Goal: Information Seeking & Learning: Learn about a topic

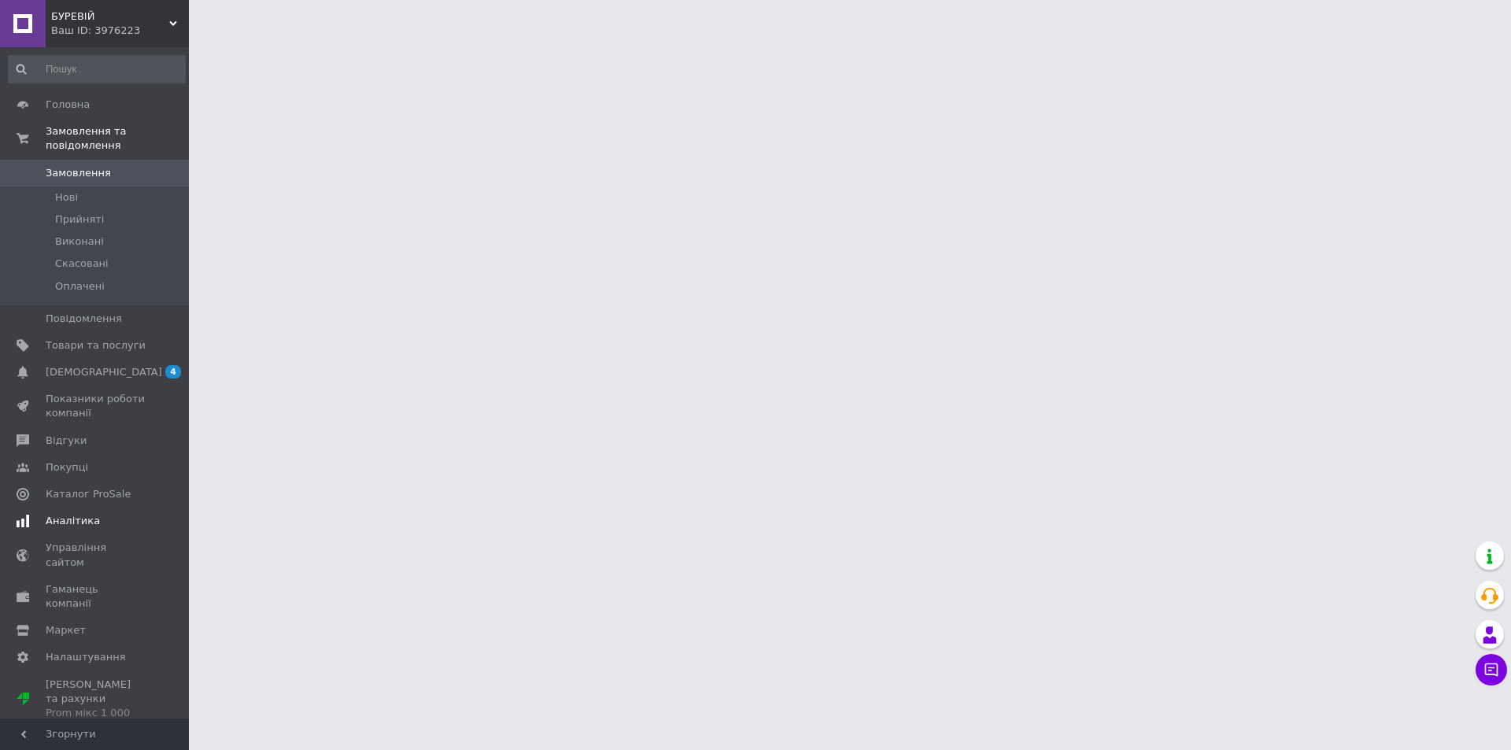
click at [104, 508] on link "Аналітика" at bounding box center [97, 521] width 194 height 27
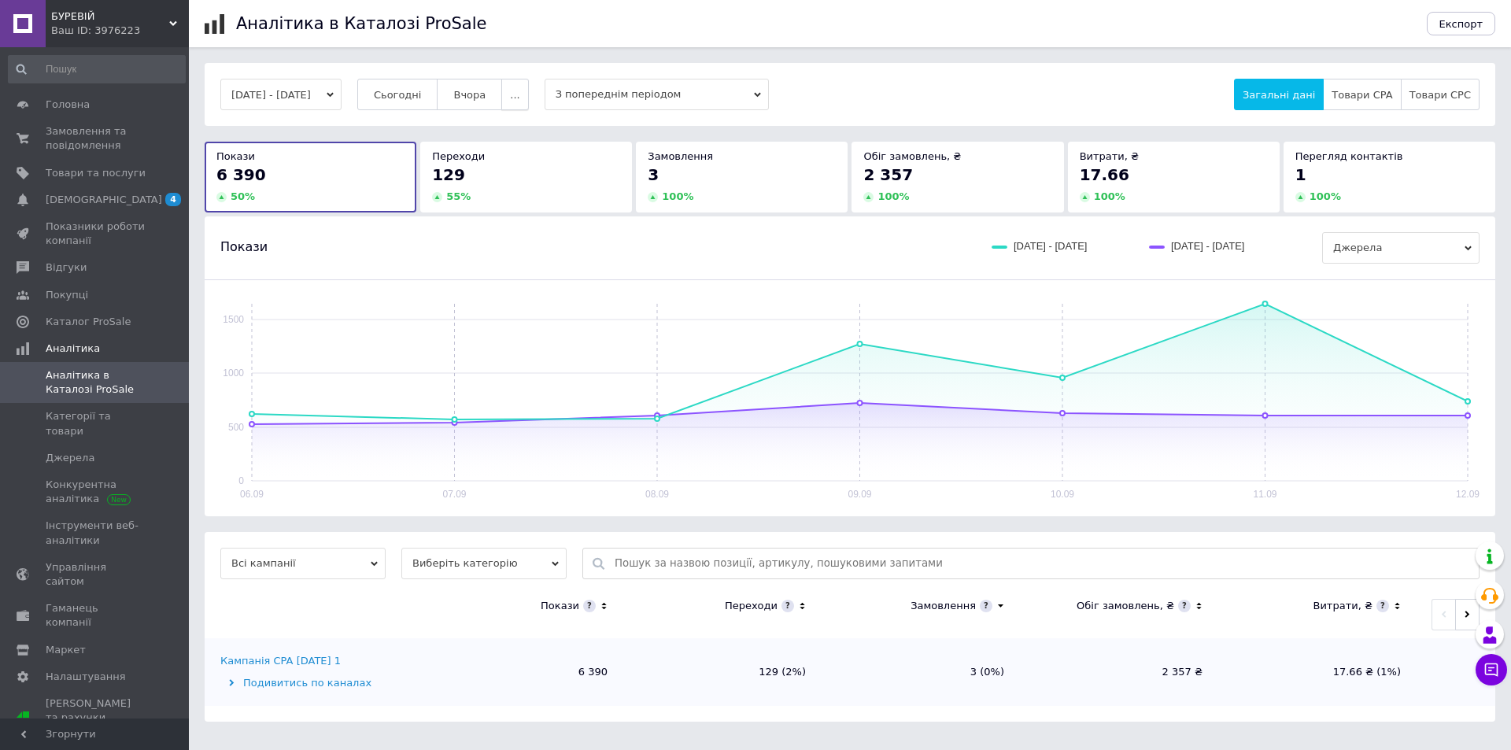
click at [520, 90] on span "..." at bounding box center [514, 95] width 9 height 12
click at [473, 92] on button "Вчора" at bounding box center [469, 94] width 65 height 31
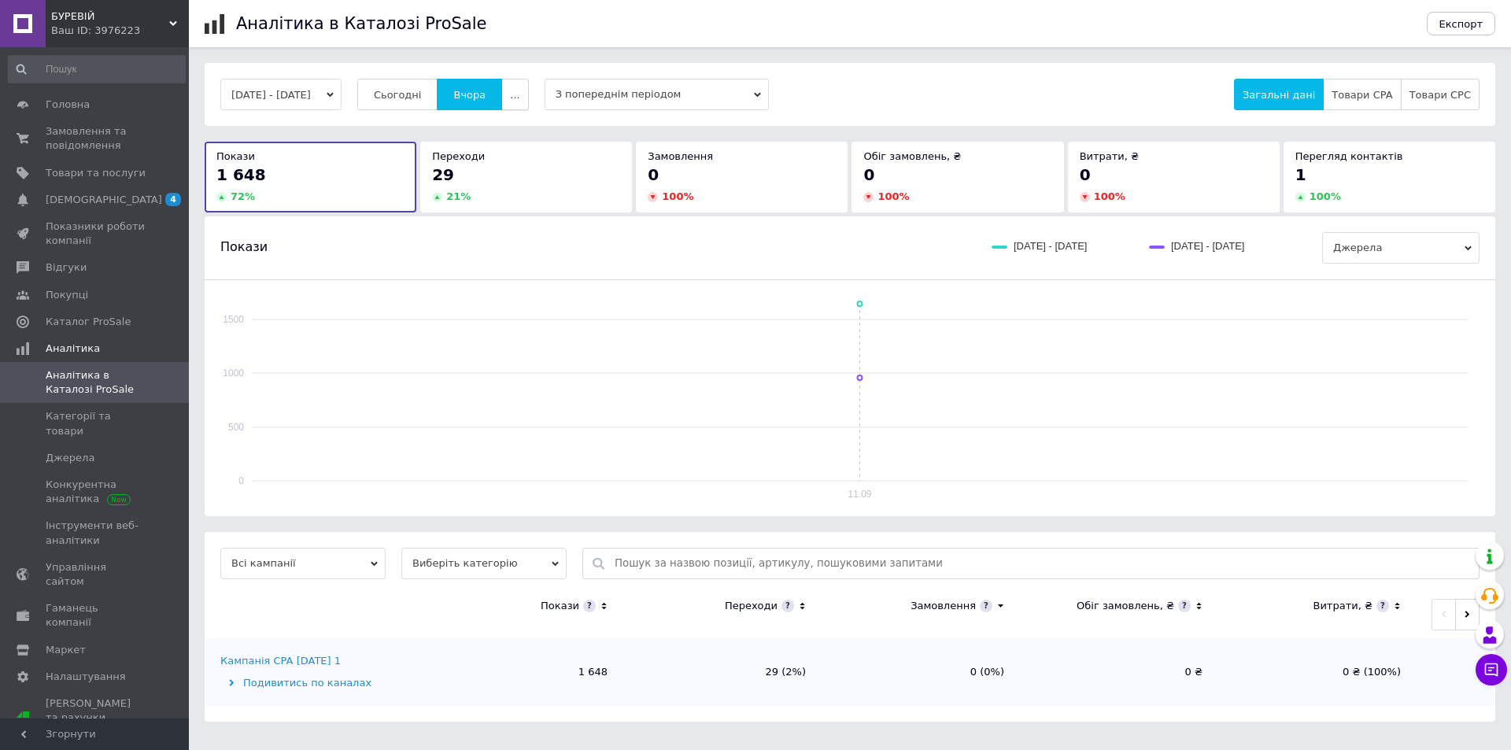
click at [520, 92] on span "..." at bounding box center [514, 95] width 9 height 12
click at [472, 92] on button "Вчора" at bounding box center [469, 94] width 65 height 31
click at [520, 92] on span "..." at bounding box center [514, 95] width 9 height 12
click at [504, 223] on span "60 днів" at bounding box center [484, 218] width 39 height 12
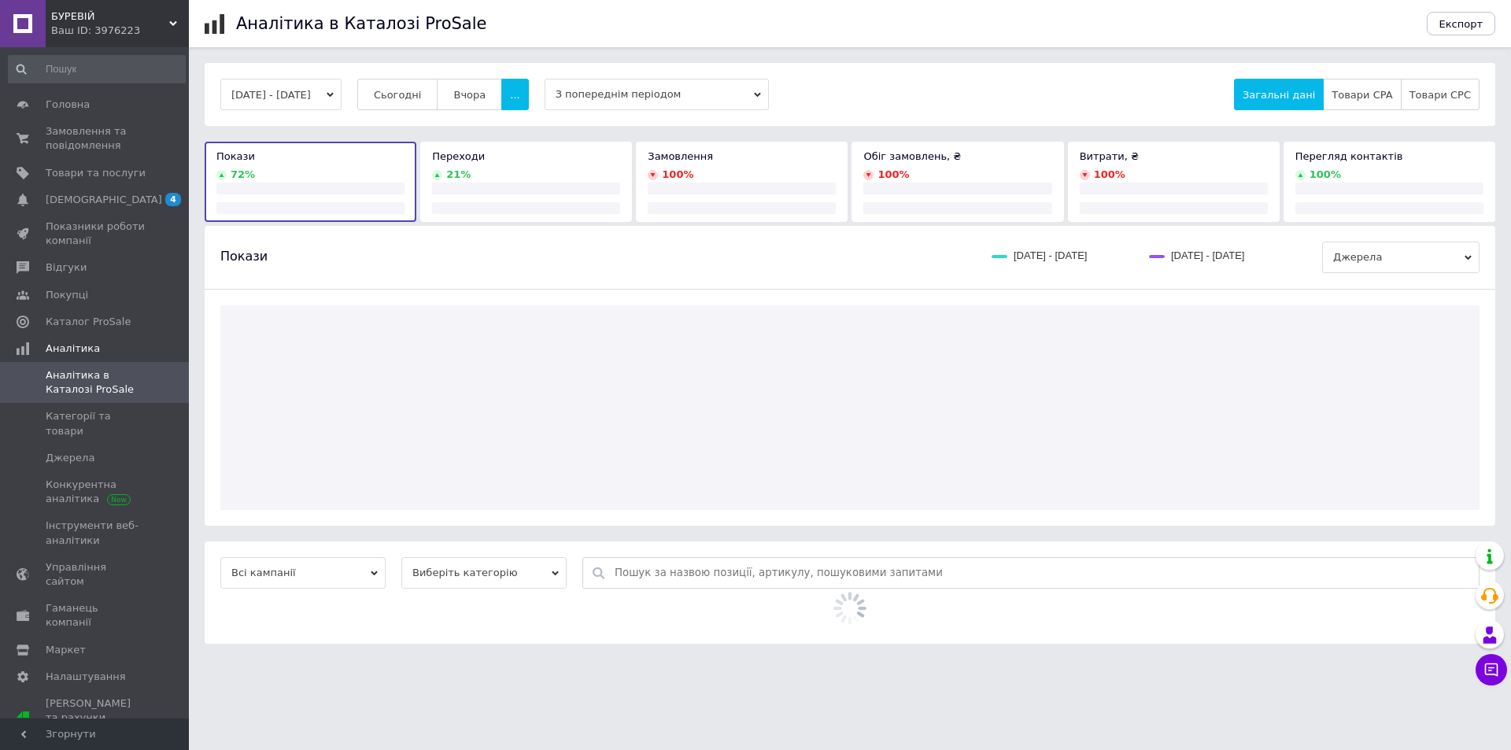
click at [654, 100] on span "З попереднім періодом" at bounding box center [657, 94] width 224 height 31
click at [622, 196] on div "Без порівняння" at bounding box center [657, 197] width 209 height 14
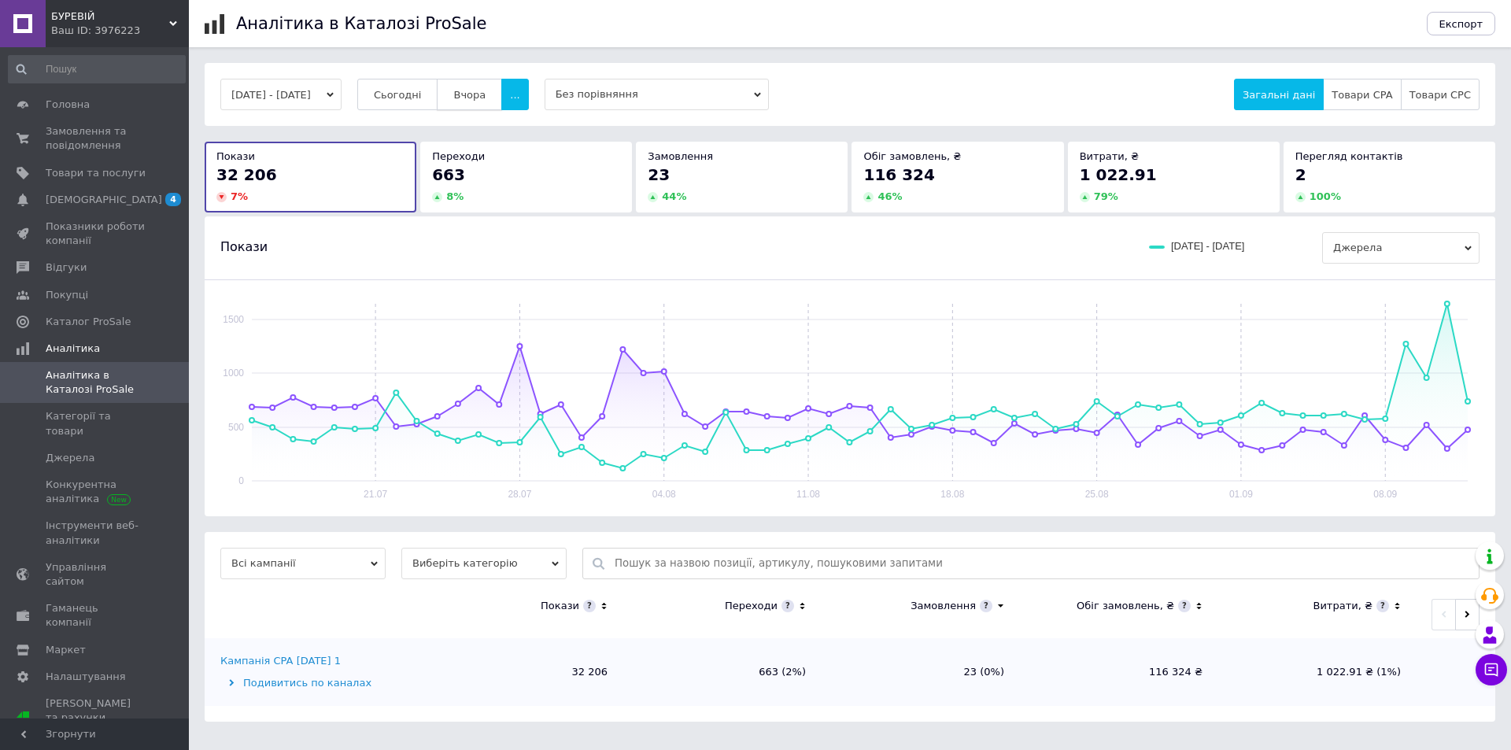
click at [483, 95] on span "Вчора" at bounding box center [469, 95] width 32 height 12
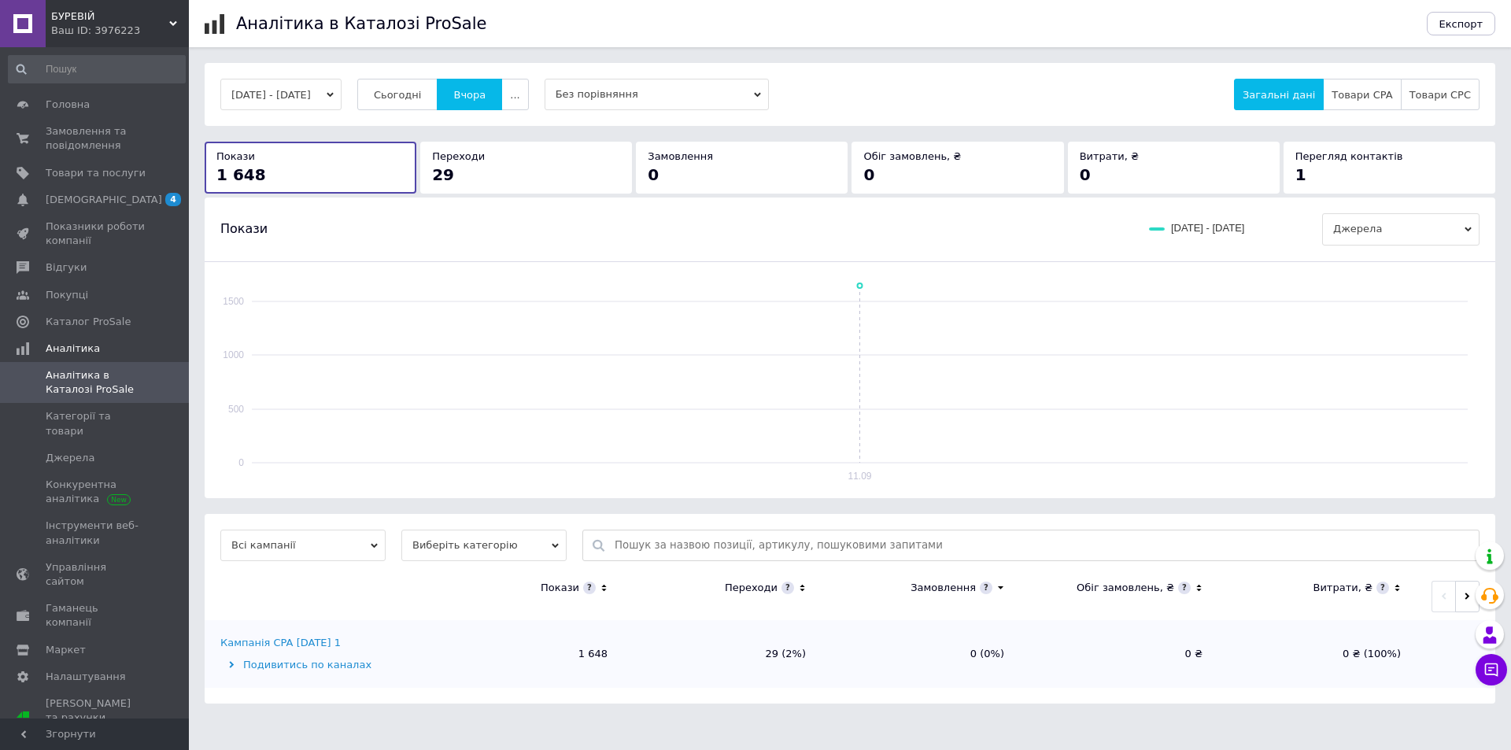
click at [316, 642] on div "Кампанія CPA [DATE] 1" at bounding box center [280, 643] width 120 height 14
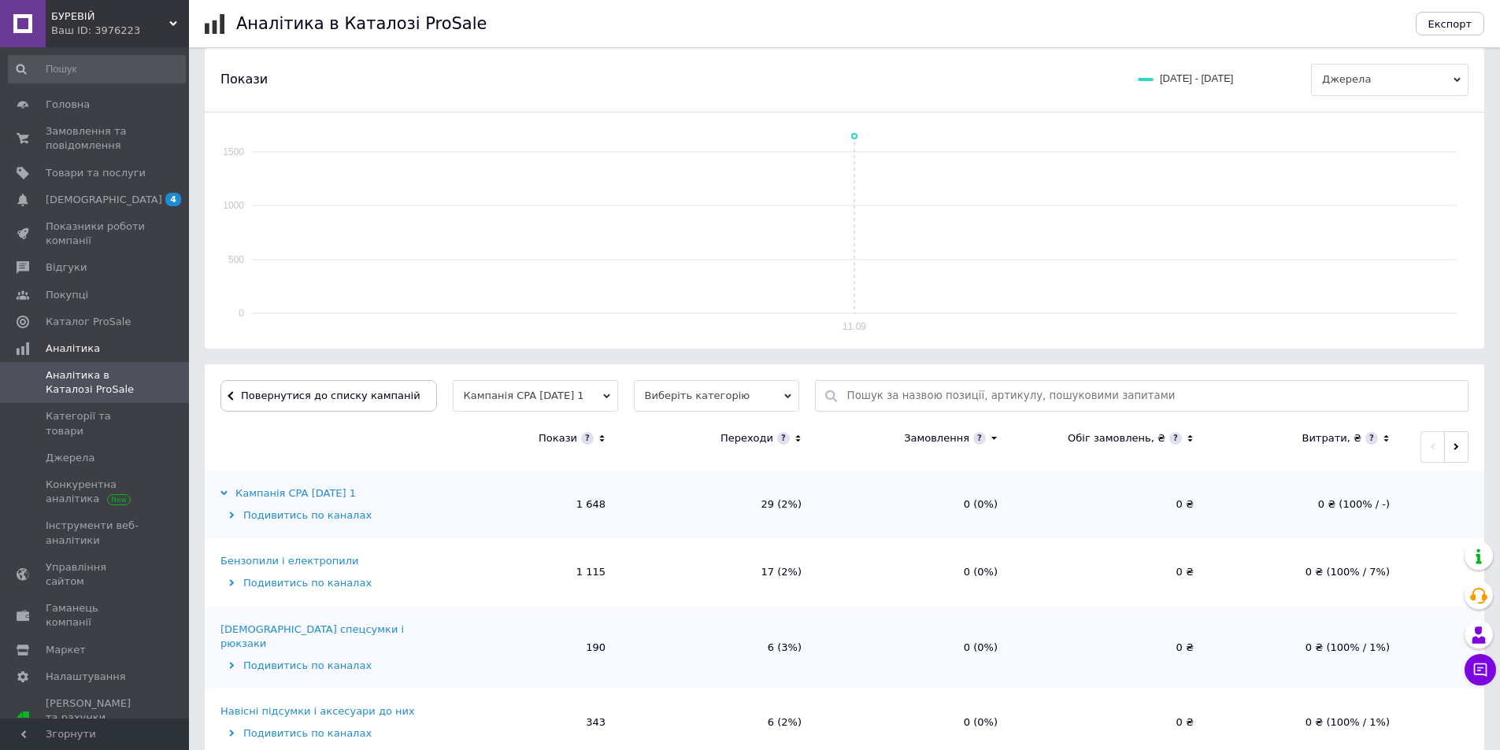
scroll to position [173, 0]
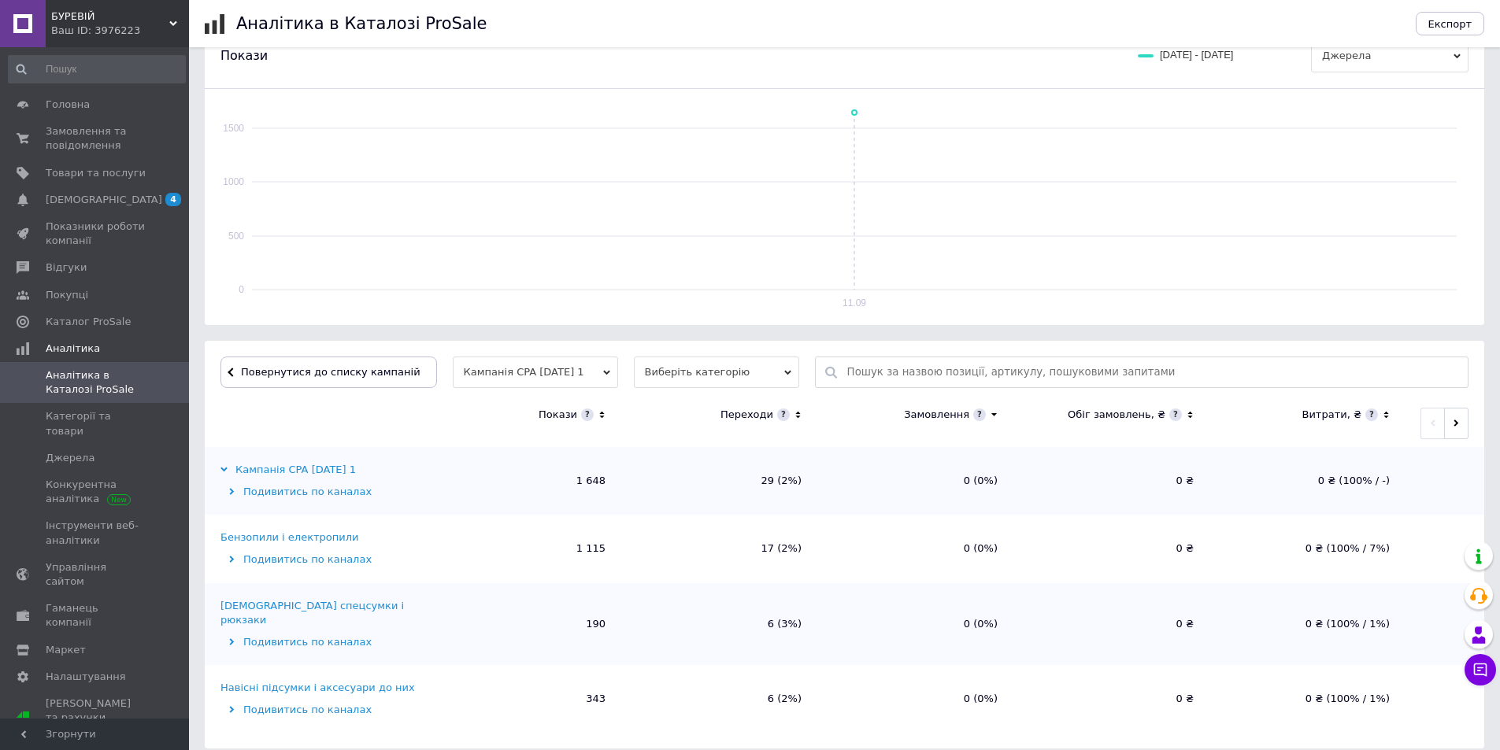
click at [297, 539] on div "Бензопили і електропили" at bounding box center [289, 538] width 139 height 14
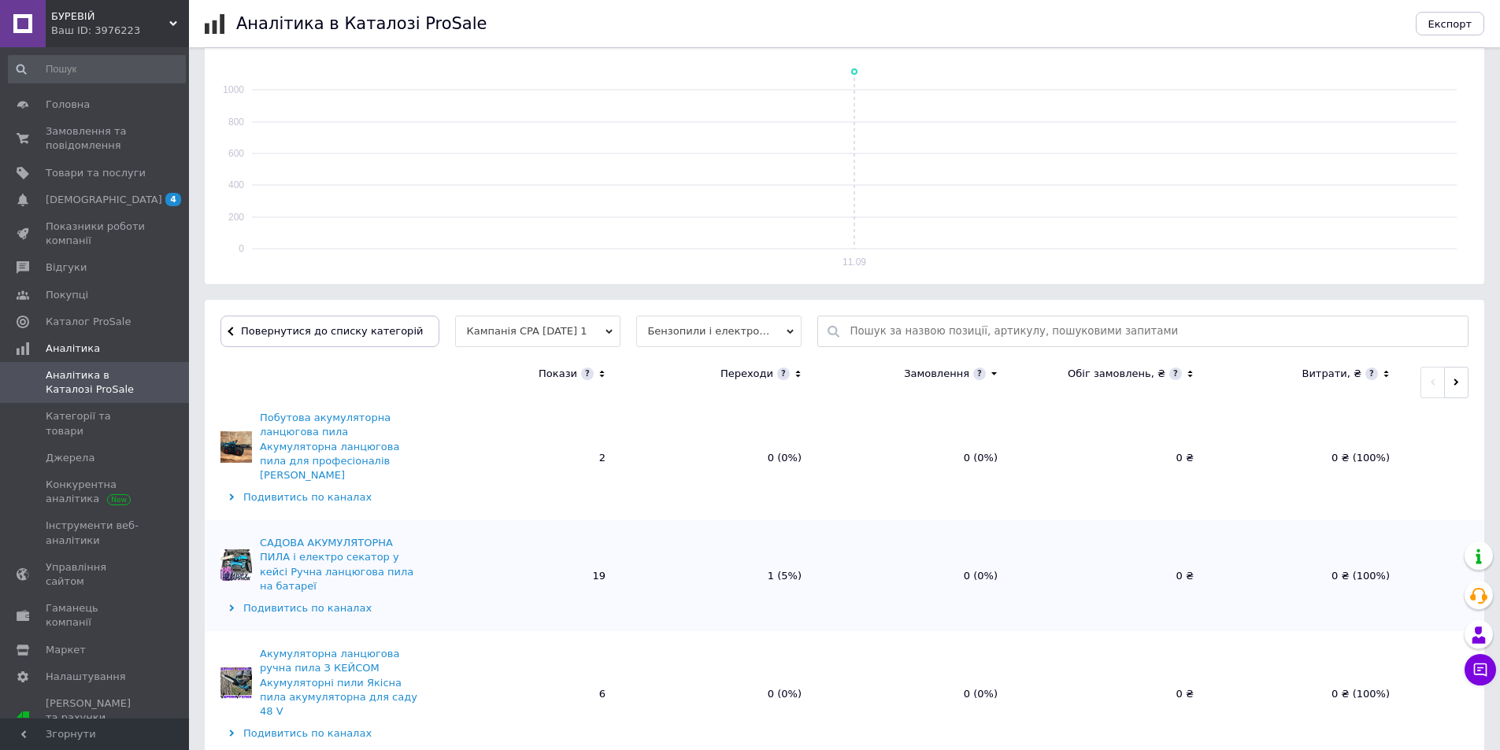
scroll to position [236, 0]
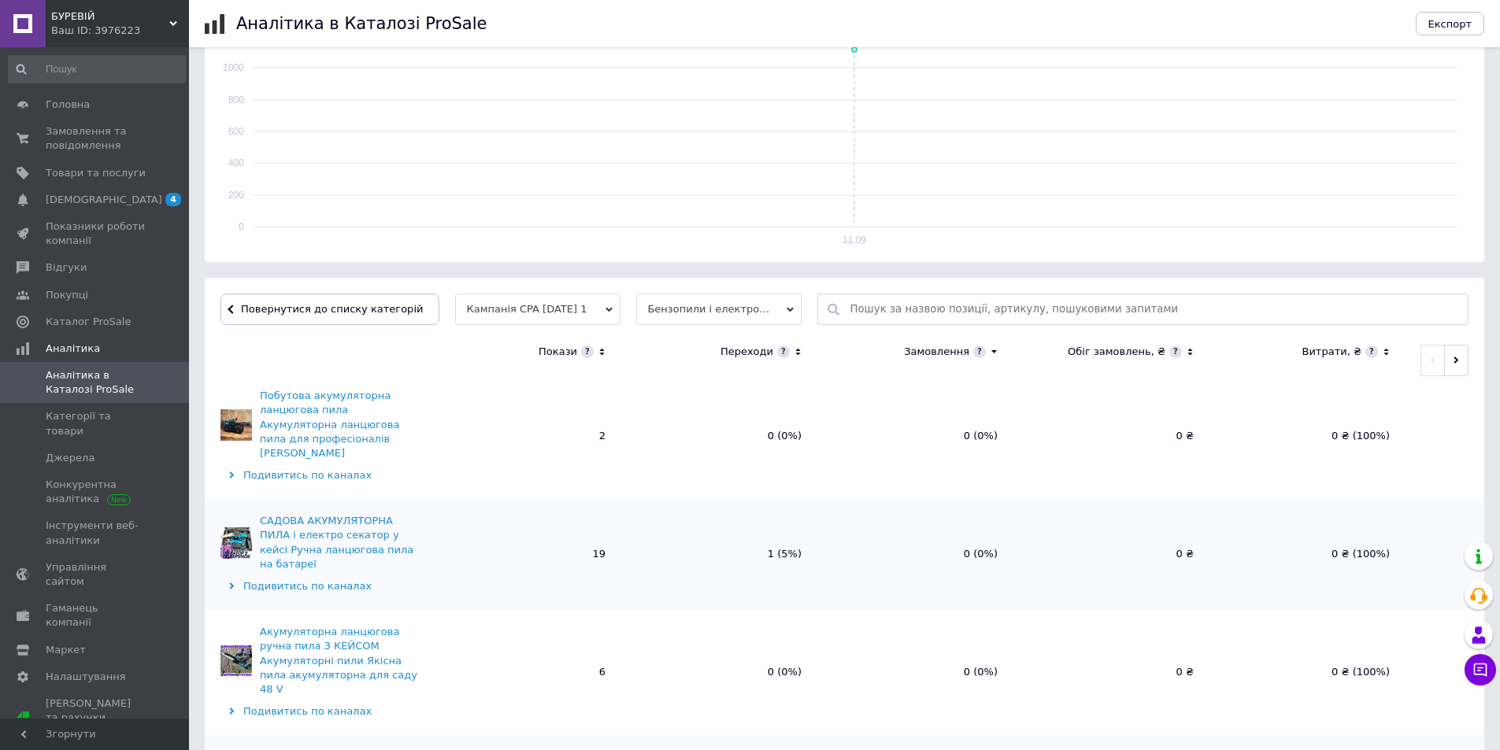
click at [598, 349] on icon at bounding box center [602, 351] width 10 height 13
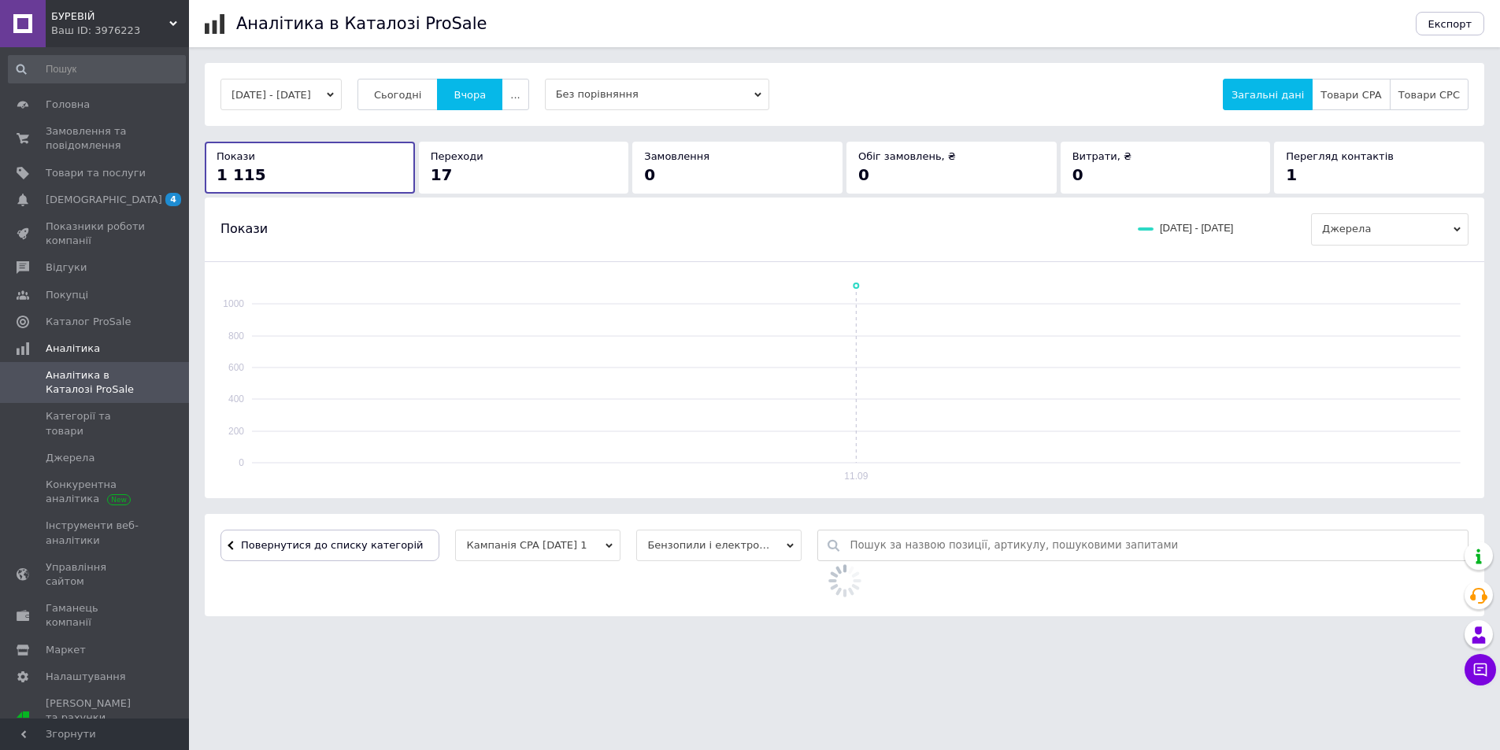
scroll to position [0, 0]
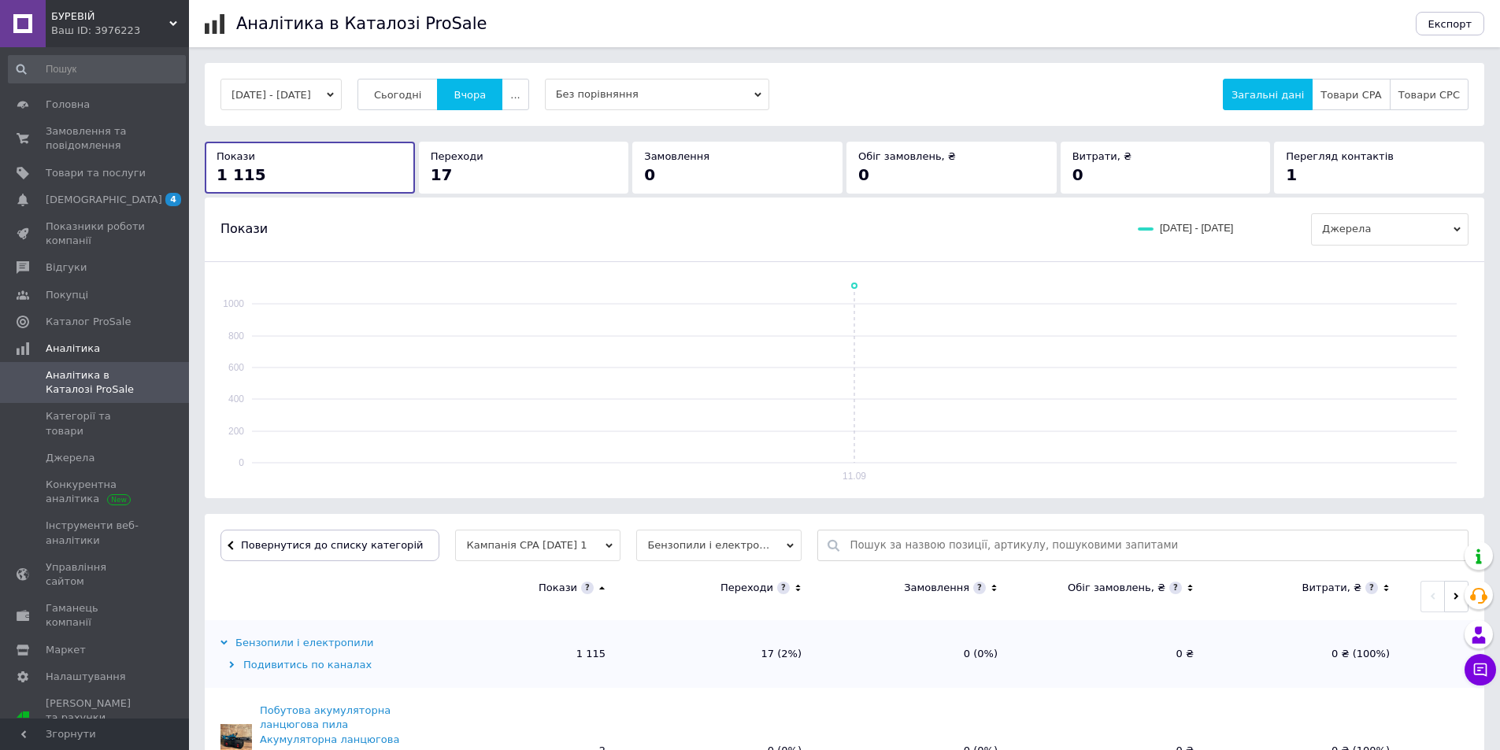
click at [599, 587] on icon at bounding box center [602, 587] width 10 height 13
click at [524, 97] on button "..." at bounding box center [514, 94] width 27 height 31
click at [501, 246] on span "60-10 днів" at bounding box center [485, 248] width 56 height 12
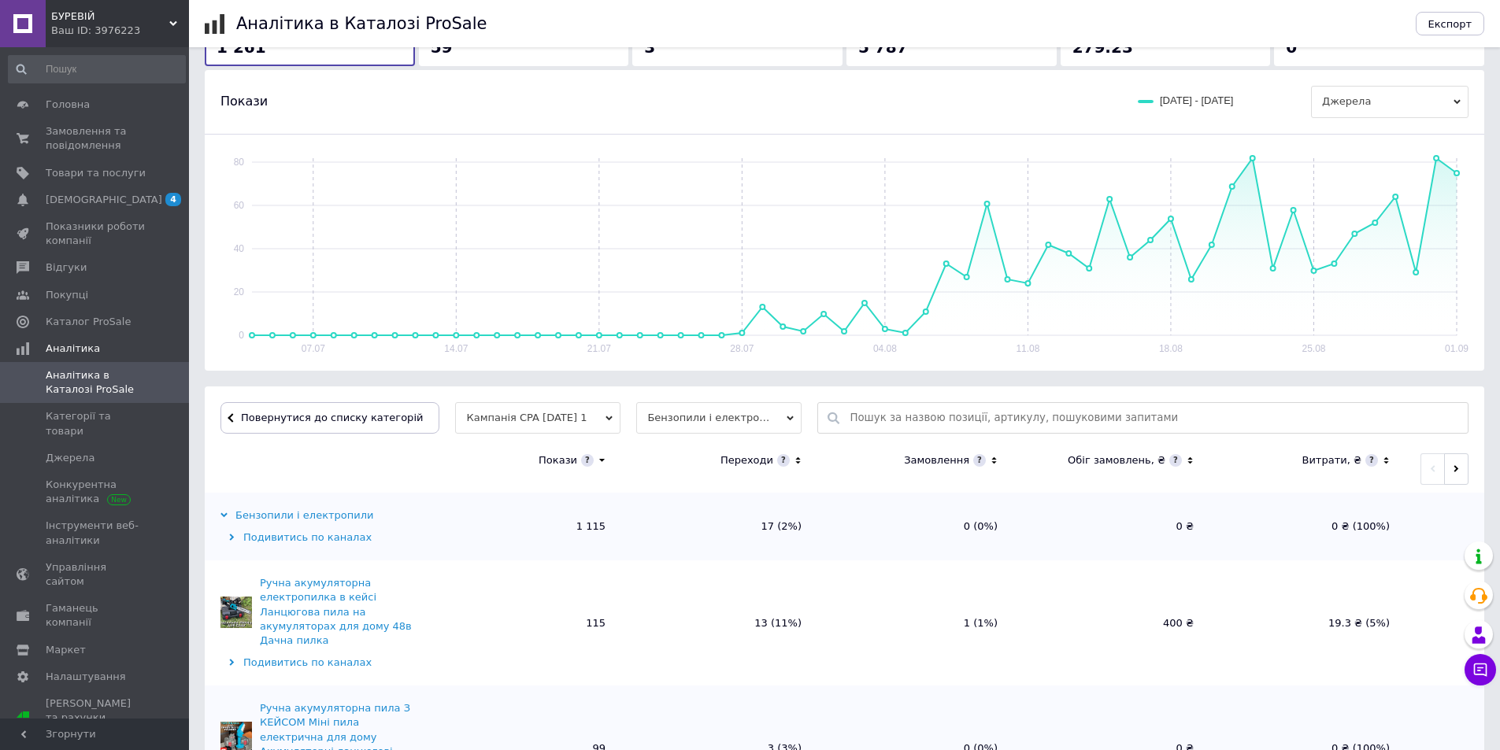
scroll to position [315, 0]
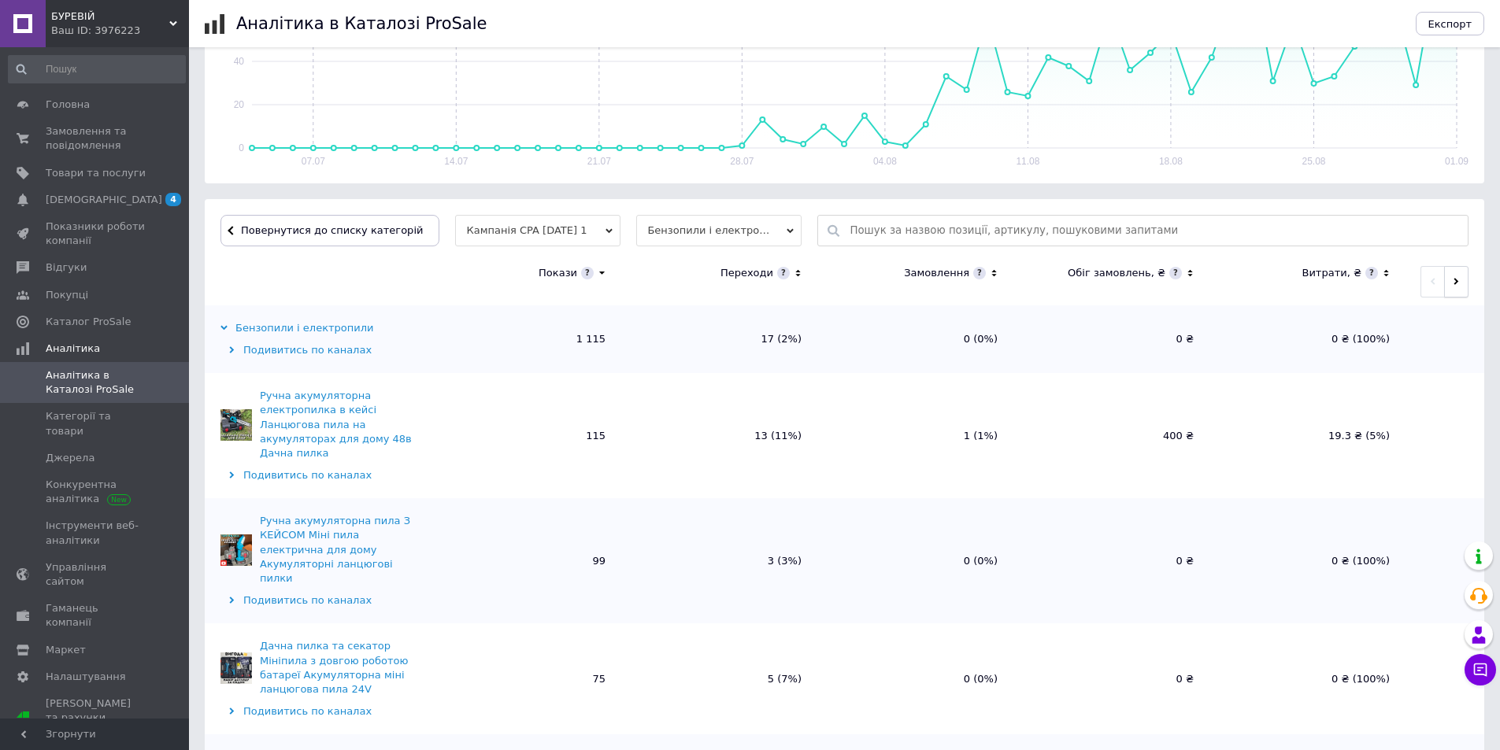
click at [1452, 274] on button "button" at bounding box center [1456, 281] width 24 height 31
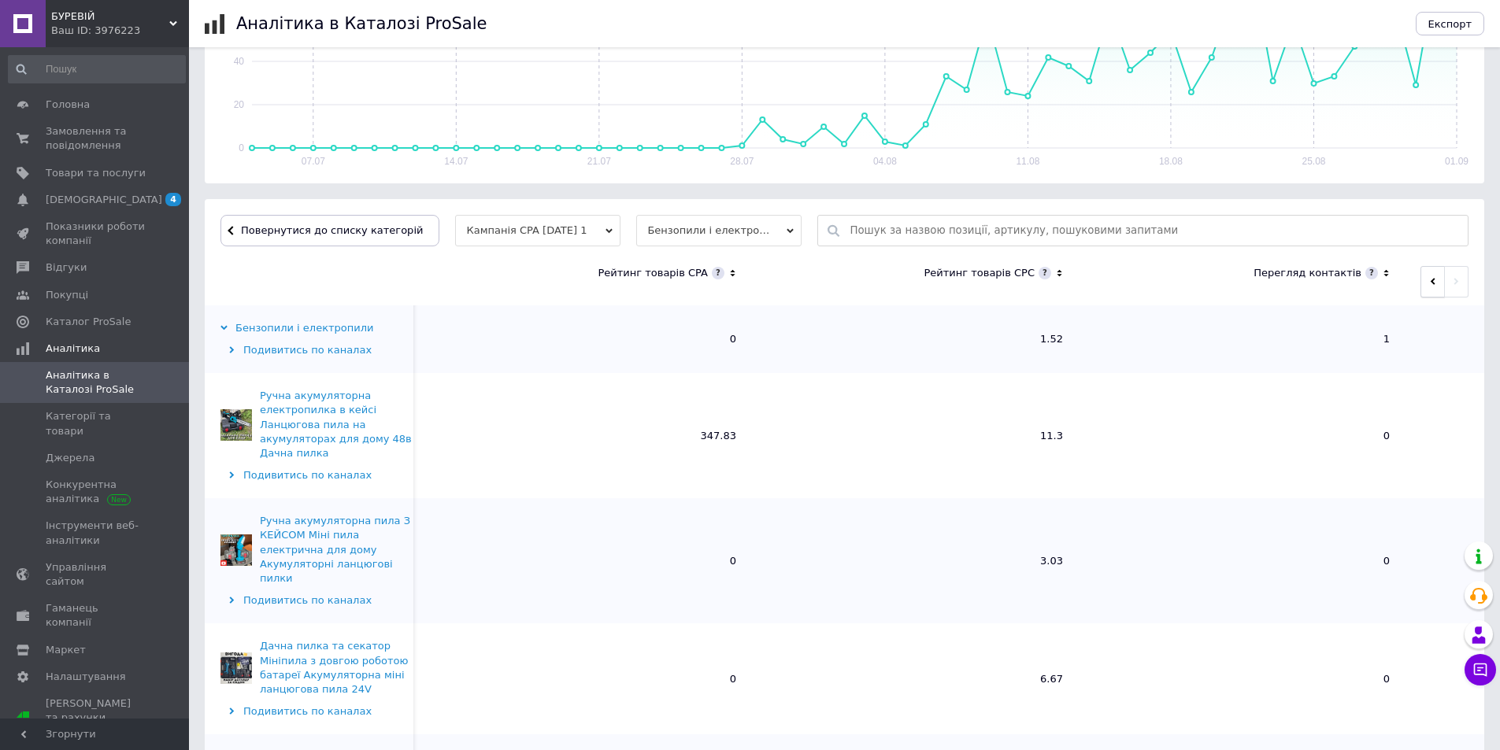
click at [1430, 283] on icon "button" at bounding box center [1432, 281] width 7 height 7
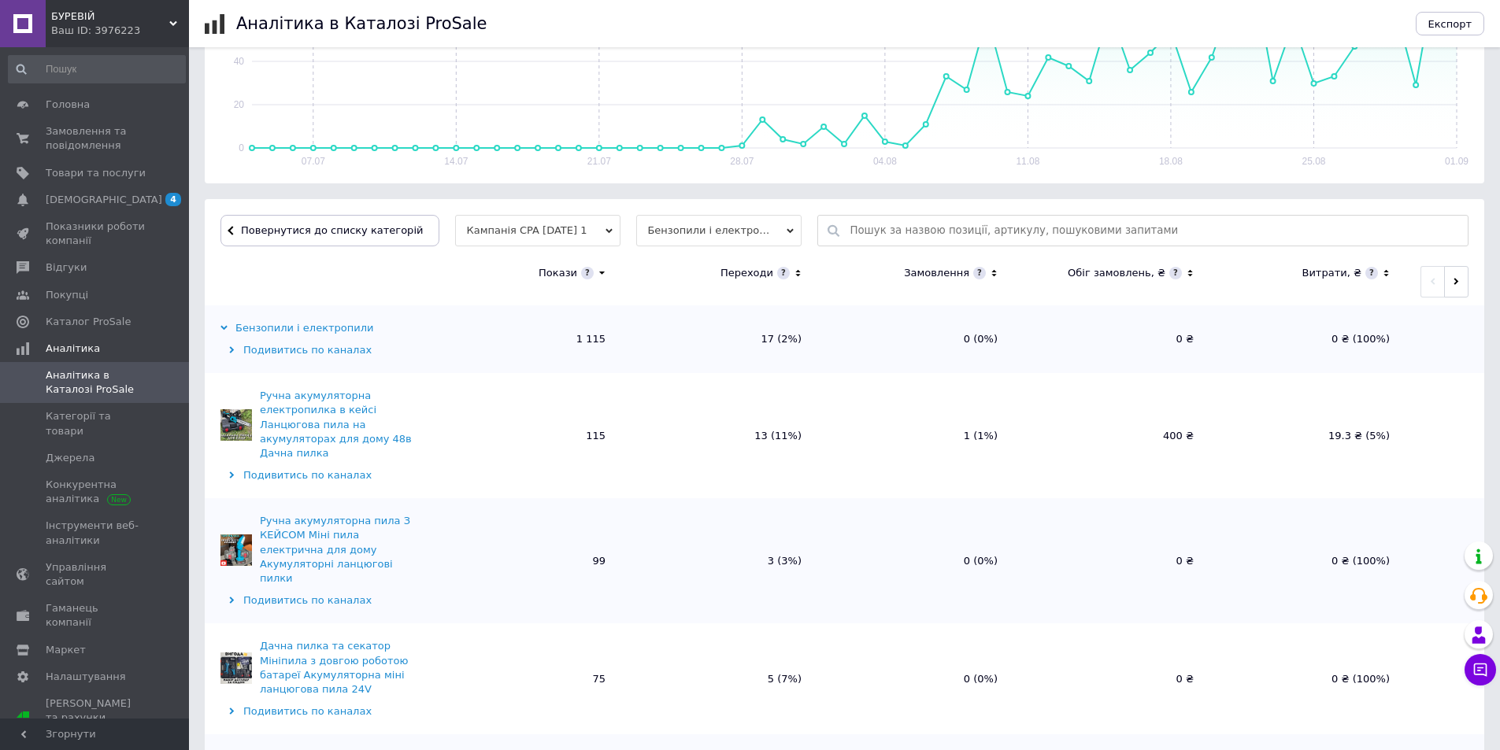
click at [279, 331] on div "Бензопили і електропили" at bounding box center [297, 328] width 154 height 14
click at [272, 242] on button "Повернутися до списку категорій" at bounding box center [329, 230] width 219 height 31
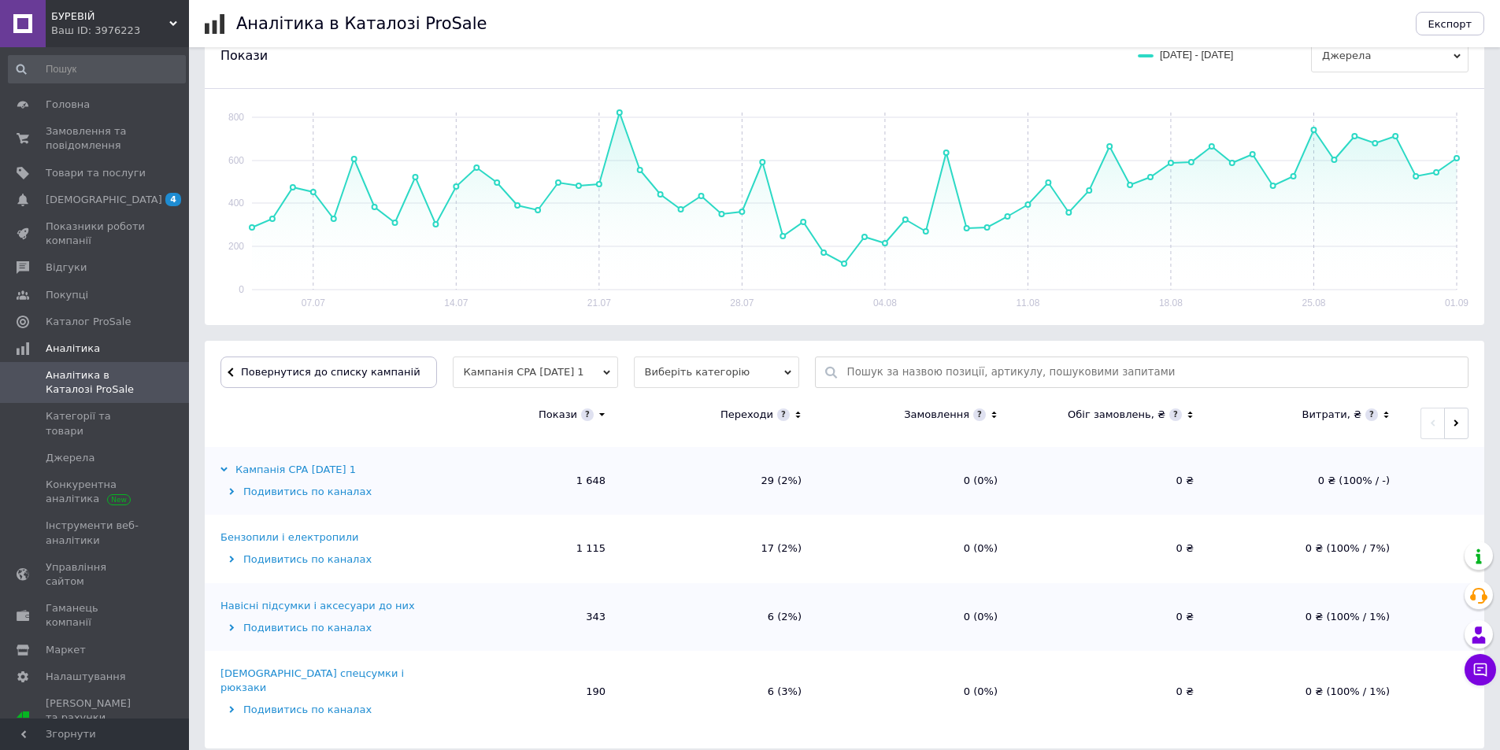
scroll to position [173, 0]
click at [1454, 422] on icon "button" at bounding box center [1455, 423] width 5 height 7
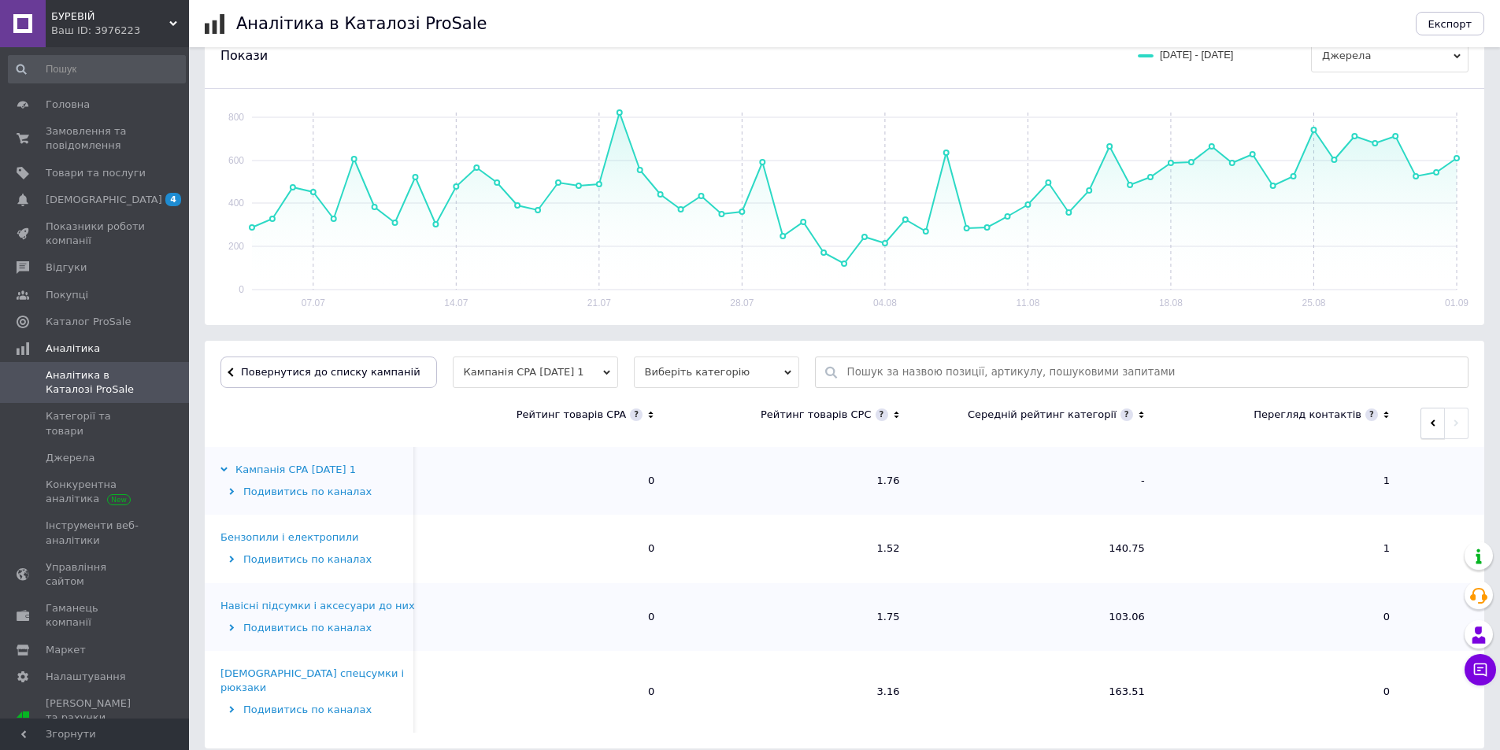
click at [1437, 423] on button "button" at bounding box center [1432, 423] width 24 height 31
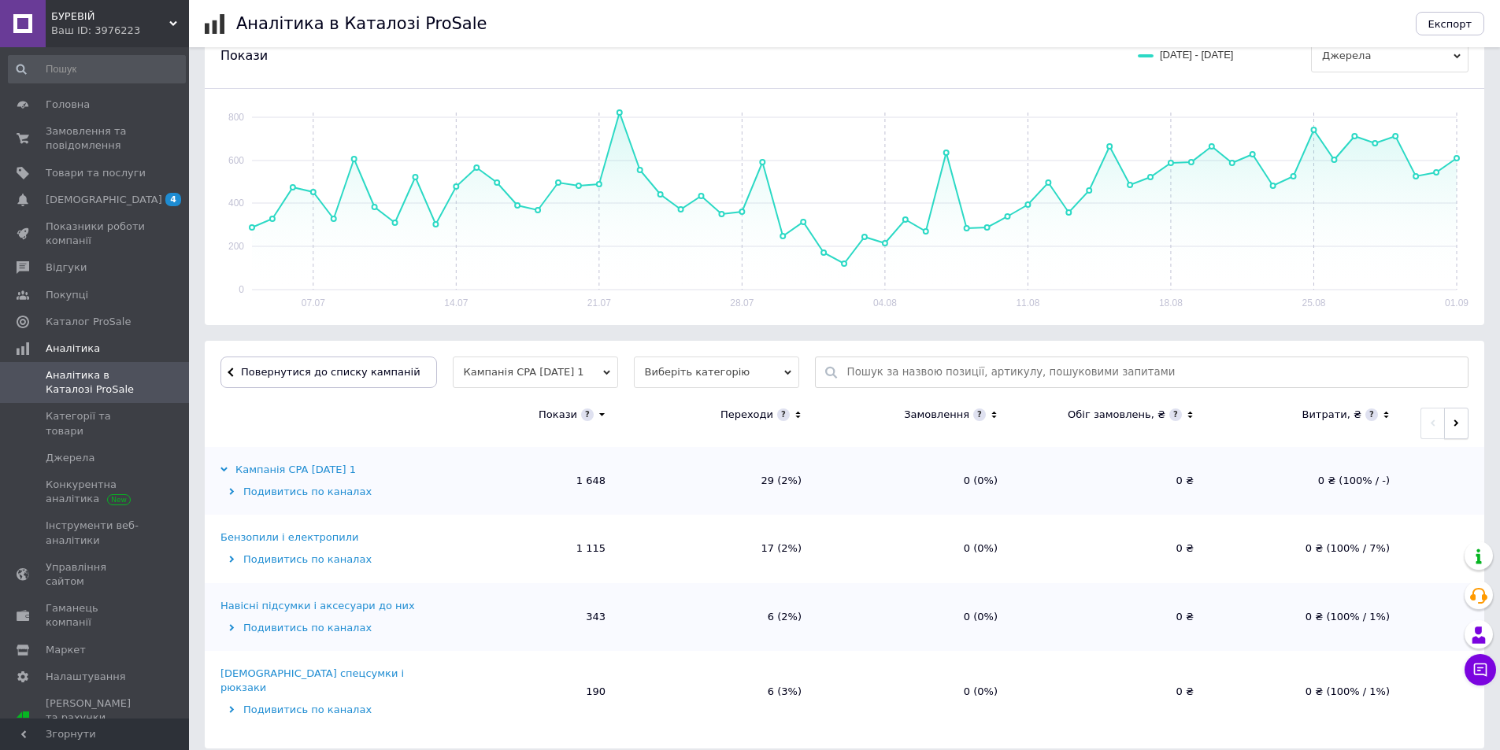
click at [1454, 411] on button "button" at bounding box center [1456, 423] width 24 height 31
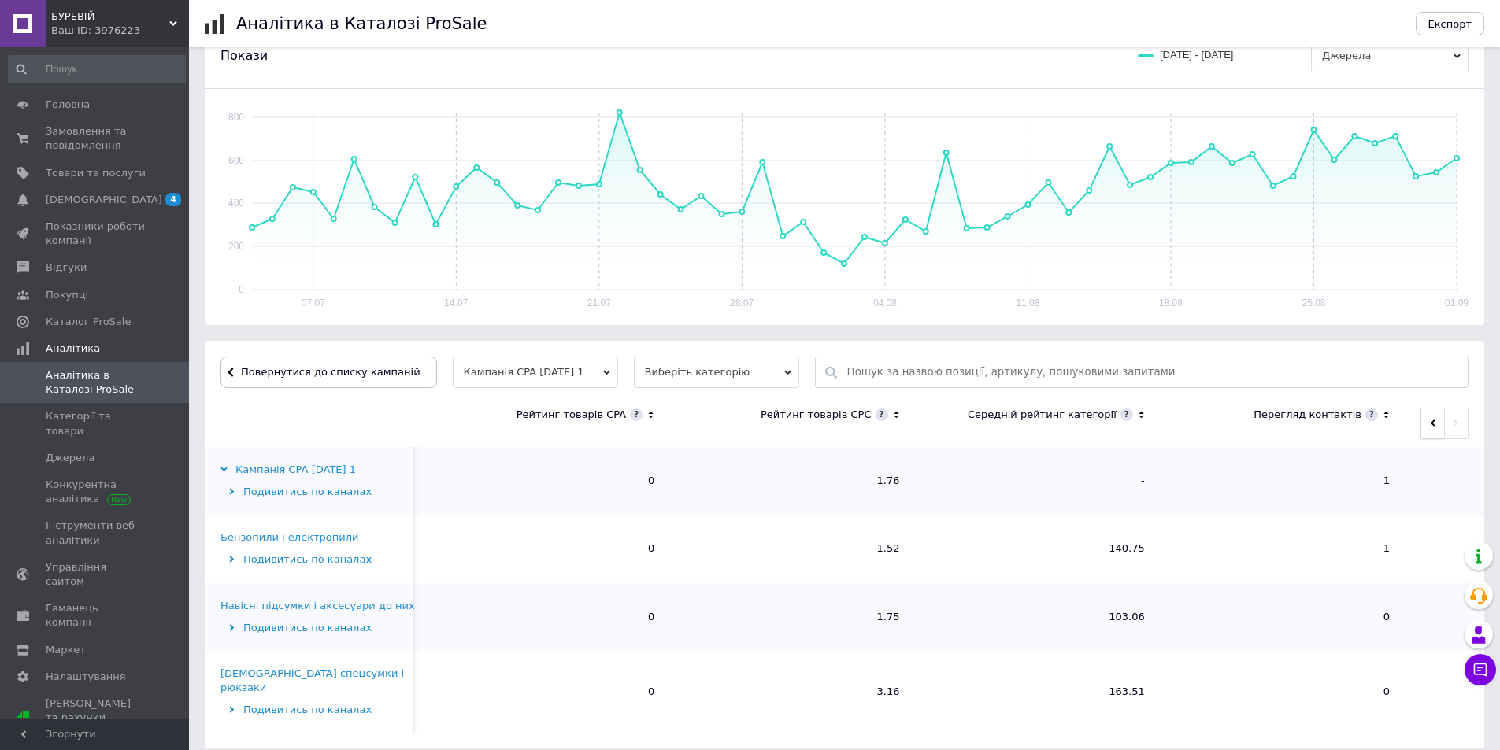
click at [1423, 412] on button "button" at bounding box center [1432, 423] width 24 height 31
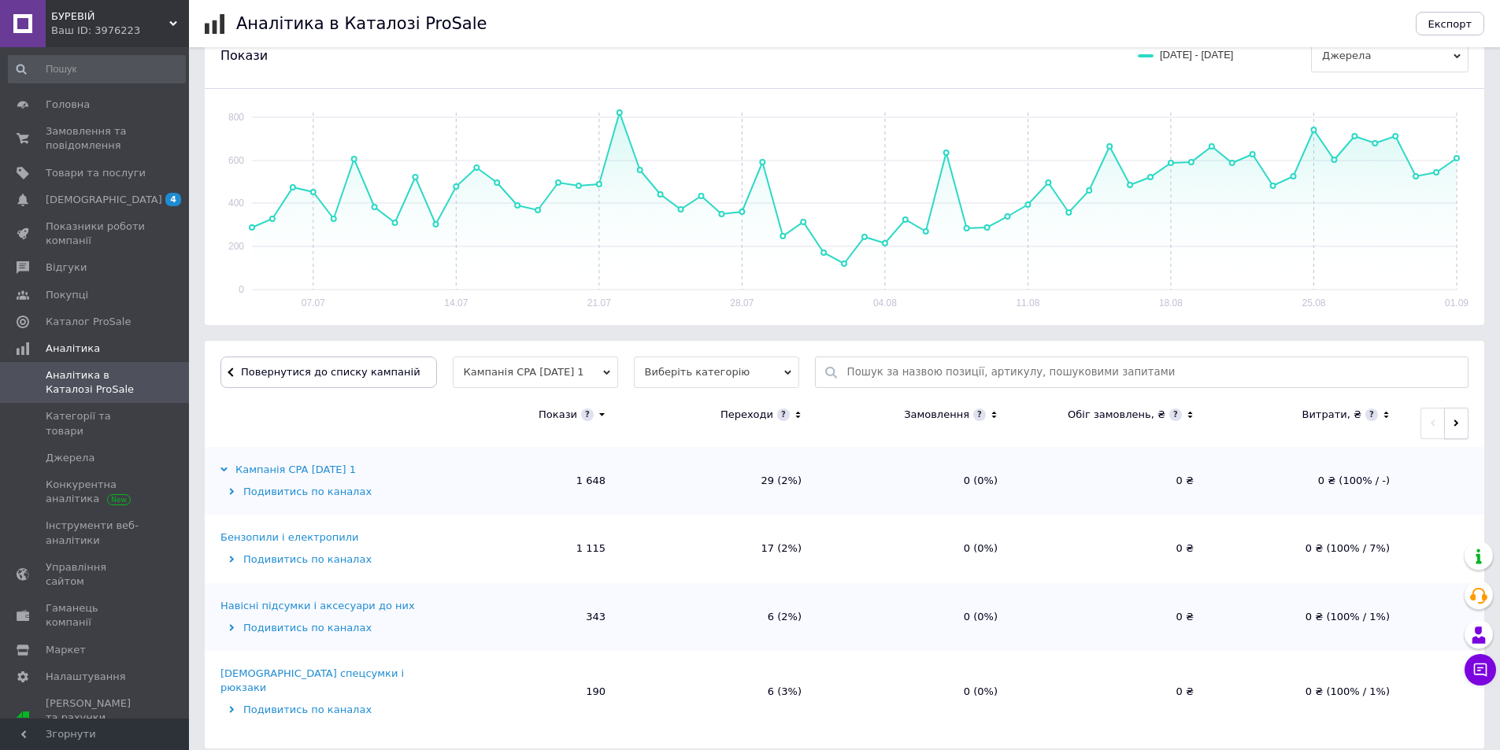
click at [1467, 412] on button "button" at bounding box center [1456, 423] width 24 height 31
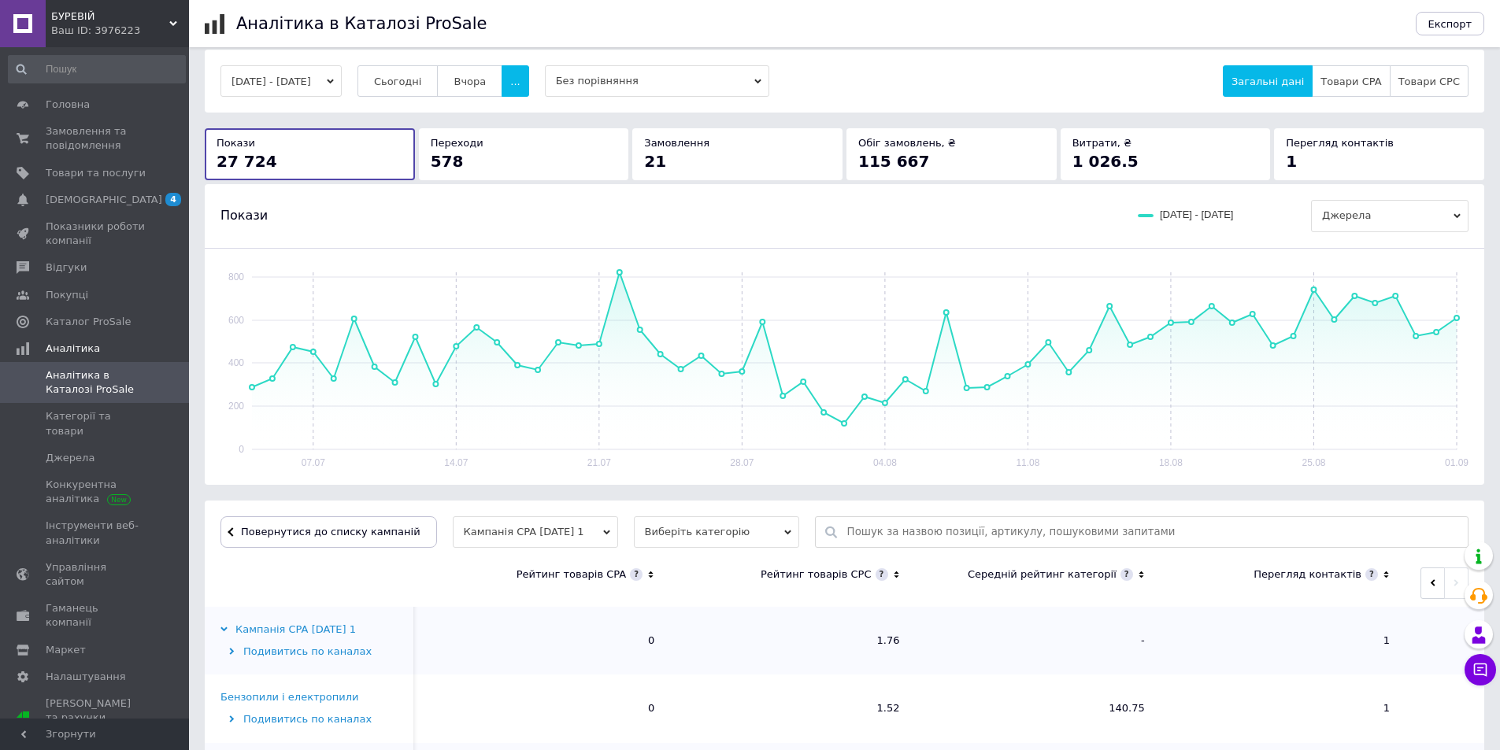
scroll to position [0, 0]
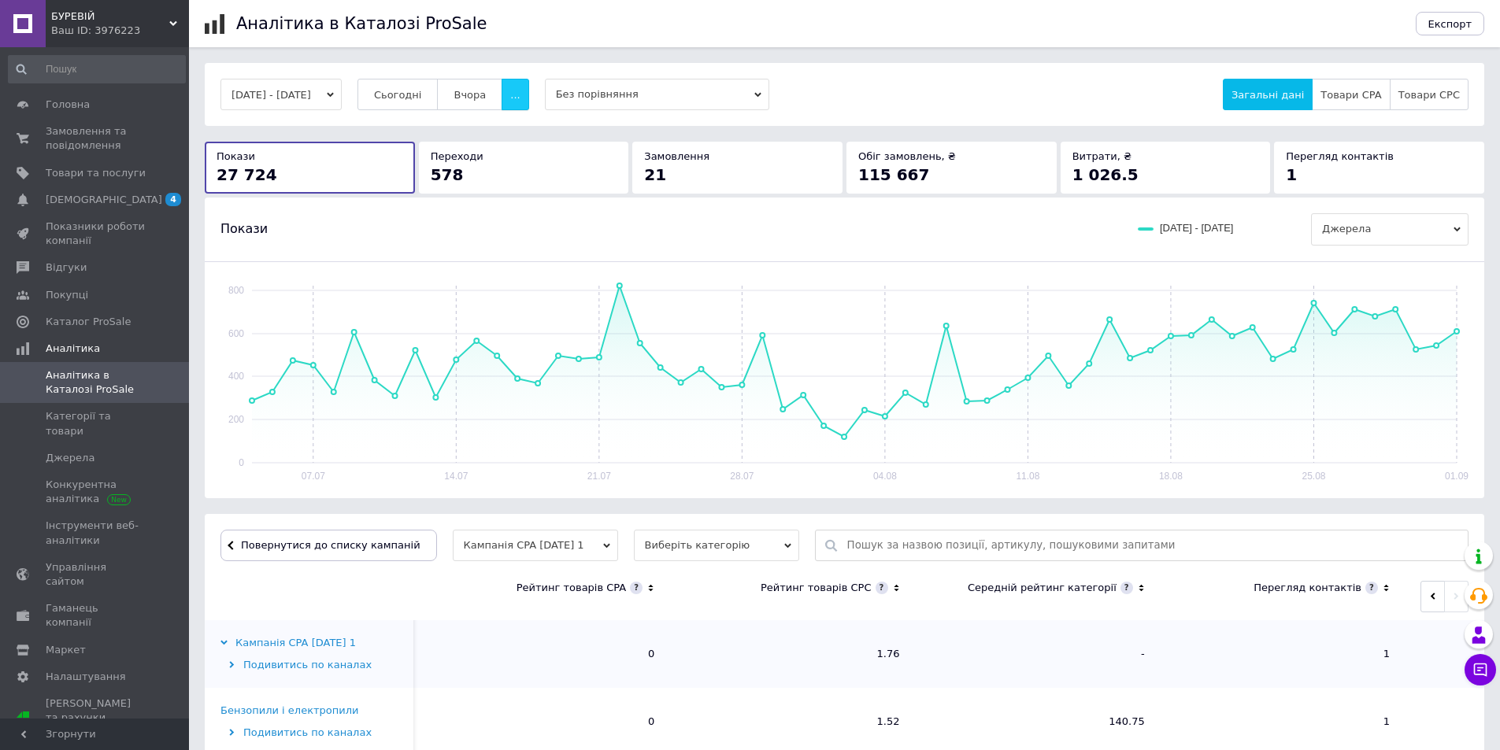
click at [528, 103] on button "..." at bounding box center [514, 94] width 27 height 31
click at [504, 212] on span "60 днів" at bounding box center [484, 218] width 39 height 12
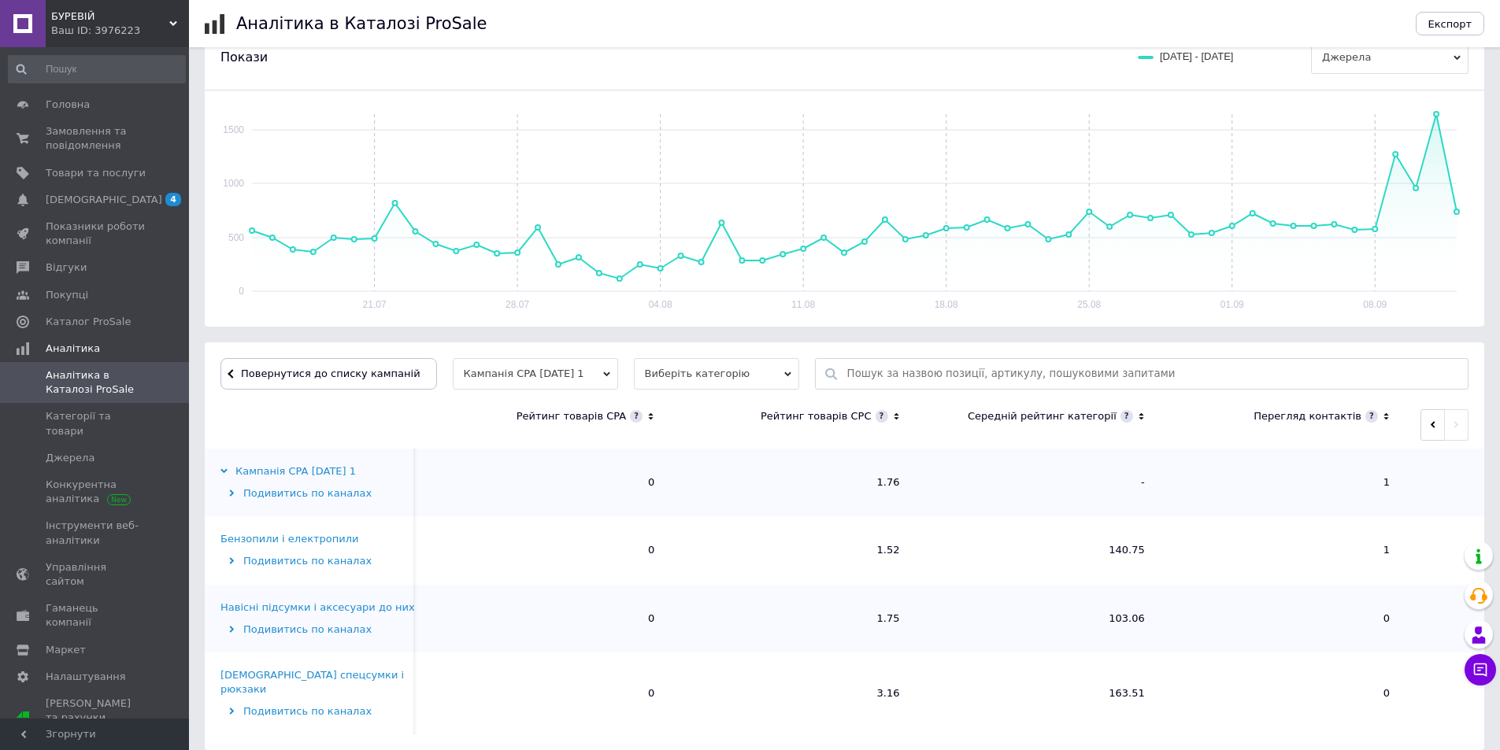
scroll to position [173, 0]
click at [1431, 424] on icon "button" at bounding box center [1432, 423] width 5 height 7
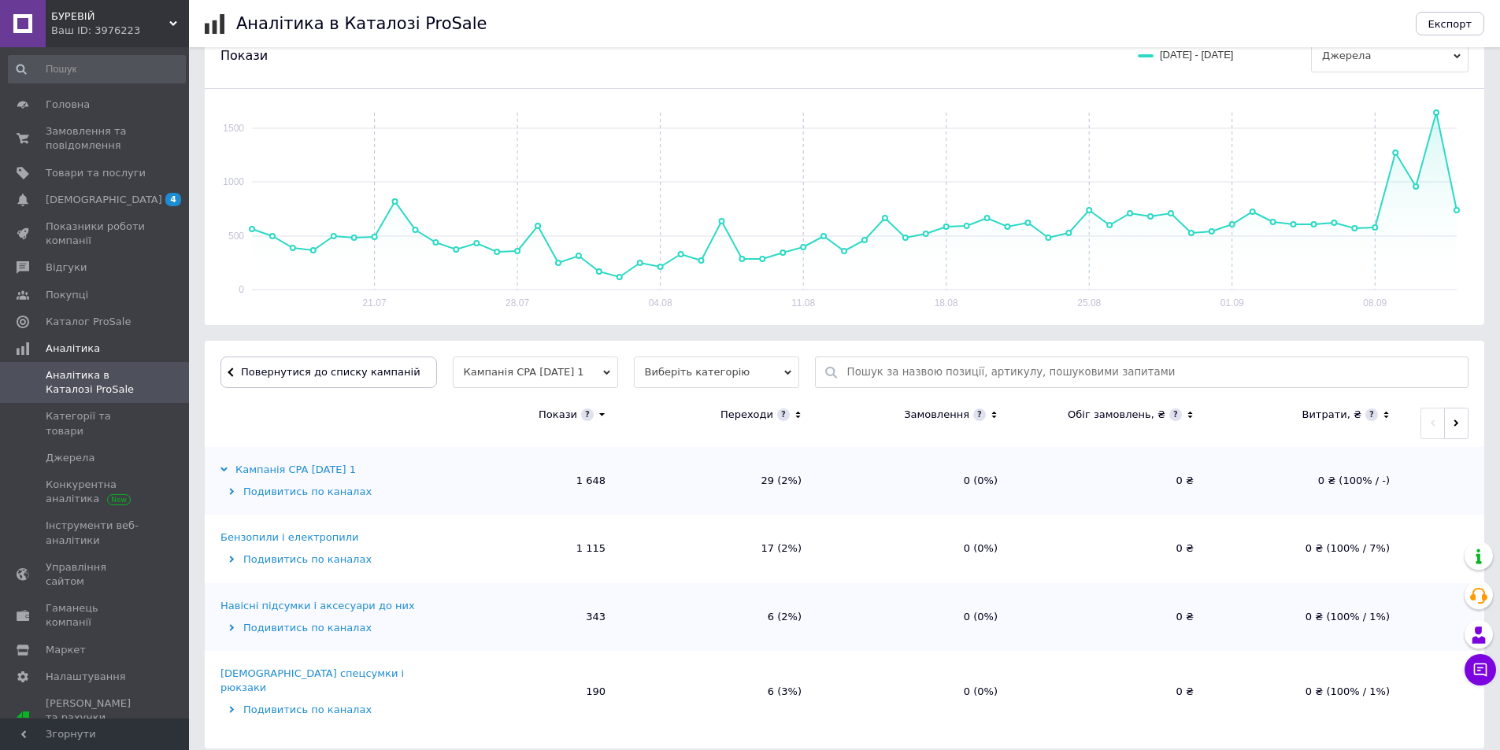
click at [1478, 423] on th at bounding box center [1444, 423] width 79 height 47
click at [1492, 420] on div "15.07.2025 - 12.09.2025 Сьогодні Вчора ... Без порівняння Загальні дані Товари …" at bounding box center [844, 319] width 1311 height 859
click at [1456, 422] on icon "button" at bounding box center [1455, 423] width 5 height 7
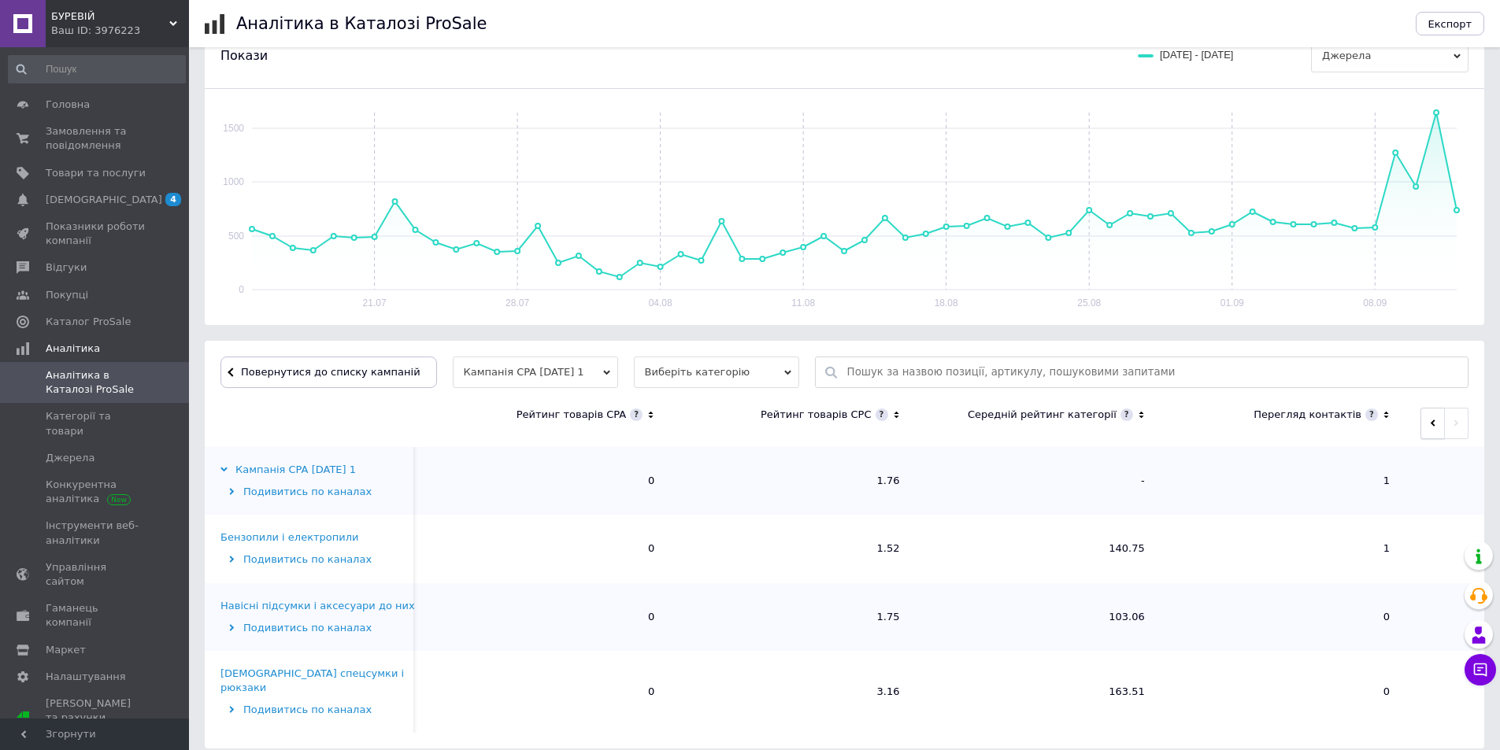
click at [1435, 422] on icon "button" at bounding box center [1432, 423] width 7 height 7
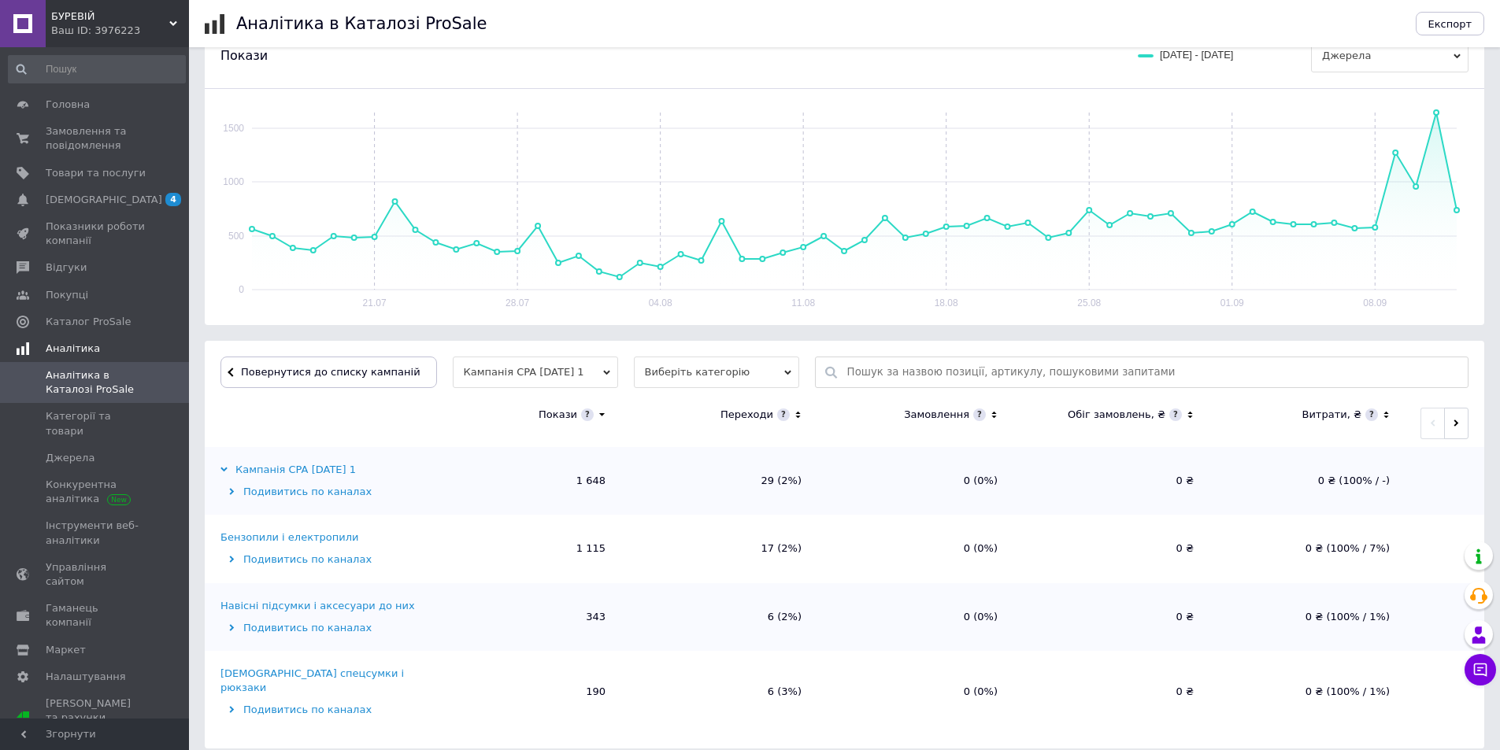
click at [92, 349] on span "Аналітика" at bounding box center [117, 349] width 143 height 14
click at [92, 349] on span "Аналітика" at bounding box center [96, 349] width 100 height 14
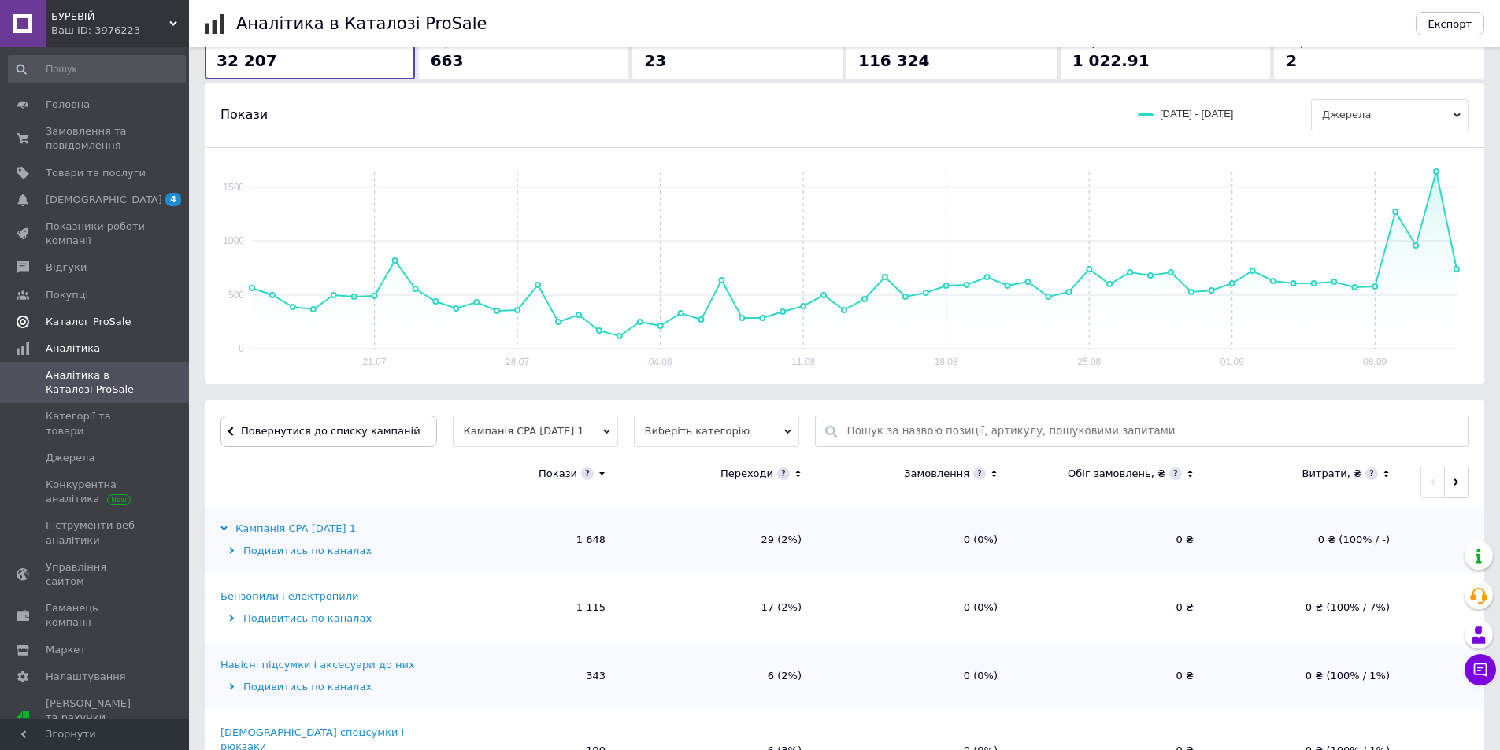
scroll to position [0, 0]
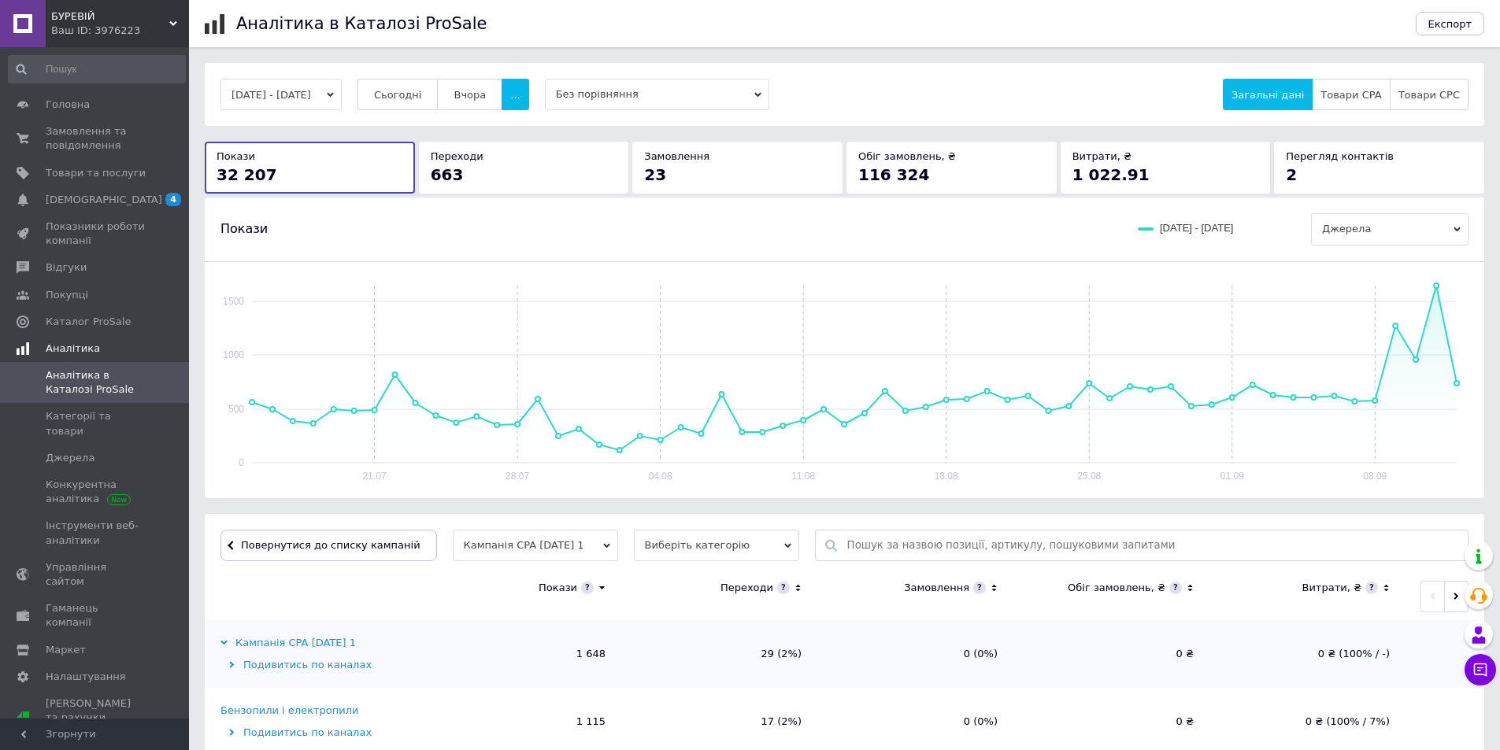
click at [72, 339] on link "Аналітика" at bounding box center [97, 348] width 194 height 27
click at [486, 85] on button "Вчора" at bounding box center [469, 94] width 65 height 31
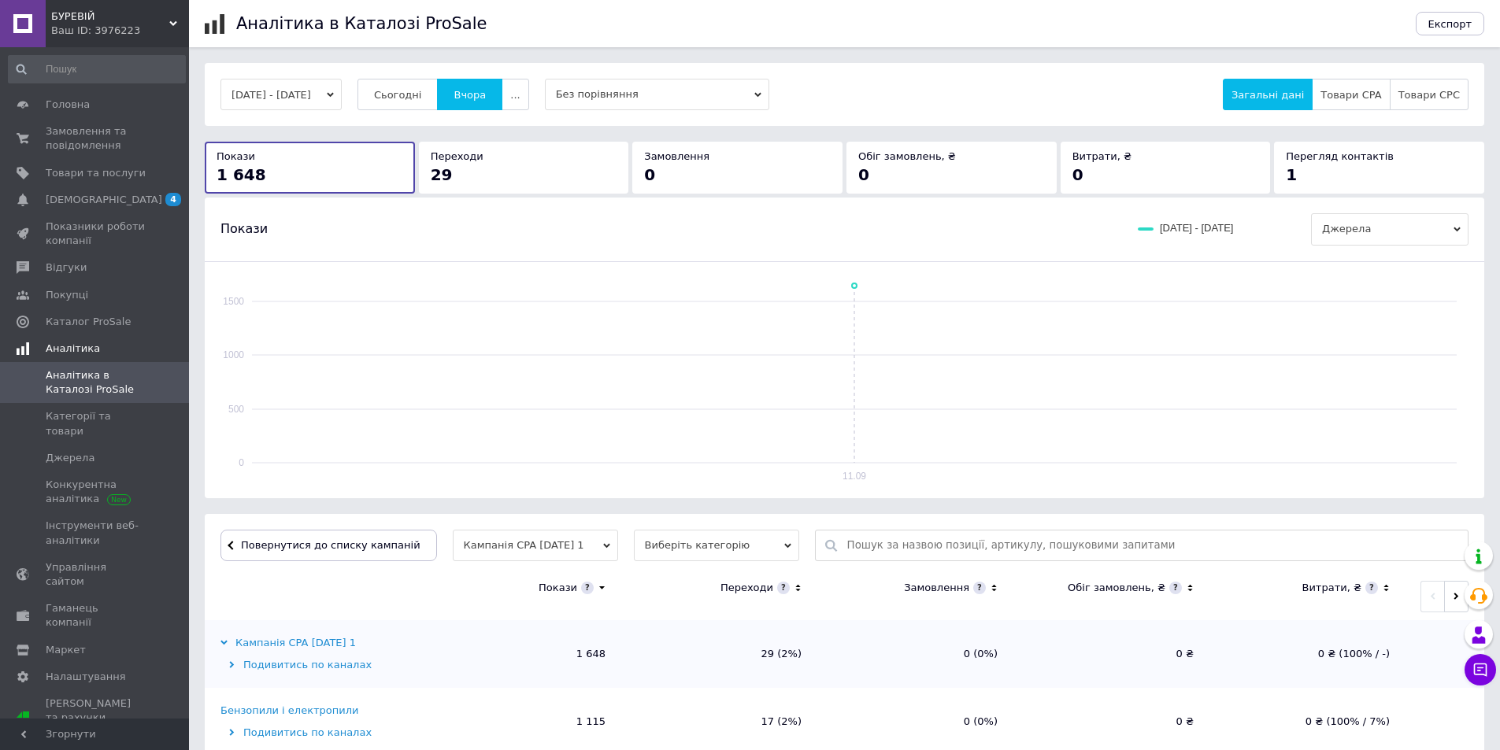
click at [61, 351] on span "Аналітика" at bounding box center [73, 349] width 54 height 14
click at [104, 353] on span "Аналітика" at bounding box center [96, 349] width 100 height 14
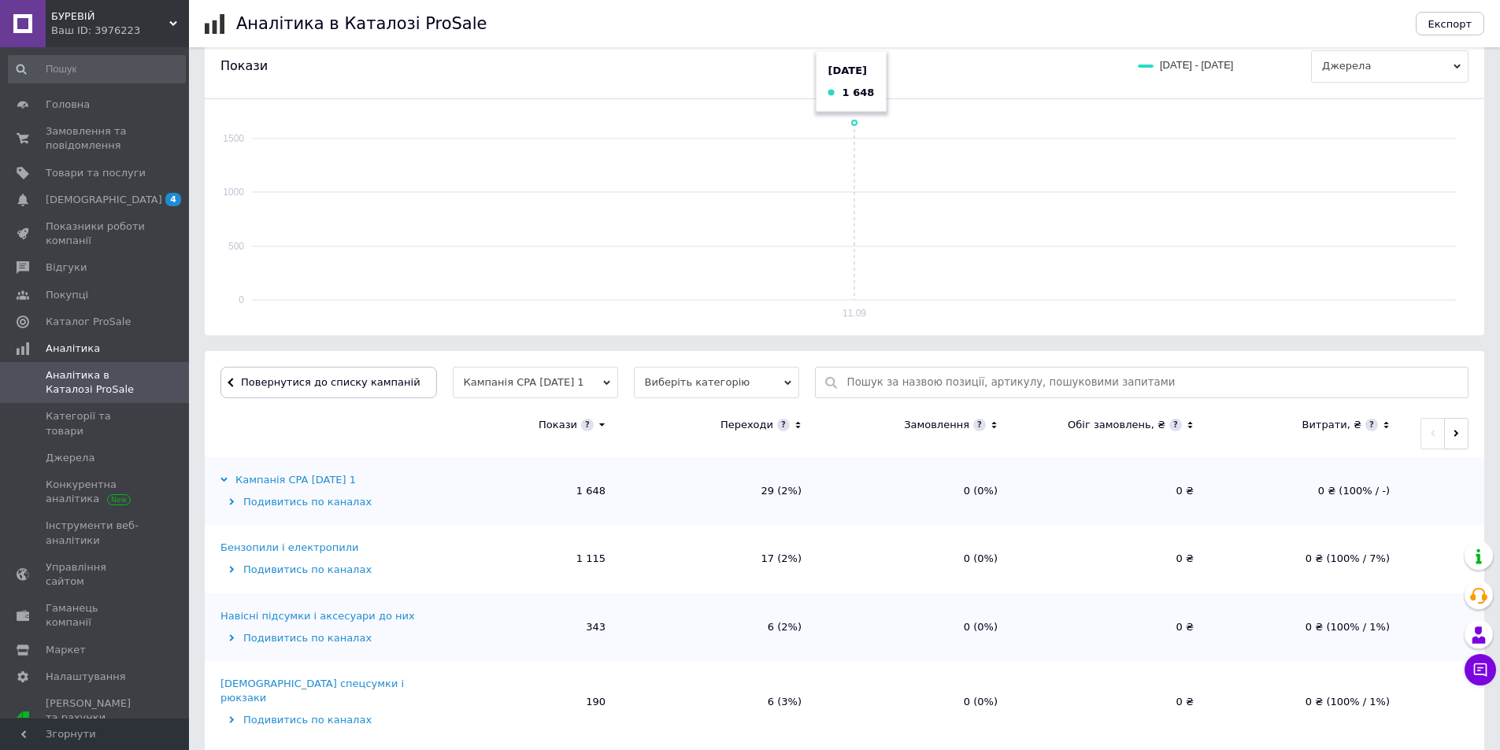
scroll to position [173, 0]
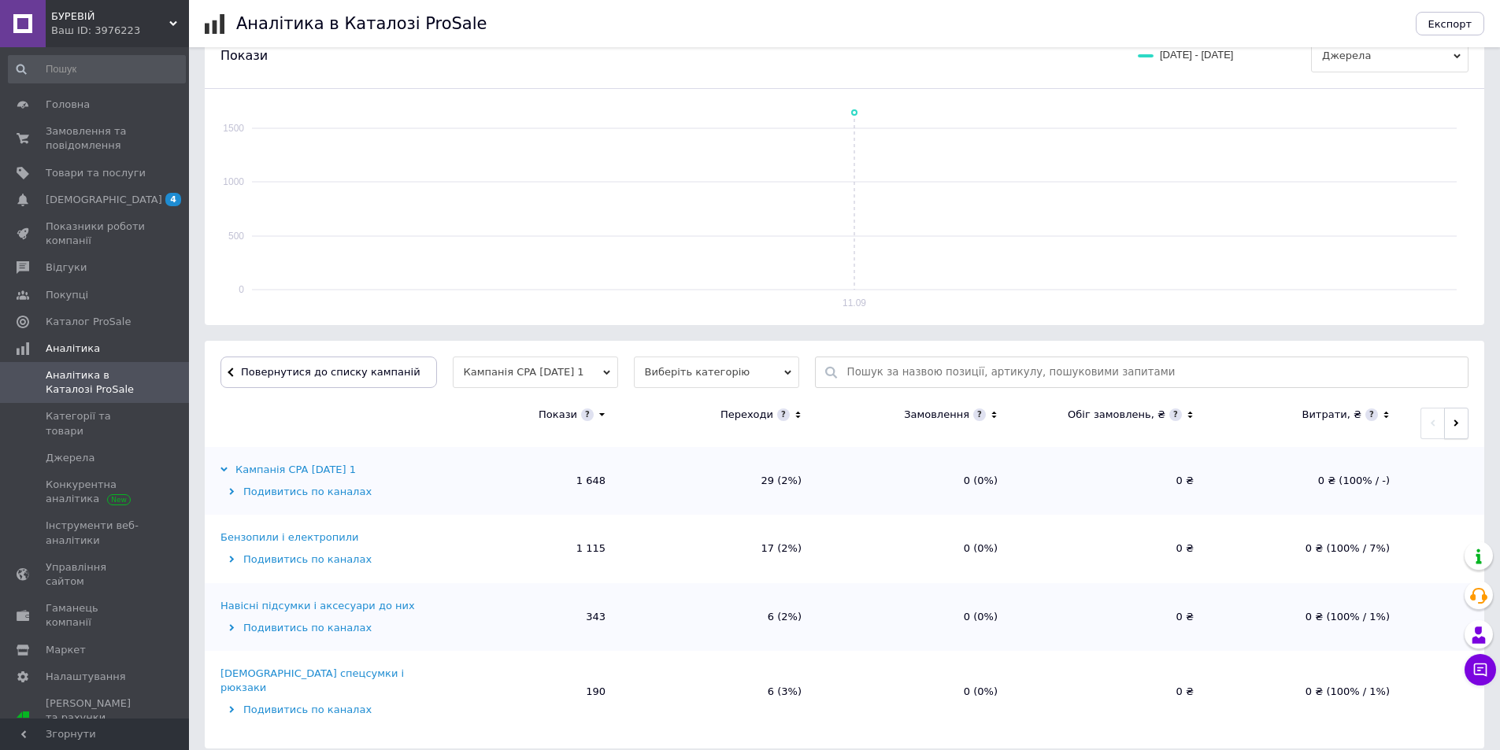
click at [1459, 414] on button "button" at bounding box center [1456, 423] width 24 height 31
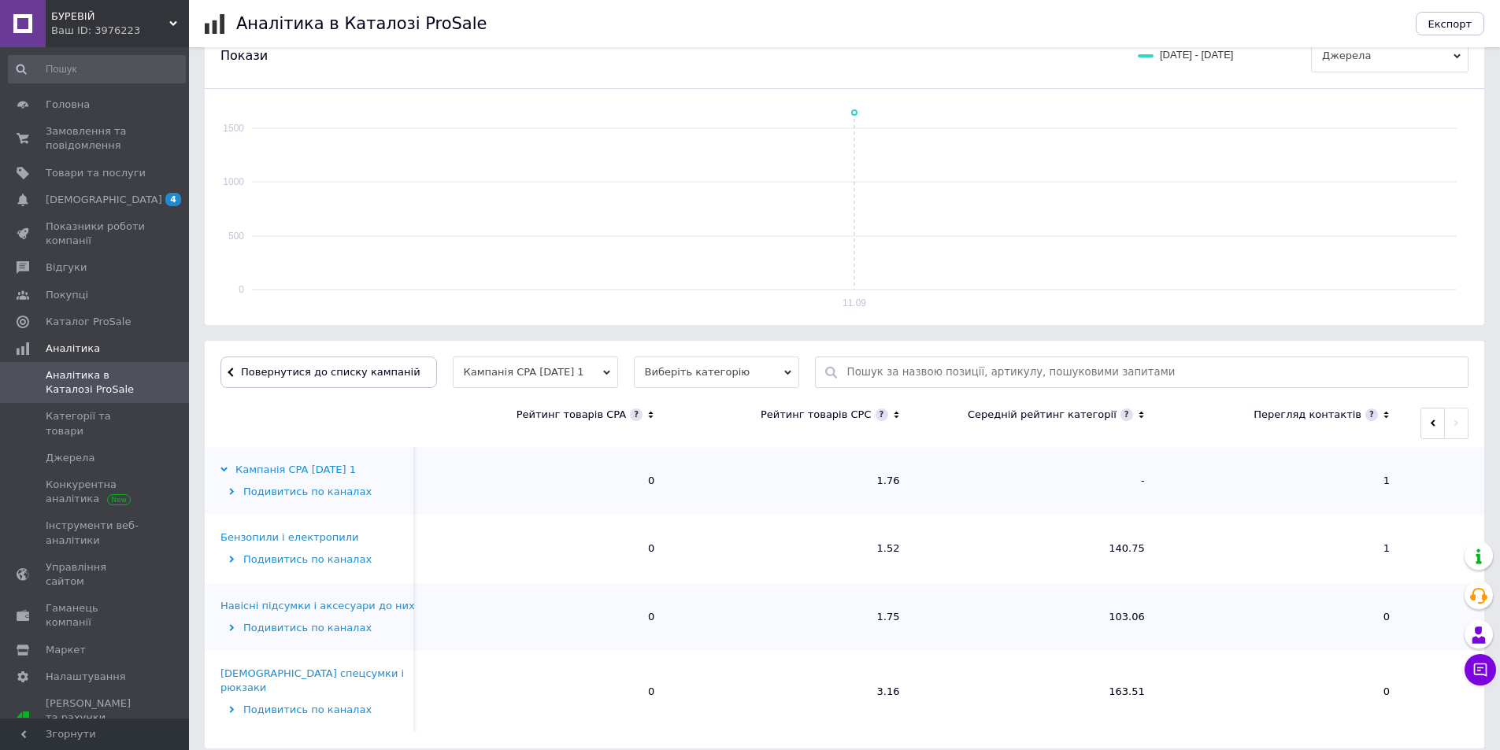
click at [1418, 420] on th at bounding box center [1444, 423] width 79 height 47
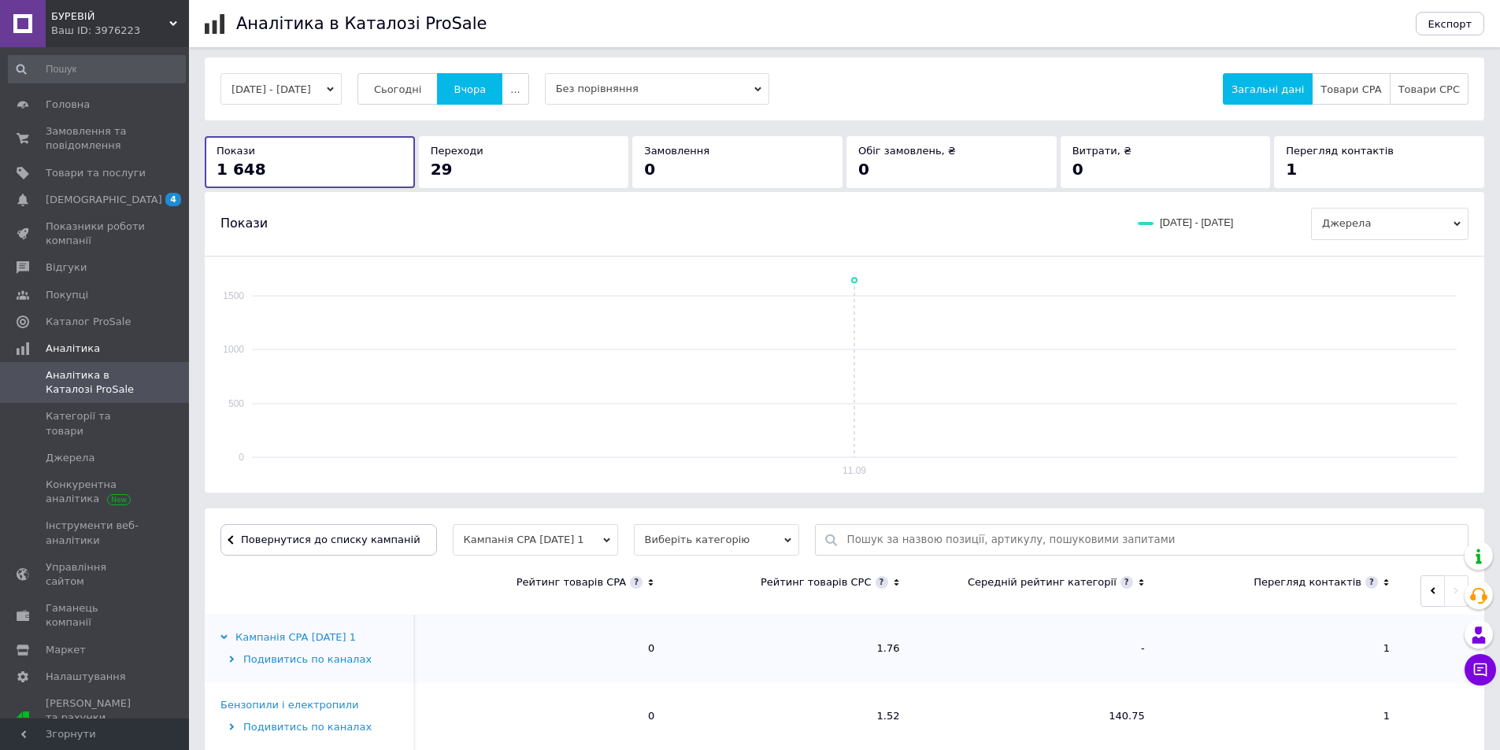
scroll to position [0, 0]
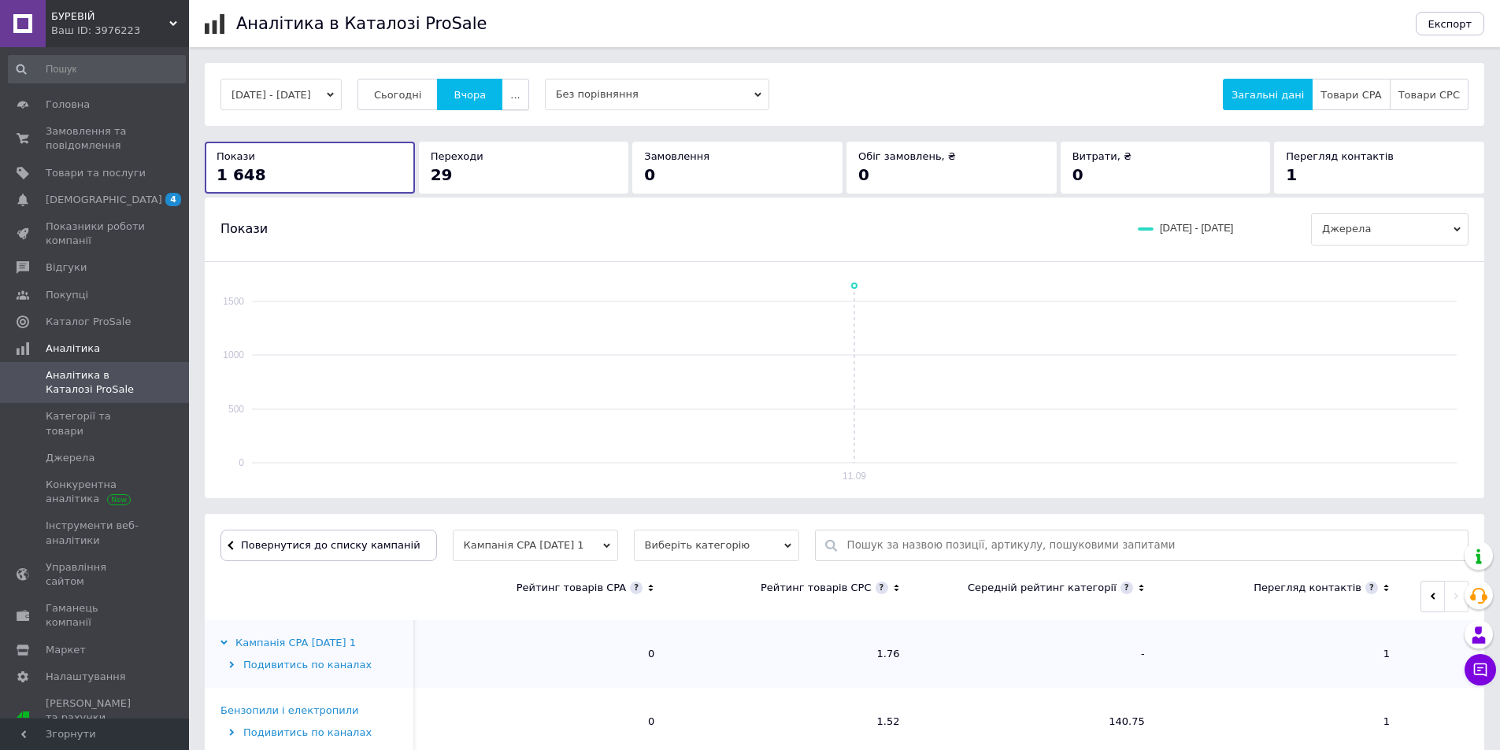
click at [528, 87] on button "..." at bounding box center [514, 94] width 27 height 31
click at [510, 249] on span "60-10 днів" at bounding box center [485, 248] width 56 height 12
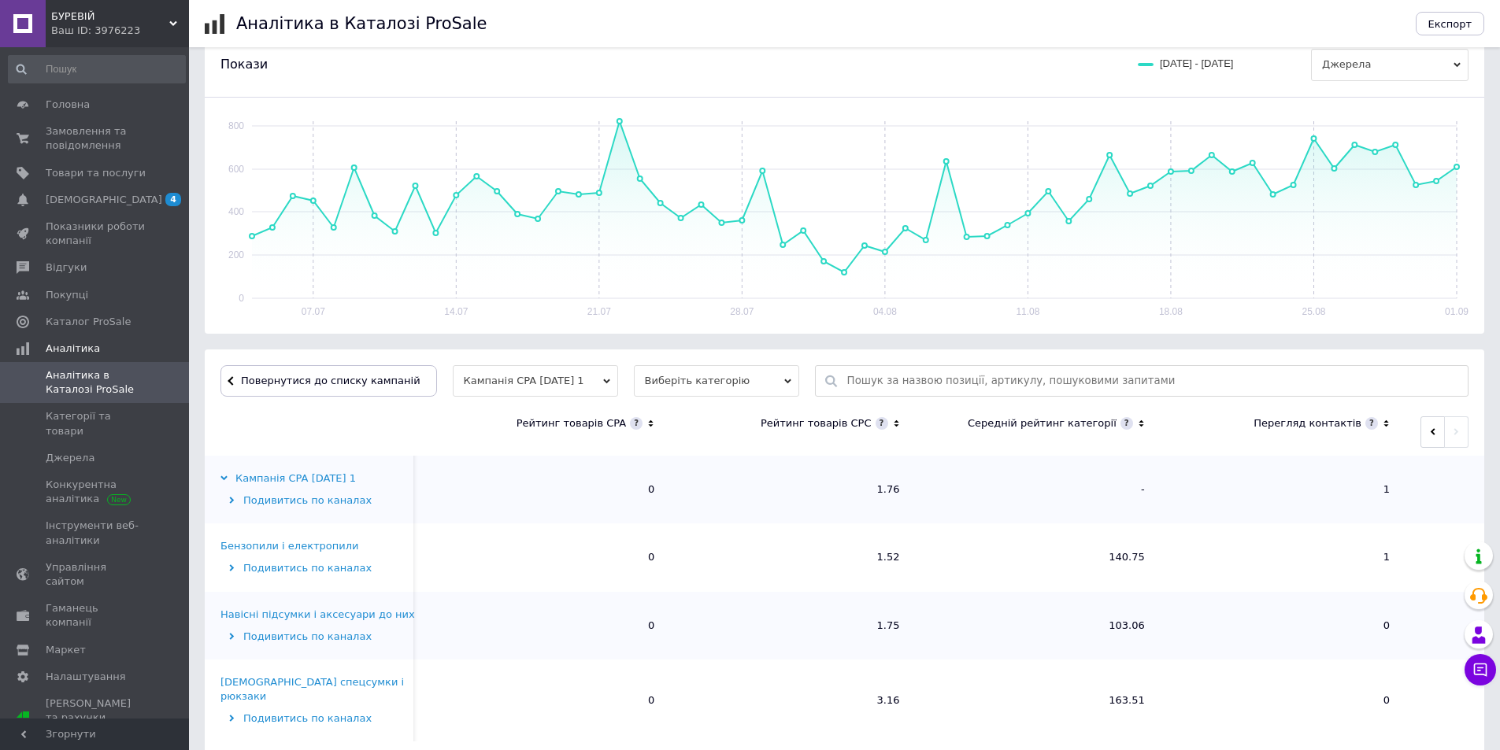
scroll to position [173, 0]
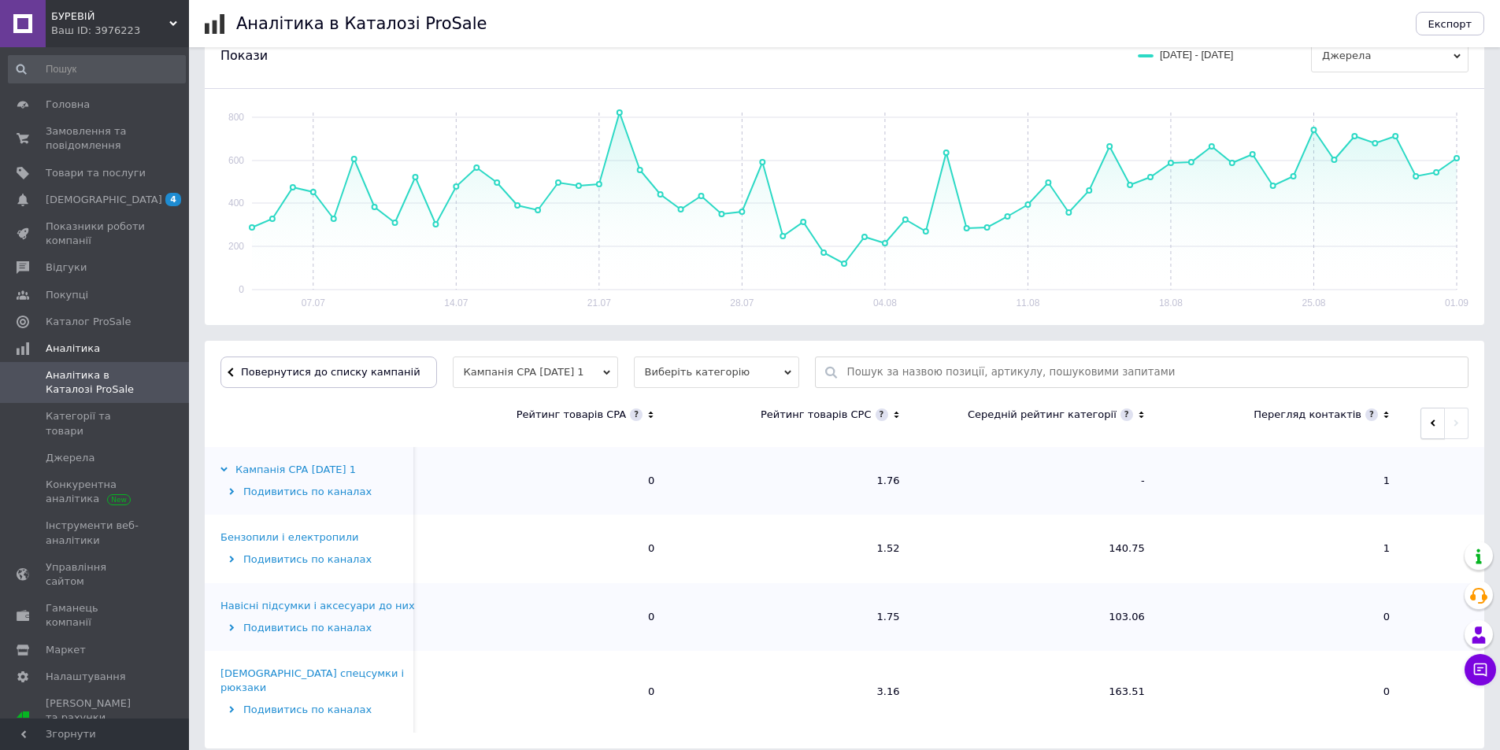
click at [1429, 425] on icon "button" at bounding box center [1432, 423] width 7 height 7
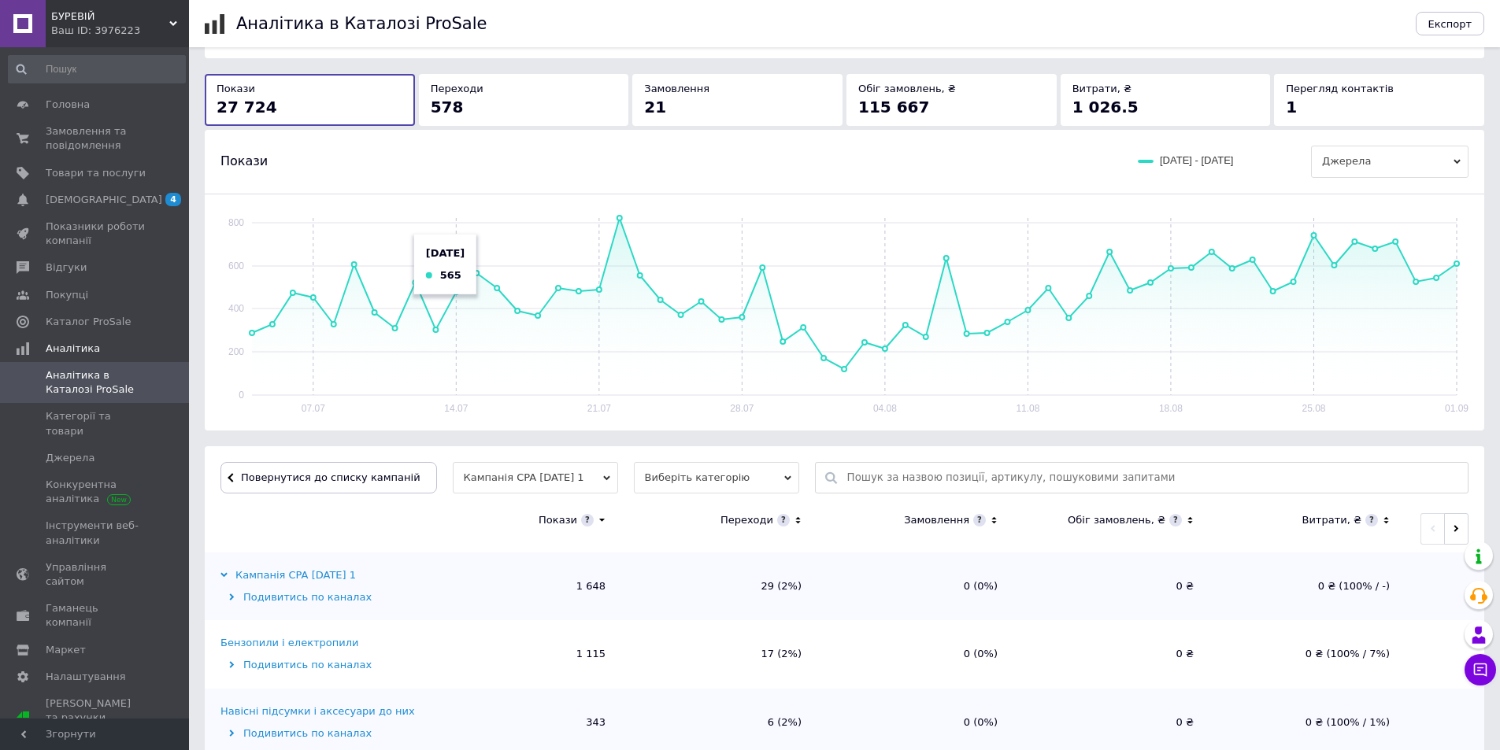
scroll to position [0, 0]
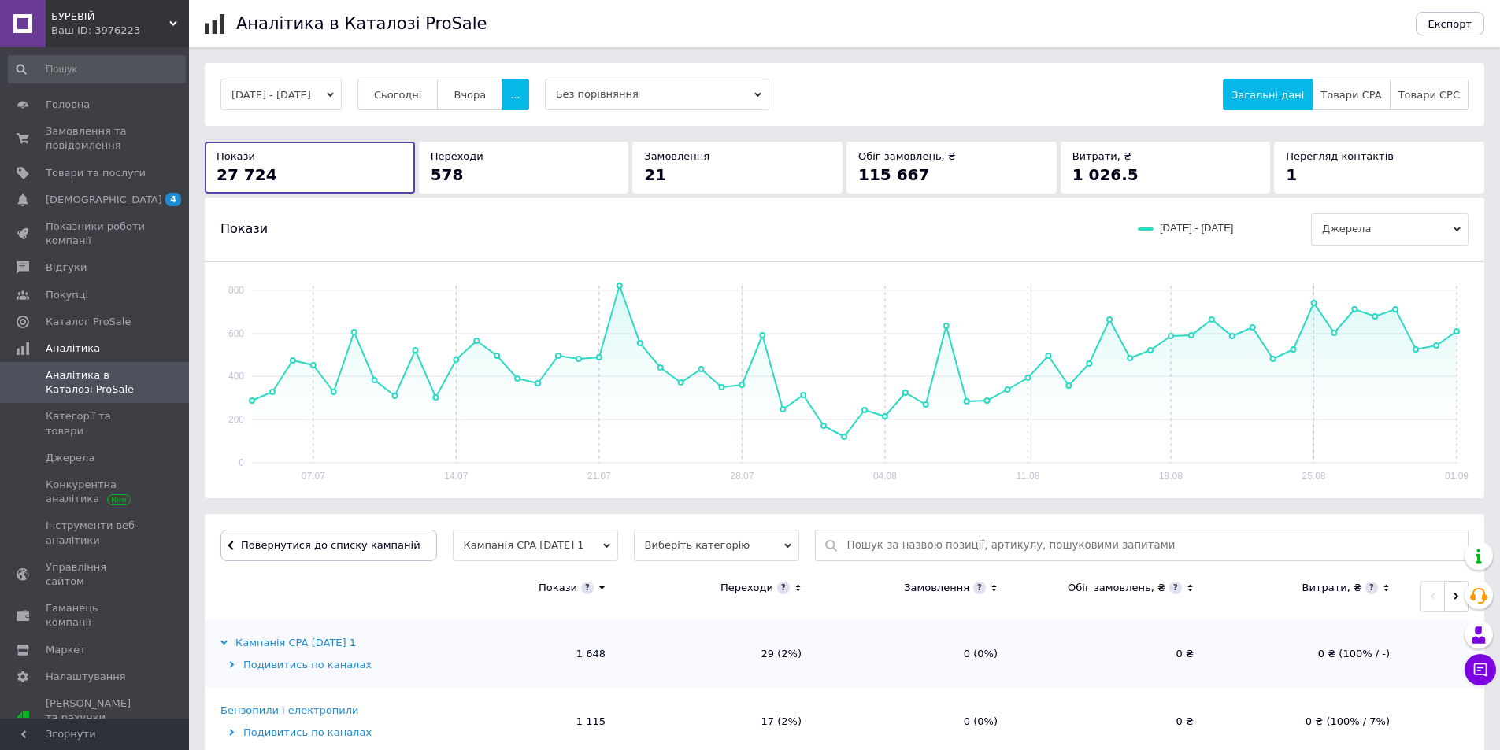
click at [606, 96] on span "Без порівняння" at bounding box center [657, 94] width 224 height 31
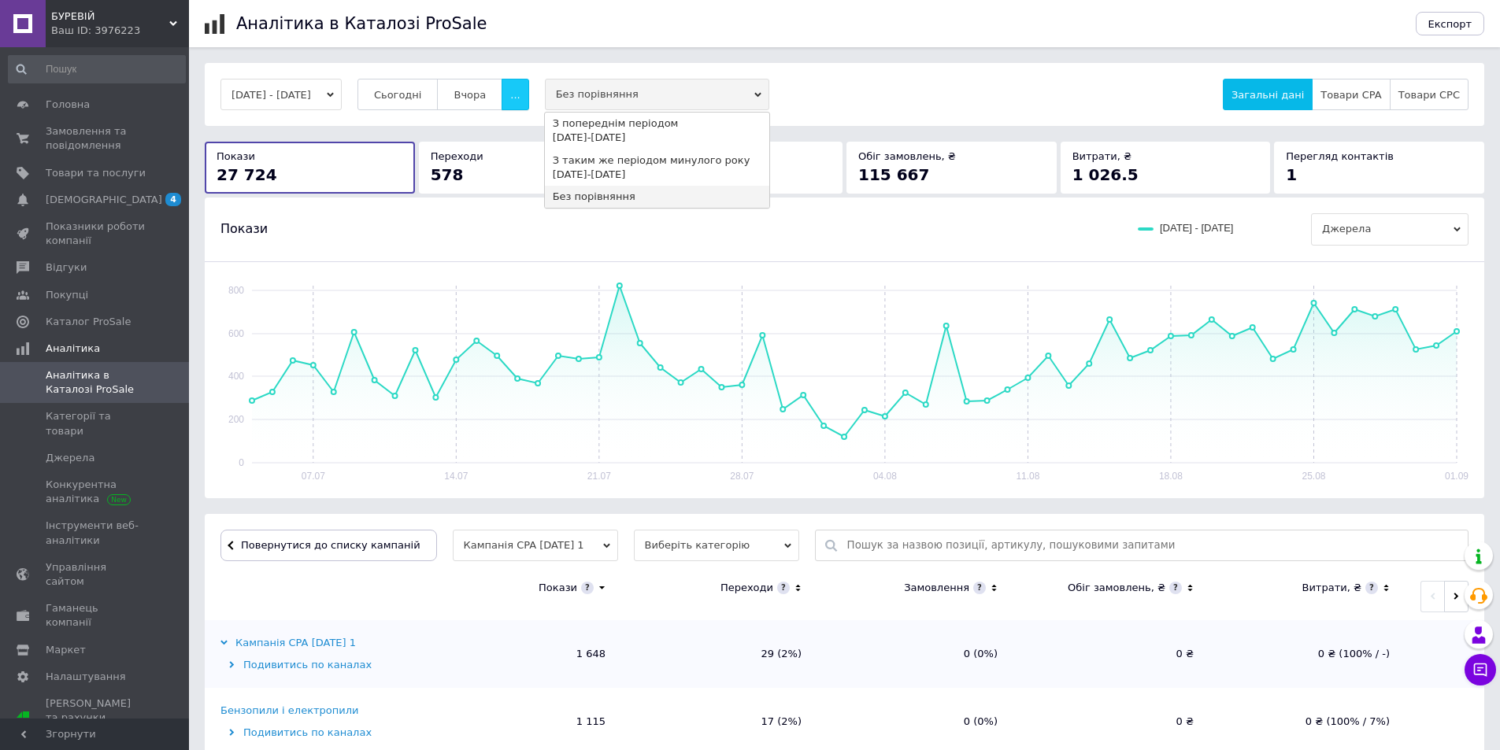
click at [520, 91] on span "..." at bounding box center [514, 95] width 9 height 12
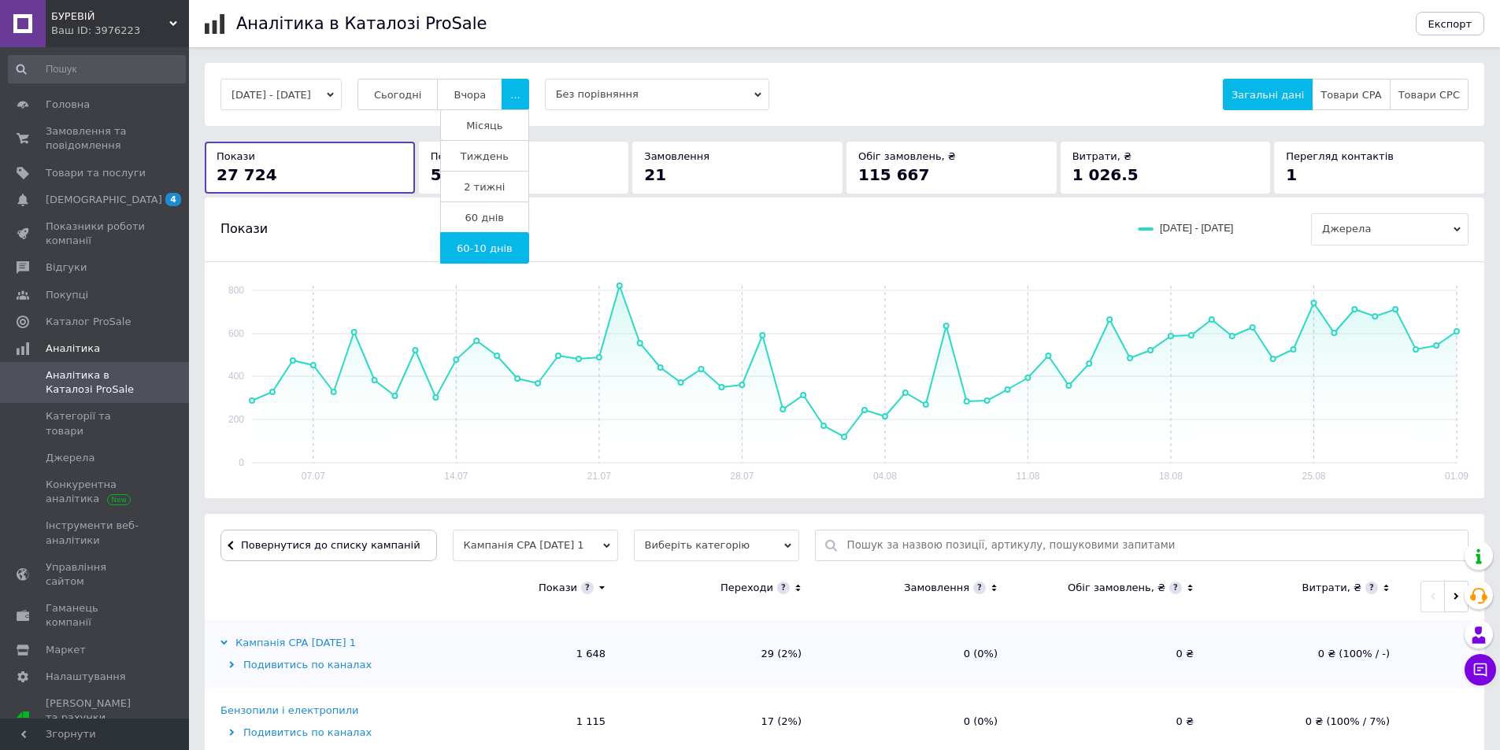
click at [504, 213] on span "60 днів" at bounding box center [484, 218] width 39 height 12
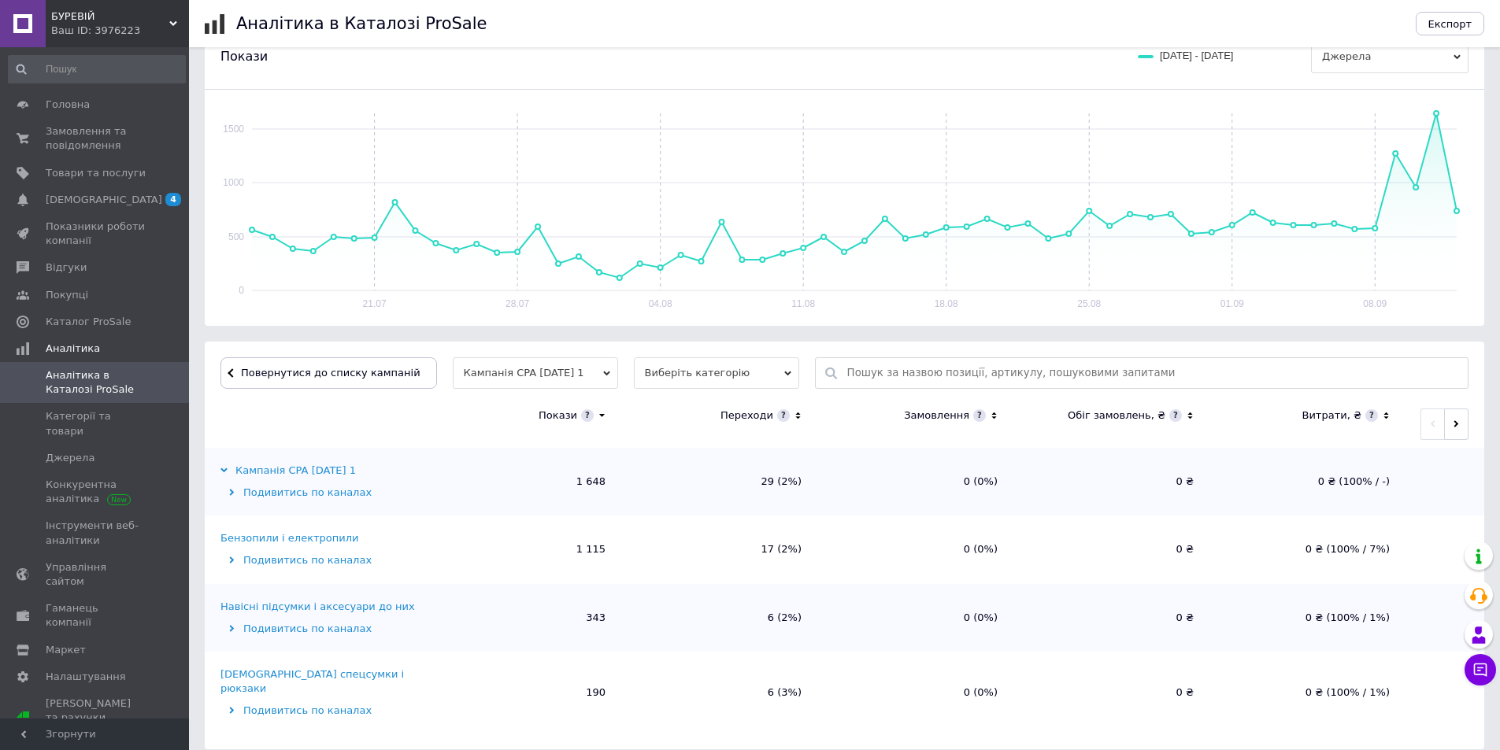
scroll to position [173, 0]
click at [1446, 419] on button "button" at bounding box center [1456, 423] width 24 height 31
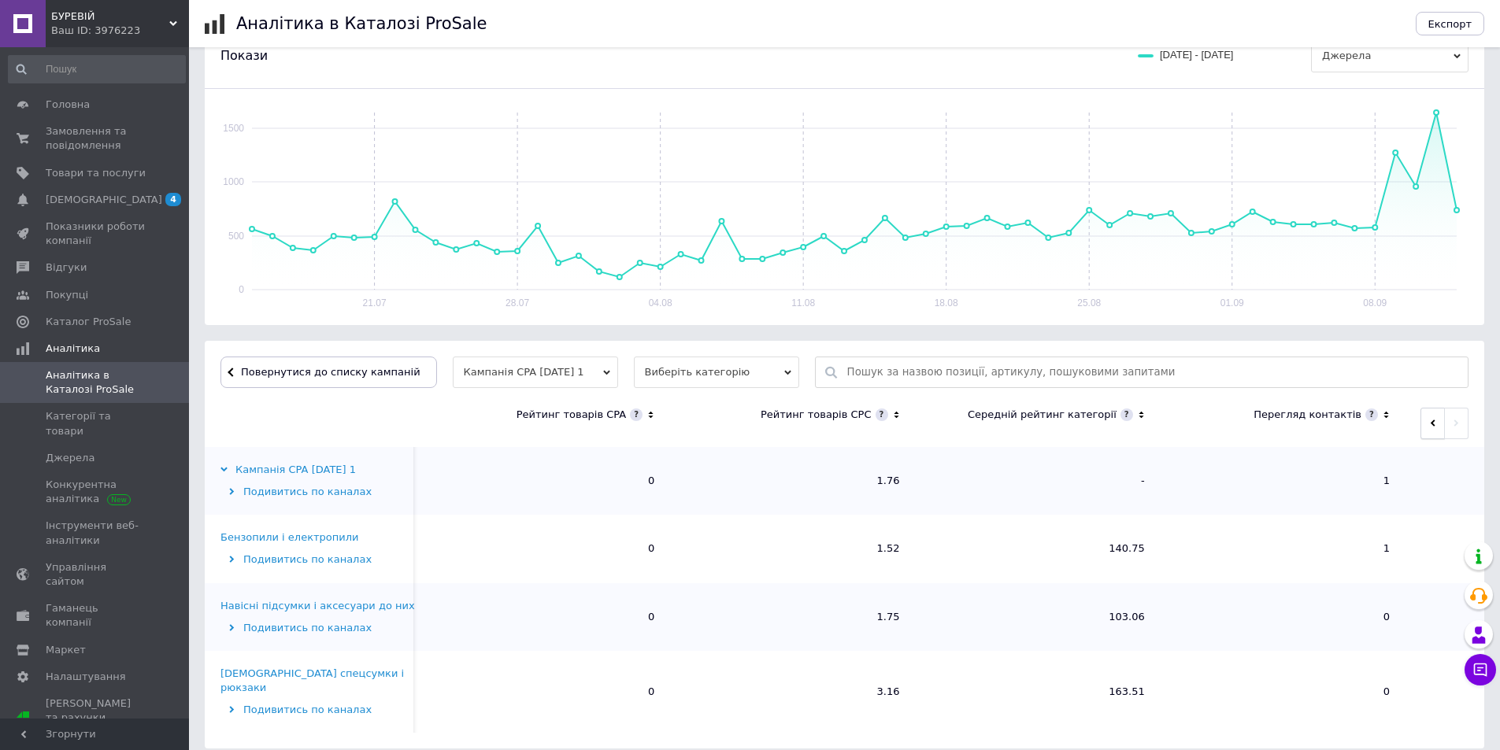
click at [1430, 417] on span "button" at bounding box center [1432, 423] width 7 height 12
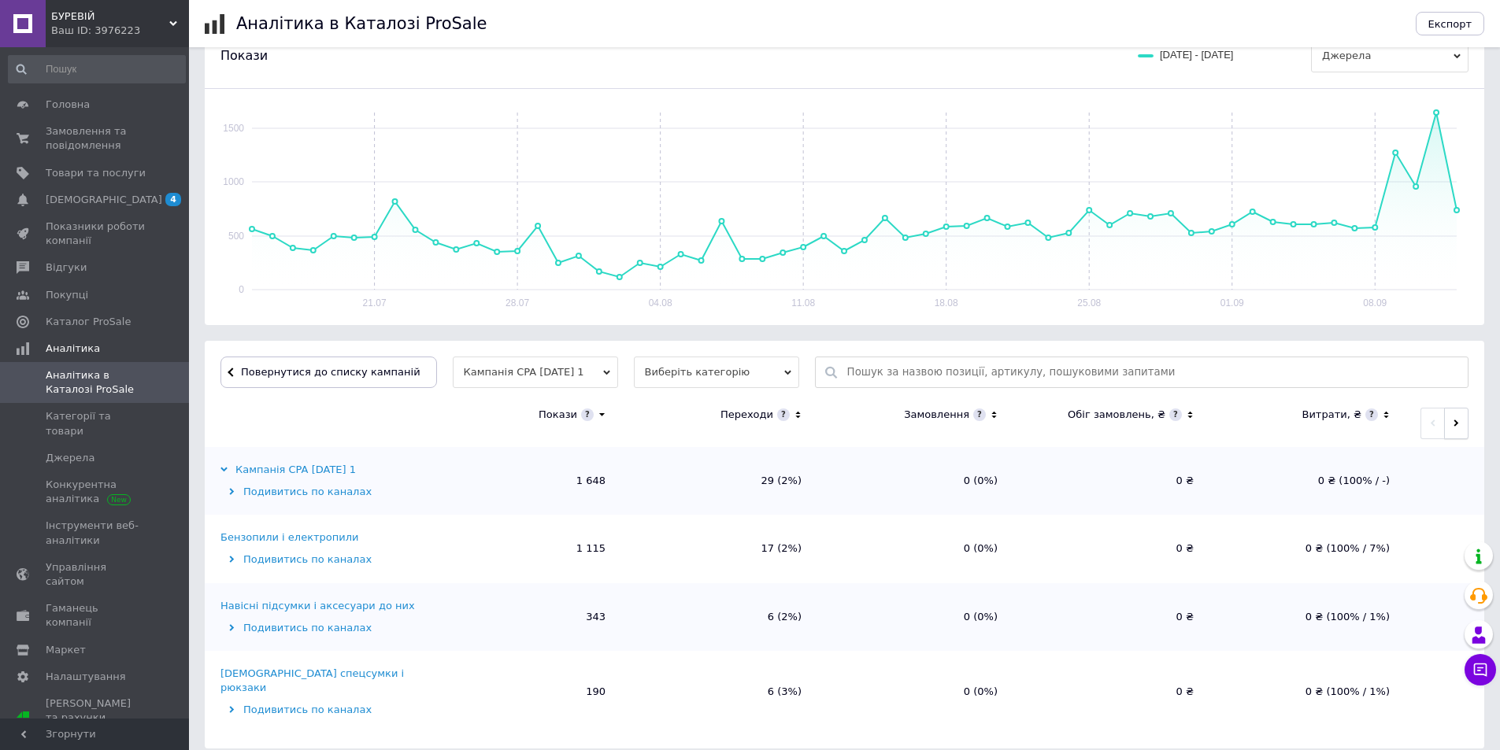
click at [1457, 431] on button "button" at bounding box center [1456, 423] width 24 height 31
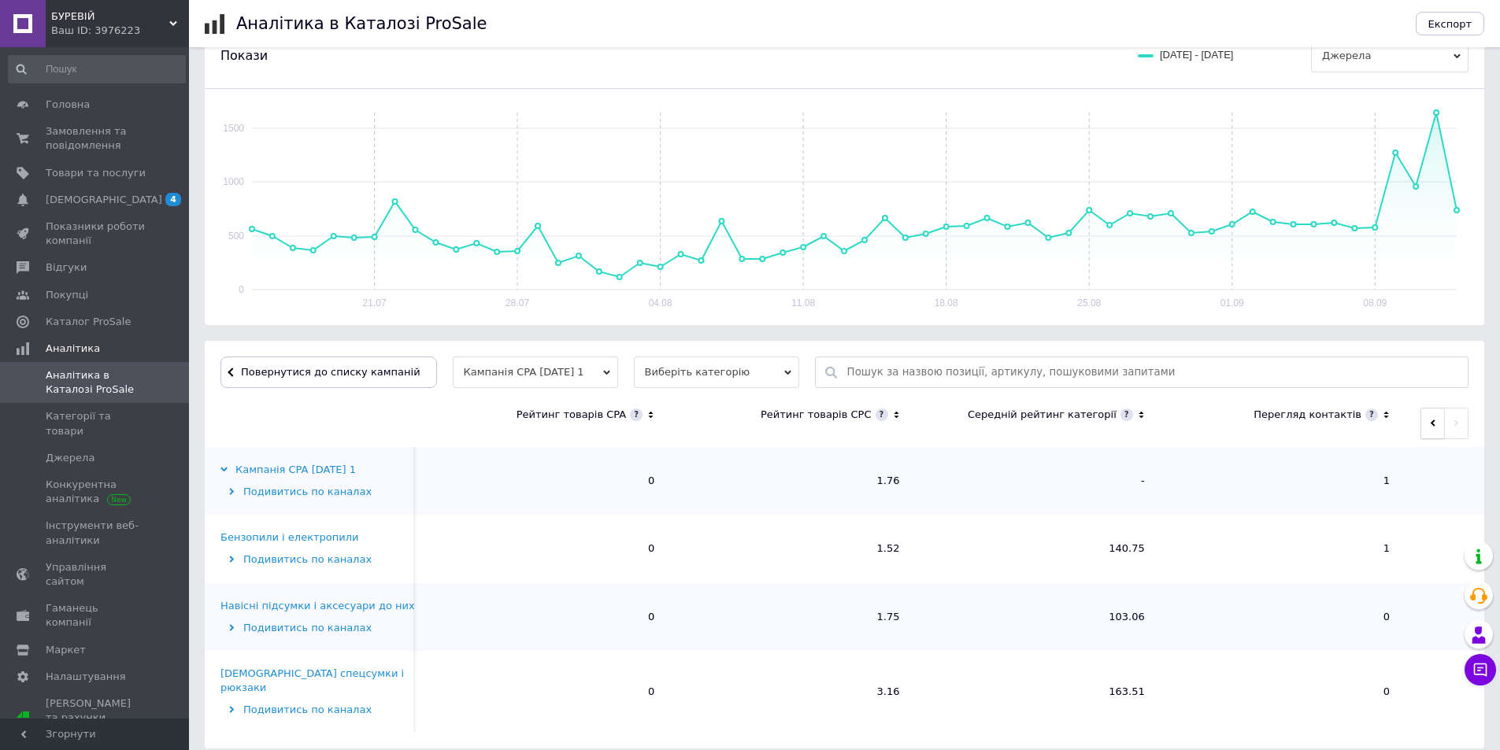
click at [1423, 435] on button "button" at bounding box center [1432, 423] width 24 height 31
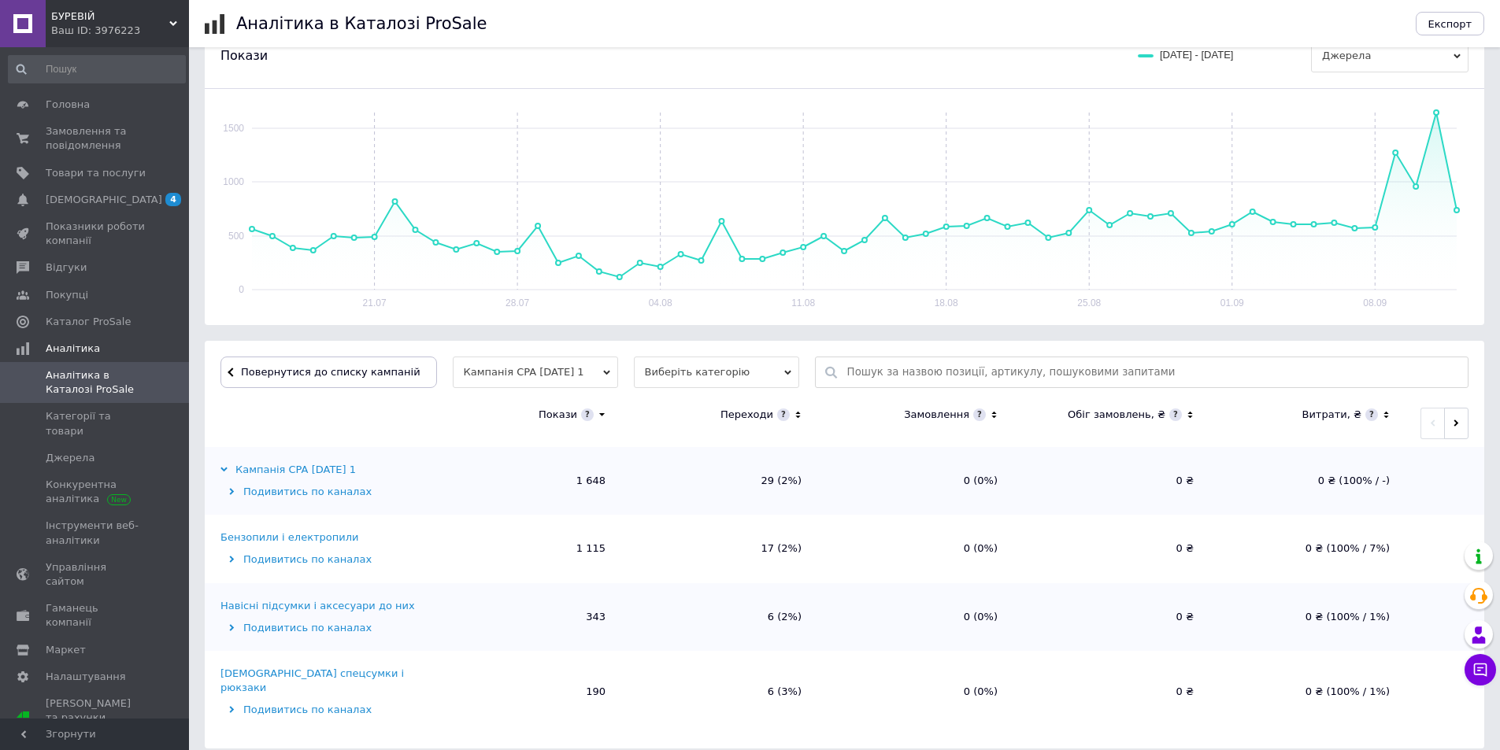
click at [248, 535] on div "Бензопили і електропили" at bounding box center [289, 538] width 139 height 14
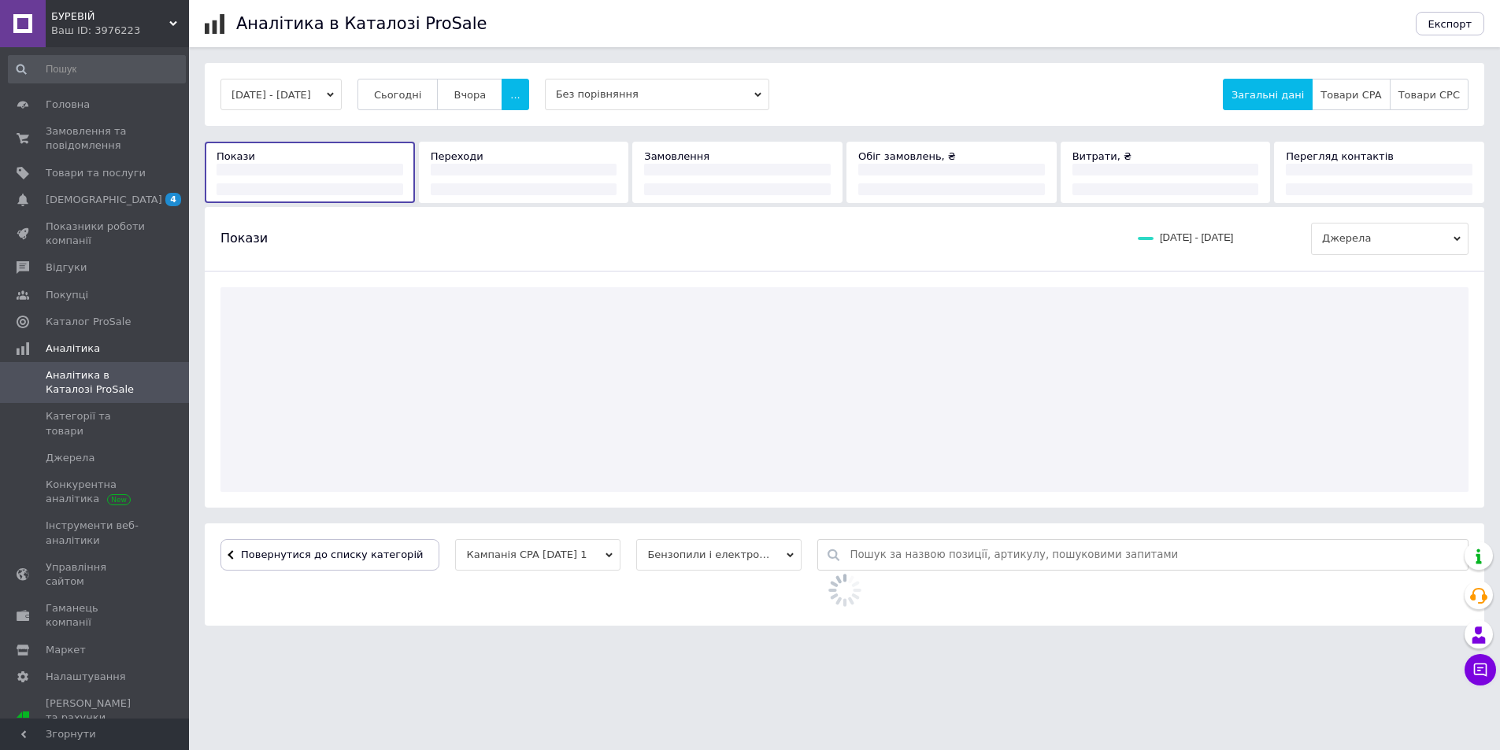
scroll to position [0, 0]
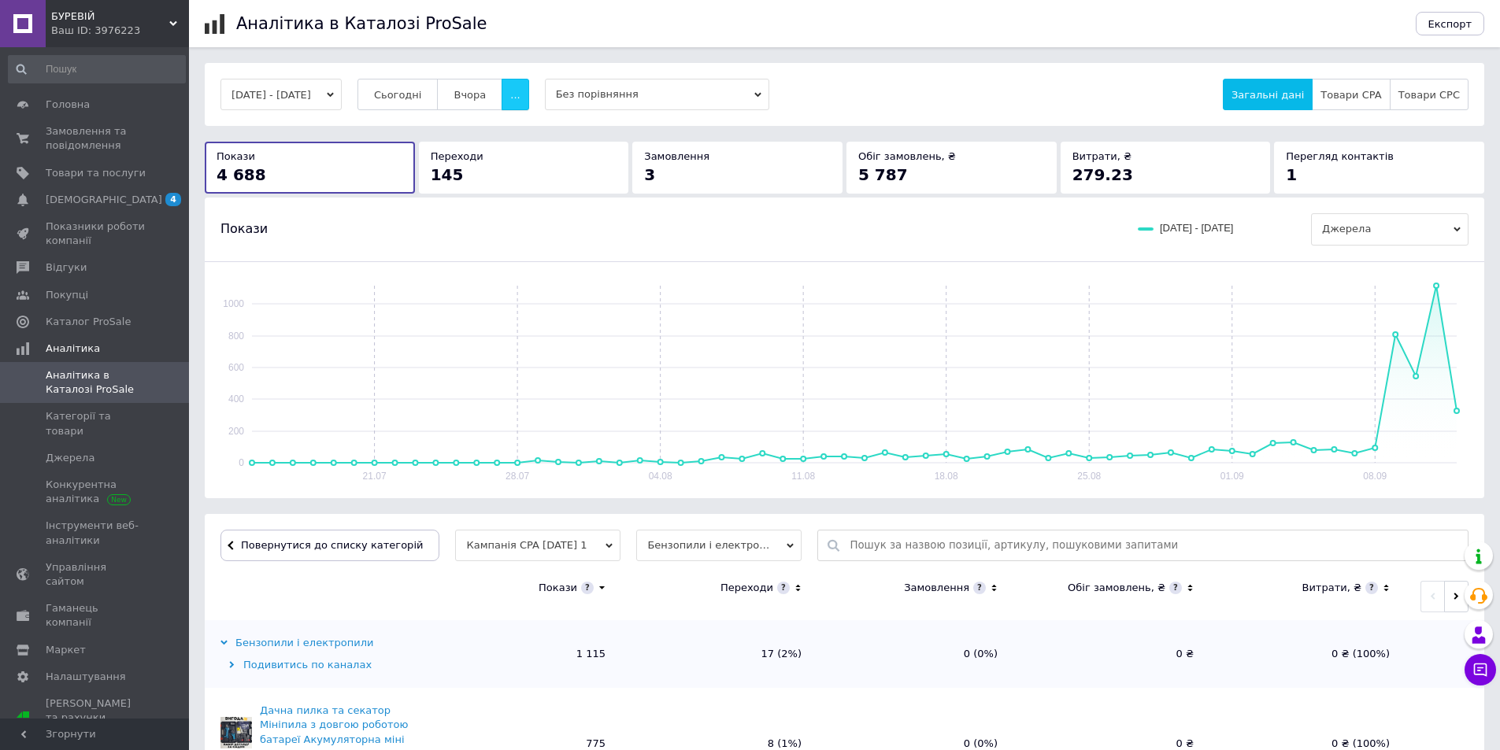
click at [528, 84] on button "..." at bounding box center [514, 94] width 27 height 31
click at [504, 214] on span "60 днів" at bounding box center [484, 218] width 39 height 12
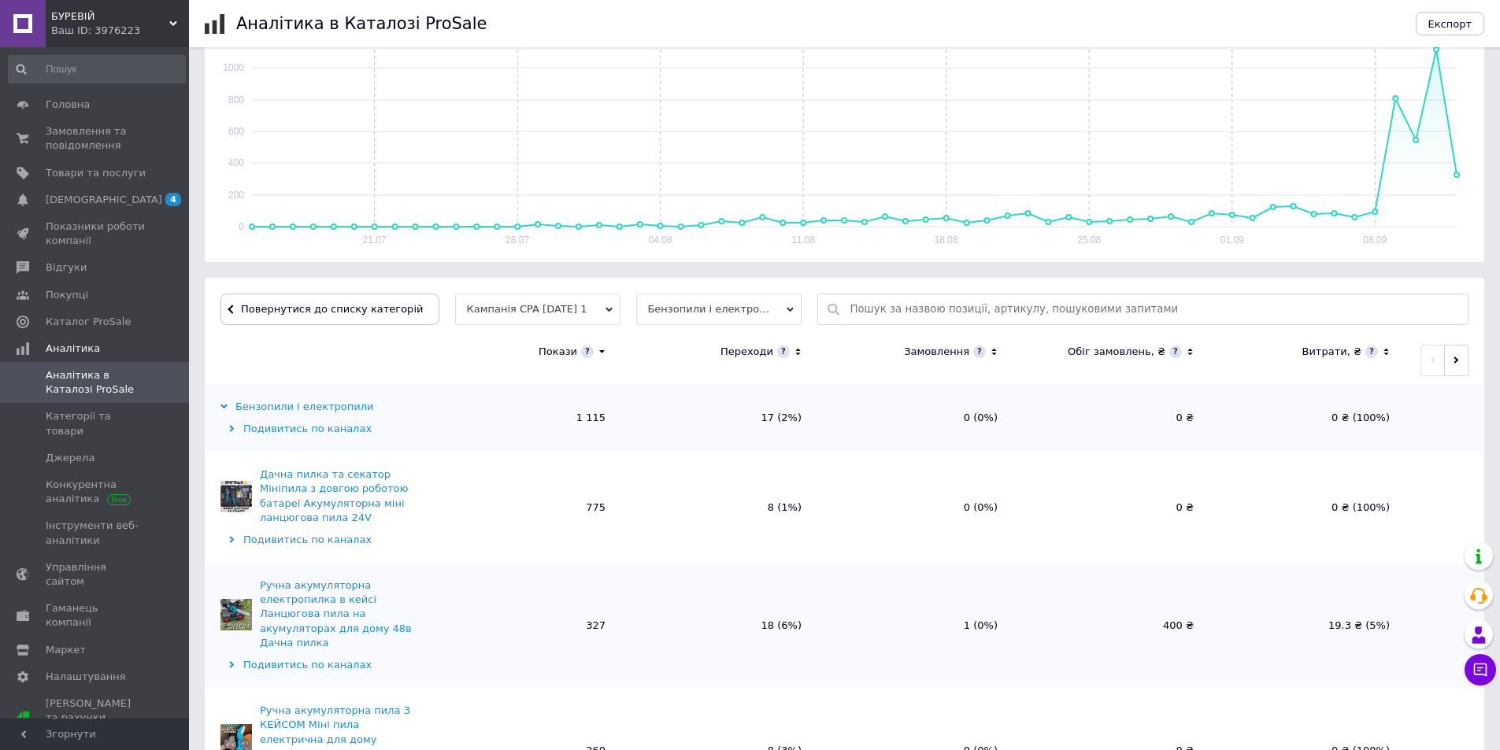
click at [601, 350] on icon at bounding box center [602, 351] width 10 height 13
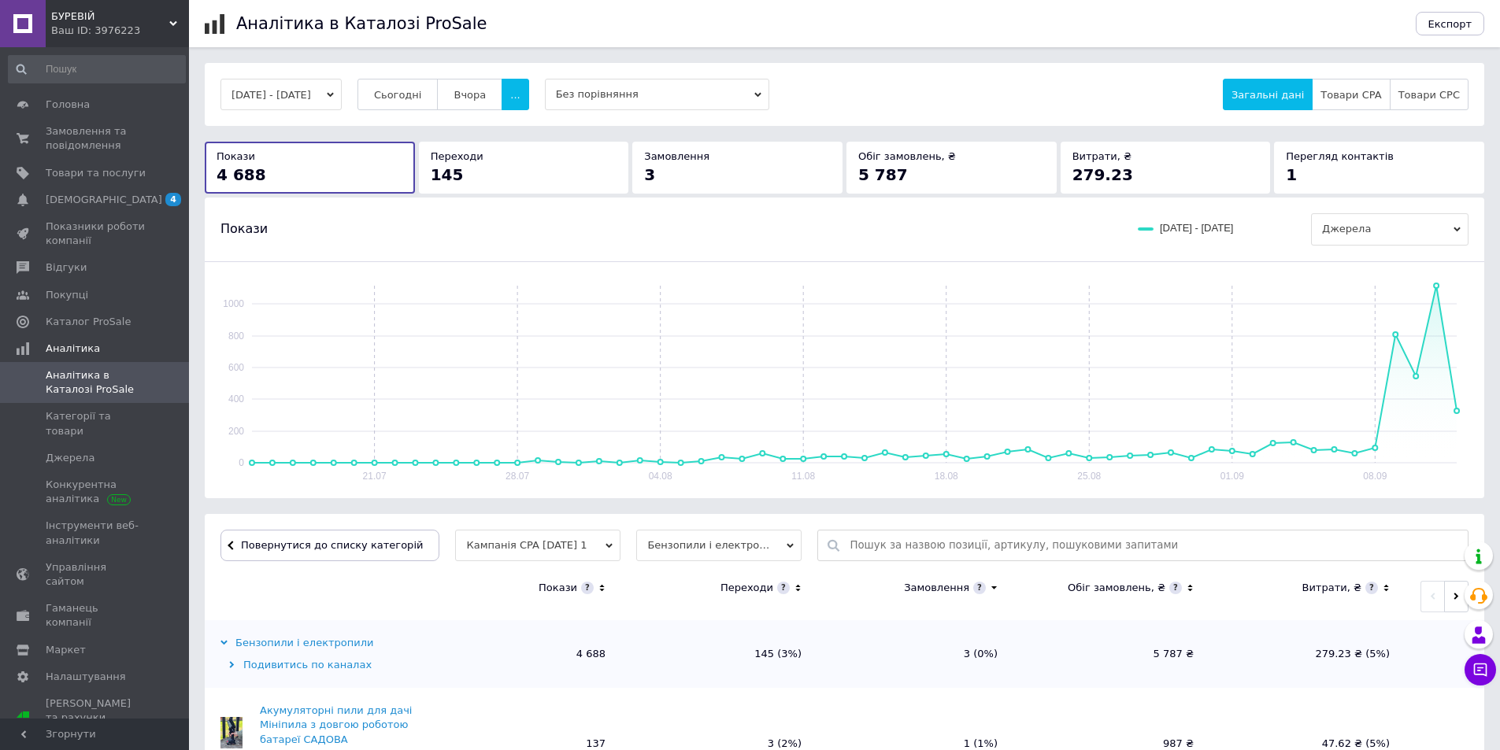
click at [606, 594] on th "Покази" at bounding box center [523, 596] width 196 height 47
click at [600, 590] on icon at bounding box center [601, 588] width 5 height 7
click at [602, 594] on icon at bounding box center [602, 587] width 10 height 13
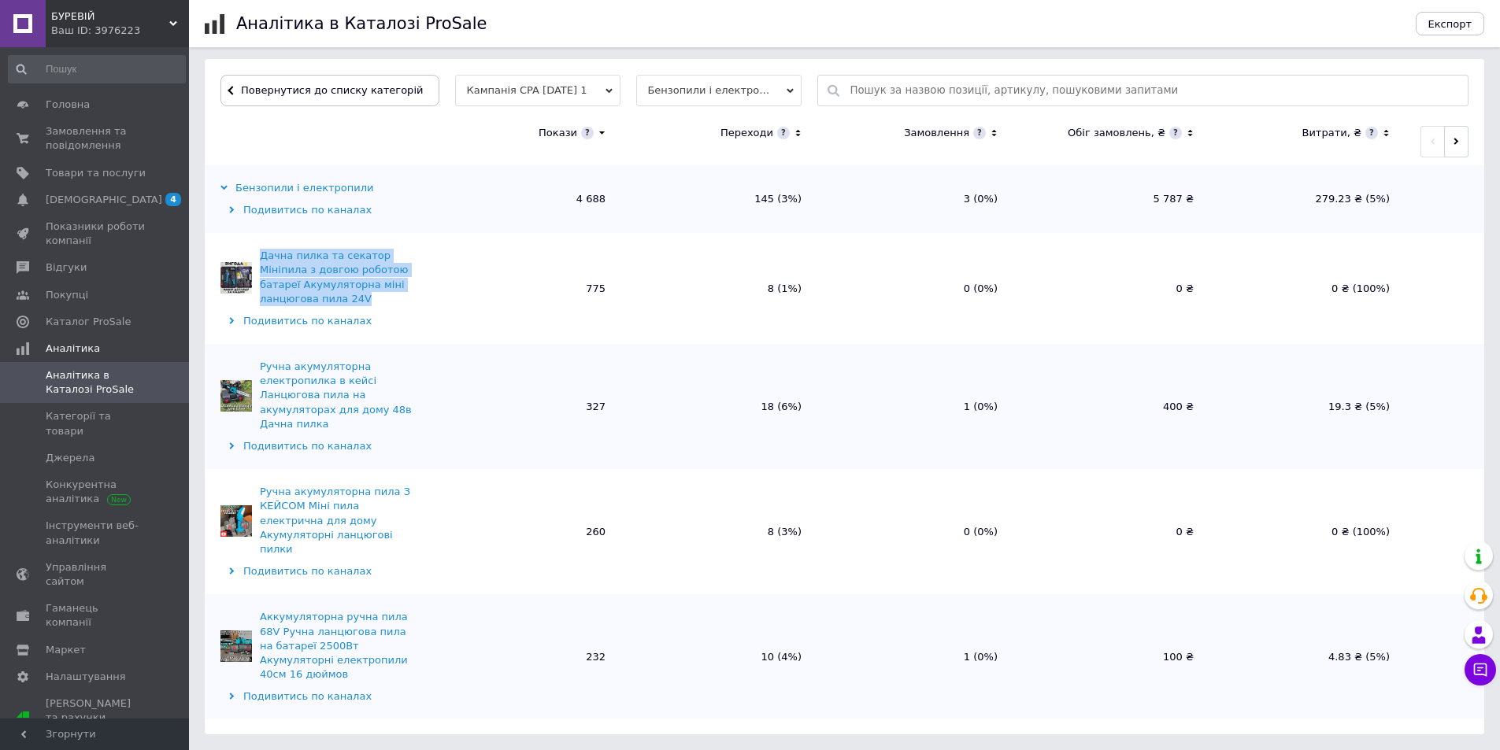
drag, startPoint x: 308, startPoint y: 301, endPoint x: 260, endPoint y: 258, distance: 64.1
click at [260, 258] on div "Дачна пилка та секатор Мініпила з довгою роботою батареї Акумуляторна міні ланц…" at bounding box center [340, 277] width 161 height 57
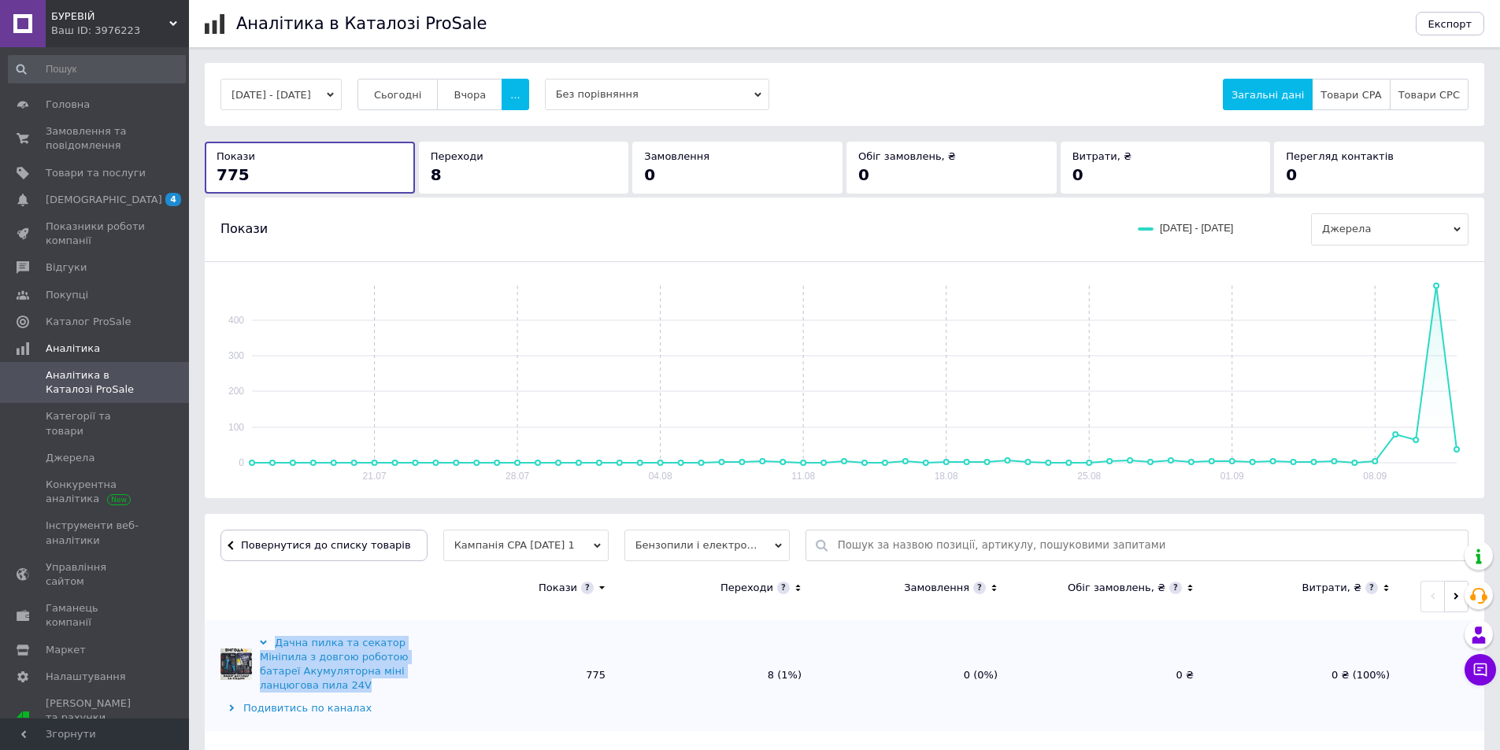
drag, startPoint x: 361, startPoint y: 688, endPoint x: 272, endPoint y: 635, distance: 104.5
click at [272, 635] on td "Дачна пилка та секатор Мініпила з довгою роботою батареї Акумуляторна міні ланц…" at bounding box center [315, 675] width 220 height 111
copy div "Дачна пилка та секатор Мініпила з довгою роботою батареї Акумуляторна міні ланц…"
click at [89, 168] on span "Товари та послуги" at bounding box center [96, 173] width 100 height 14
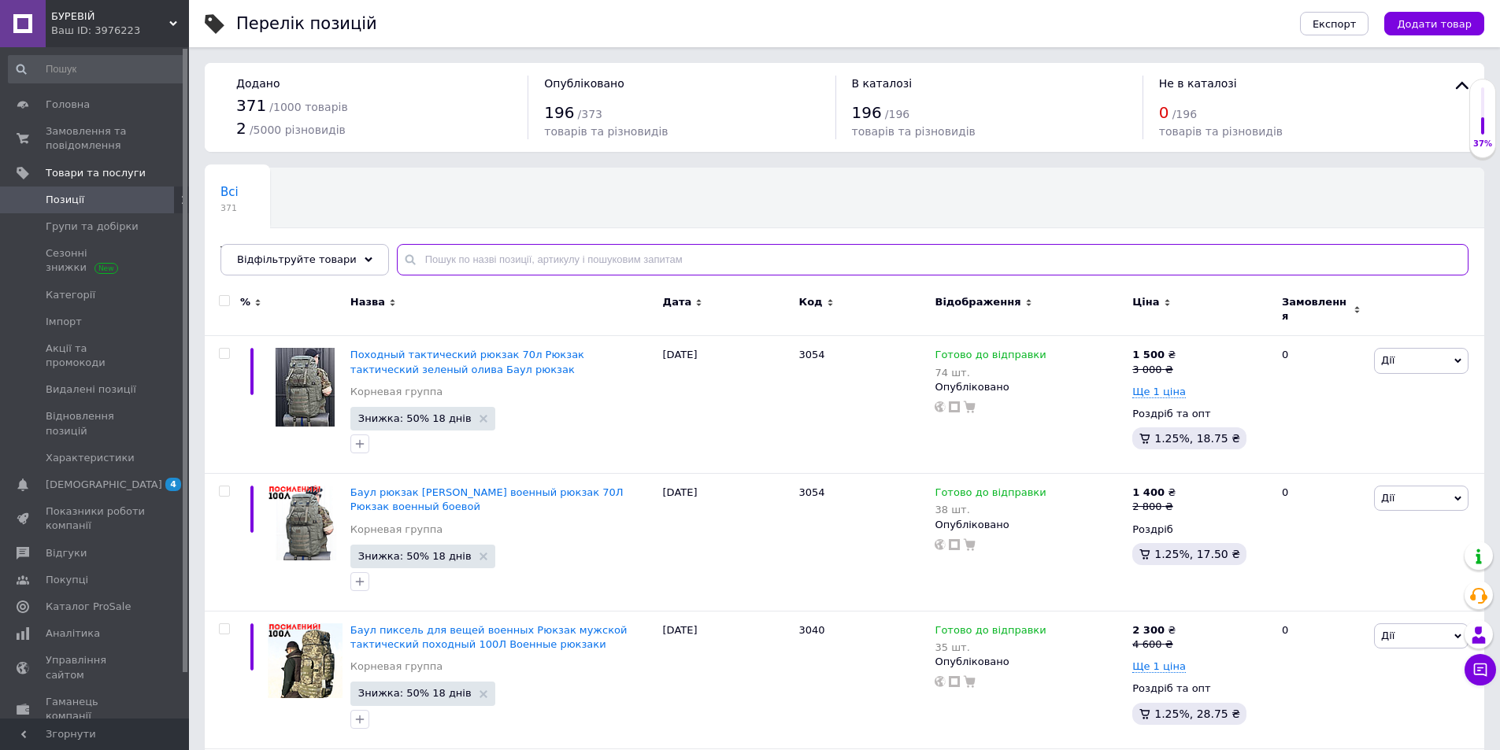
click at [514, 265] on input "text" at bounding box center [932, 259] width 1071 height 31
paste input "Дачна пилка та секатор Мініпила з довгою роботою батареї Акумуляторна міні ланц…"
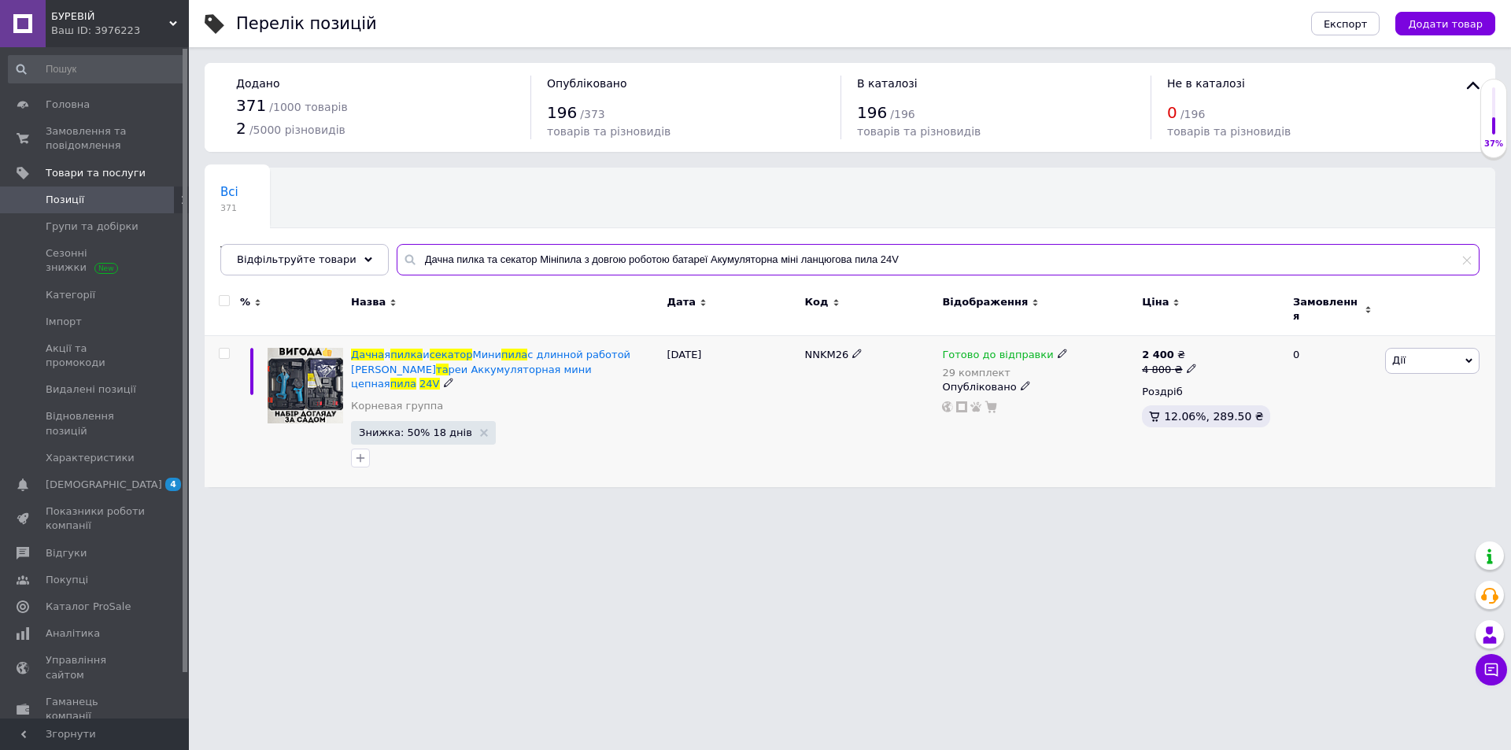
type input "Дачна пилка та секатор Мініпила з довгою роботою батареї Акумуляторна міні ланц…"
click at [1419, 361] on span "Дії" at bounding box center [1433, 360] width 94 height 25
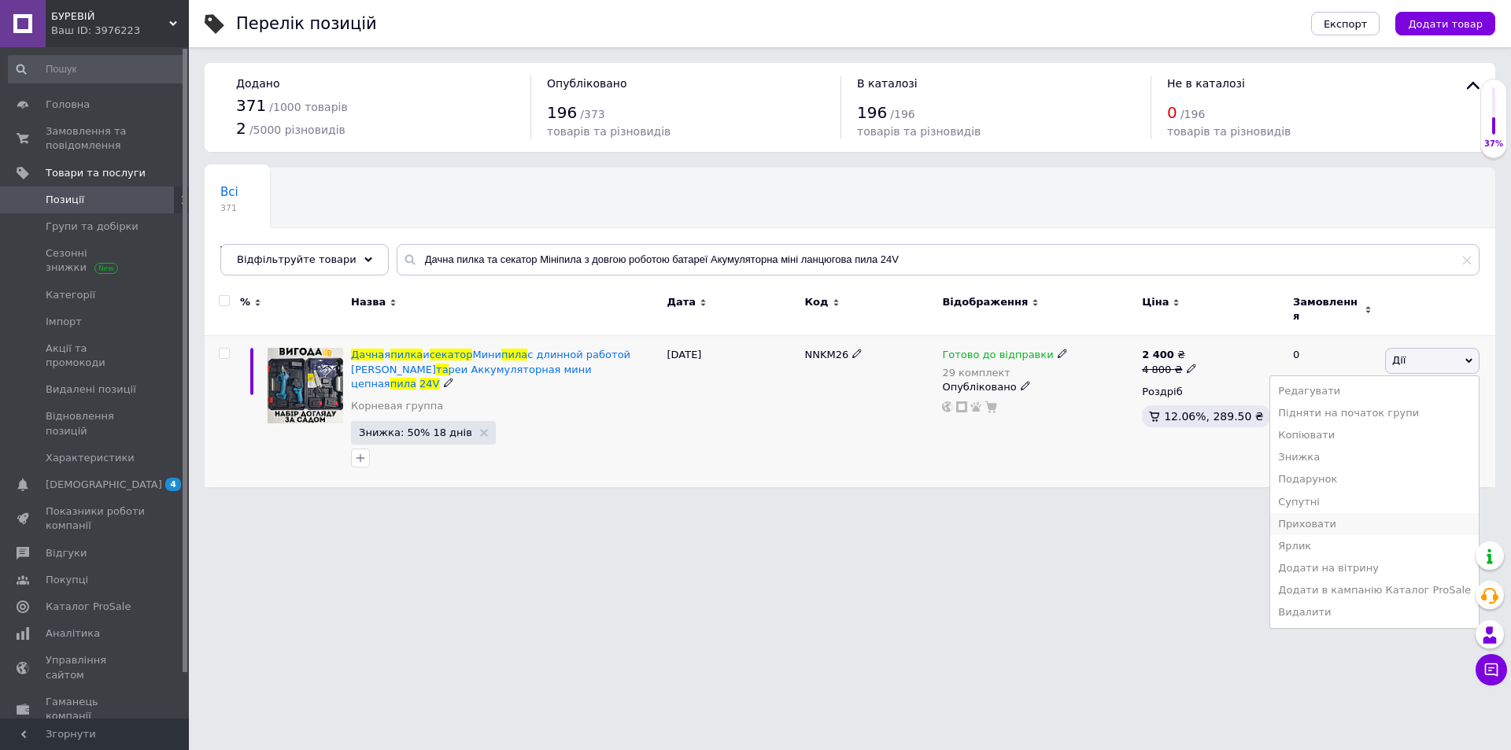
click at [1377, 514] on li "Приховати" at bounding box center [1375, 524] width 209 height 22
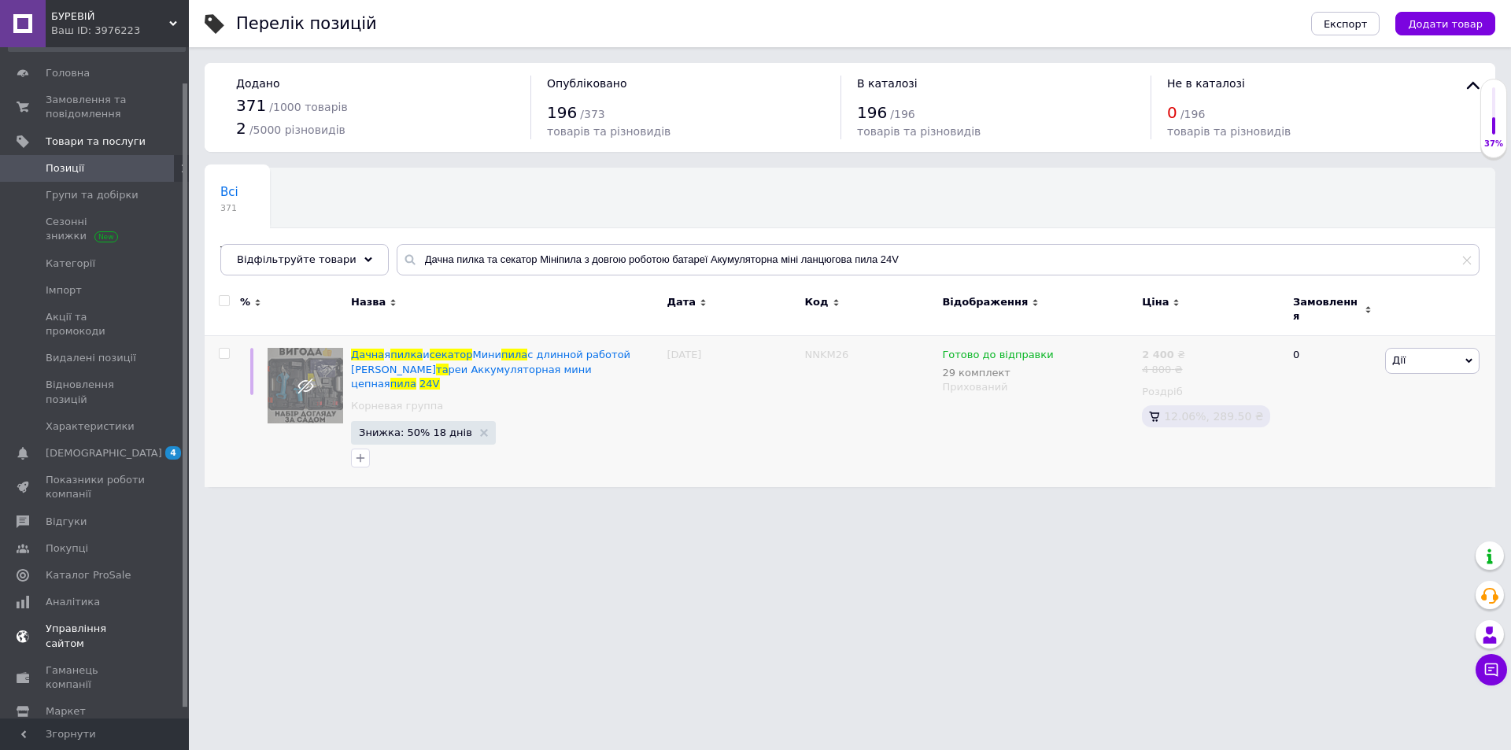
scroll to position [49, 0]
click at [79, 741] on span "Тарифи та рахунки Prom мікс 1 000" at bounding box center [96, 762] width 100 height 43
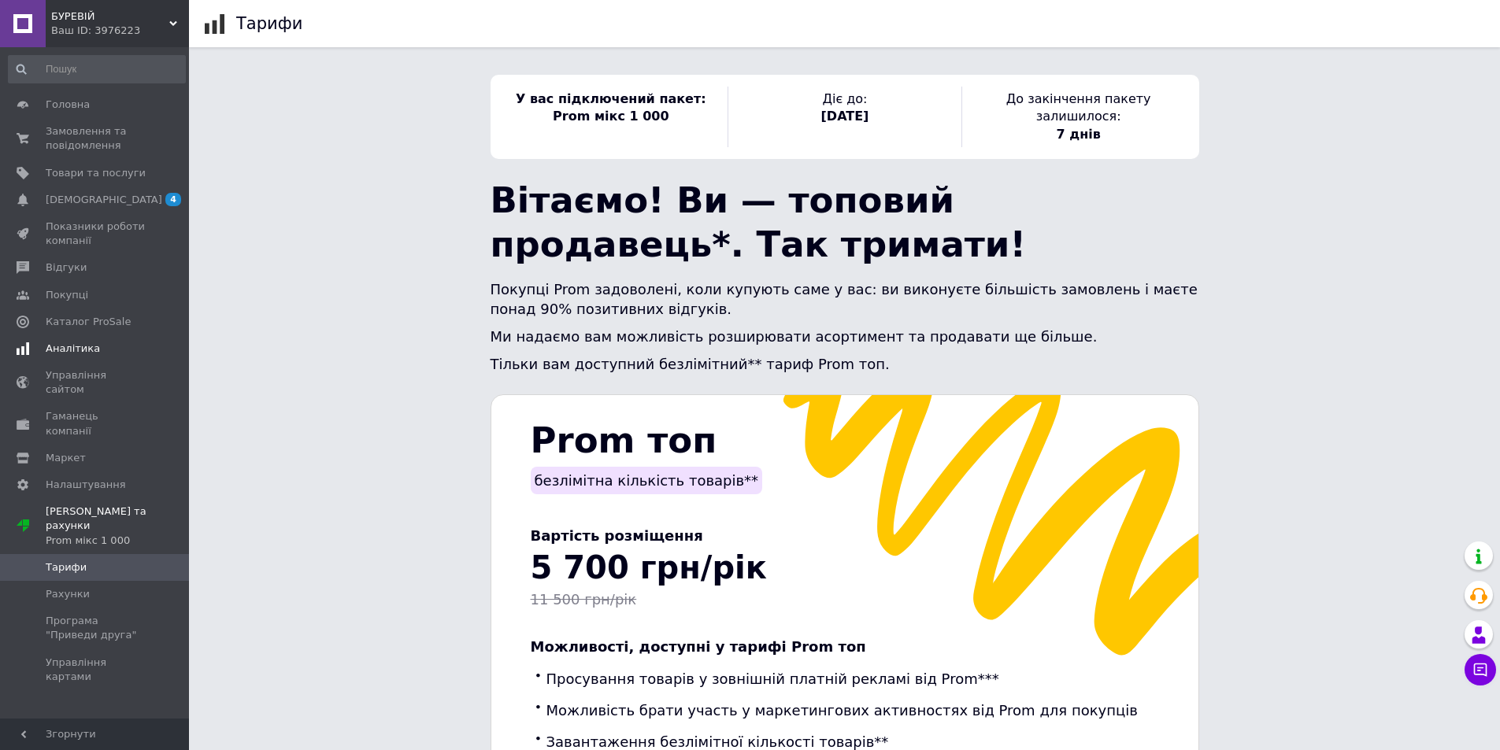
click at [128, 360] on link "Аналітика" at bounding box center [97, 348] width 194 height 27
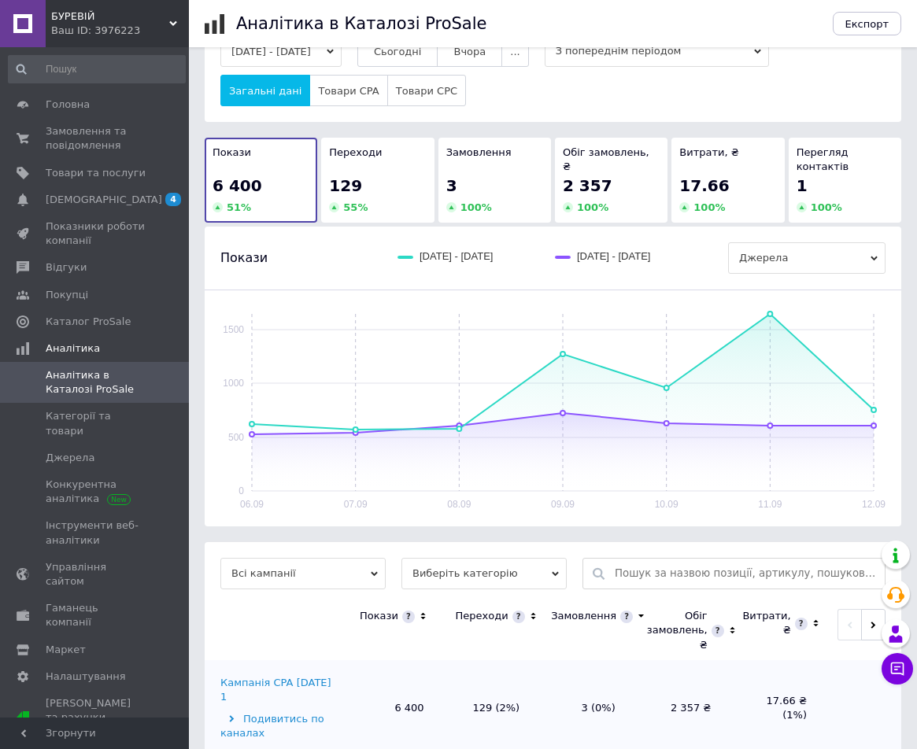
scroll to position [68, 0]
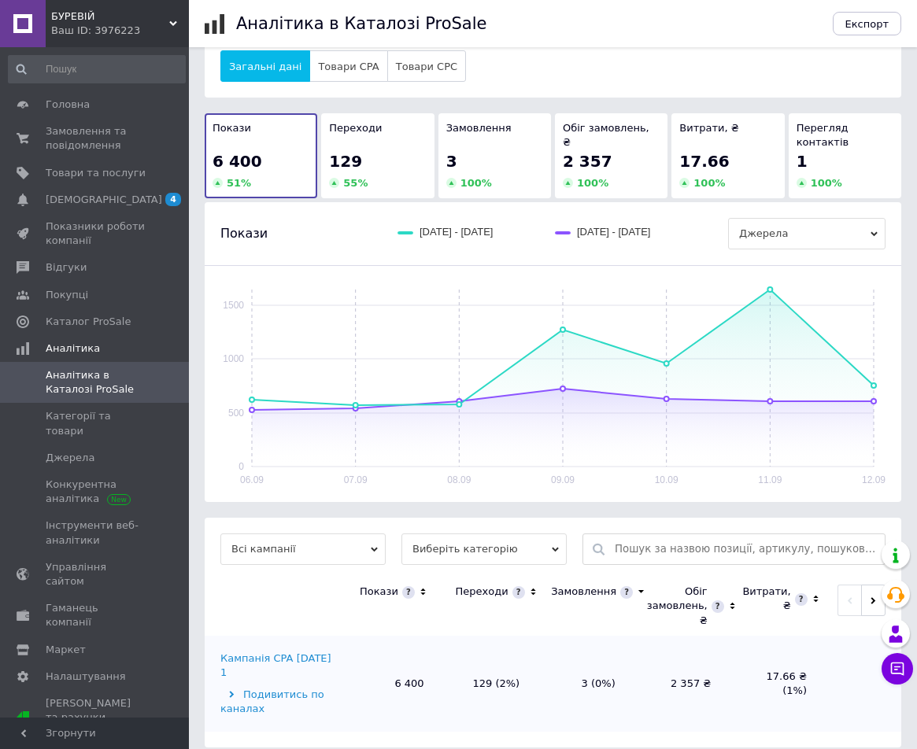
click at [301, 652] on div "Кампанія CPA [DATE] 1" at bounding box center [280, 666] width 120 height 28
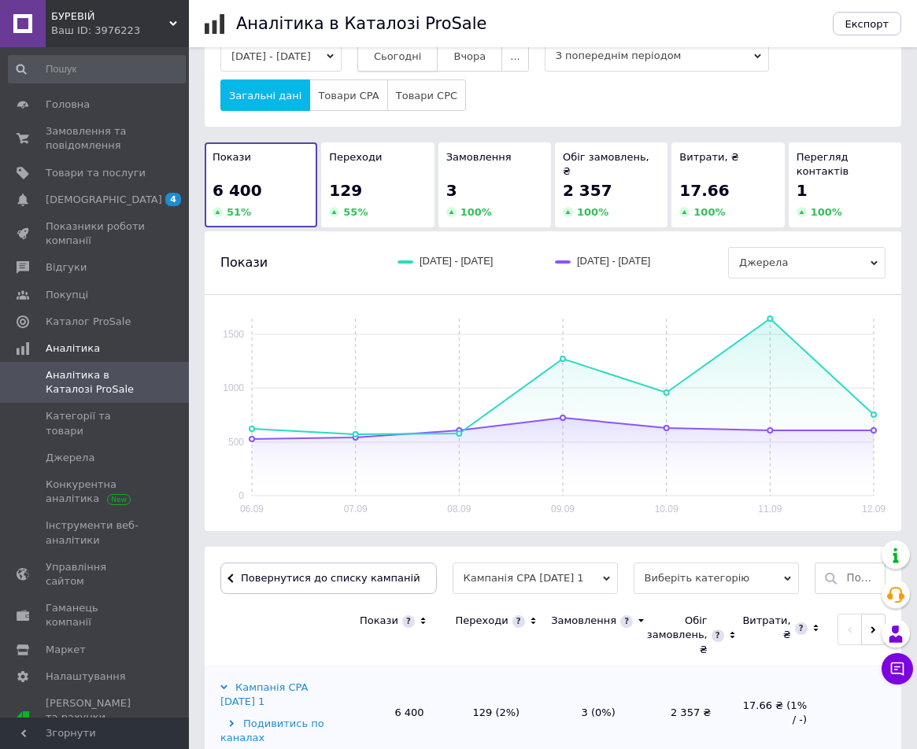
scroll to position [0, 0]
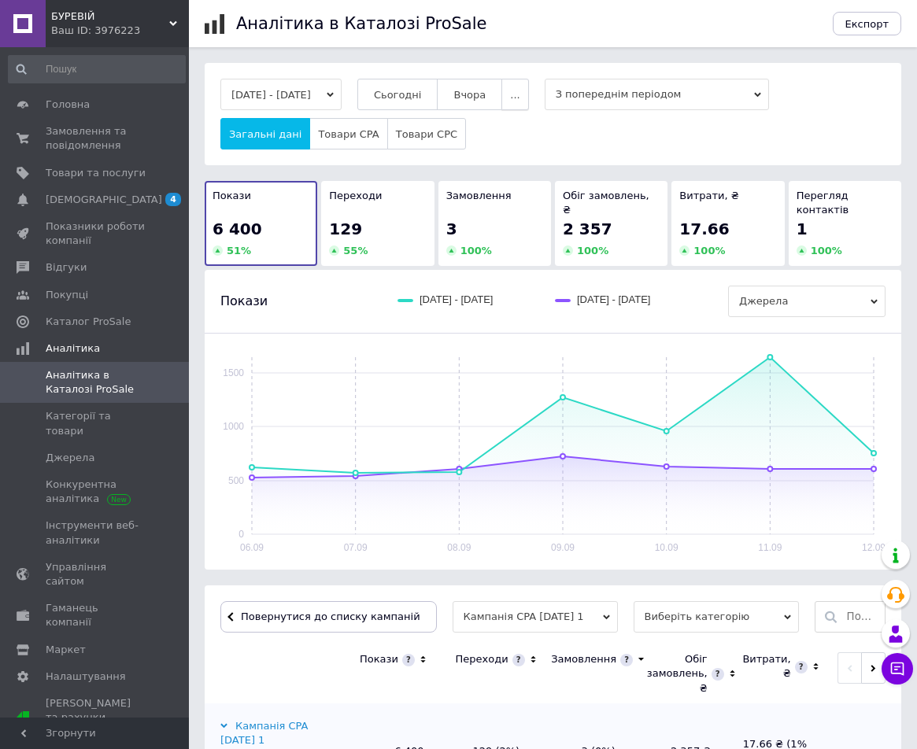
click at [528, 94] on button "..." at bounding box center [514, 94] width 27 height 31
click at [479, 216] on button "60 днів" at bounding box center [484, 217] width 89 height 31
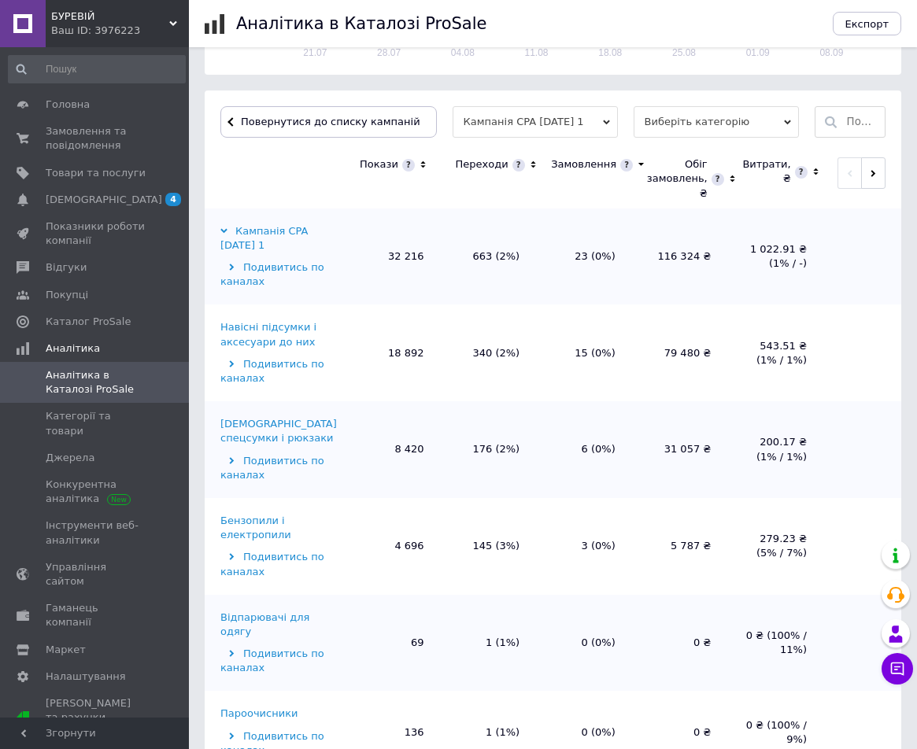
scroll to position [508, 0]
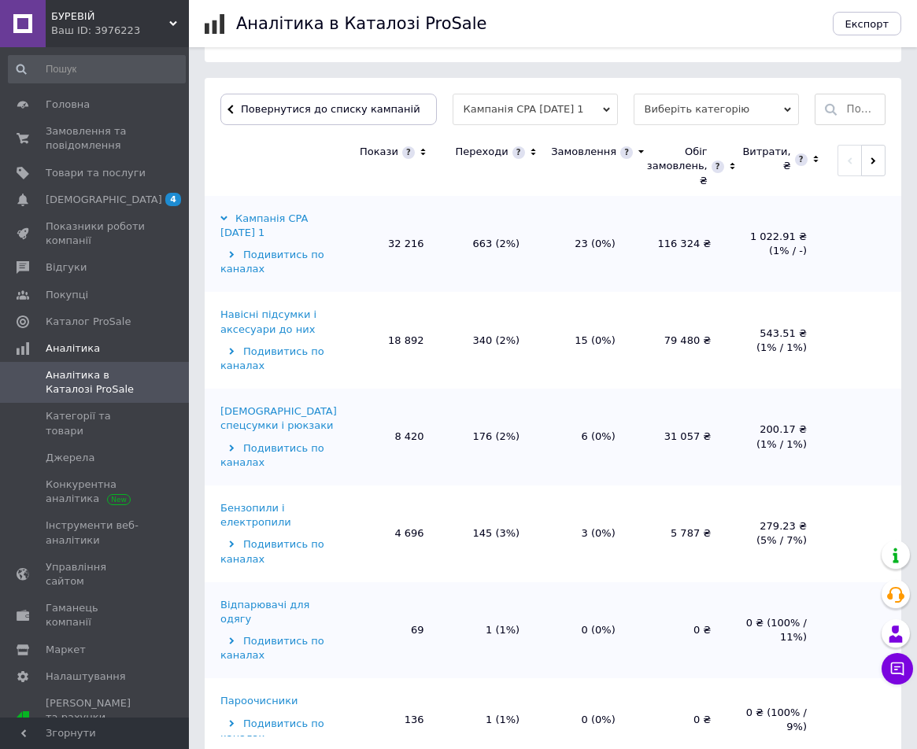
click at [267, 501] on div "Бензопили і електропили" at bounding box center [280, 515] width 120 height 28
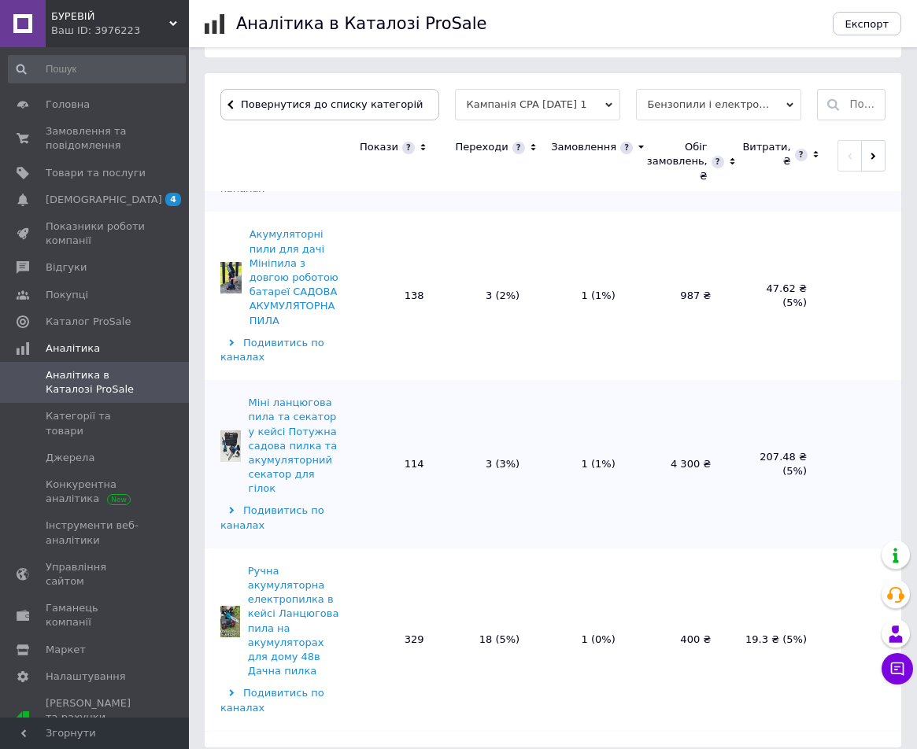
scroll to position [0, 0]
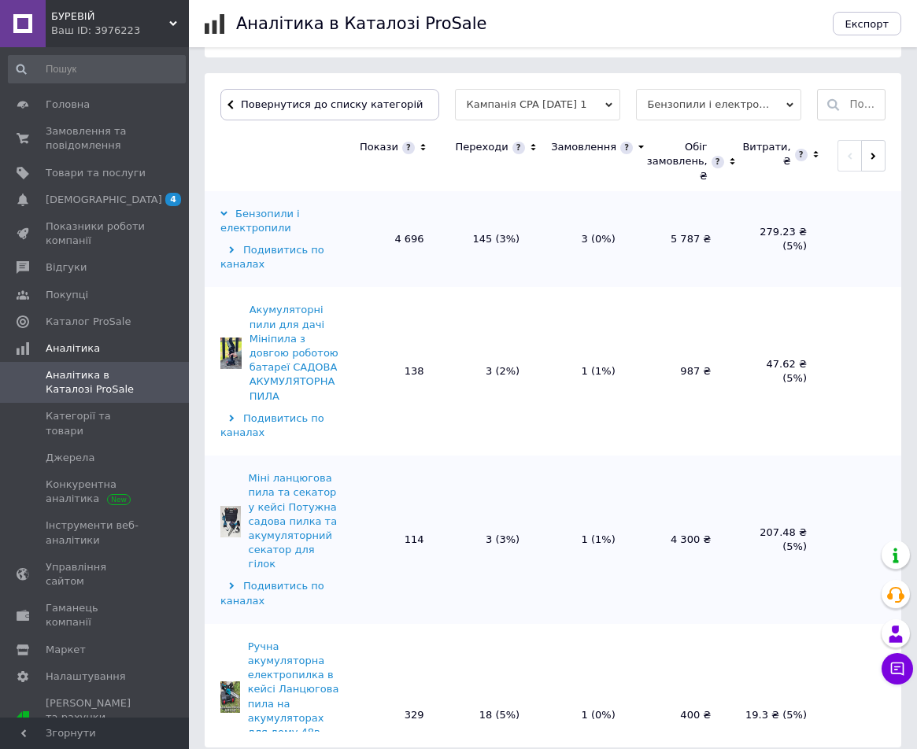
click at [411, 140] on div "Покази" at bounding box center [393, 147] width 67 height 14
click at [420, 144] on icon at bounding box center [422, 147] width 5 height 7
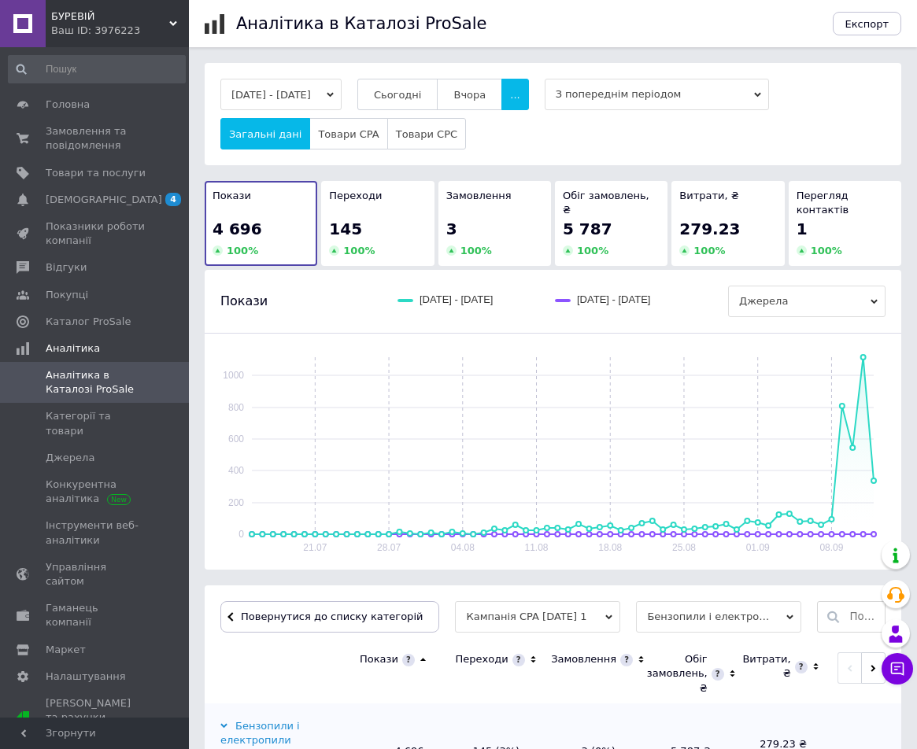
click at [420, 659] on icon at bounding box center [423, 660] width 6 height 3
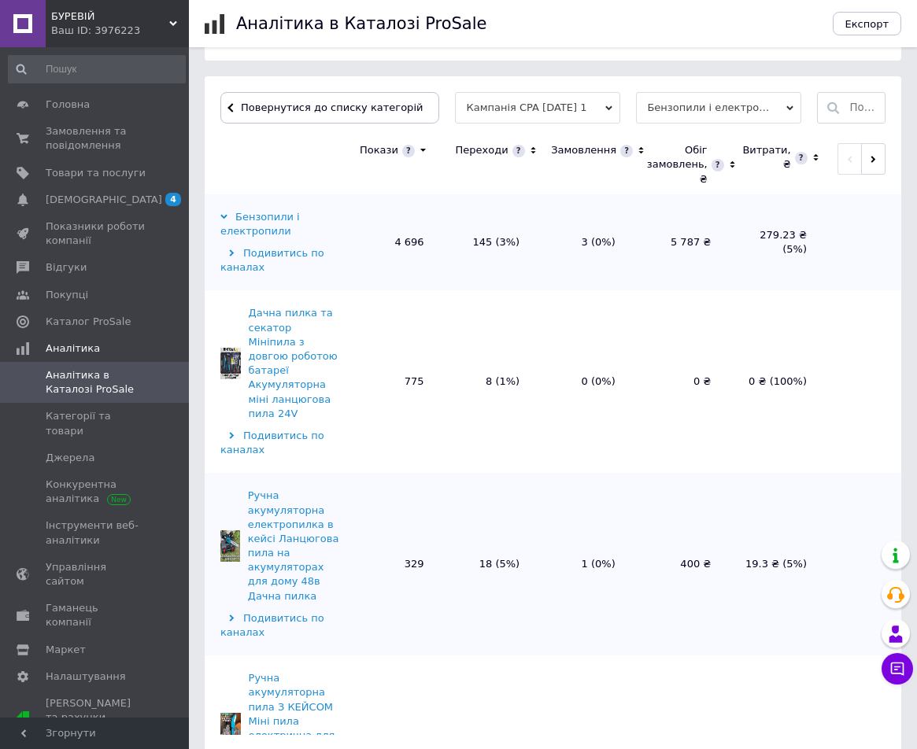
scroll to position [512, 0]
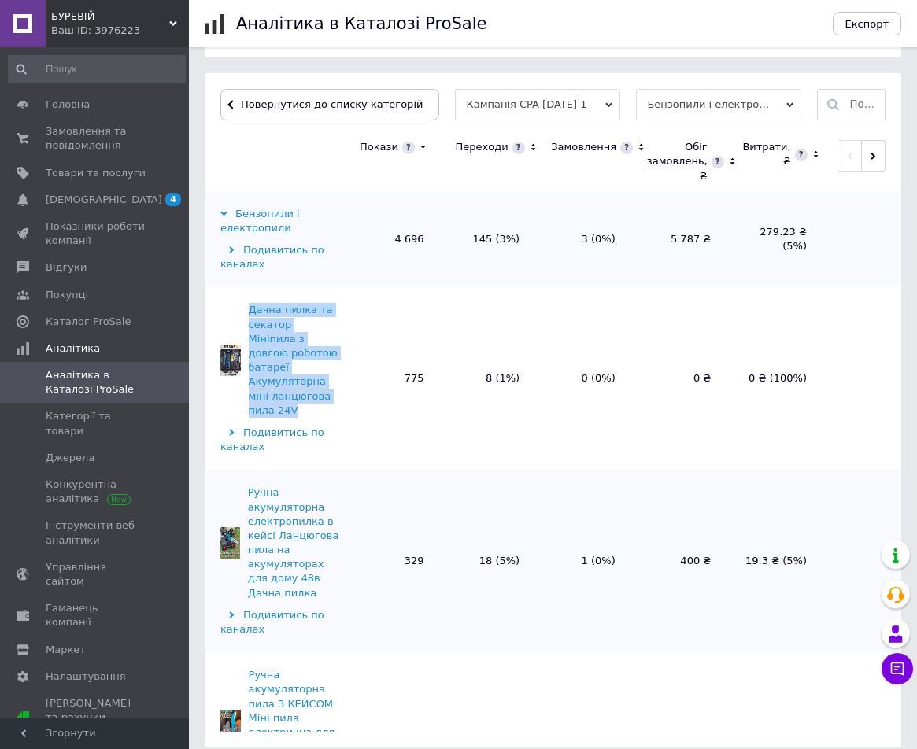
drag, startPoint x: 288, startPoint y: 381, endPoint x: 252, endPoint y: 297, distance: 91.7
click at [252, 303] on div "Дачна пилка та секатор Мініпила з довгою роботою батареї Акумуляторна міні ланц…" at bounding box center [294, 360] width 91 height 115
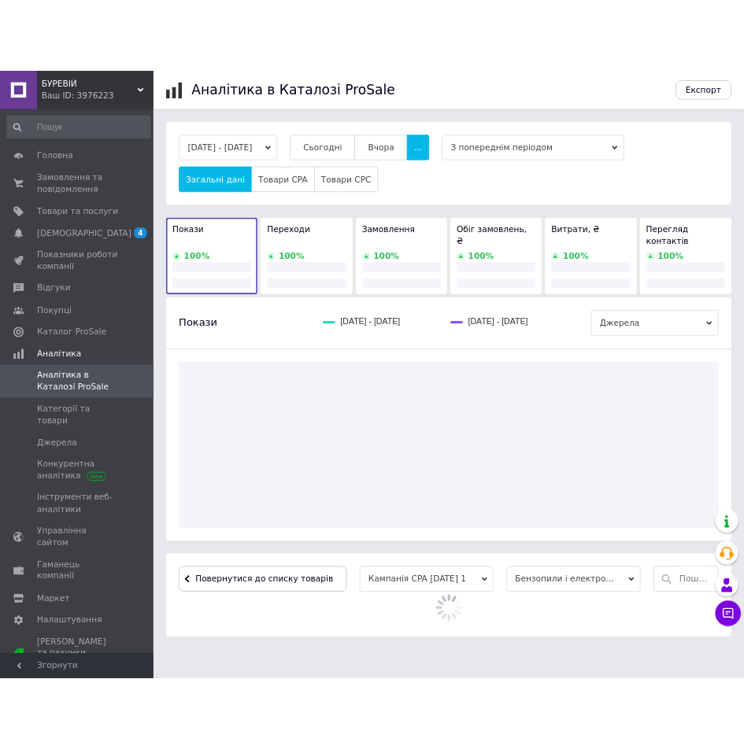
scroll to position [0, 0]
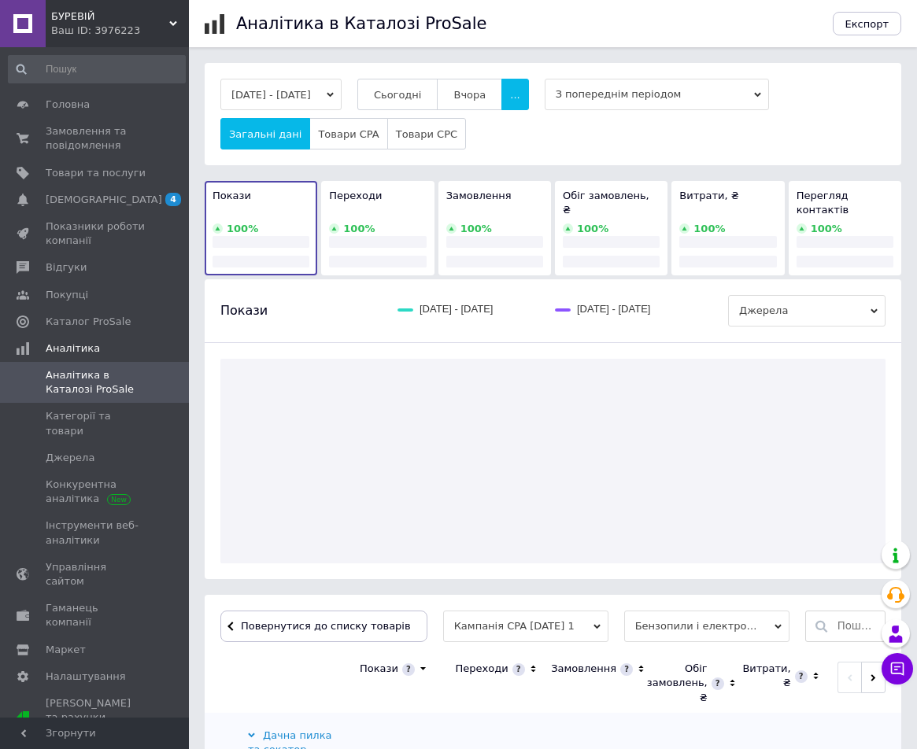
copy div "Дачна пилка та секатор Мініпила з довгою роботою батареї Акумуляторна міні ланц…"
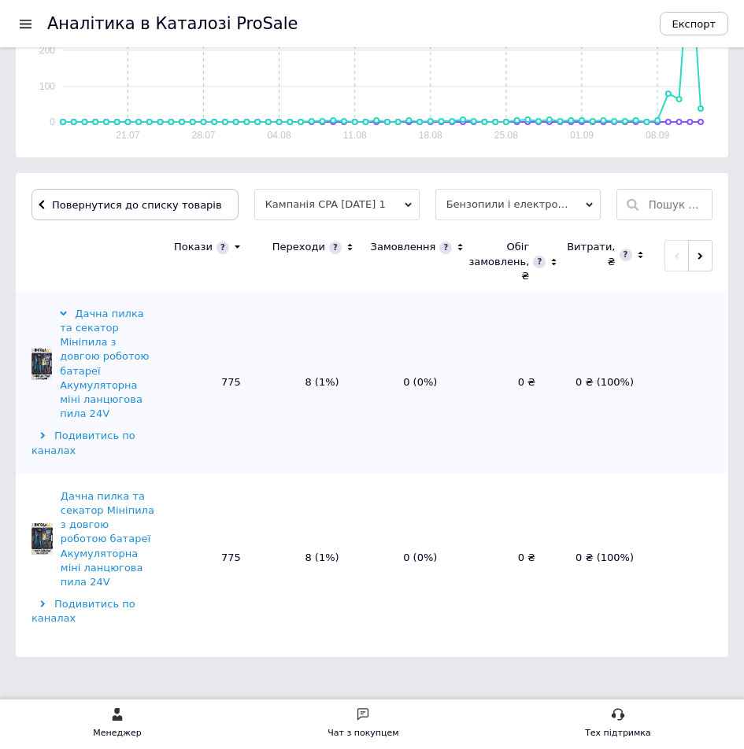
scroll to position [407, 0]
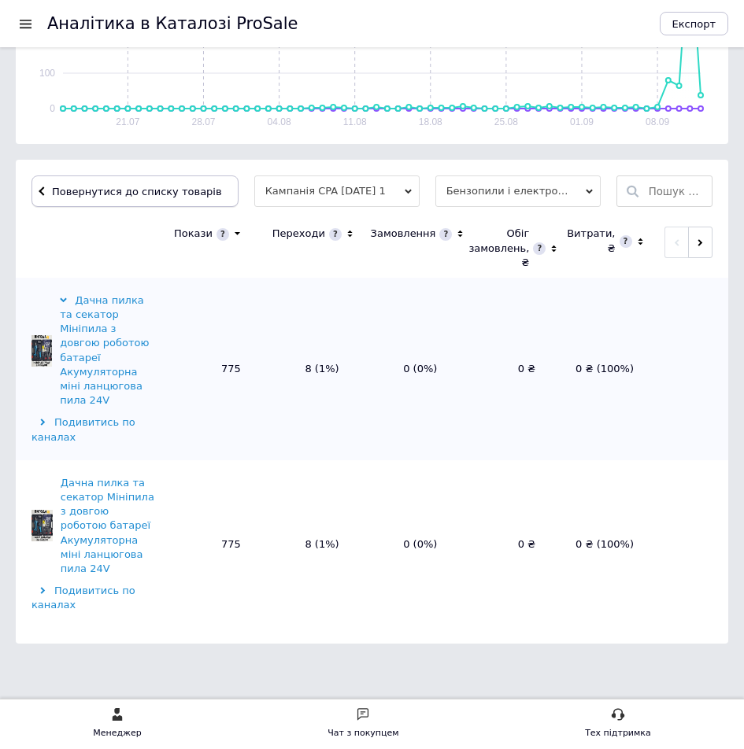
click at [127, 205] on button "Повернутися до списку товарів" at bounding box center [134, 191] width 207 height 31
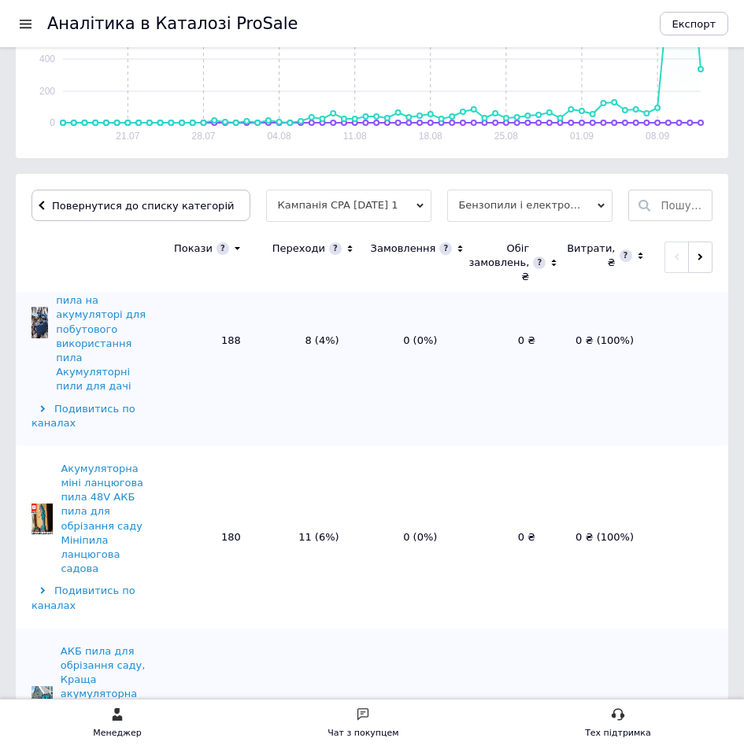
scroll to position [1102, 0]
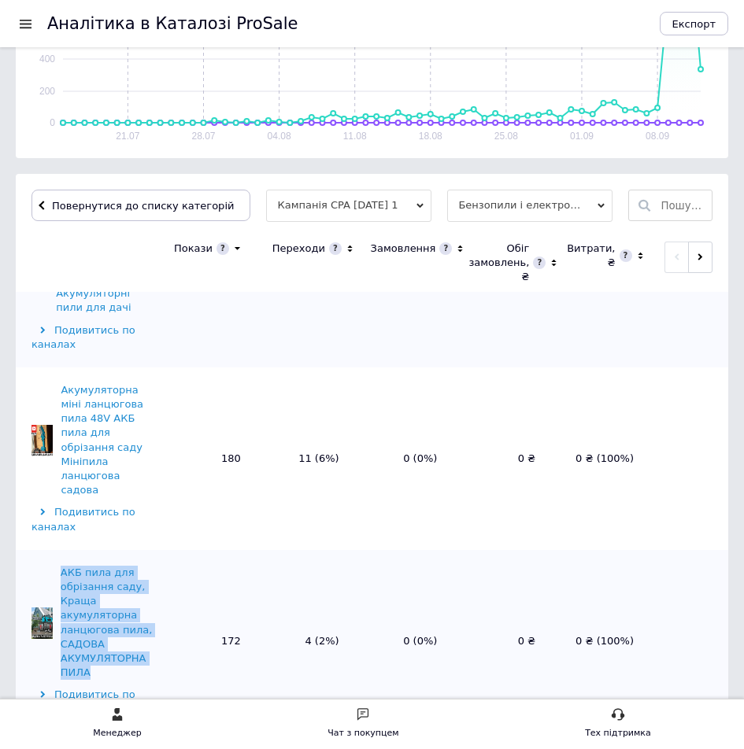
drag, startPoint x: 98, startPoint y: 609, endPoint x: 61, endPoint y: 510, distance: 105.6
click at [61, 566] on div "АКБ пила для обрізання саду, Краща акумуляторна ланцюгова пила, САДОВА АКУМУЛЯТ…" at bounding box center [92, 623] width 123 height 115
copy div "АКБ пила для обрізання саду, Краща акумуляторна ланцюгова пила, САДОВА АКУМУЛЯТ…"
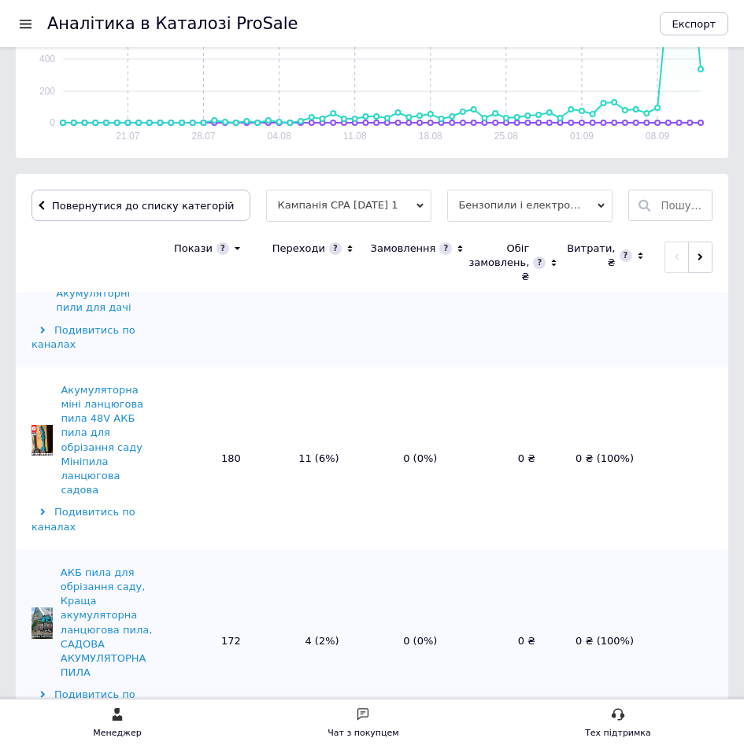
click at [172, 550] on td "172" at bounding box center [207, 641] width 98 height 183
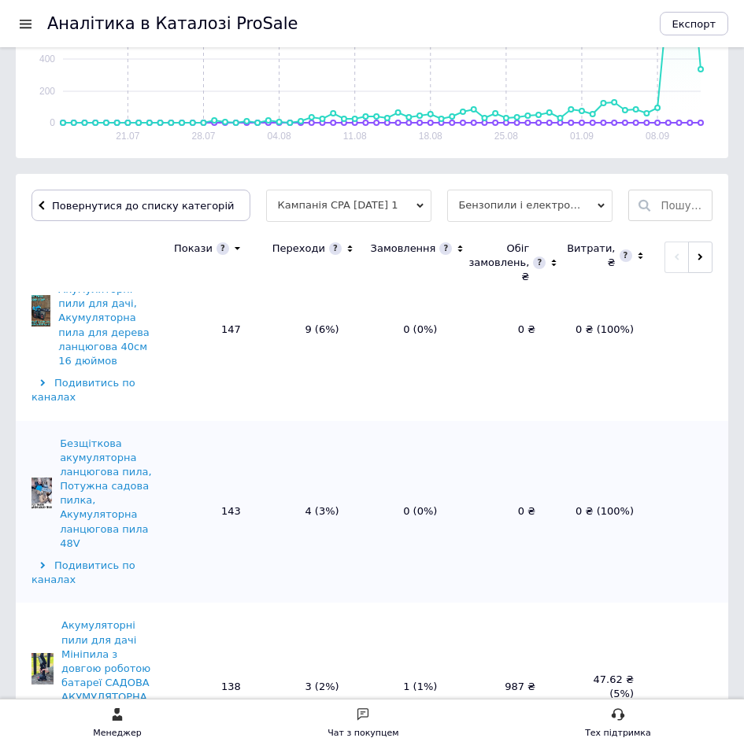
scroll to position [1653, 0]
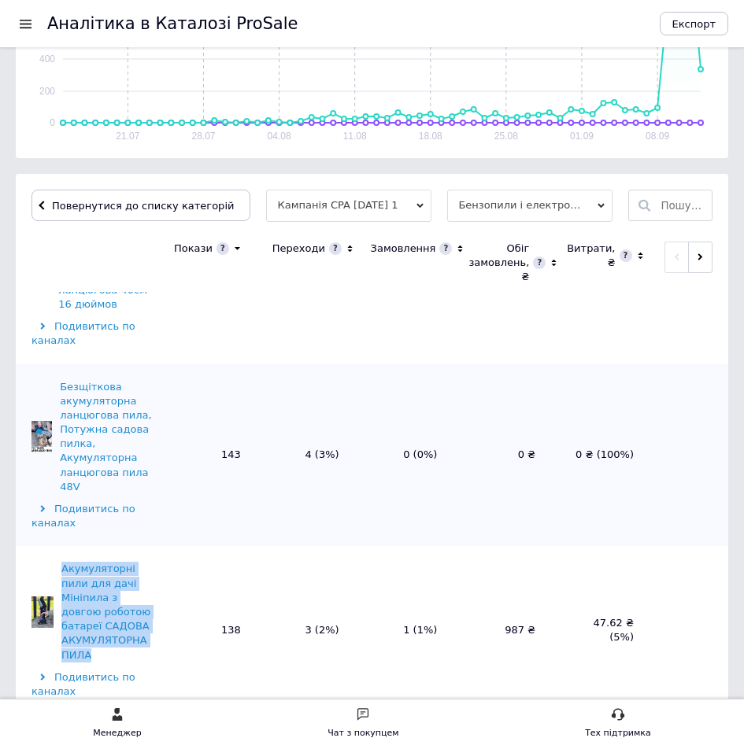
drag, startPoint x: 109, startPoint y: 563, endPoint x: 66, endPoint y: 494, distance: 81.3
click at [66, 562] on div "Акумуляторні пили для дачі Мініпила з довгою роботою батареї САДОВА АКУМУЛЯТОРН…" at bounding box center [107, 612] width 93 height 100
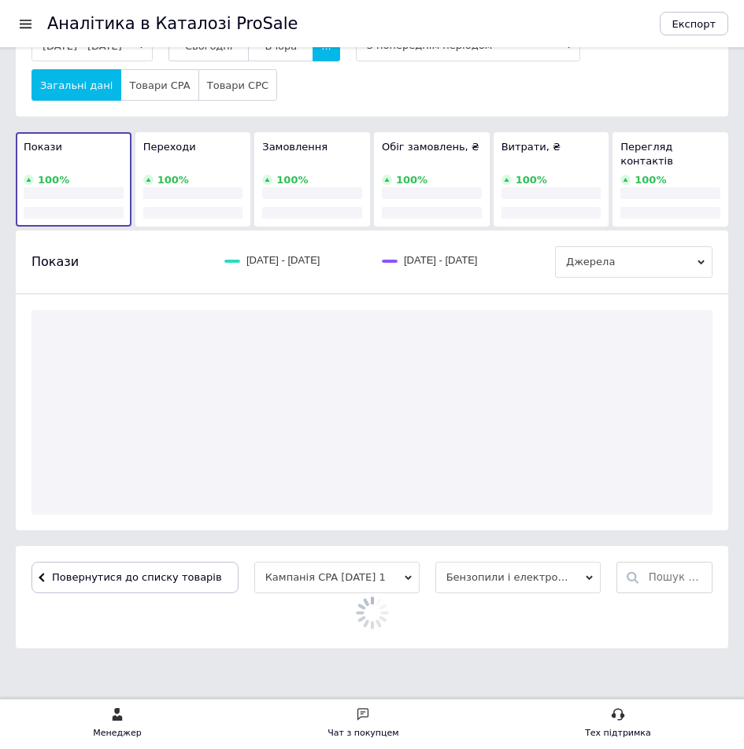
scroll to position [393, 0]
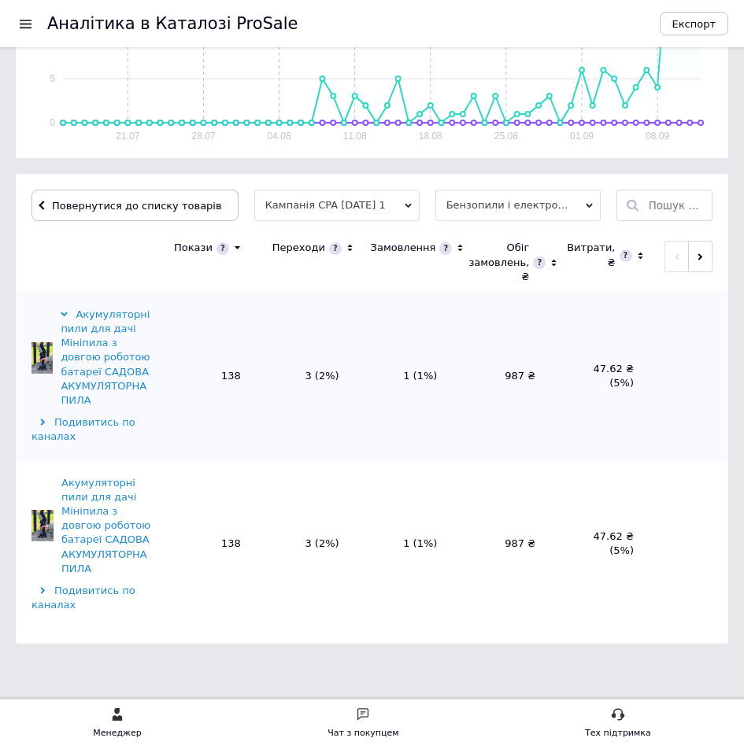
copy div "Акумуляторні пили для дачі Мініпила з довгою роботою батареї САДОВА АКУМУЛЯТОРН…"
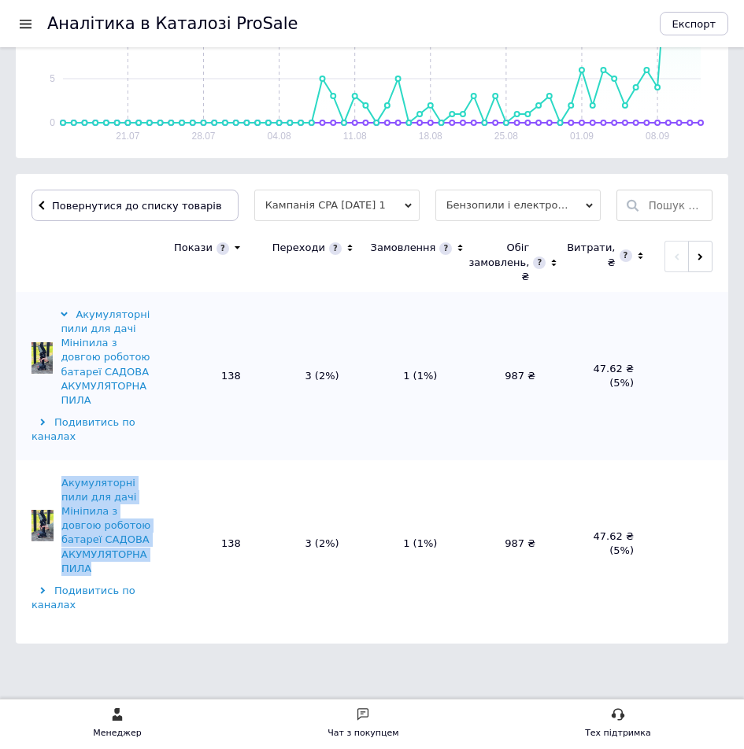
drag, startPoint x: 99, startPoint y: 557, endPoint x: 58, endPoint y: 480, distance: 87.3
click at [58, 480] on div "Акумуляторні пили для дачі Мініпила з довгою роботою батареї САДОВА АКУМУЛЯТОРН…" at bounding box center [92, 526] width 123 height 100
copy div "Акумуляторні пили для дачі Мініпила з довгою роботою батареї САДОВА АКУМУЛЯТОРН…"
click at [159, 221] on button "Повернутися до списку товарів" at bounding box center [134, 205] width 207 height 31
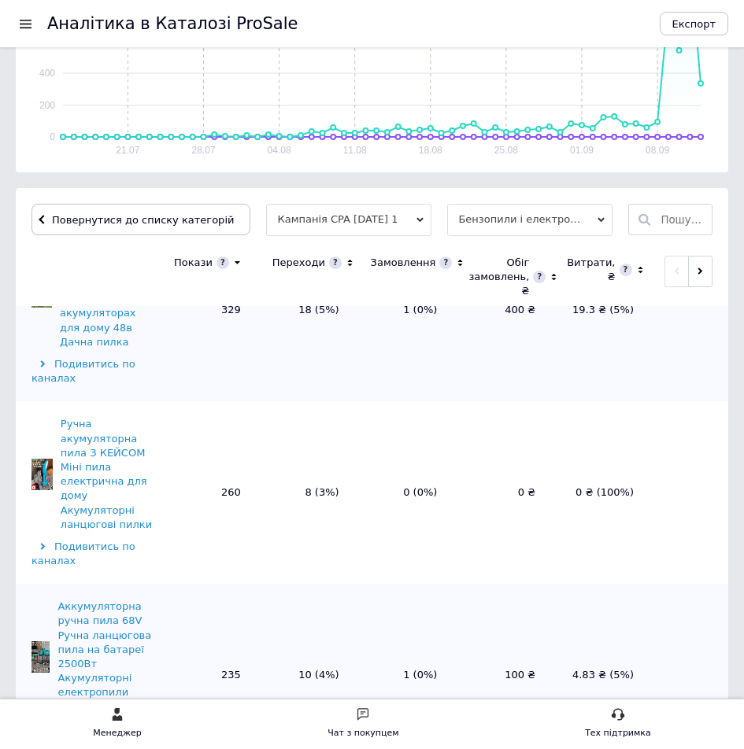
scroll to position [394, 0]
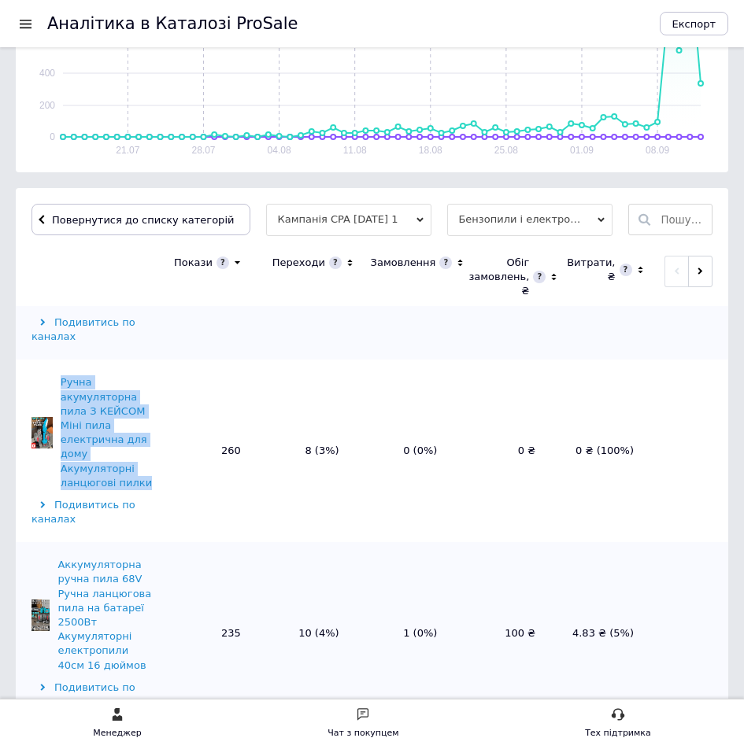
drag, startPoint x: 148, startPoint y: 462, endPoint x: 61, endPoint y: 375, distance: 123.0
click at [61, 376] on div "Ручна акумуляторна пила З КЕЙСОМ Міні пила електрична для дому Акумуляторні лан…" at bounding box center [92, 433] width 123 height 115
copy div "Ручна акумуляторна пила З КЕЙСОМ Міні пила електрична для дому Акумуляторні лан…"
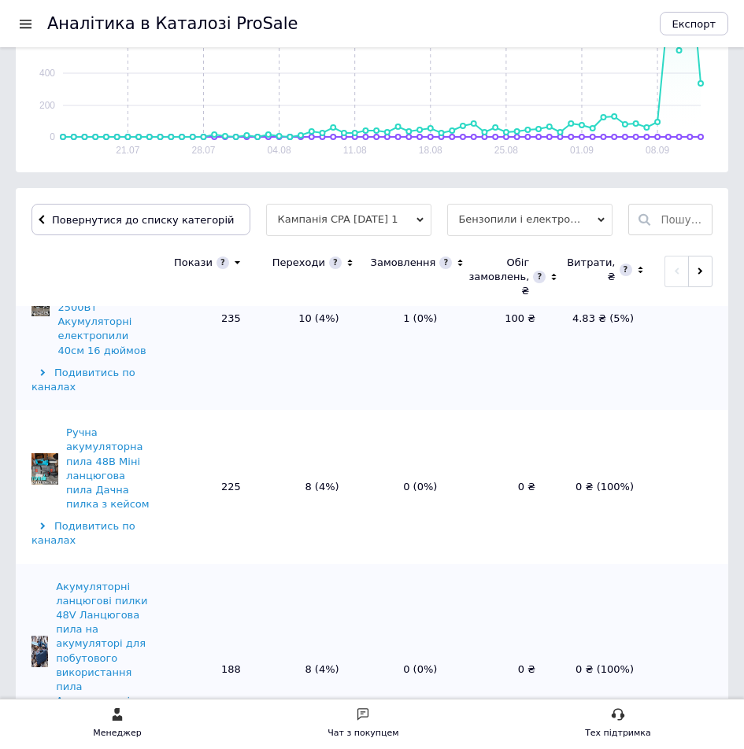
scroll to position [787, 0]
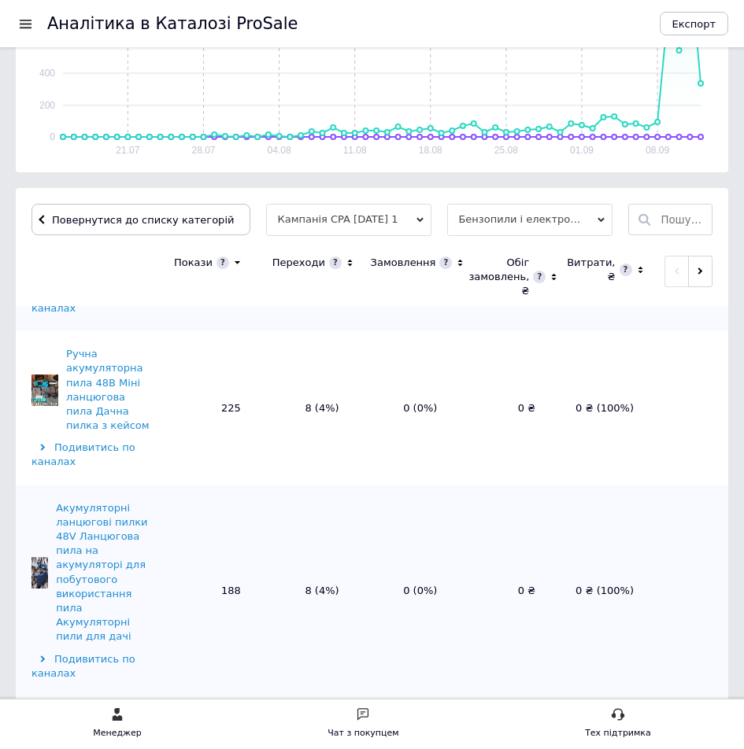
click at [183, 495] on td "188" at bounding box center [207, 591] width 98 height 211
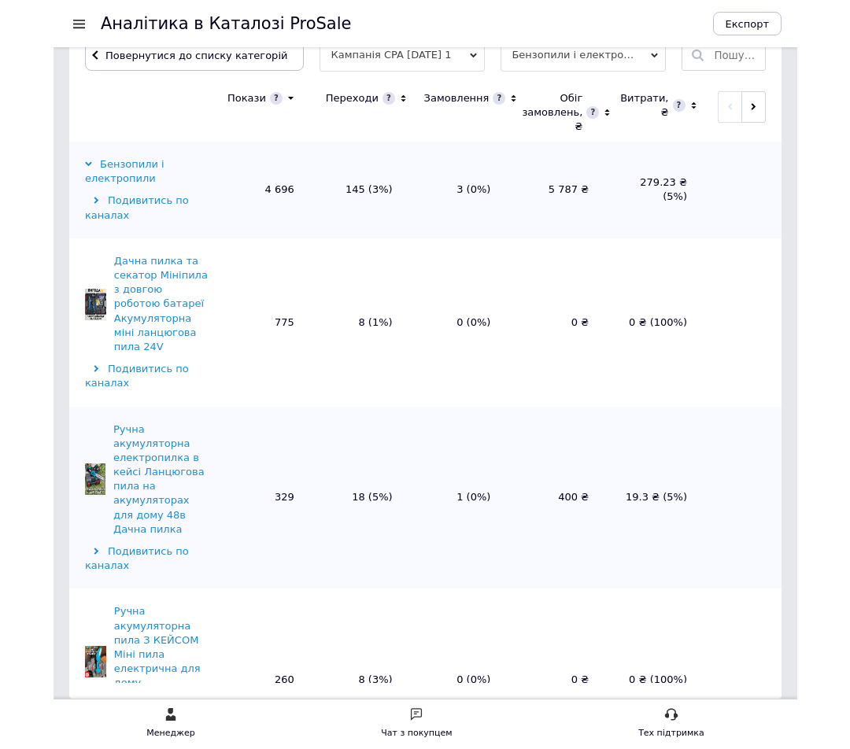
scroll to position [454, 0]
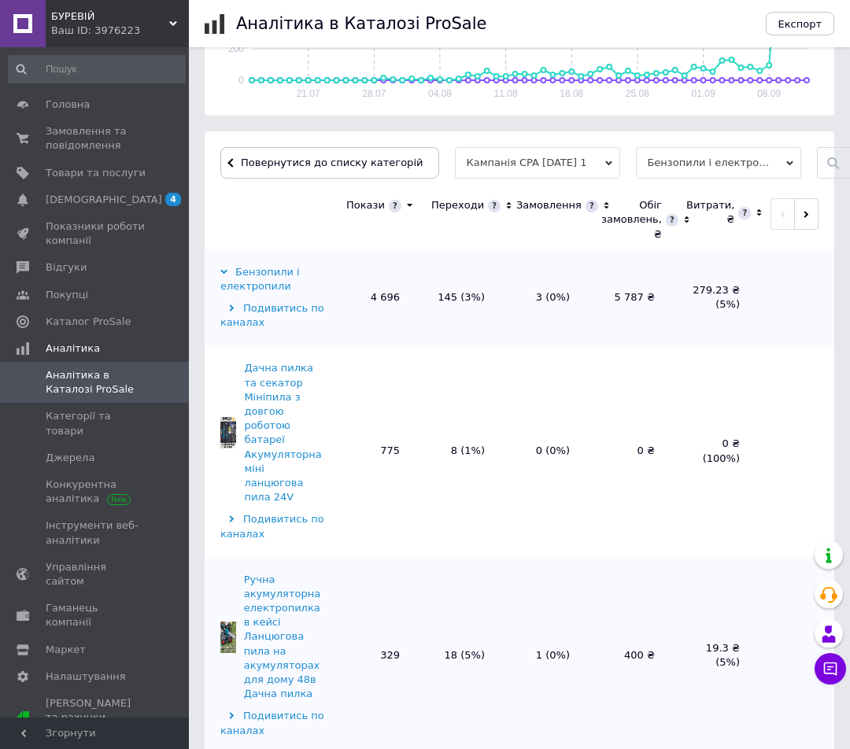
click at [0, 409] on html "БУРЕВІЙ Ваш ID: 3976223 Сайт БУРЕВІЙ Кабінет покупця Перевірити стан системи Ст…" at bounding box center [425, 184] width 850 height 1276
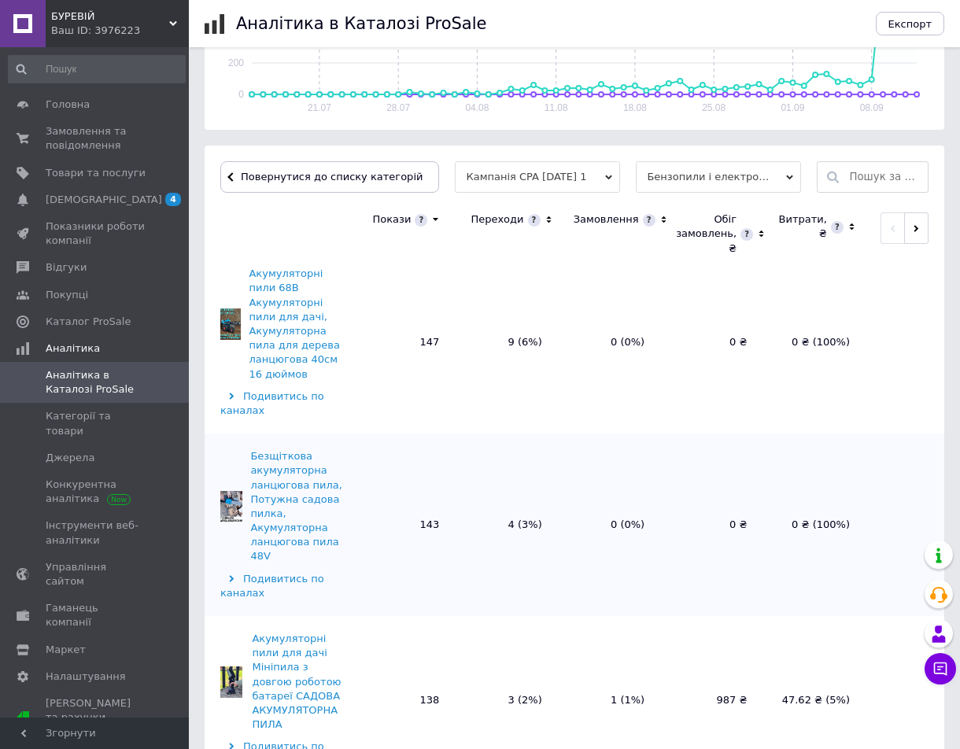
scroll to position [1574, 0]
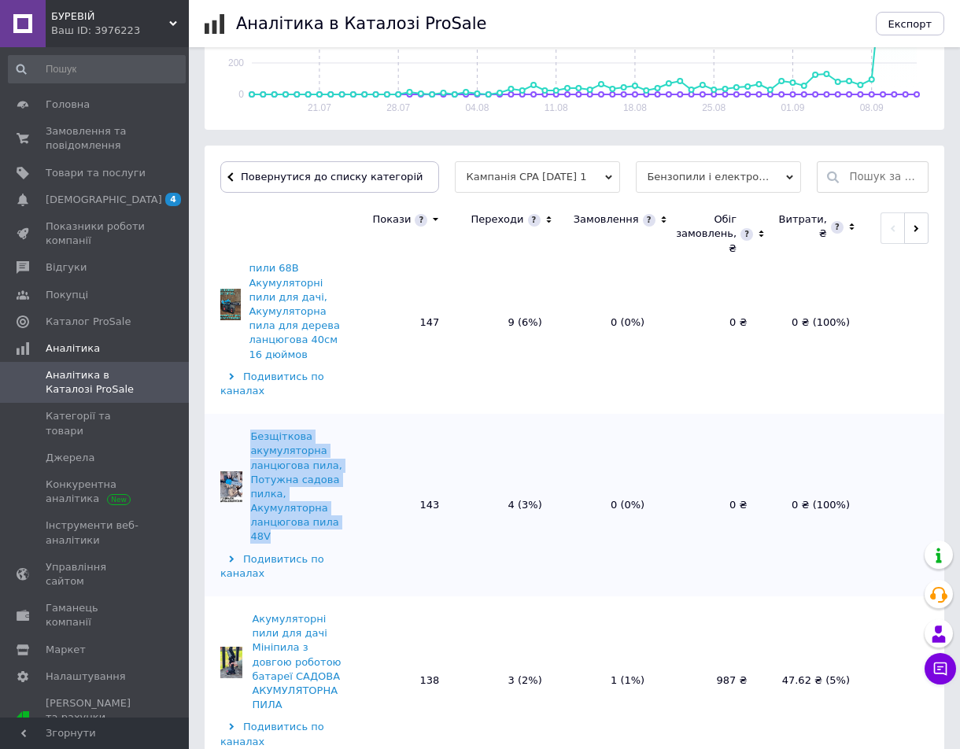
drag, startPoint x: 296, startPoint y: 435, endPoint x: 250, endPoint y: 340, distance: 106.0
click at [250, 430] on div "Безщіткова акумуляторна ланцюгова пила, Потужна садова пилка, Акумуляторна ланц…" at bounding box center [284, 487] width 128 height 115
copy div "Безщіткова акумуляторна ланцюгова пила, Потужна садова пилка, Акумуляторна ланц…"
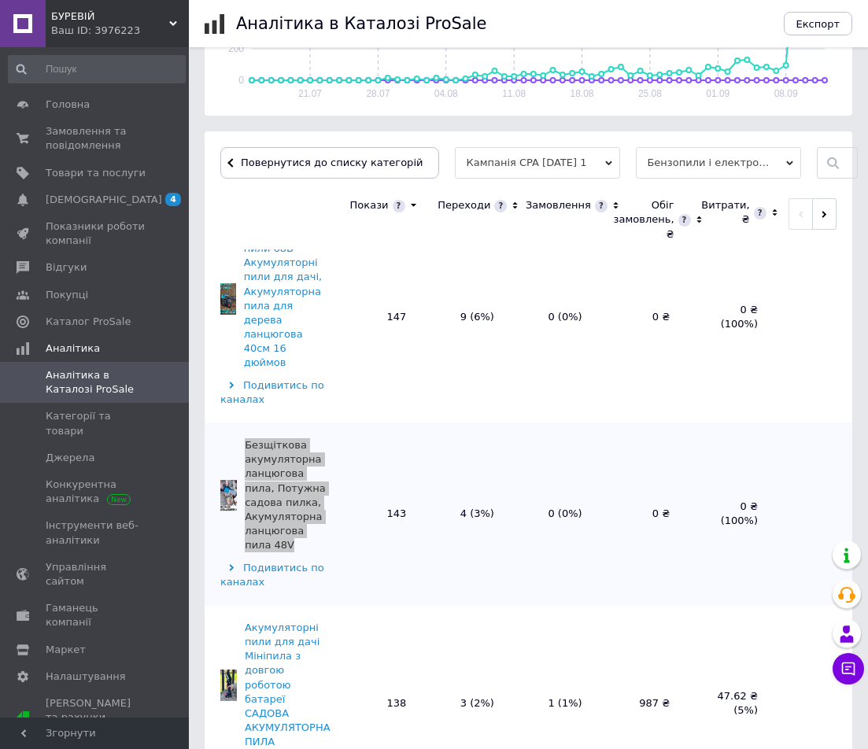
scroll to position [1732, 0]
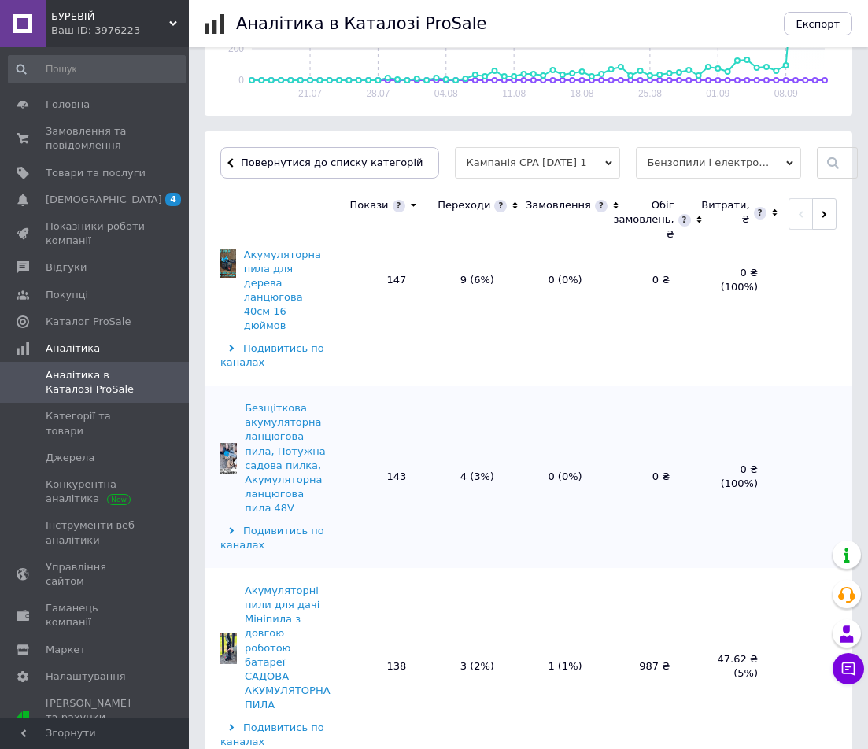
click at [280, 584] on div "Акумуляторні пили для дачі Мініпила з довгою роботою батареї САДОВА АКУМУЛЯТОРН…" at bounding box center [288, 648] width 86 height 129
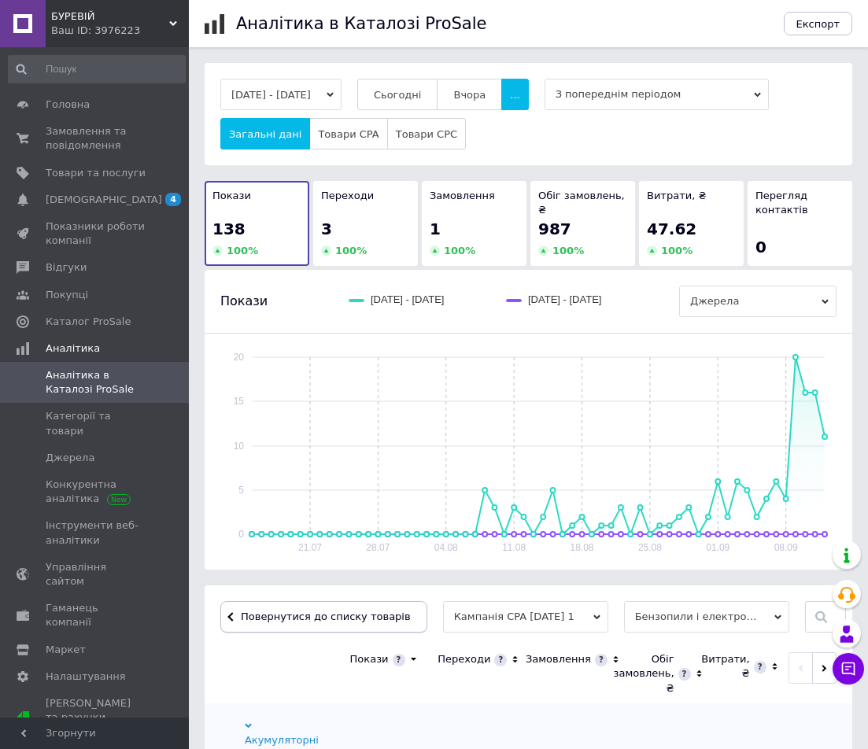
click at [255, 611] on span "Повернутися до списку товарів" at bounding box center [324, 617] width 174 height 12
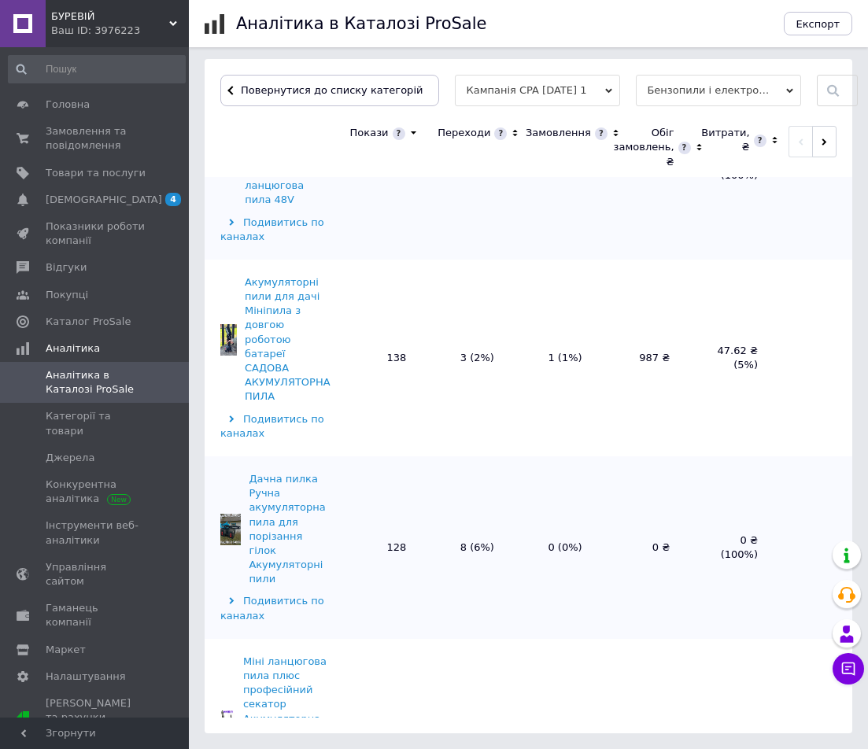
scroll to position [2047, 0]
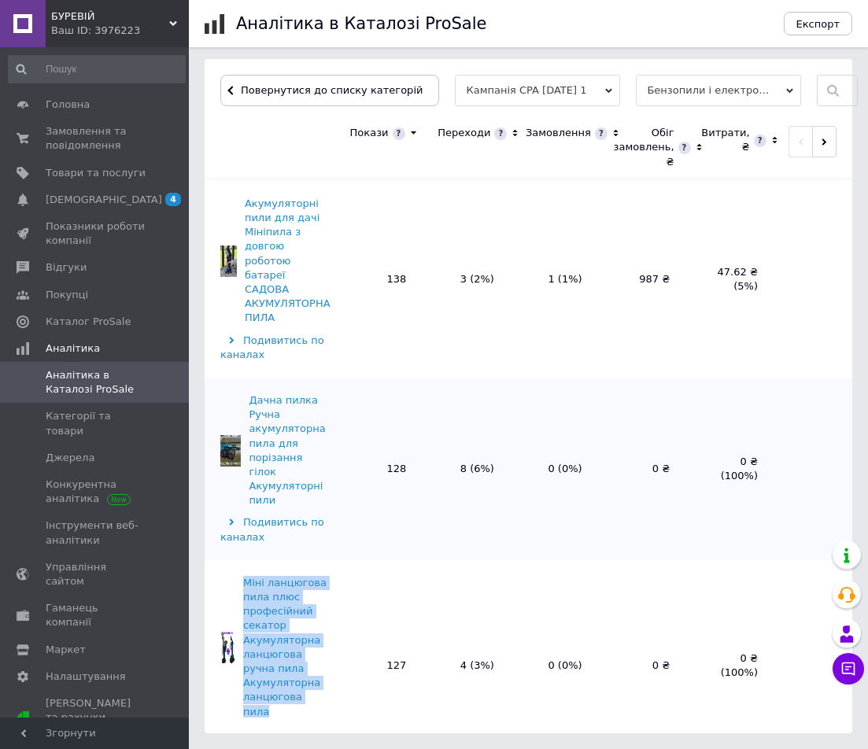
drag, startPoint x: 327, startPoint y: 511, endPoint x: 231, endPoint y: 395, distance: 150.4
click at [231, 576] on div "Міні ланцюгова пила плюс професійний секатор Акумуляторна ланцюгова ручна пила …" at bounding box center [275, 647] width 110 height 143
copy div "Міні ланцюгова пила плюс професійний секатор Акумуляторна ланцюгова ручна пила …"
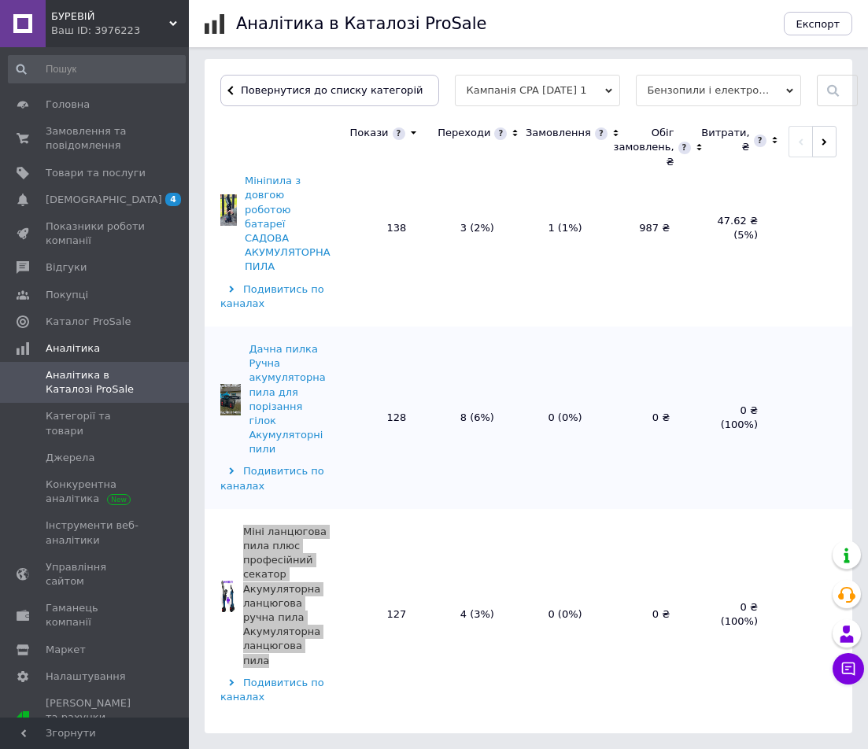
scroll to position [2126, 0]
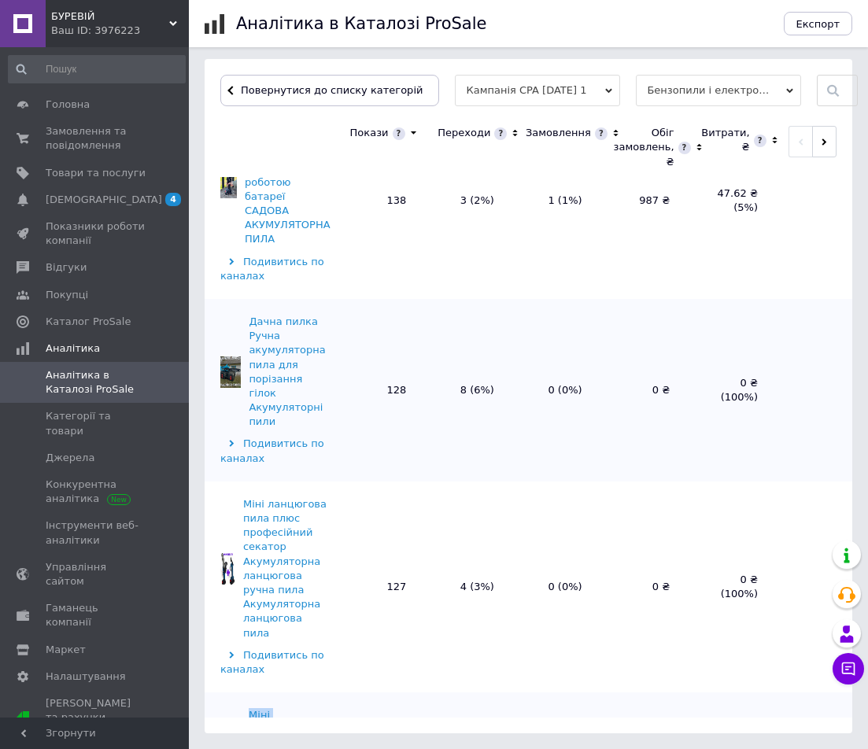
drag, startPoint x: 287, startPoint y: 606, endPoint x: 252, endPoint y: 521, distance: 92.1
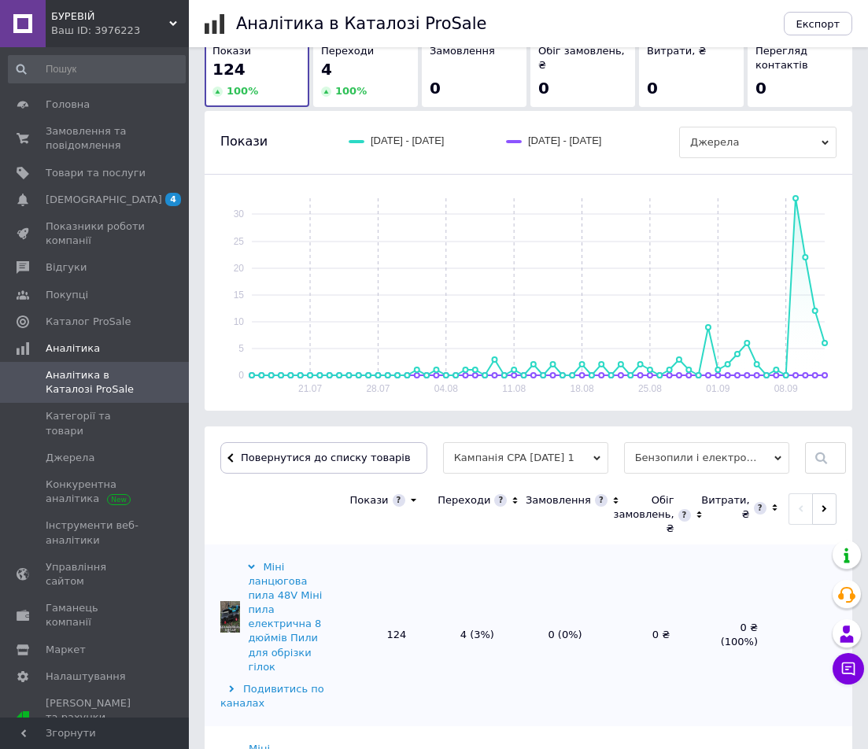
scroll to position [157, 0]
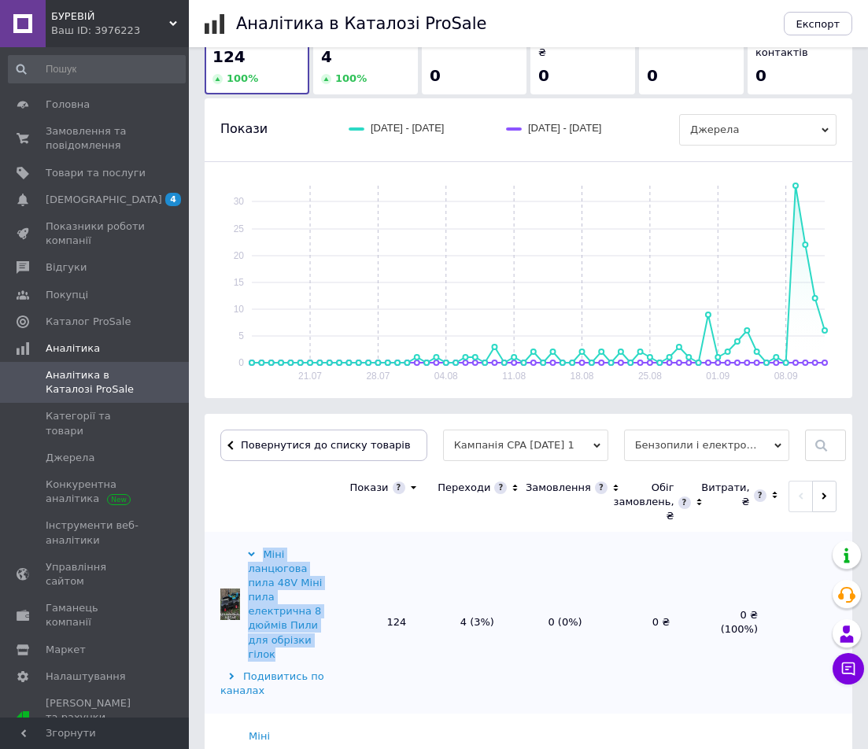
drag, startPoint x: 277, startPoint y: 641, endPoint x: 265, endPoint y: 551, distance: 90.5
click at [265, 551] on div "Міні ланцюгова пила 48V Міні пила електрична 8 дюймів Пили для обрізки гілок" at bounding box center [289, 605] width 82 height 115
copy div "Міні ланцюгова пила 48V Міні пила електрична 8 дюймів Пили для обрізки гілок"
click at [345, 437] on button "Повернутися до списку товарів" at bounding box center [323, 445] width 207 height 31
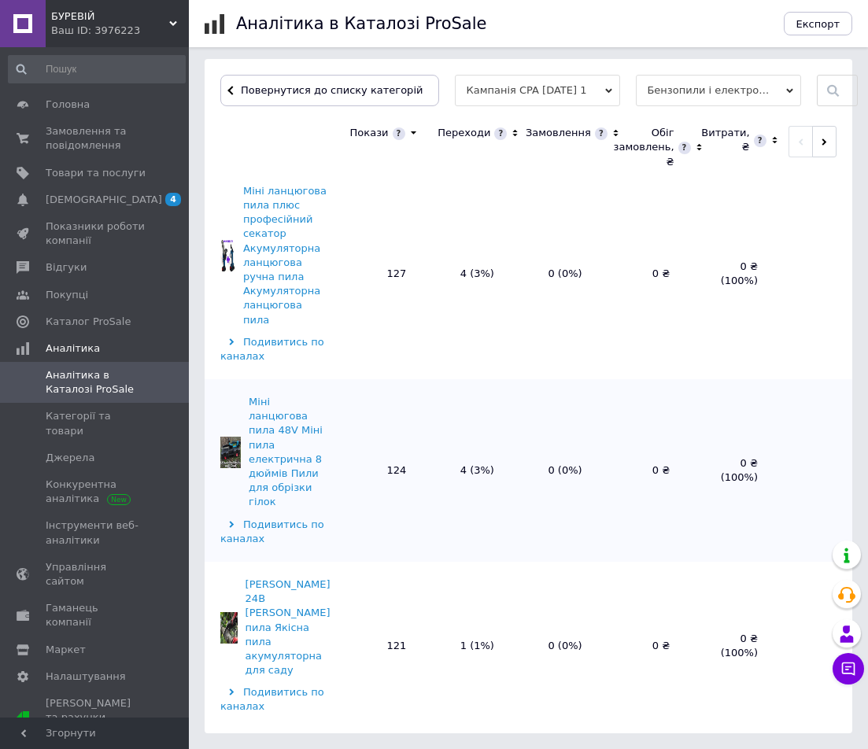
scroll to position [2440, 0]
drag, startPoint x: 300, startPoint y: 457, endPoint x: 252, endPoint y: 368, distance: 101.8
click at [252, 576] on div "Пила ланцюгова 24В Міні ланцюгова пила Якісна пила акумуляторна для саду" at bounding box center [288, 626] width 85 height 100
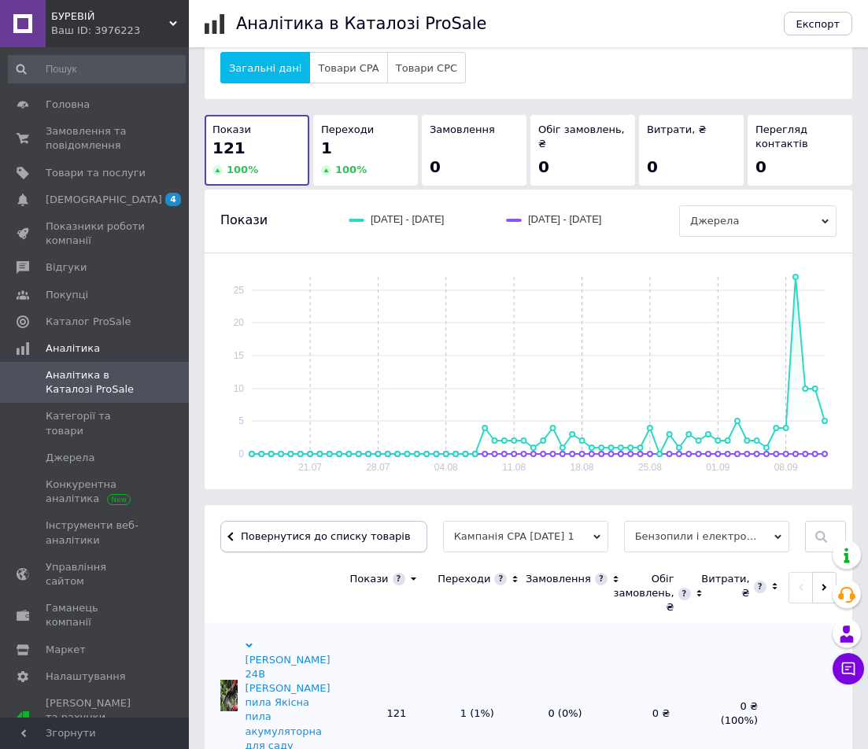
scroll to position [157, 0]
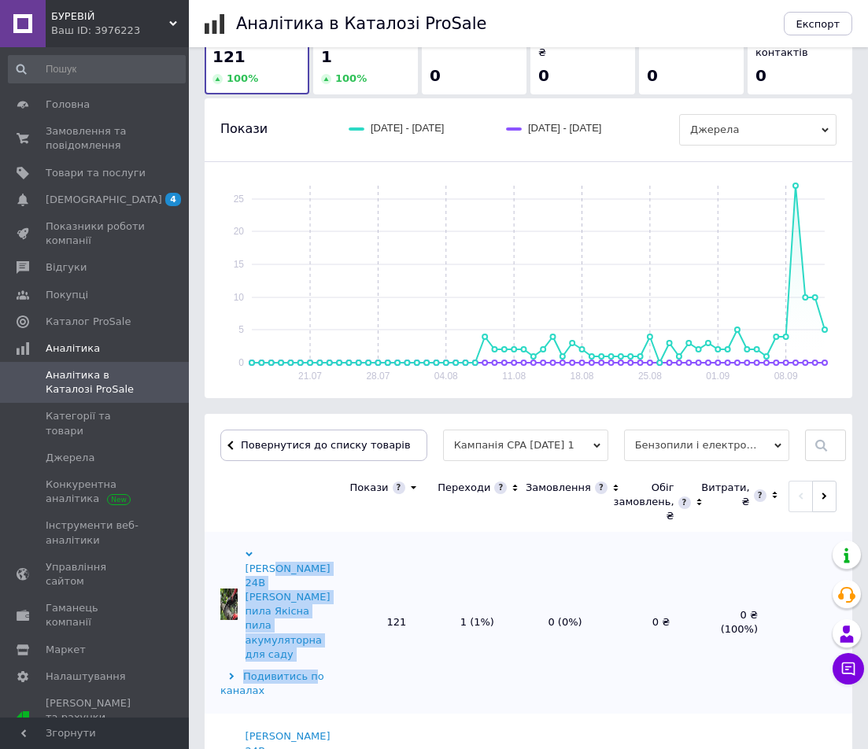
drag, startPoint x: 309, startPoint y: 648, endPoint x: 252, endPoint y: 562, distance: 102.8
click at [252, 562] on td "Пила ланцюгова 24В Міні ланцюгова пила Якісна пила акумуляторна для саду Подиви…" at bounding box center [270, 623] width 130 height 183
click at [334, 646] on td "Пила ланцюгова 24В Міні ланцюгова пила Якісна пила акумуляторна для саду Подиви…" at bounding box center [270, 623] width 130 height 183
drag, startPoint x: 293, startPoint y: 643, endPoint x: 268, endPoint y: 549, distance: 97.8
click at [268, 549] on div "Пила ланцюгова 24В Міні ланцюгова пила Якісна пила акумуляторна для саду" at bounding box center [288, 605] width 85 height 115
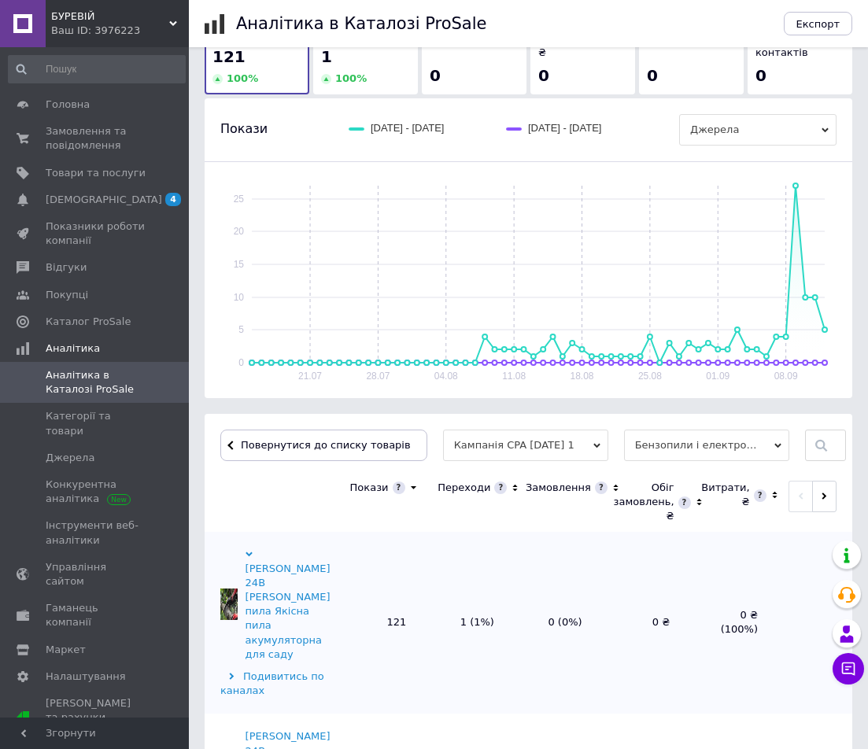
copy div "Пила ланцюгова 24В Міні ланцюгова пила Якісна пила акумуляторна для саду"
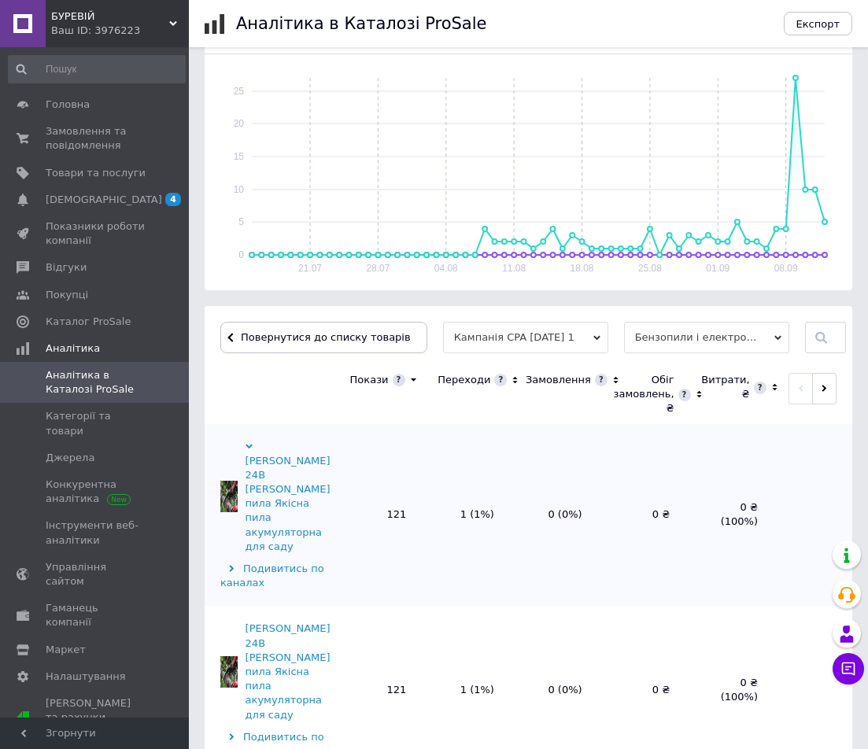
scroll to position [294, 0]
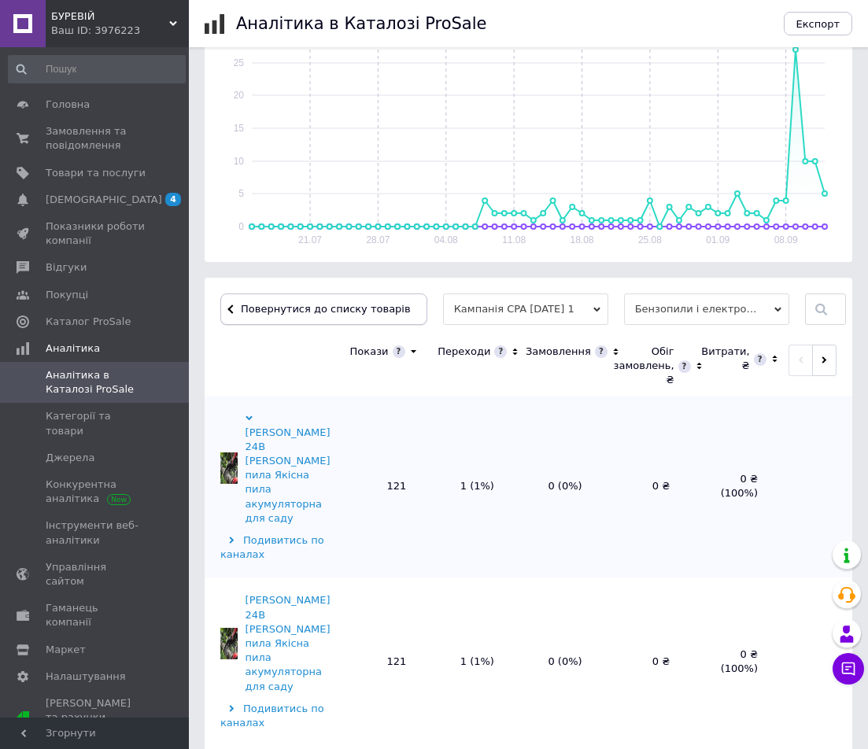
click at [294, 314] on span "Повернутися до списку товарів" at bounding box center [324, 309] width 174 height 12
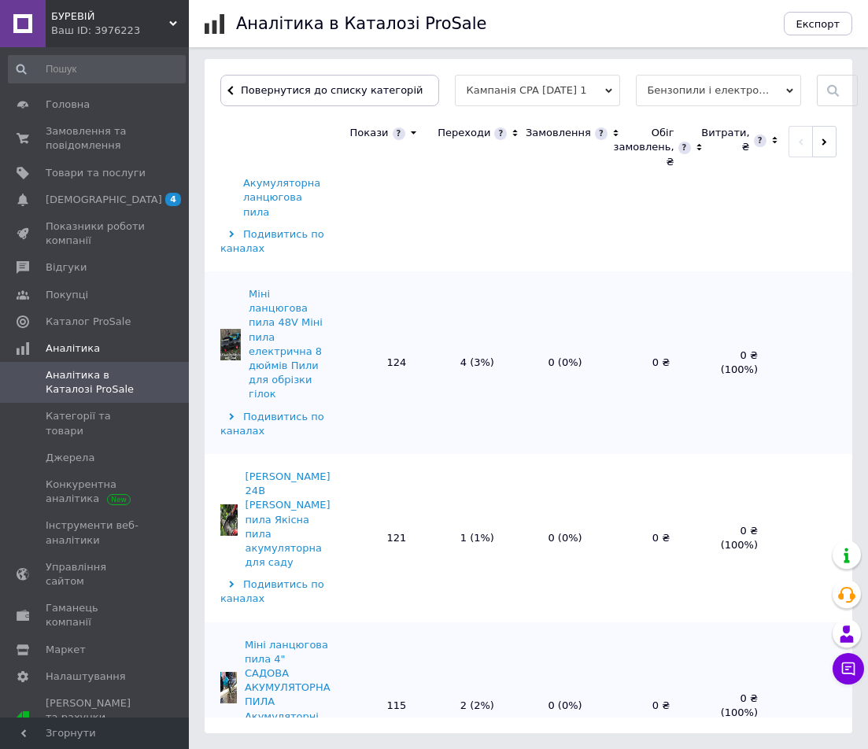
scroll to position [2598, 0]
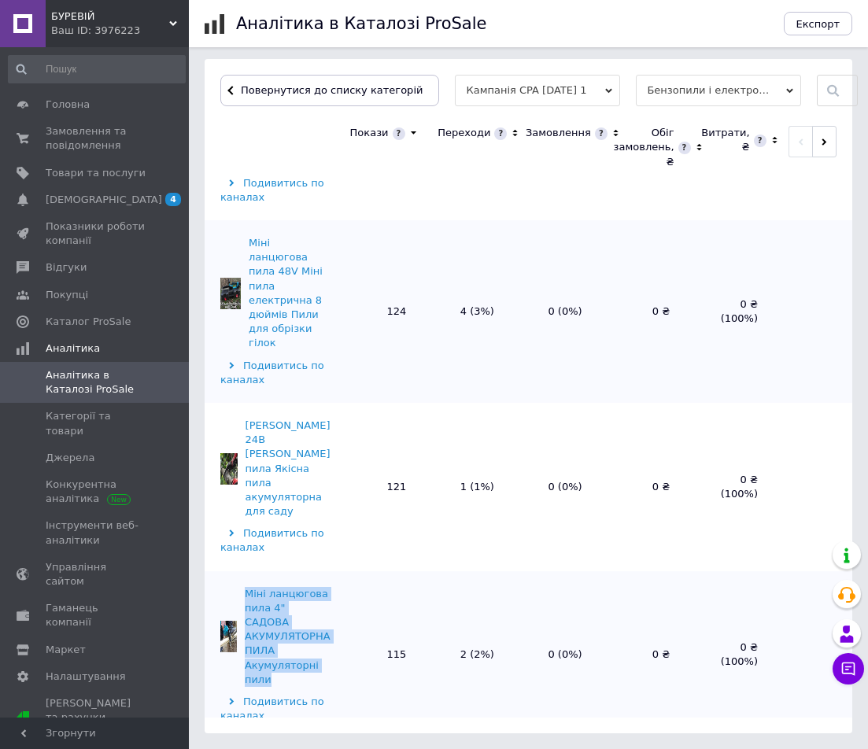
drag, startPoint x: 281, startPoint y: 448, endPoint x: 248, endPoint y: 375, distance: 80.3
click at [248, 587] on div "Міні ланцюгова пила 4" САДОВА АКУМУЛЯТОРНА ПИЛА Акумуляторні пили" at bounding box center [275, 637] width 110 height 100
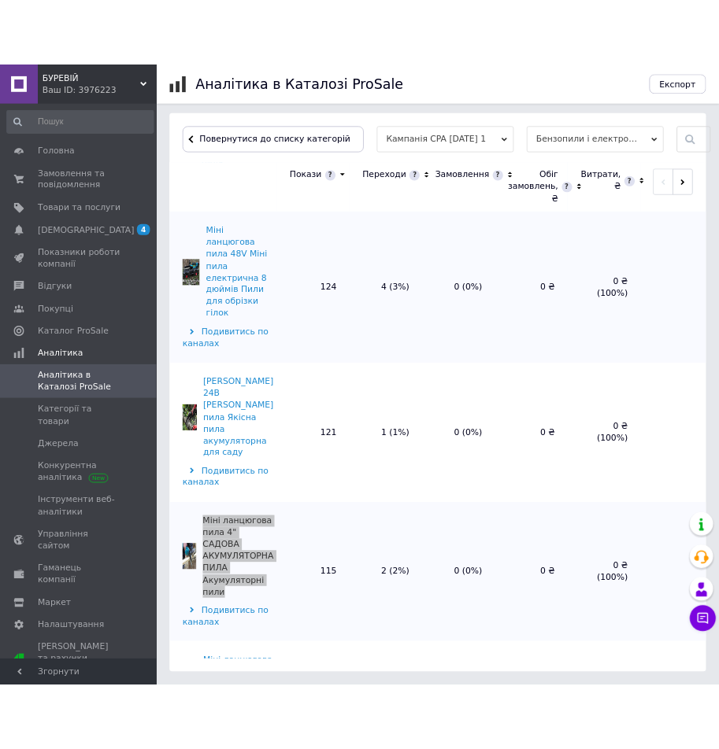
scroll to position [2677, 0]
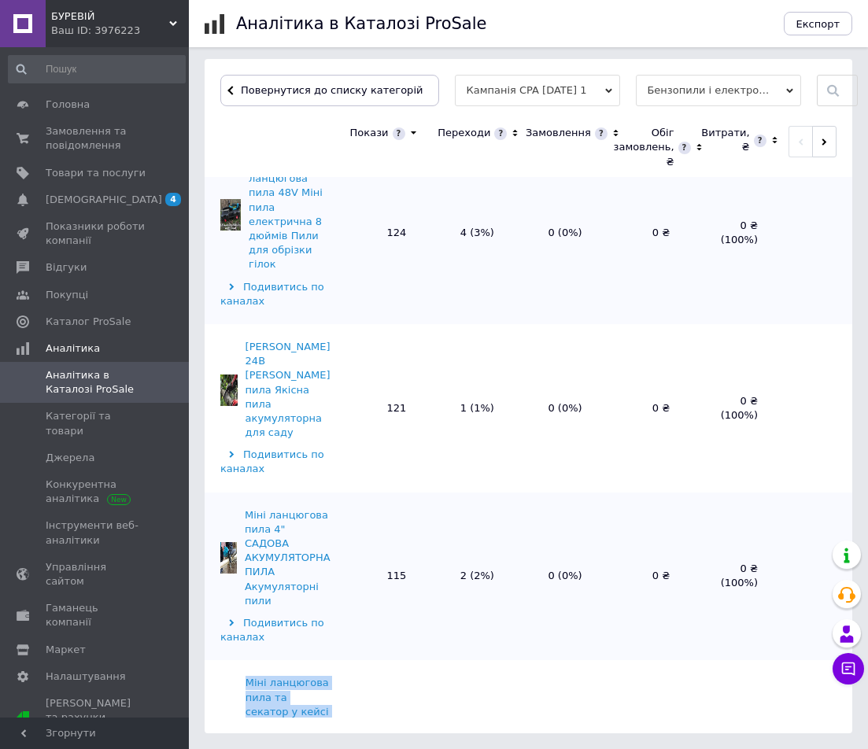
drag, startPoint x: 331, startPoint y: 527, endPoint x: 245, endPoint y: 445, distance: 119.1
click at [245, 660] on td "Міні ланцюгова пила та секатор у кейсі Потужна садова пилка та акумуляторний се…" at bounding box center [270, 758] width 130 height 197
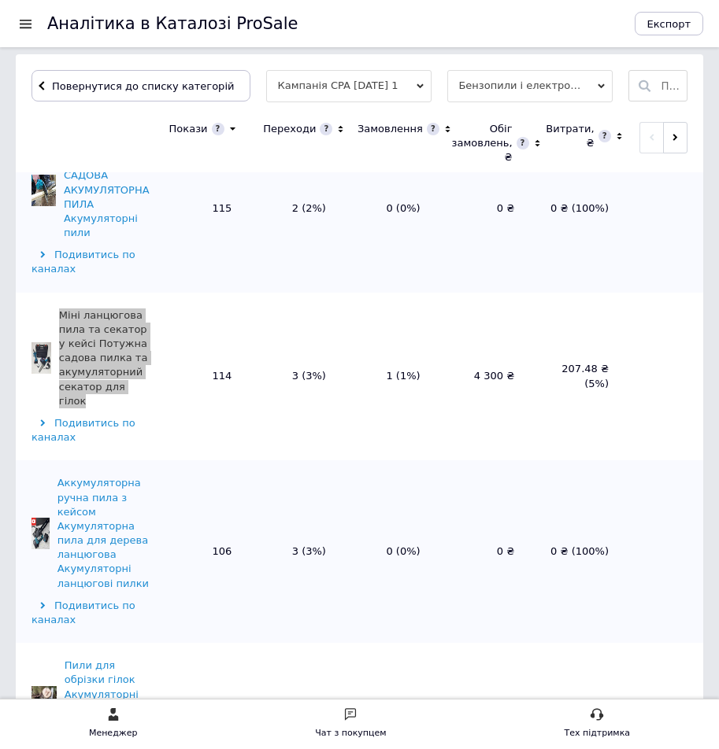
scroll to position [2867, 0]
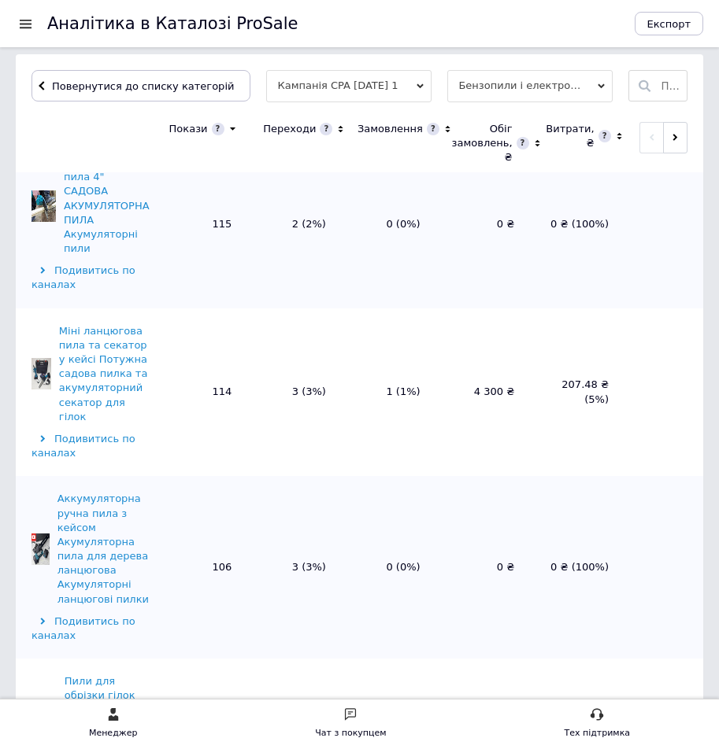
drag, startPoint x: 151, startPoint y: 443, endPoint x: 165, endPoint y: 451, distance: 15.5
click at [165, 476] on td "106" at bounding box center [201, 567] width 94 height 183
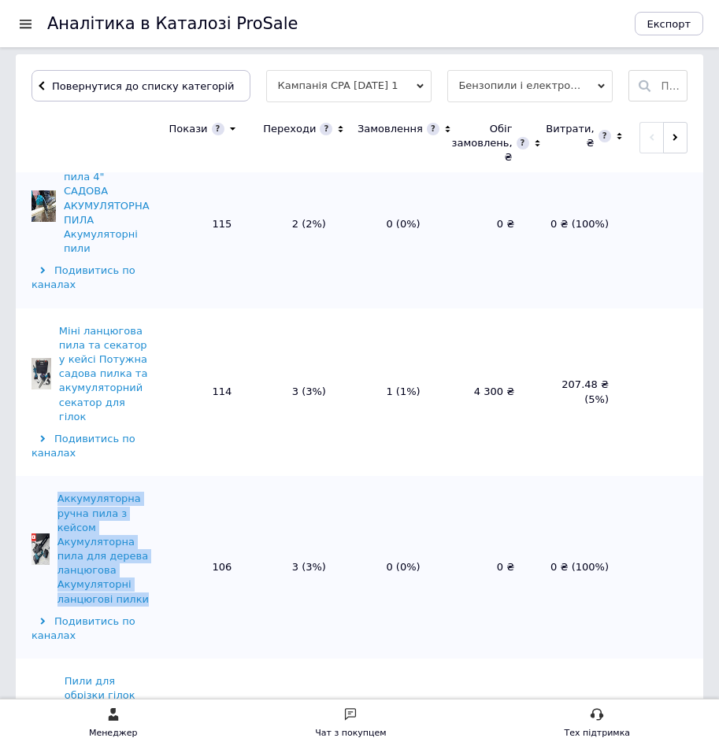
drag, startPoint x: 142, startPoint y: 442, endPoint x: 61, endPoint y: 348, distance: 123.4
click at [61, 492] on div "Аккумуляторна ручна пила з кейсом Акумуляторна пила для дерева ланцюгова Акумул…" at bounding box center [103, 549] width 92 height 115
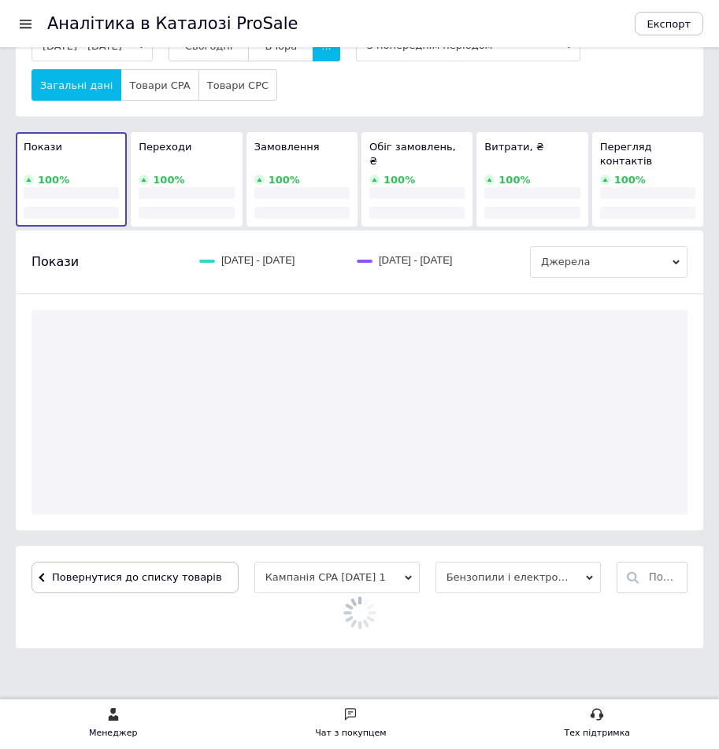
scroll to position [431, 0]
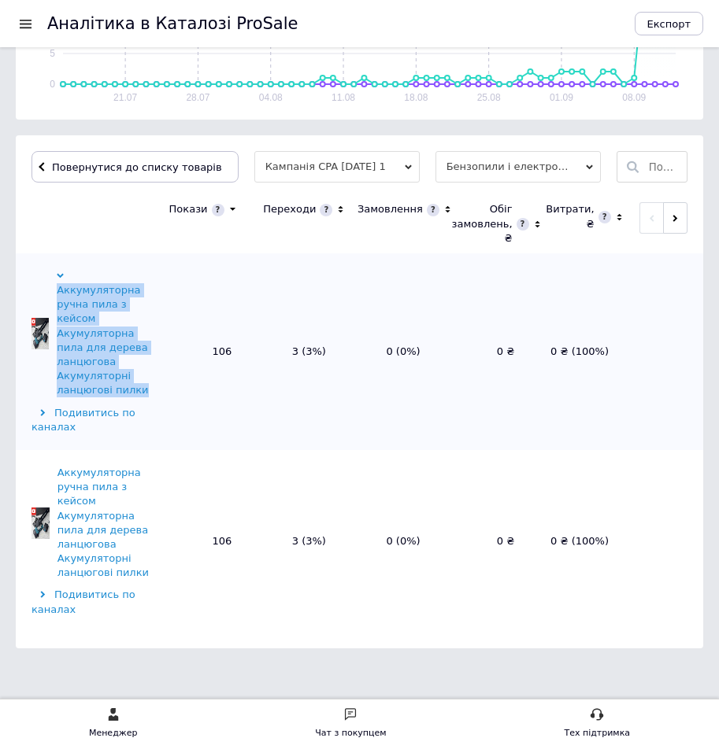
drag, startPoint x: 152, startPoint y: 377, endPoint x: 76, endPoint y: 279, distance: 124.6
click at [76, 279] on td "Аккумуляторна ручна пила з кейсом Акумуляторна пила для дерева ланцюгова Акумул…" at bounding box center [85, 351] width 138 height 197
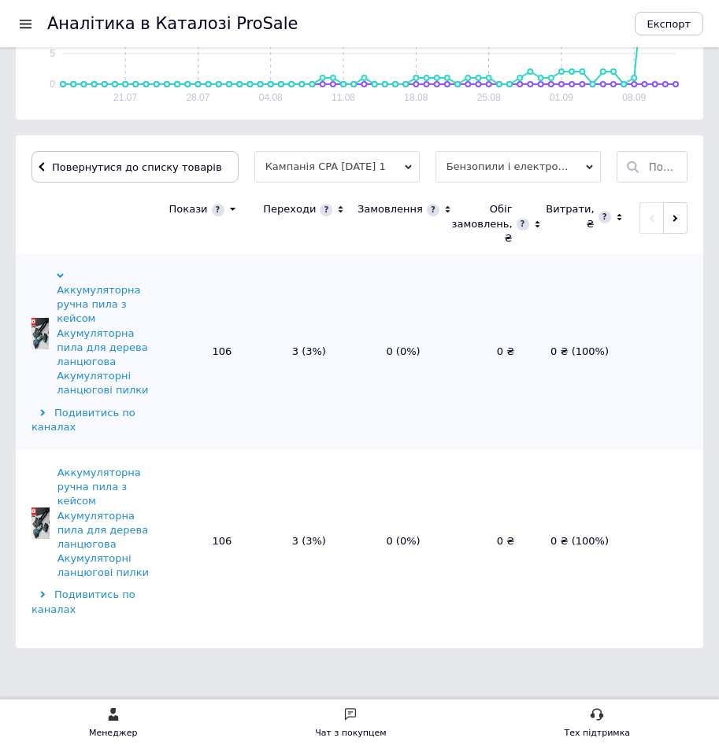
click at [257, 651] on div "Аналітика в Каталозі ProSale Експорт 15.07.2025 - 12.09.2025 Сьогодні Вчора ...…" at bounding box center [359, 140] width 719 height 1143
click at [139, 167] on span "Повернутися до списку товарів" at bounding box center [135, 167] width 174 height 12
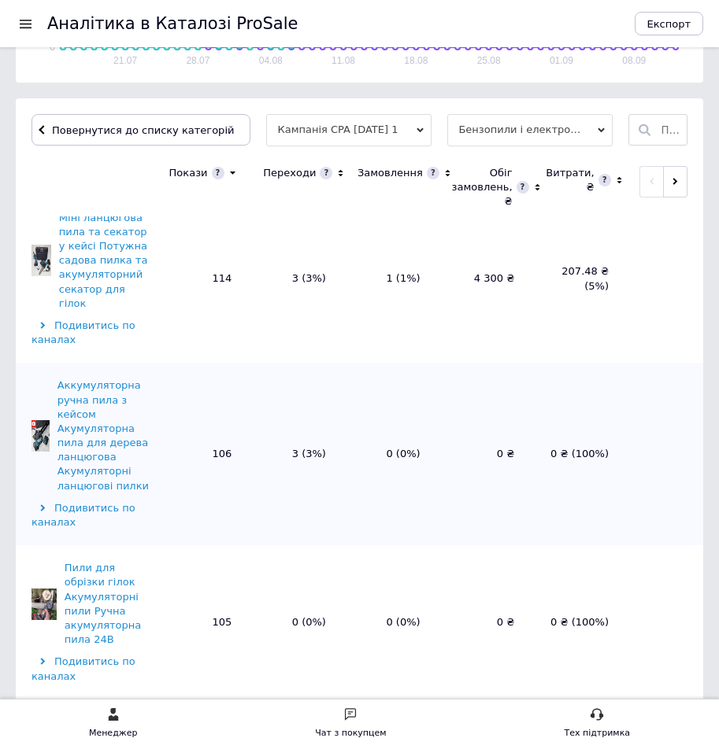
scroll to position [510, 0]
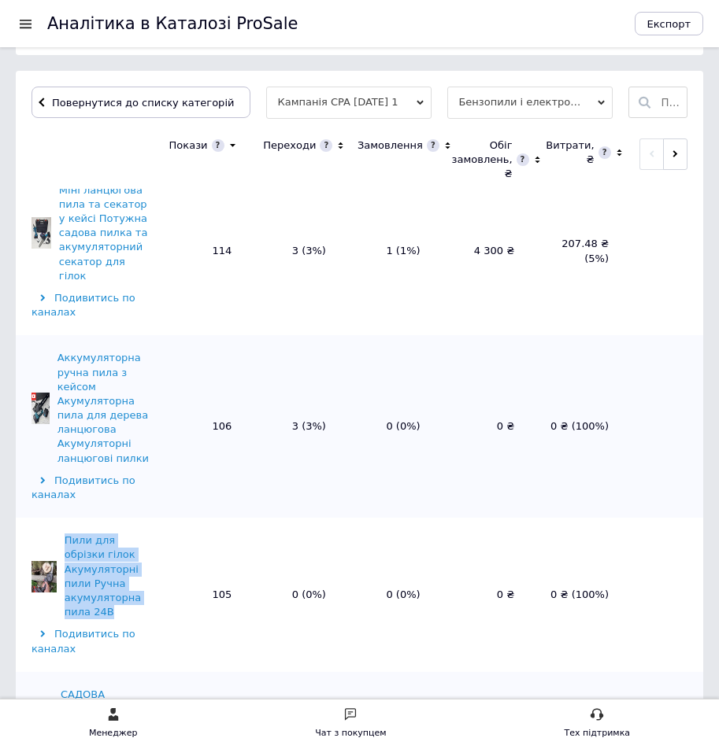
drag, startPoint x: 114, startPoint y: 457, endPoint x: 58, endPoint y: 378, distance: 97.2
click at [58, 534] on div "Пили для обрізки гілок Акумуляторні пили Ручна акумуляторна пила 24В" at bounding box center [90, 577] width 118 height 86
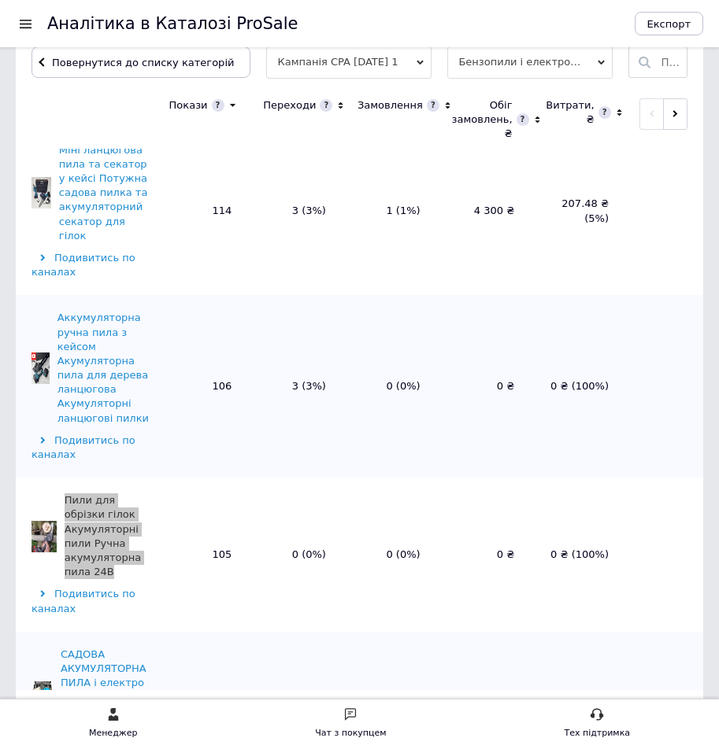
scroll to position [589, 0]
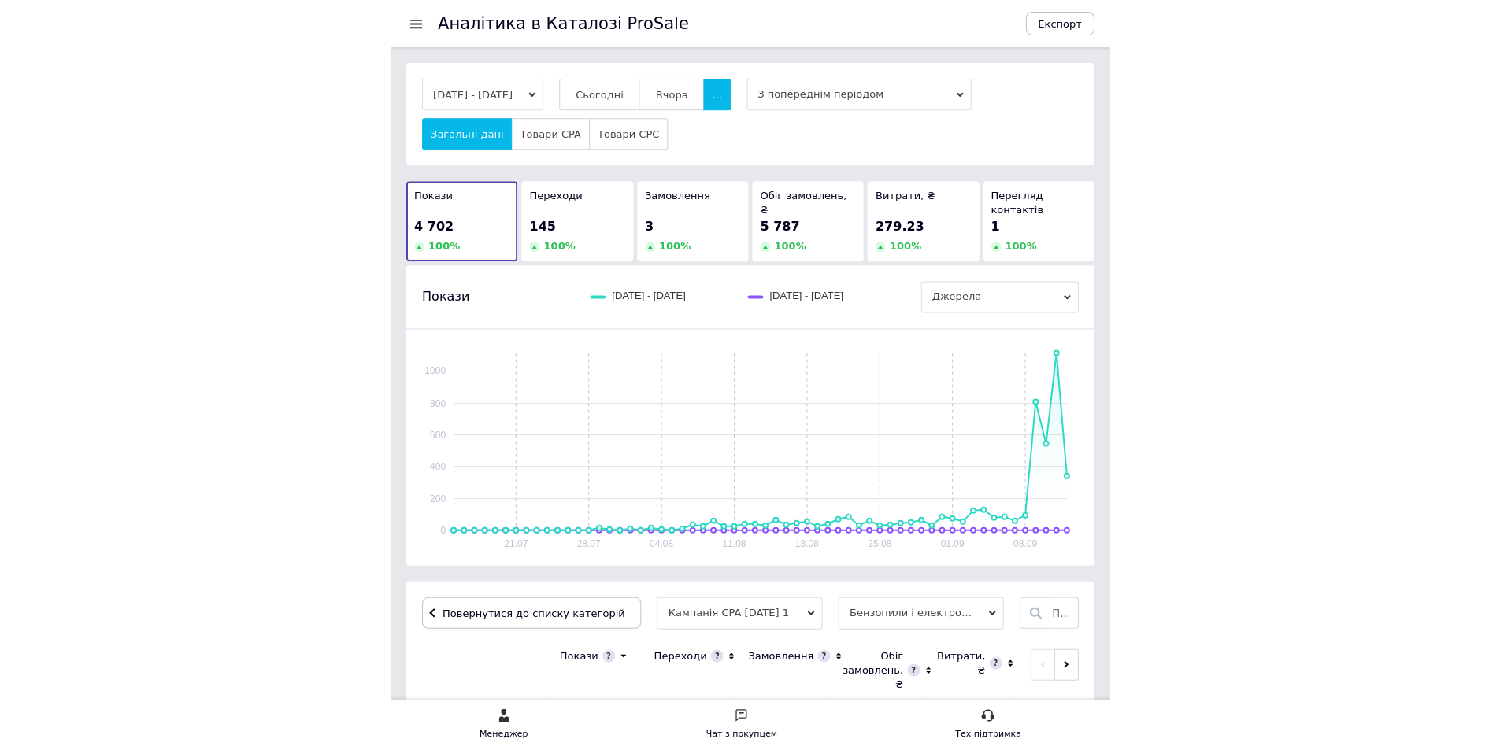
scroll to position [3312, 0]
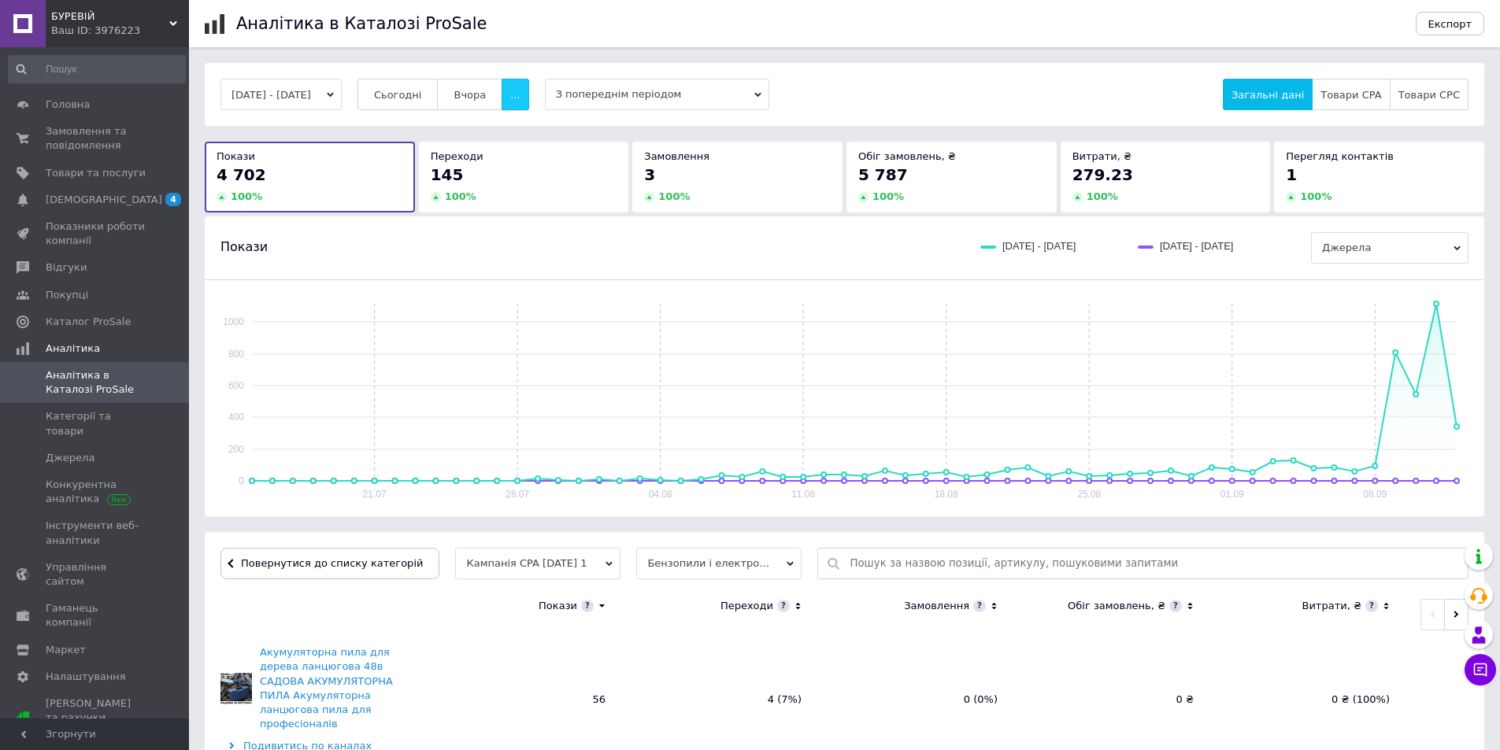
click at [527, 90] on button "..." at bounding box center [514, 94] width 27 height 31
click at [504, 220] on span "60 днів" at bounding box center [484, 218] width 39 height 12
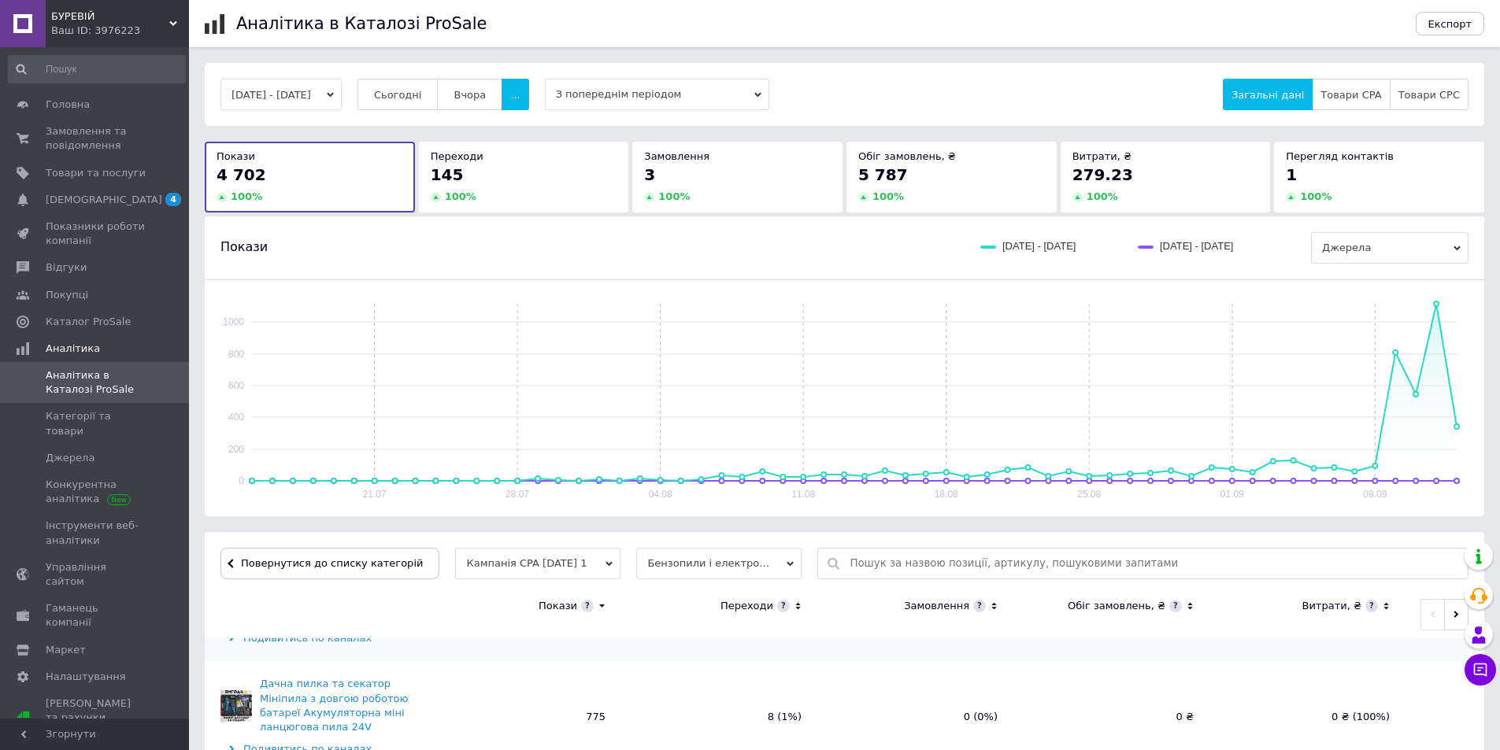
scroll to position [79, 0]
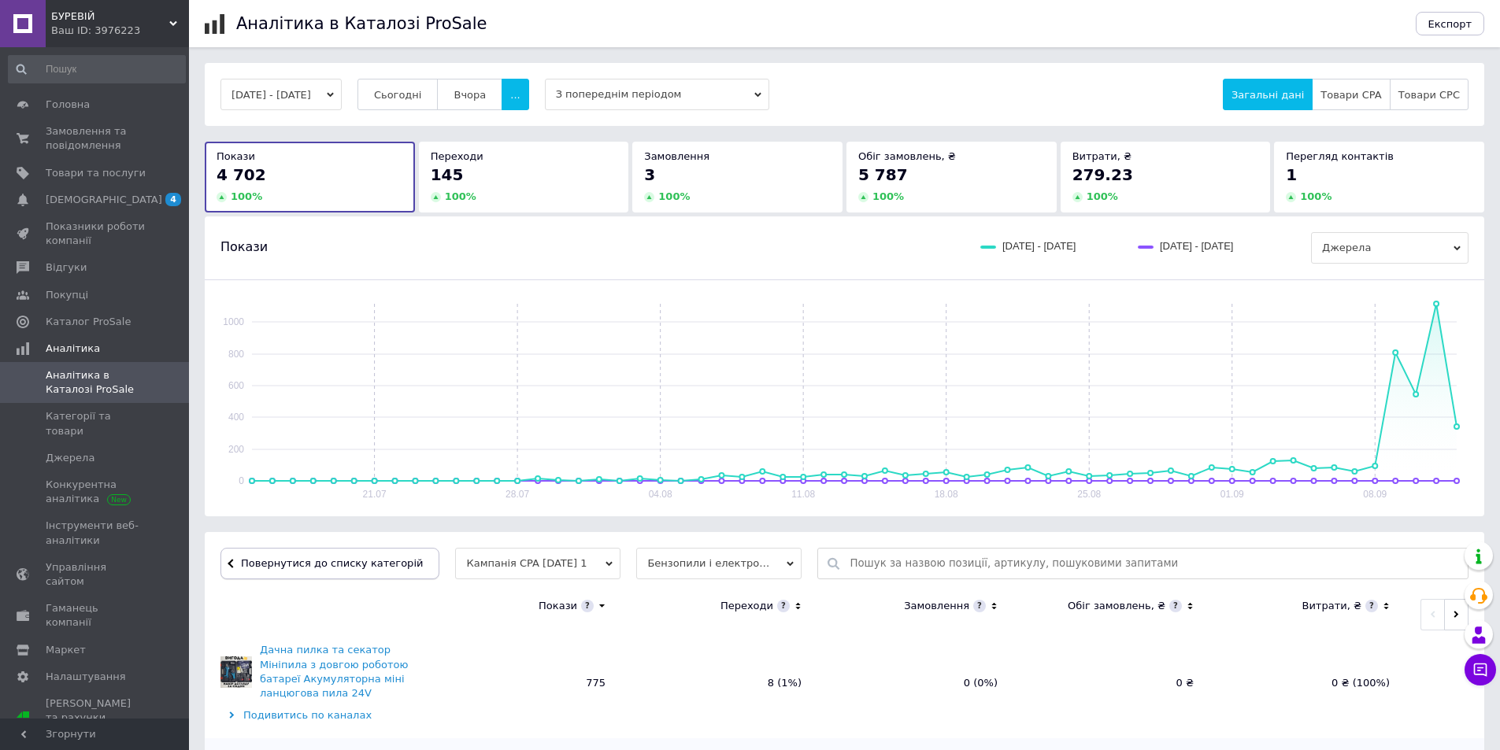
click at [396, 566] on span "Повернутися до списку категорій" at bounding box center [330, 563] width 186 height 12
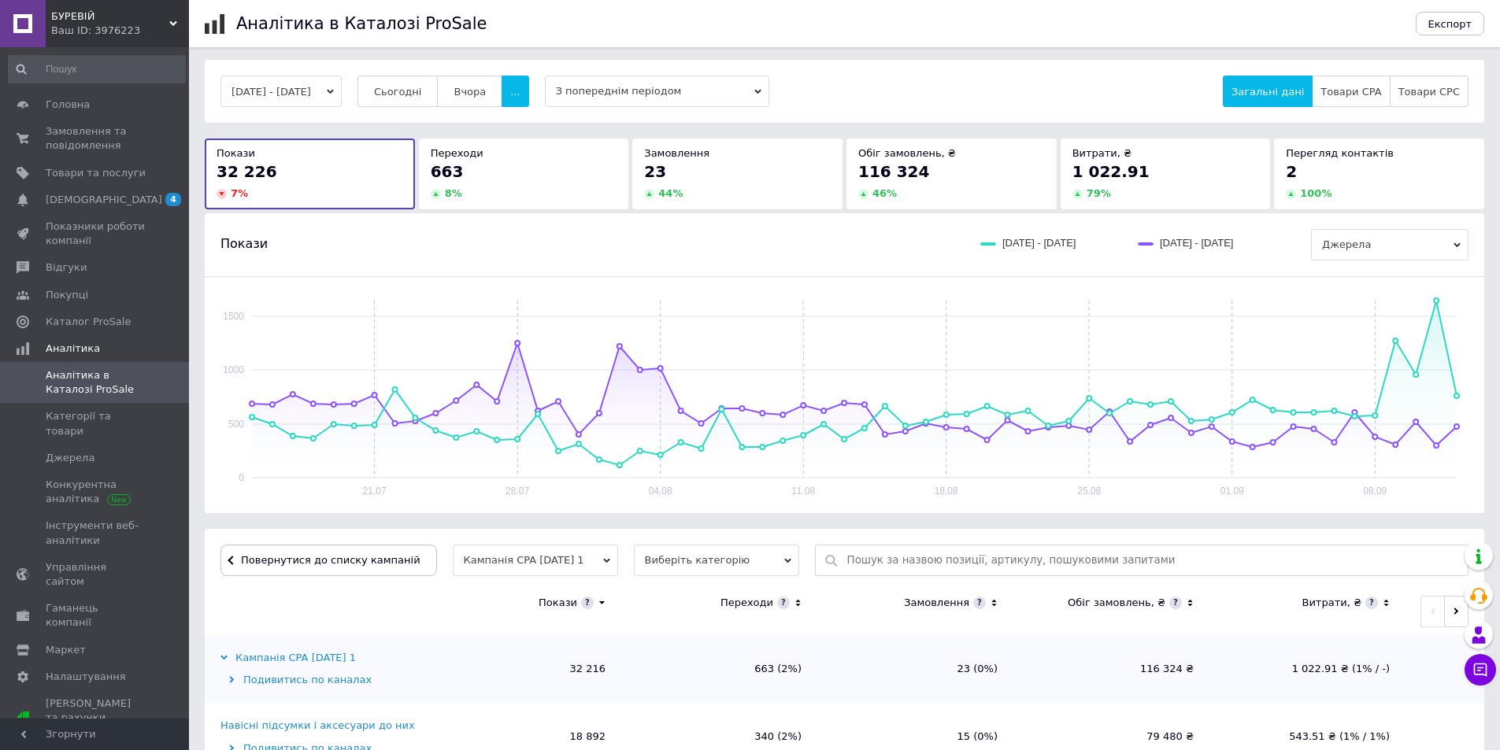
scroll to position [0, 0]
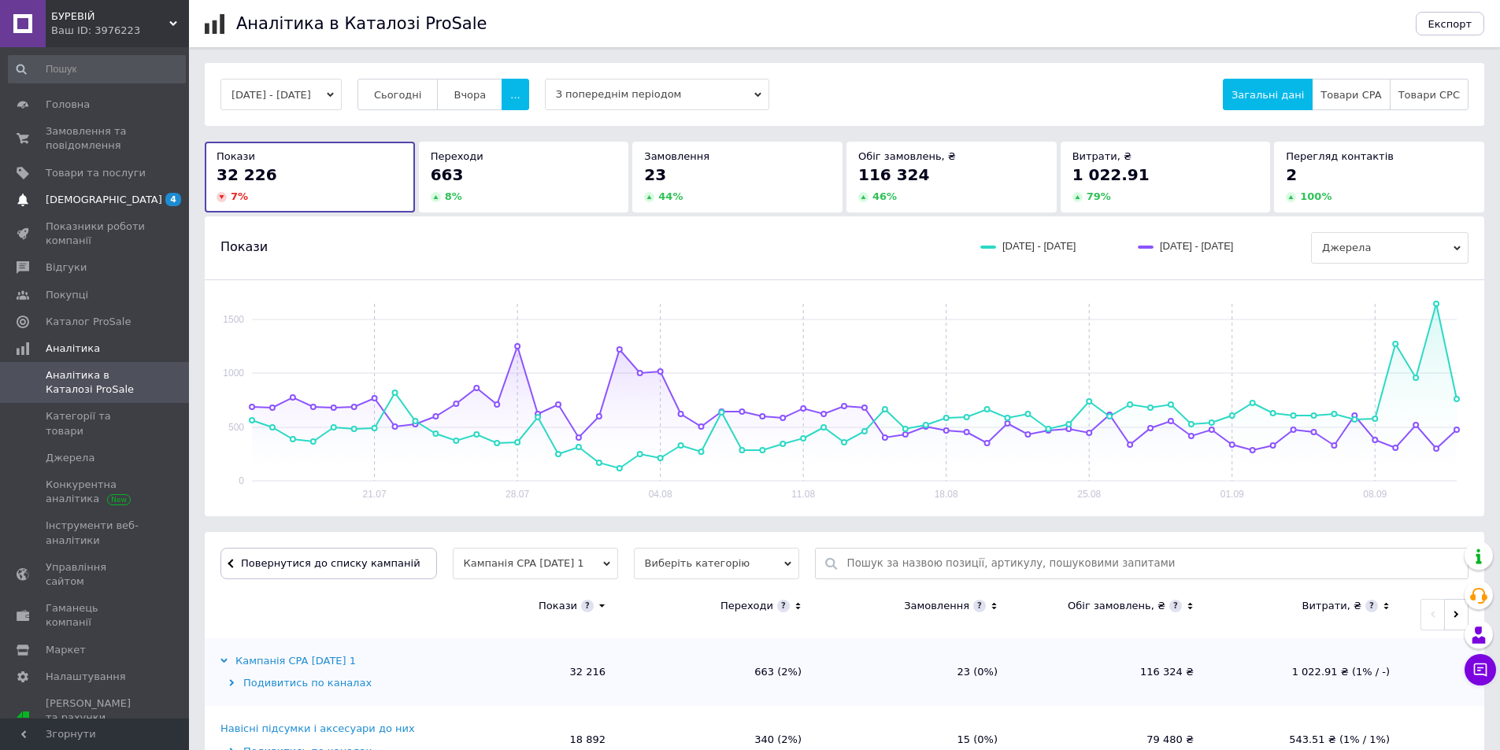
click at [58, 195] on span "[DEMOGRAPHIC_DATA]" at bounding box center [104, 200] width 117 height 14
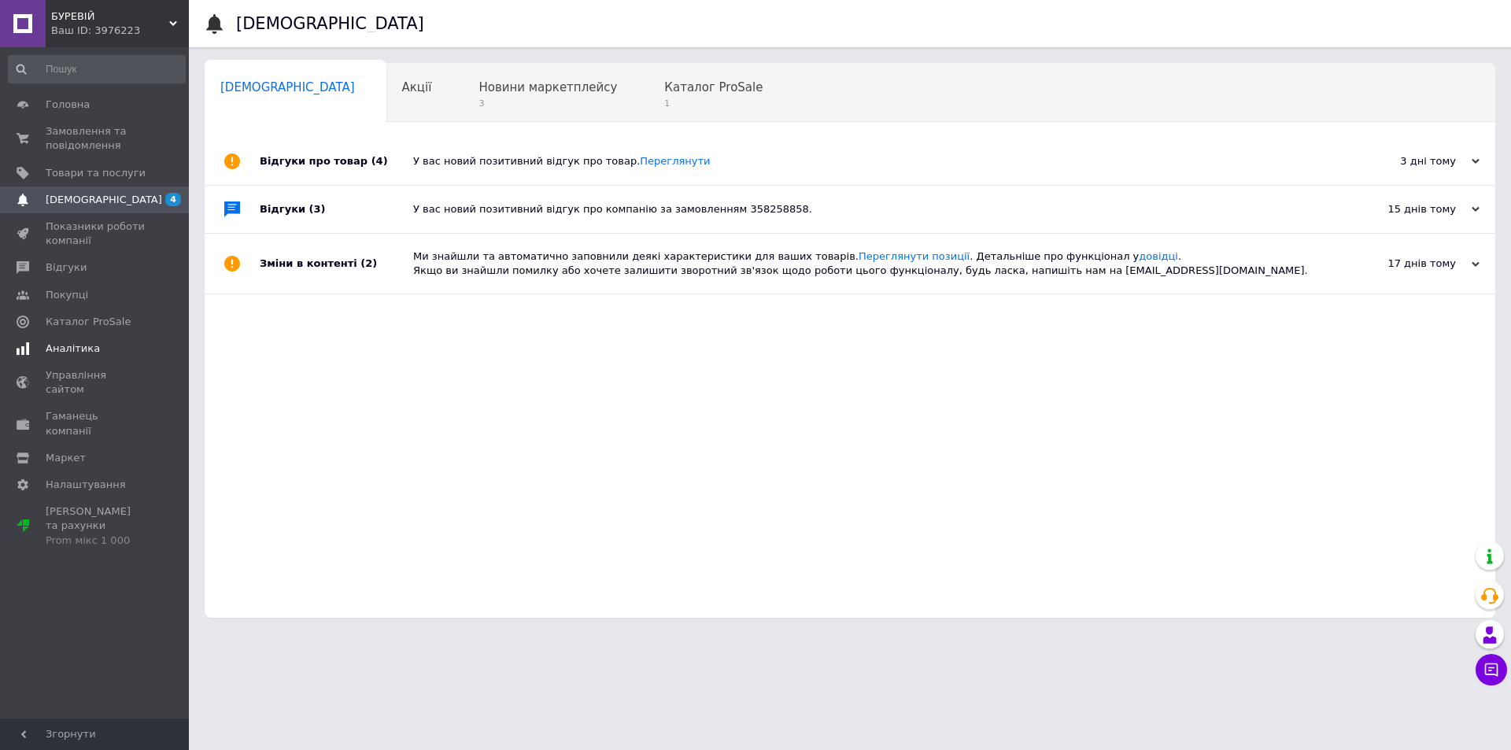
click at [43, 346] on span at bounding box center [23, 349] width 46 height 14
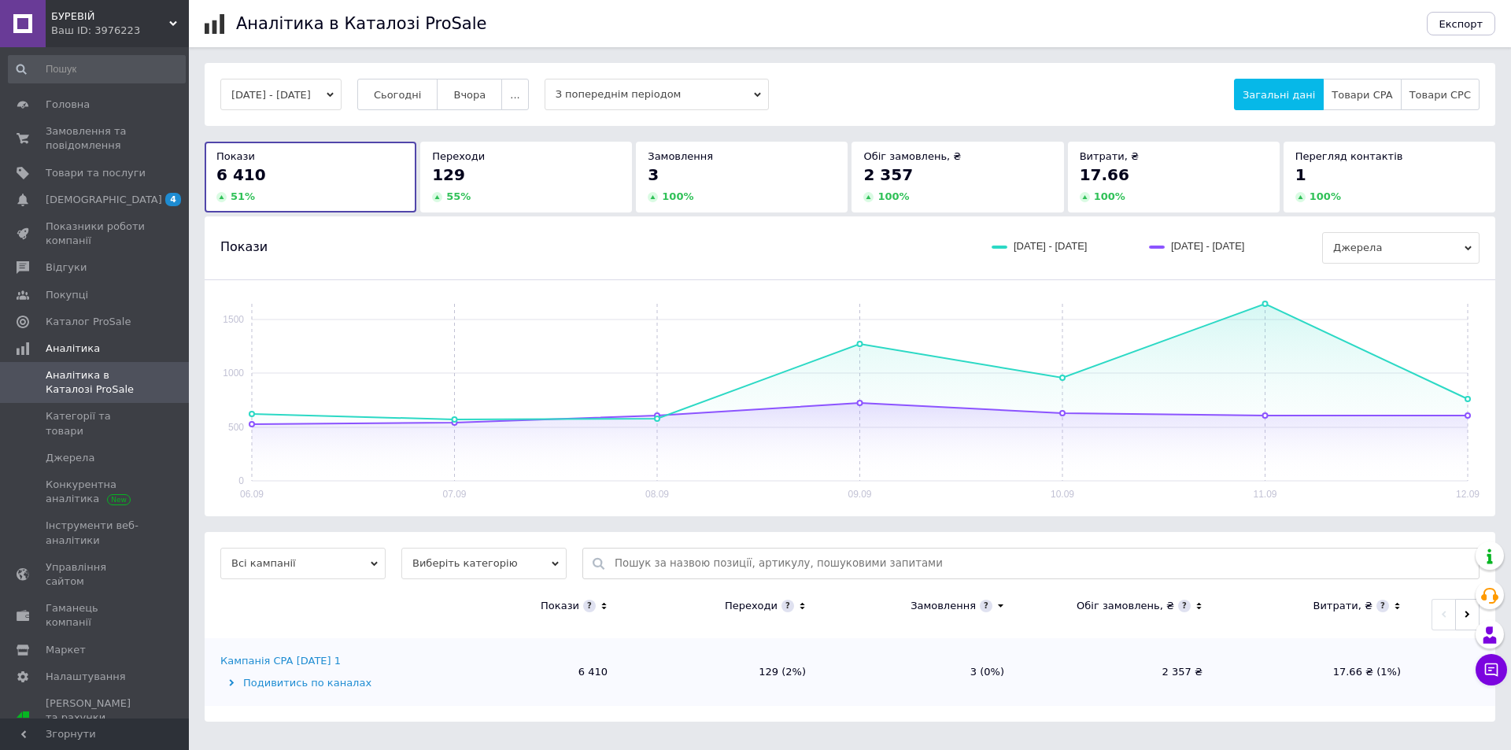
click at [255, 662] on div "Кампанія CPA [DATE] 1" at bounding box center [280, 661] width 120 height 14
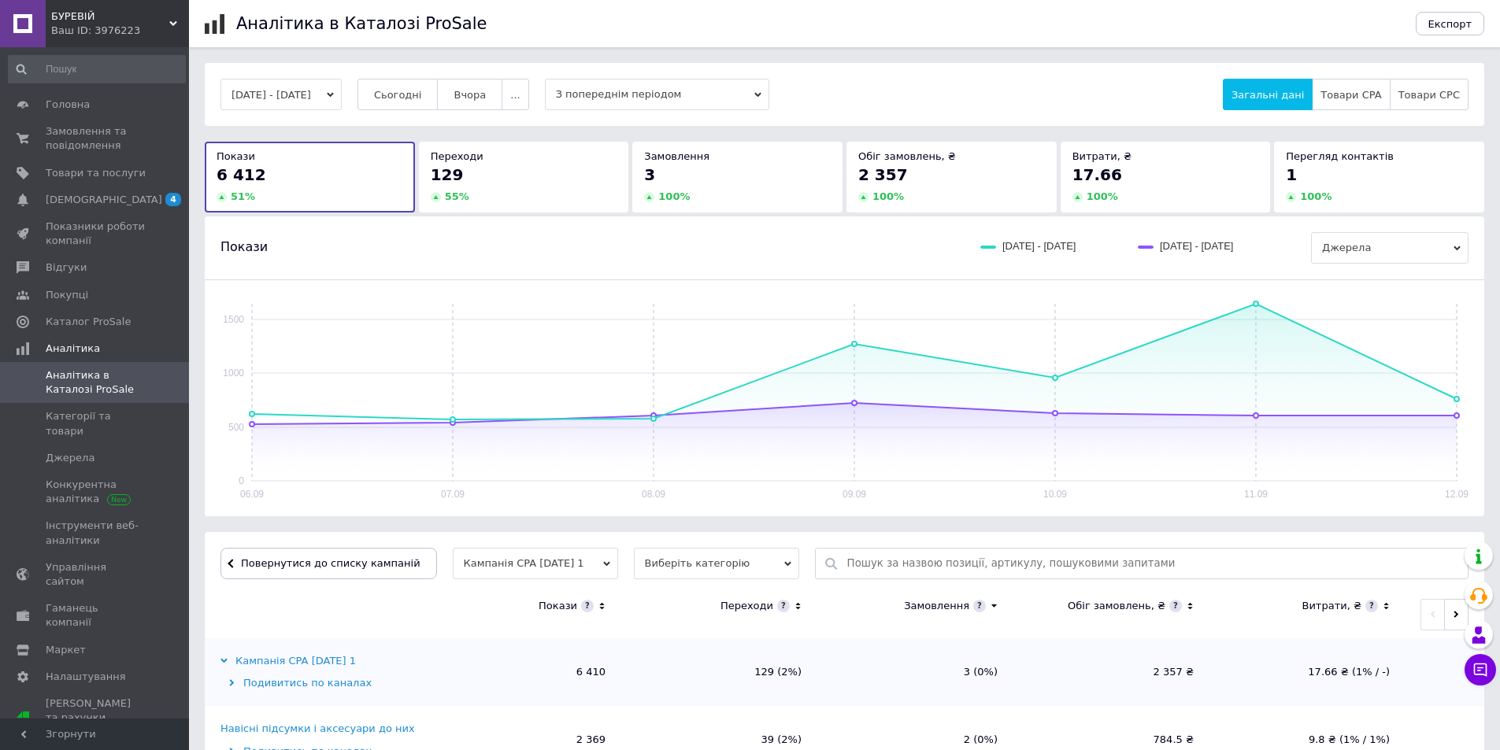
click at [546, 91] on div "06.09.2025 - 12.09.2025 Сьогодні Вчора ... З попереднім періодом Загальні дані …" at bounding box center [844, 94] width 1248 height 31
click at [520, 89] on span "..." at bounding box center [514, 95] width 9 height 12
click at [504, 220] on span "60 днів" at bounding box center [484, 218] width 39 height 12
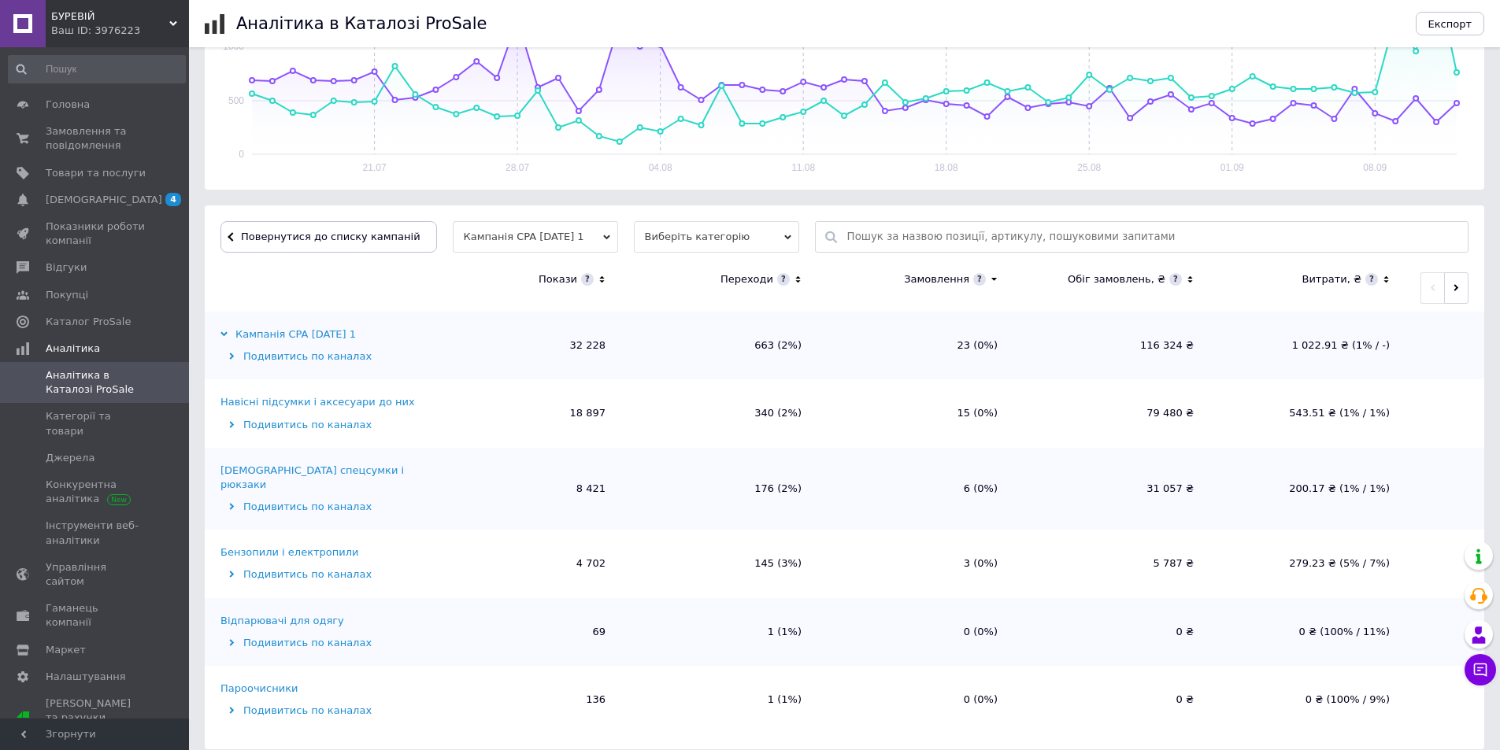
scroll to position [327, 0]
click at [347, 399] on div "Навісні підсумки і аксесуари до них" at bounding box center [317, 401] width 194 height 14
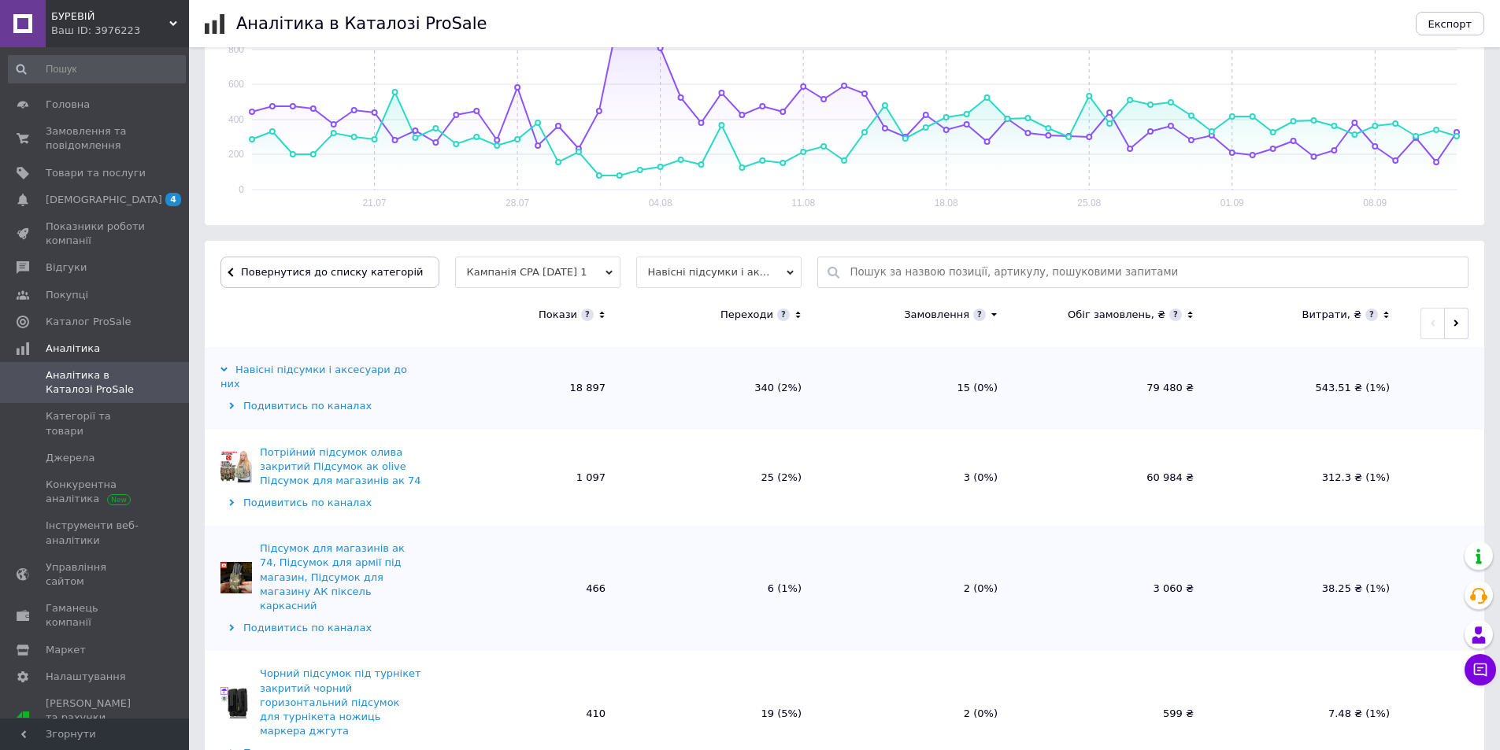
scroll to position [394, 0]
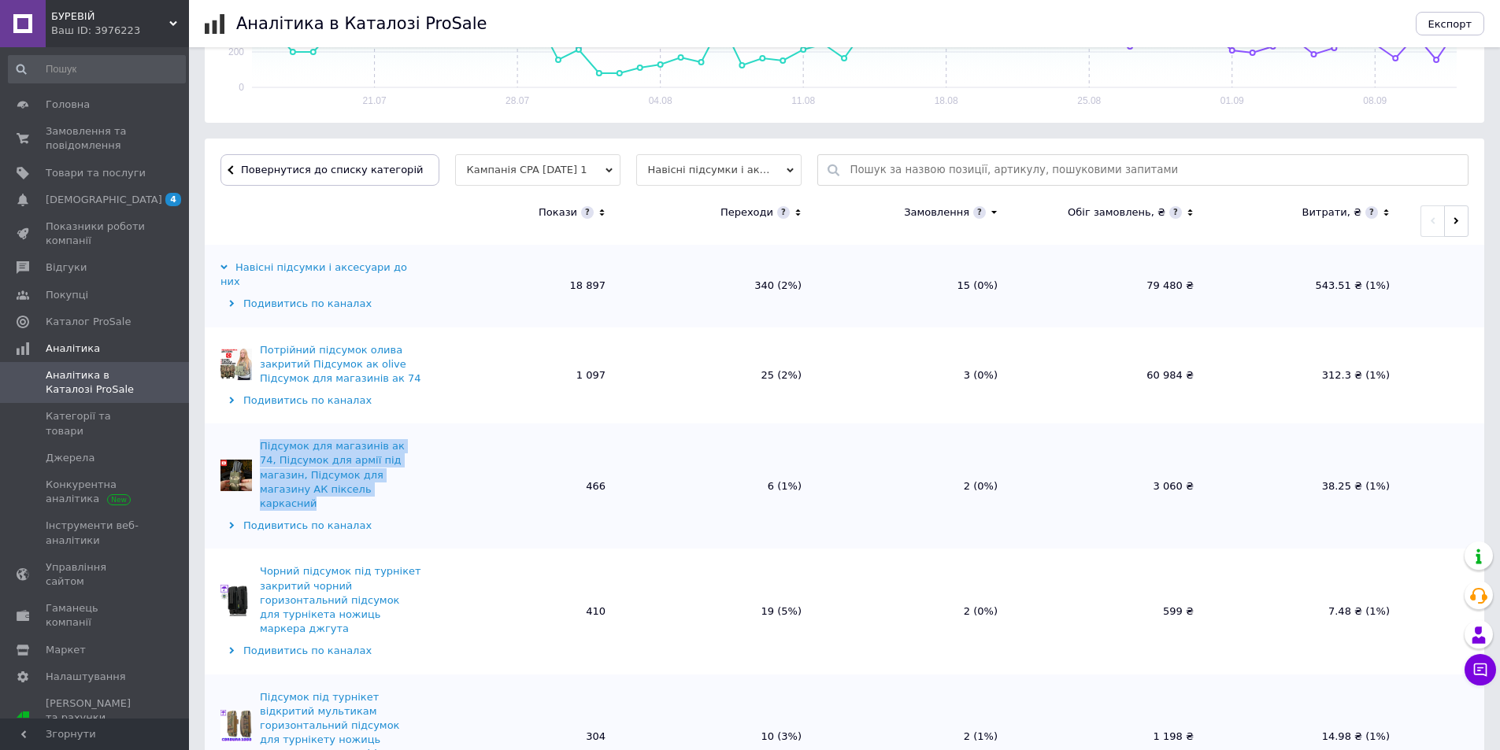
drag, startPoint x: 313, startPoint y: 474, endPoint x: 260, endPoint y: 430, distance: 68.7
click at [260, 439] on div "Підсумок для магазинів ак 74, Підсумок для армії під магазин, Підсумок для мага…" at bounding box center [340, 475] width 161 height 72
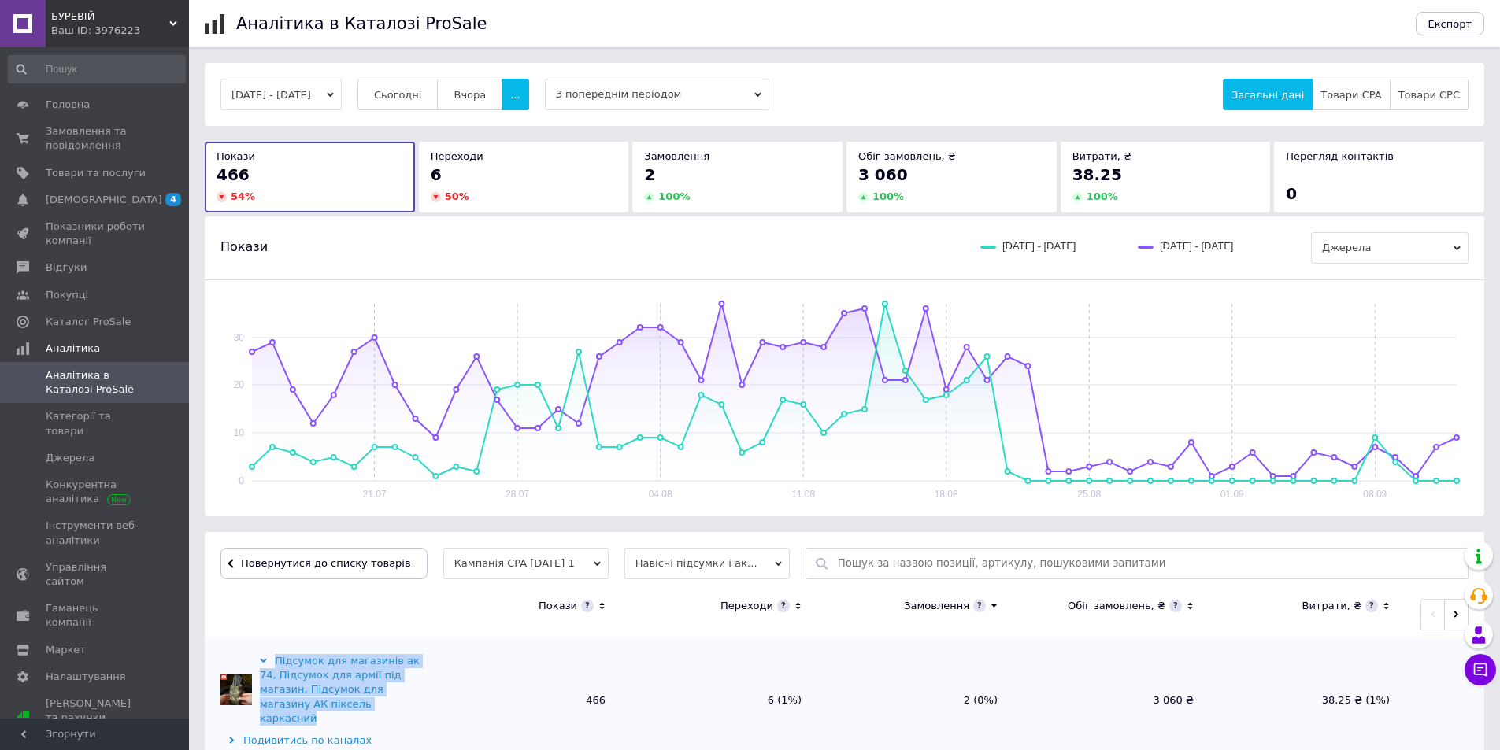
drag, startPoint x: 337, startPoint y: 708, endPoint x: 274, endPoint y: 638, distance: 93.6
click at [274, 638] on td "Підсумок для магазинів ак 74, Підсумок для армії під магазин, Підсумок для мага…" at bounding box center [315, 700] width 220 height 125
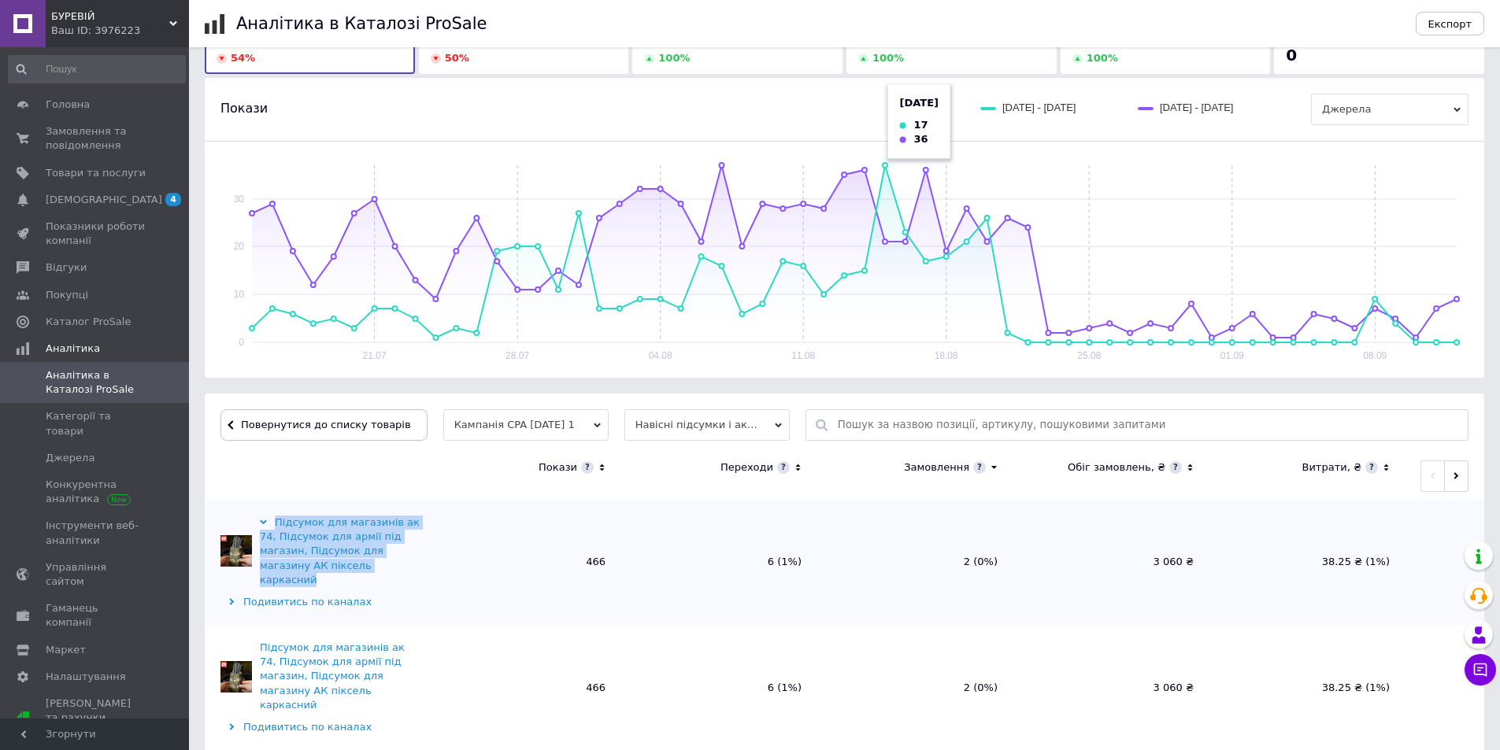
scroll to position [142, 0]
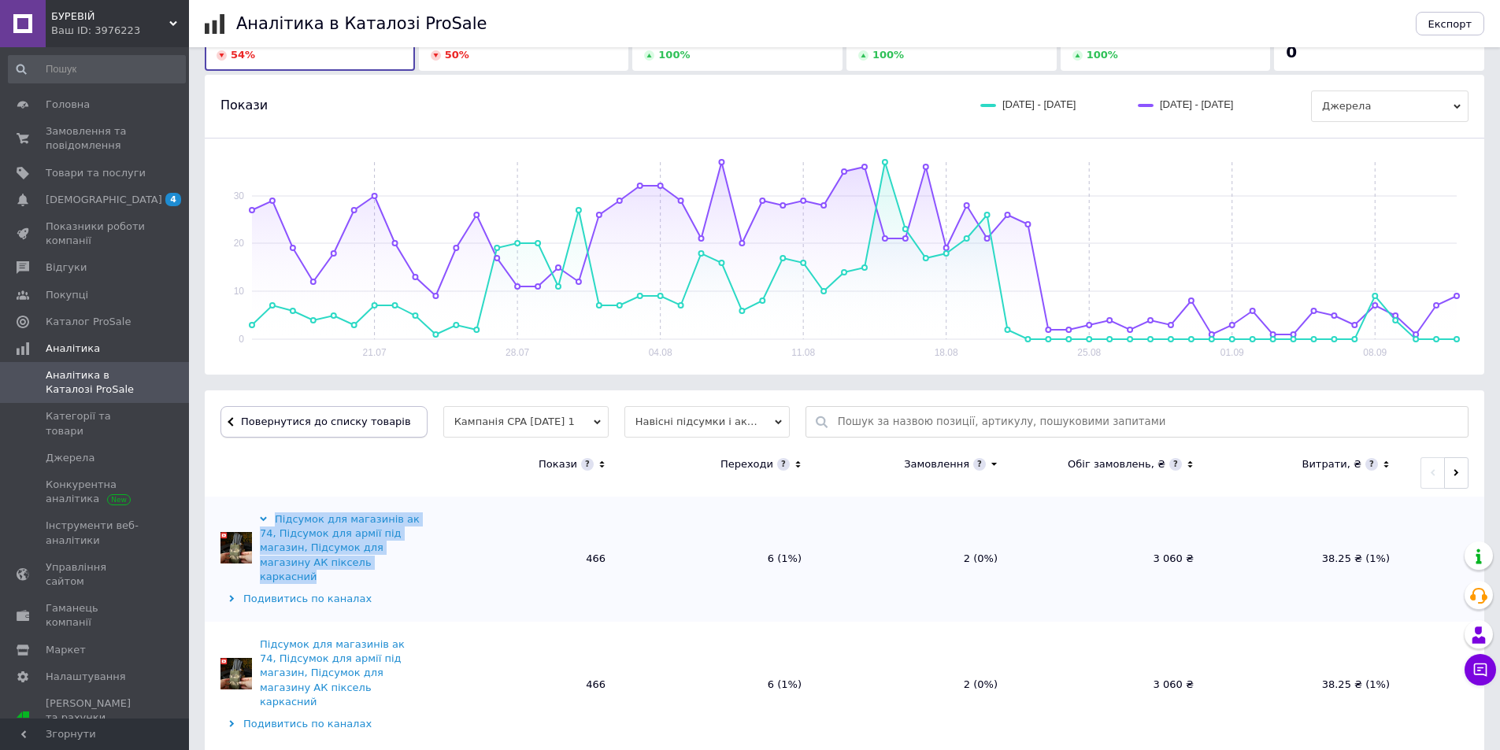
click at [367, 418] on span "Повернутися до списку товарів" at bounding box center [324, 422] width 174 height 12
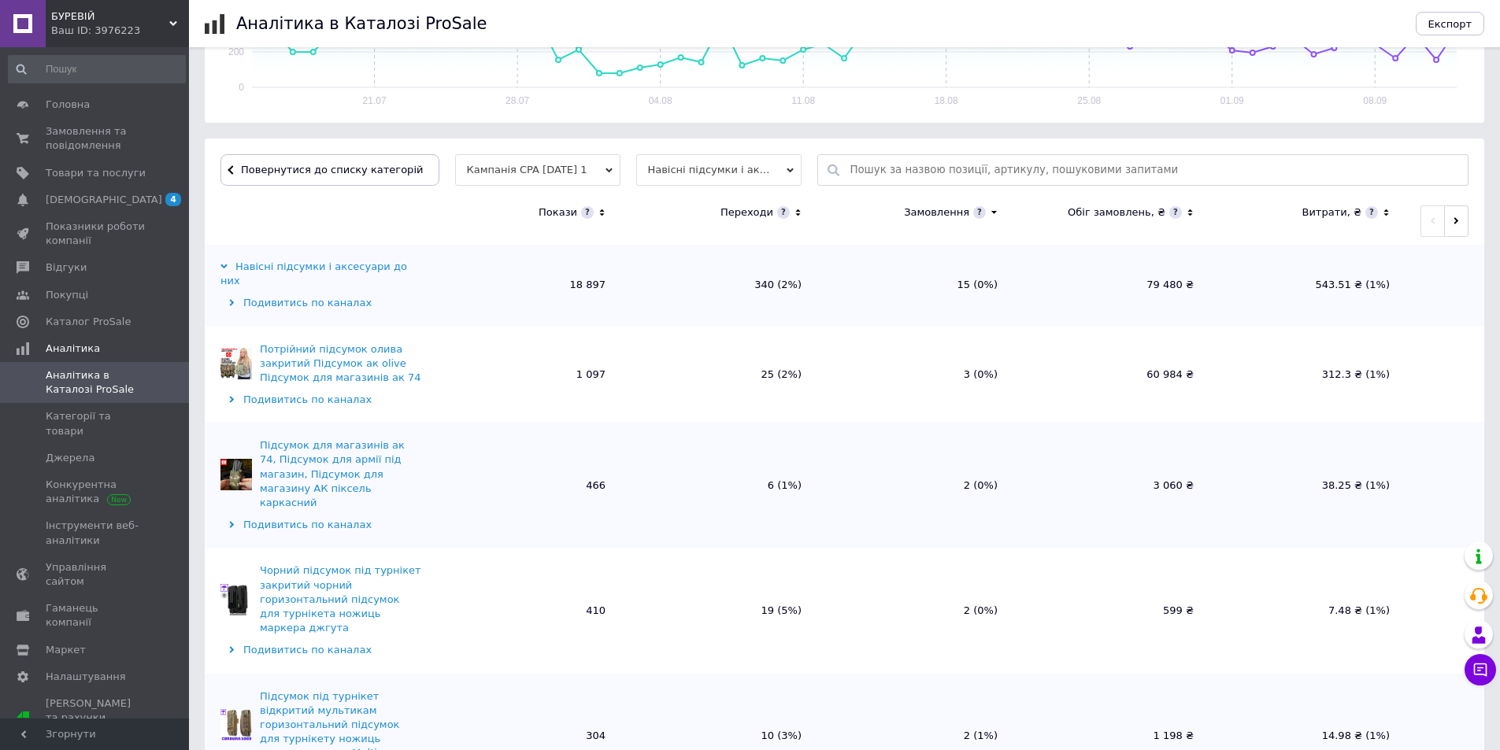
scroll to position [0, 0]
click at [604, 214] on icon at bounding box center [602, 212] width 10 height 13
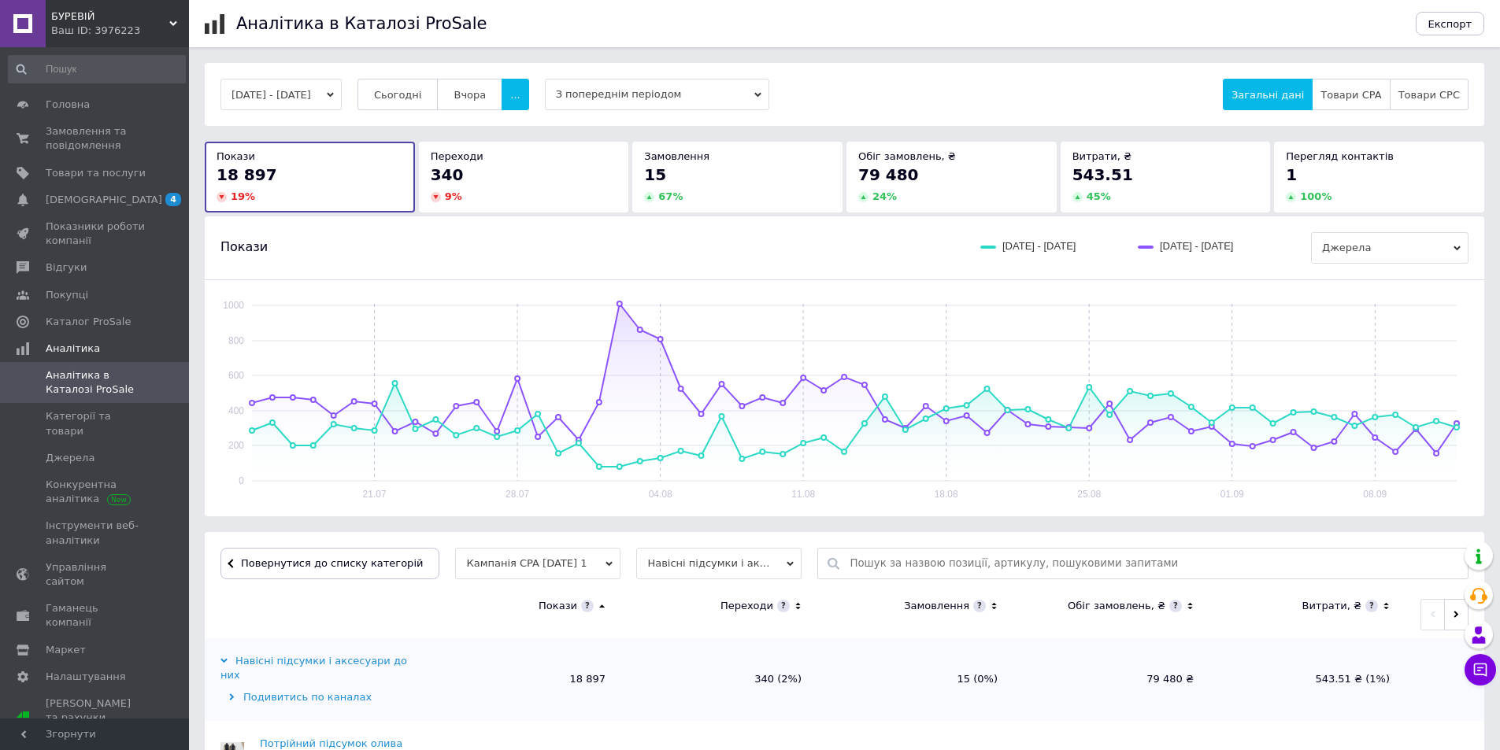
click at [601, 601] on icon at bounding box center [602, 606] width 10 height 13
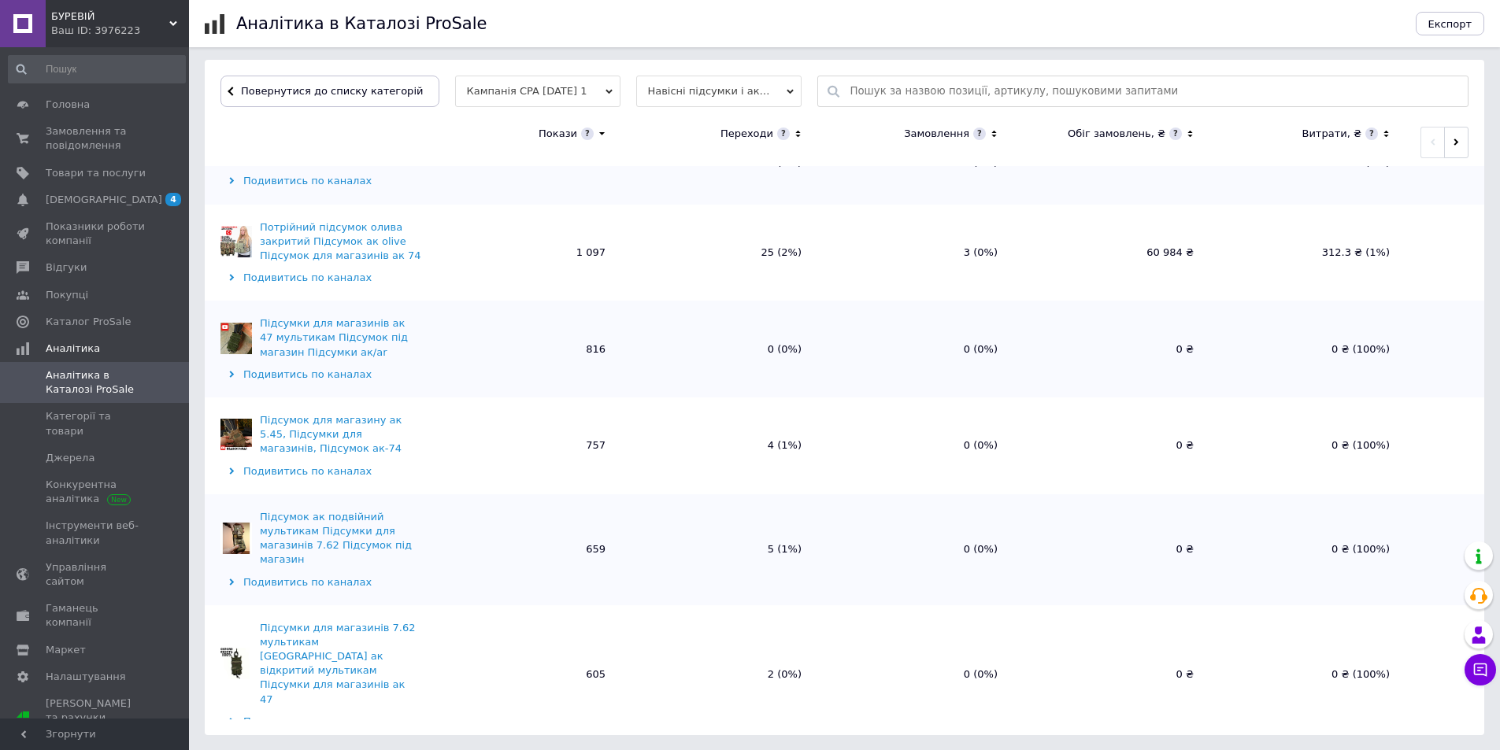
scroll to position [79, 0]
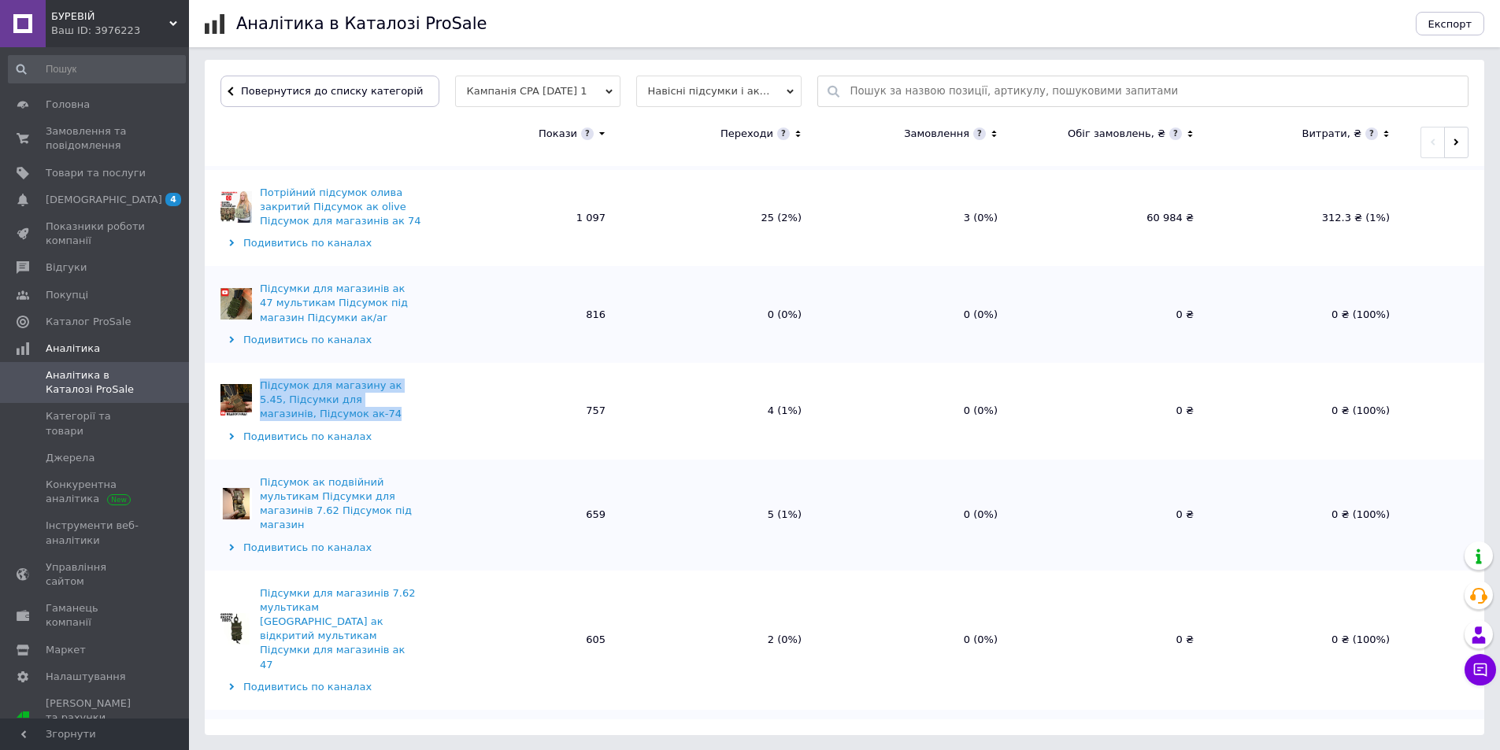
drag, startPoint x: 284, startPoint y: 398, endPoint x: 258, endPoint y: 352, distance: 53.2
click at [258, 363] on td "Підсумок для магазину ак 5.45, Підсумки для магазинів, Підсумок ак-74 Подивитис…" at bounding box center [315, 411] width 220 height 97
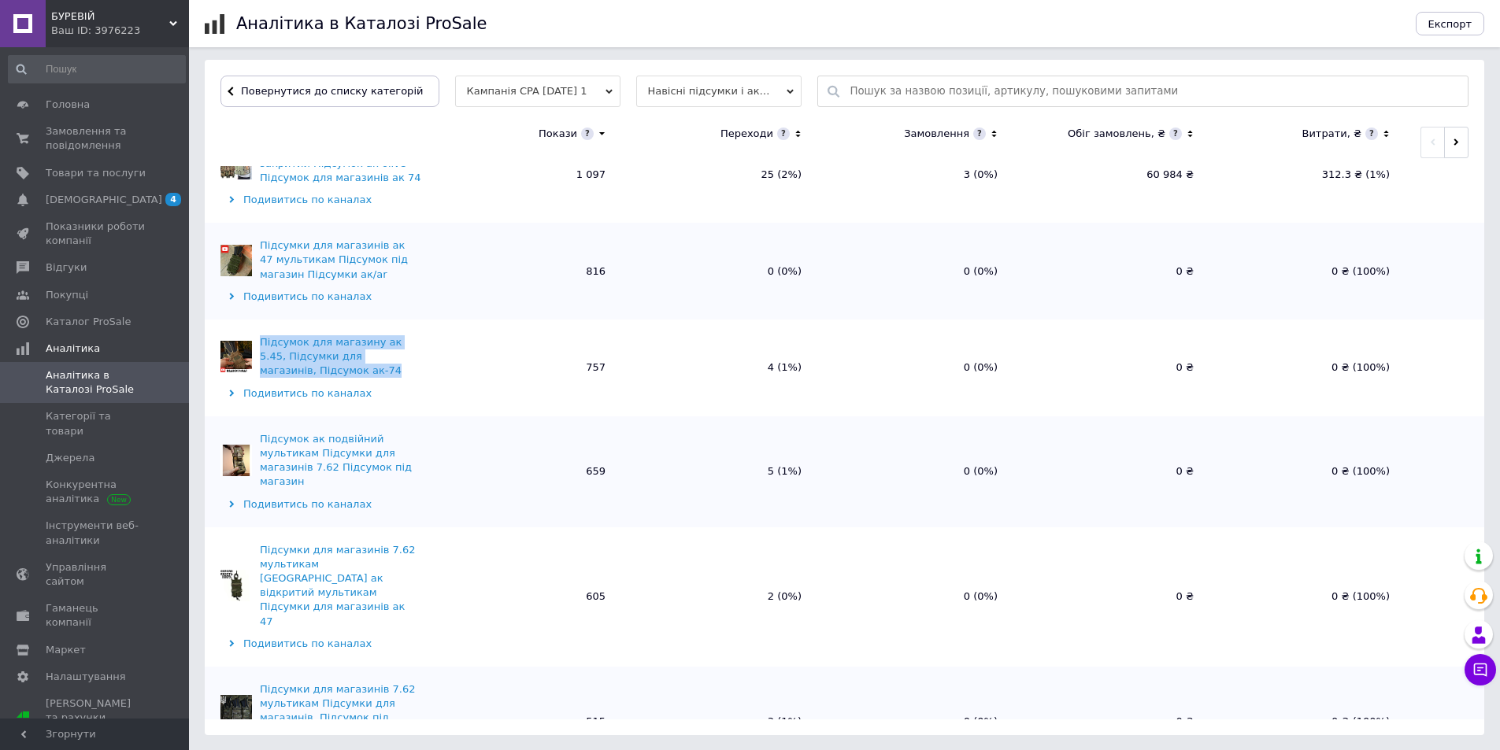
scroll to position [236, 0]
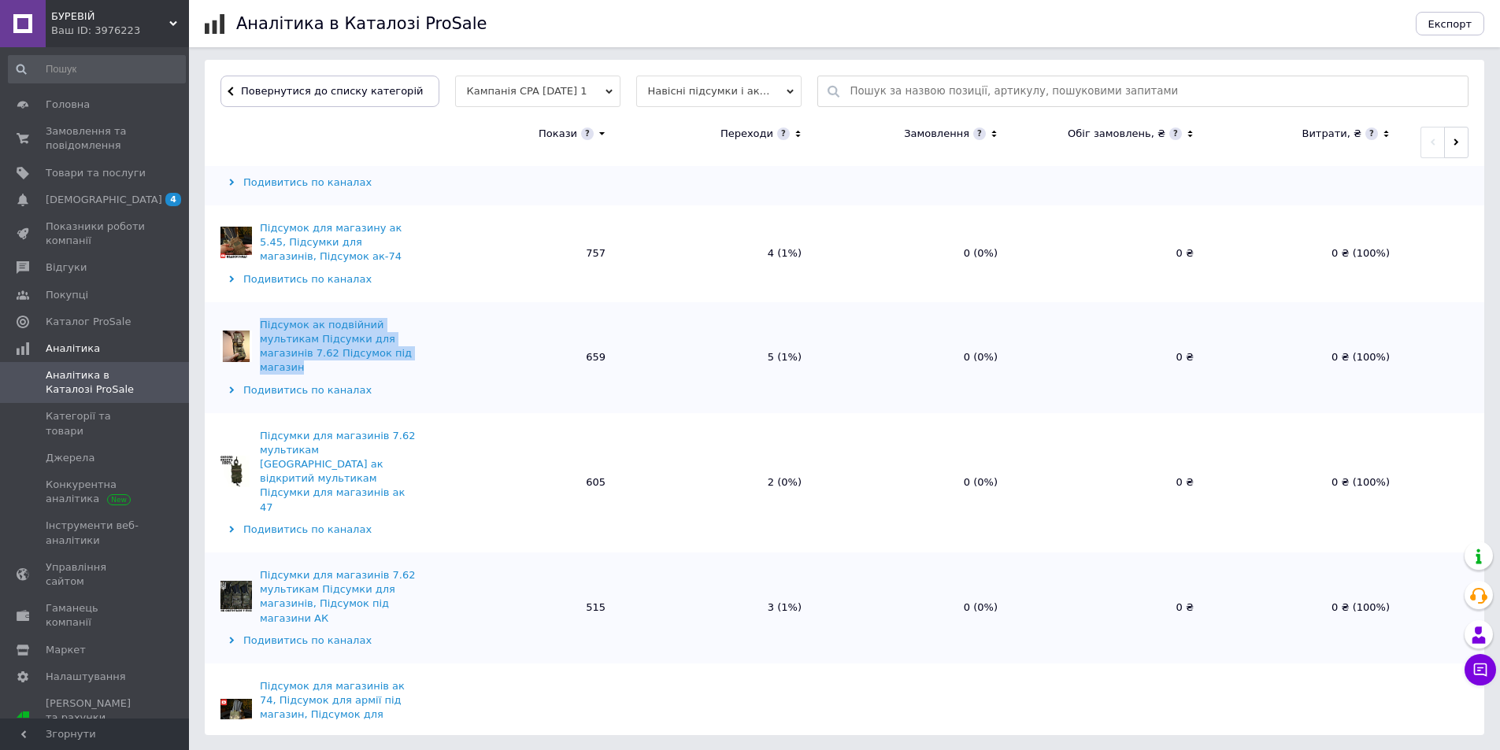
drag, startPoint x: 315, startPoint y: 357, endPoint x: 253, endPoint y: 309, distance: 78.0
click at [253, 318] on div "Підсумок ак подвійний мультикам Підсумки для магазинів 7.62 Підсумок під магазин" at bounding box center [320, 346] width 201 height 57
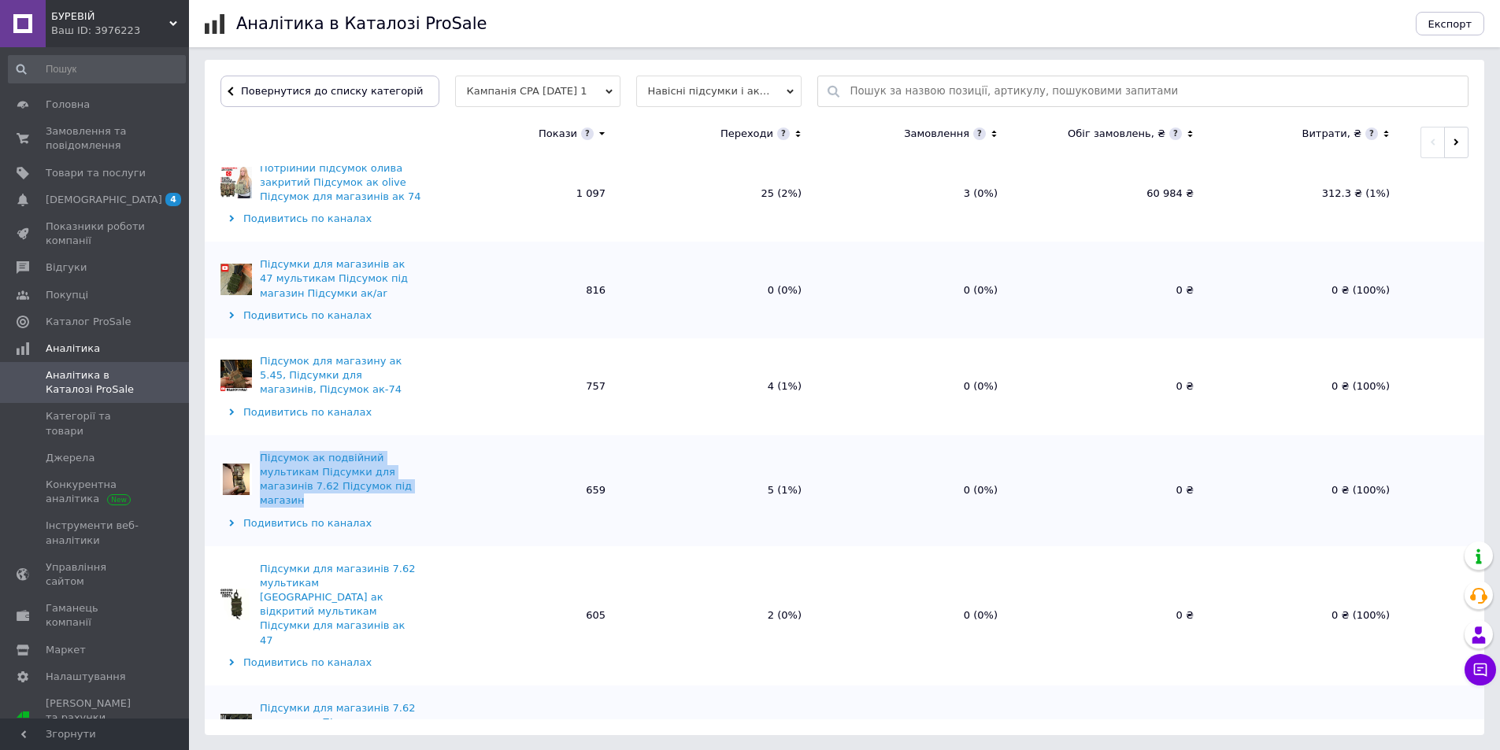
scroll to position [0, 0]
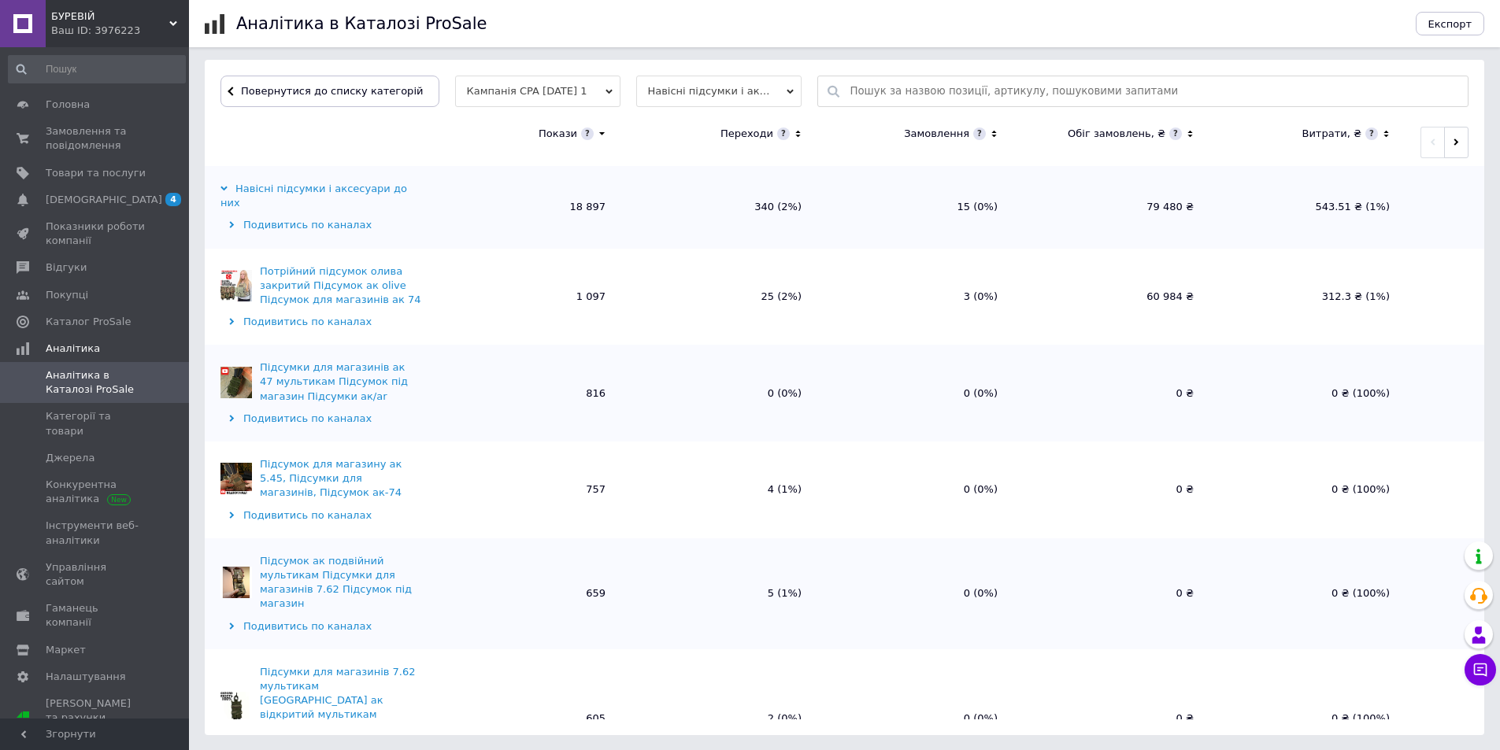
click at [793, 131] on icon at bounding box center [798, 134] width 10 height 13
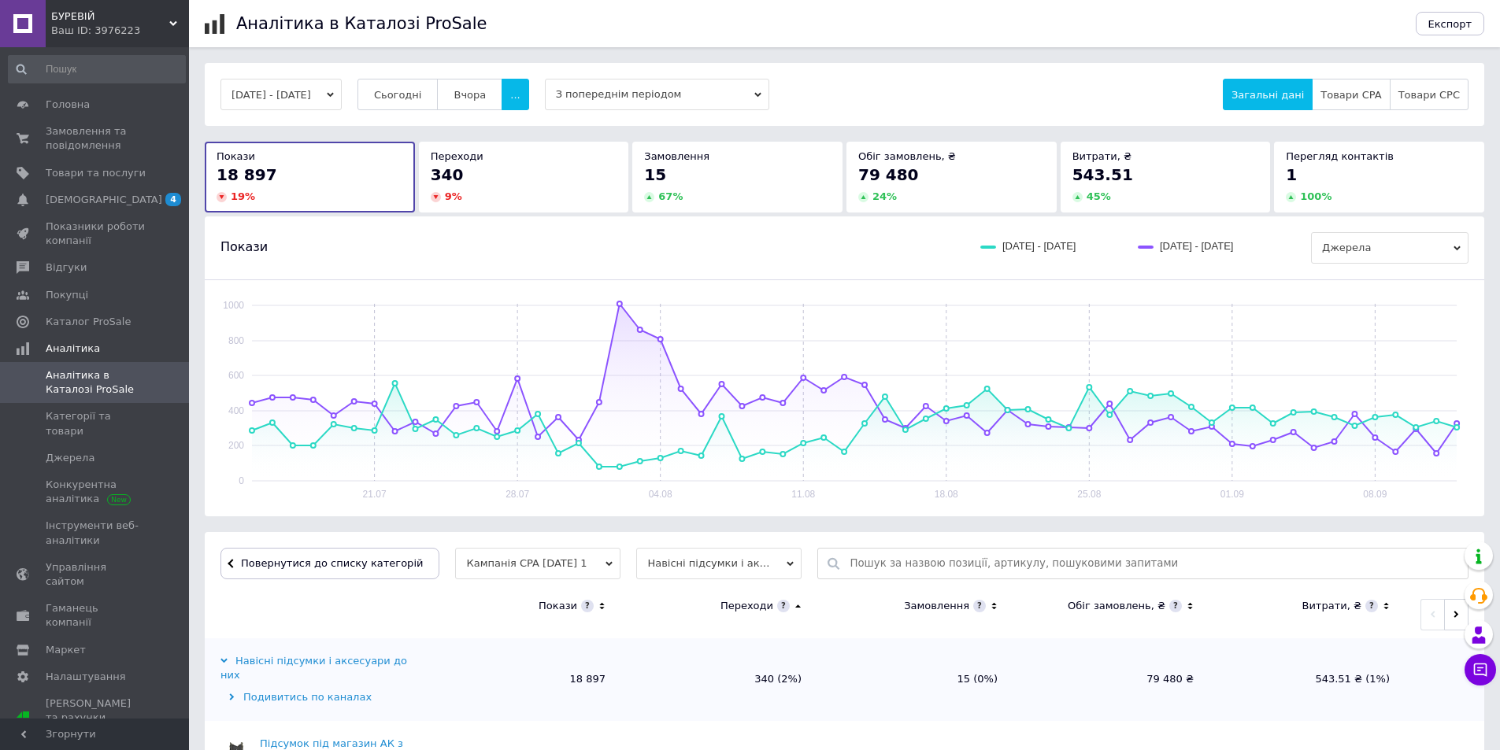
click at [794, 613] on div "Переходи" at bounding box center [760, 606] width 81 height 14
click at [794, 609] on icon at bounding box center [798, 606] width 10 height 13
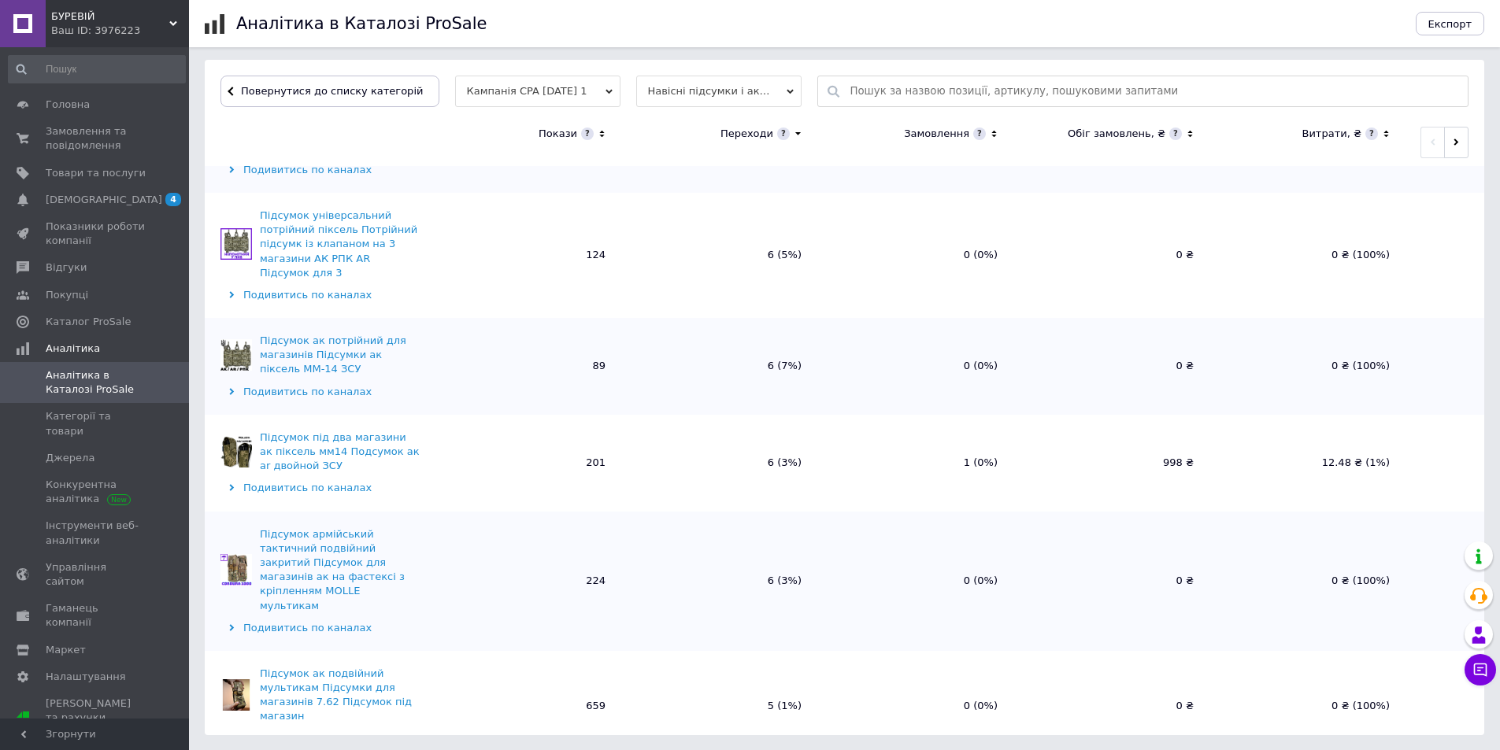
scroll to position [473, 0]
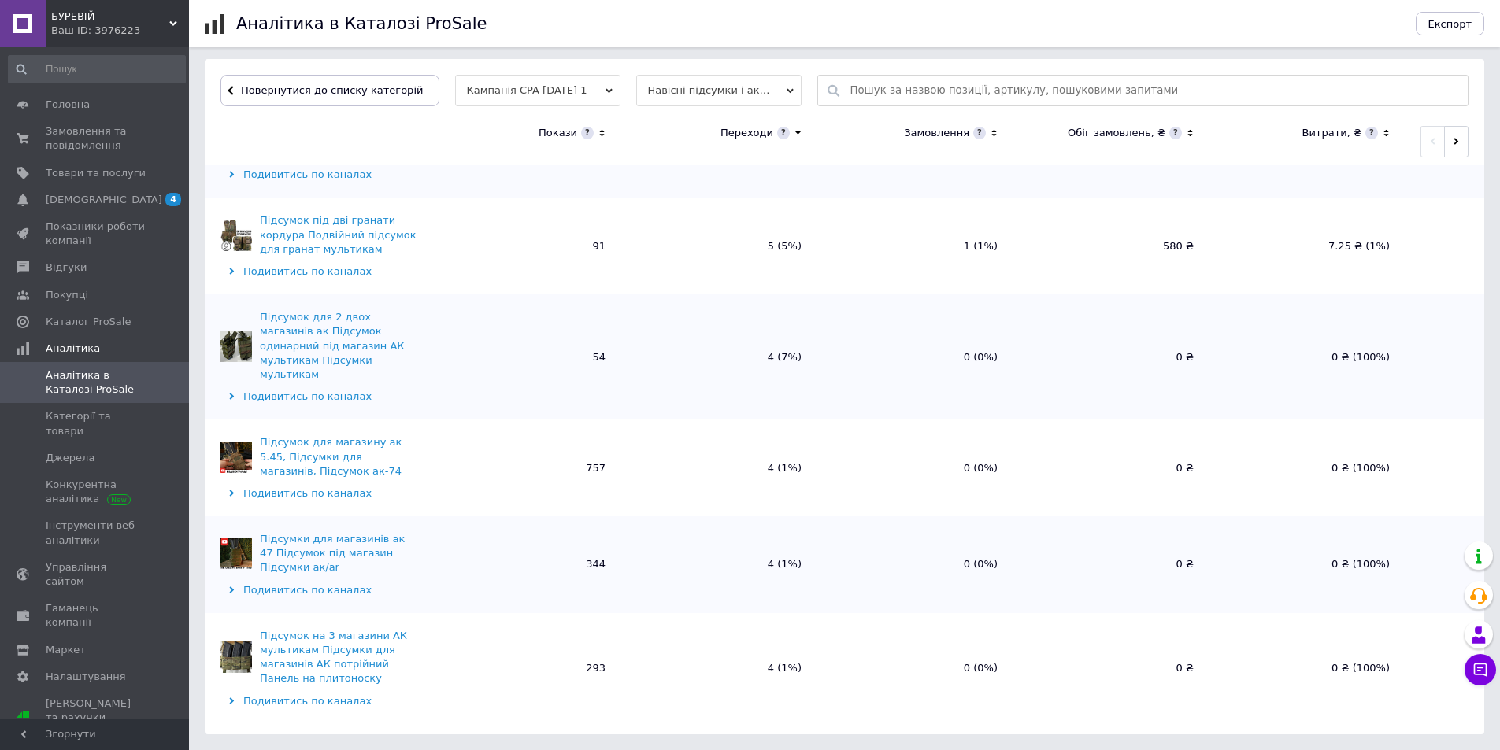
scroll to position [2598, 0]
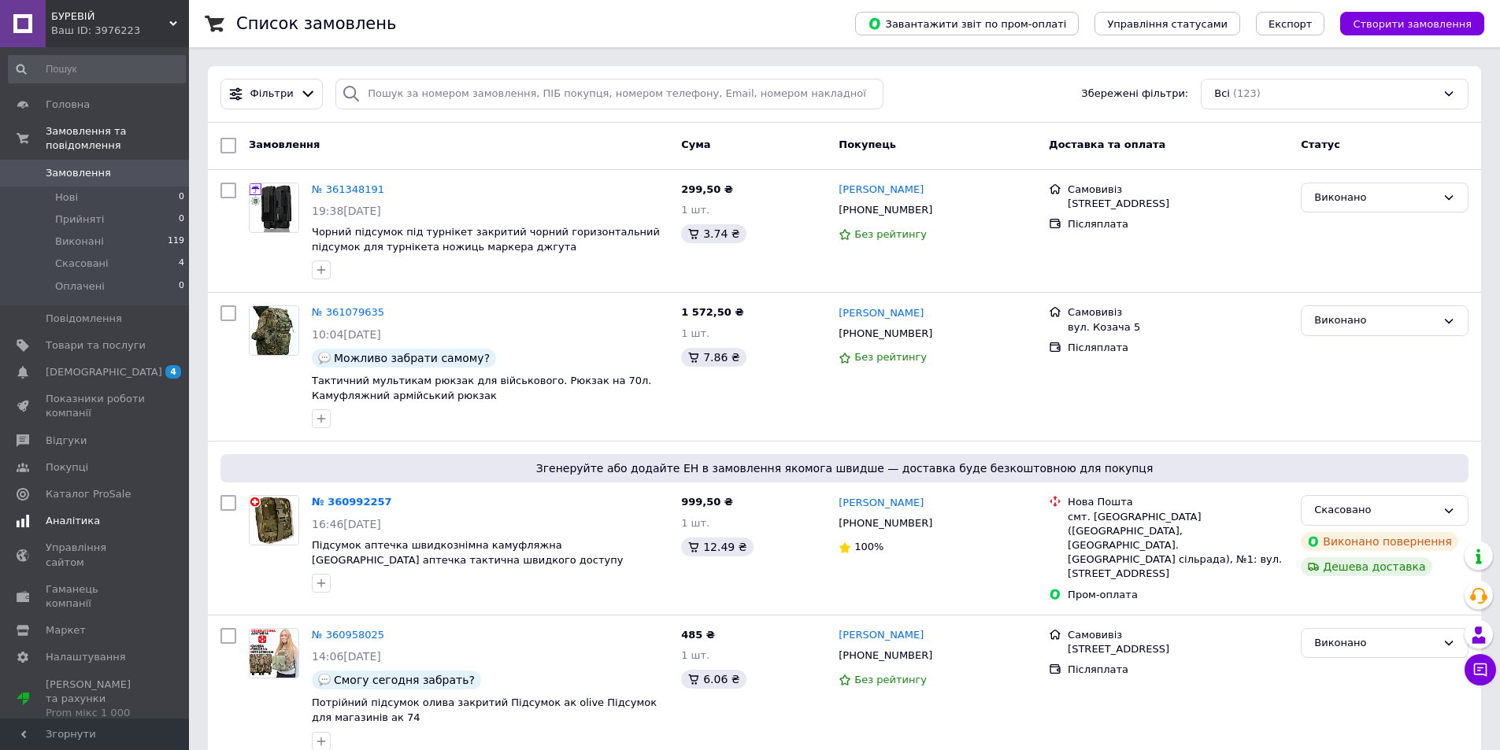
click at [165, 516] on link "Аналітика" at bounding box center [97, 521] width 194 height 27
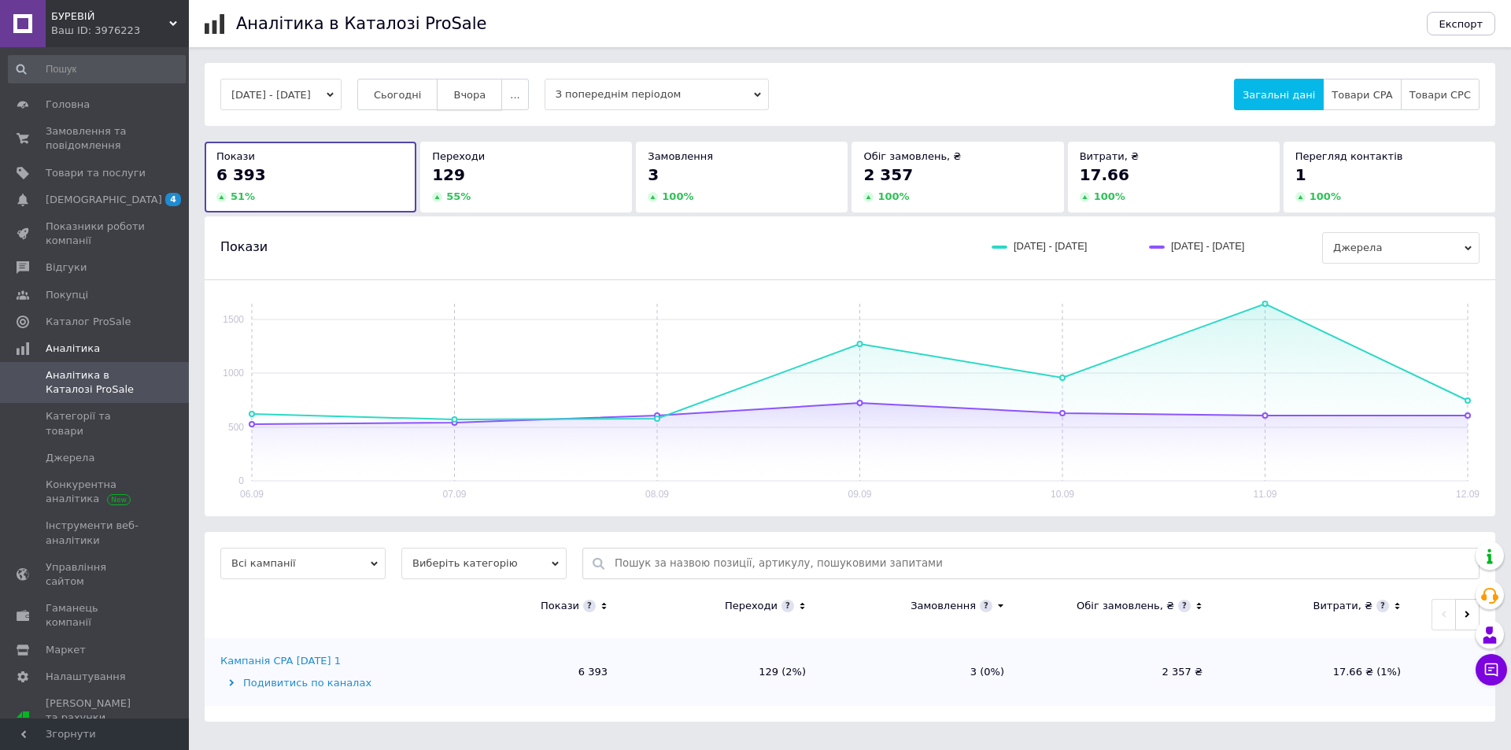
click at [486, 96] on span "Вчора" at bounding box center [469, 95] width 32 height 12
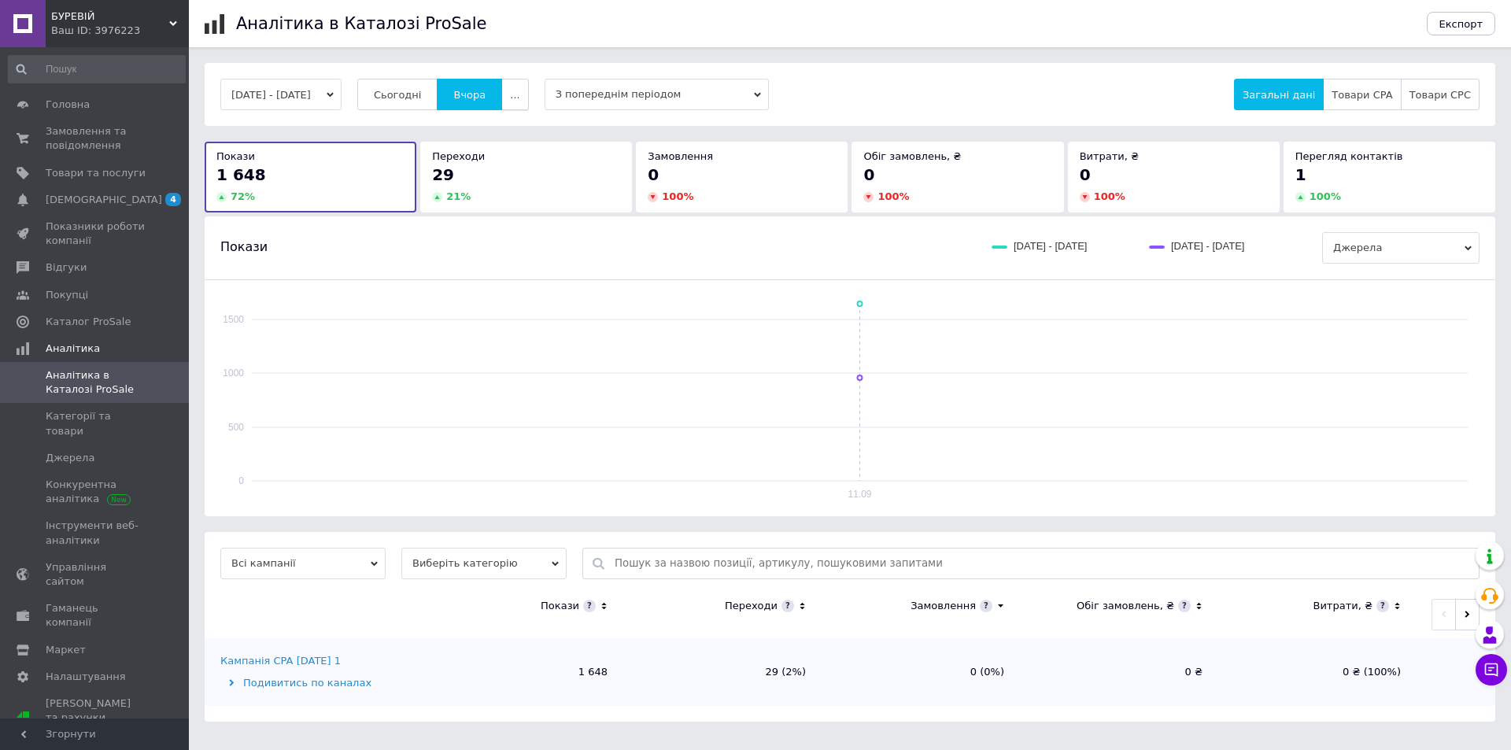
click at [528, 94] on button "..." at bounding box center [514, 94] width 27 height 31
click at [504, 215] on span "60 днів" at bounding box center [484, 218] width 39 height 12
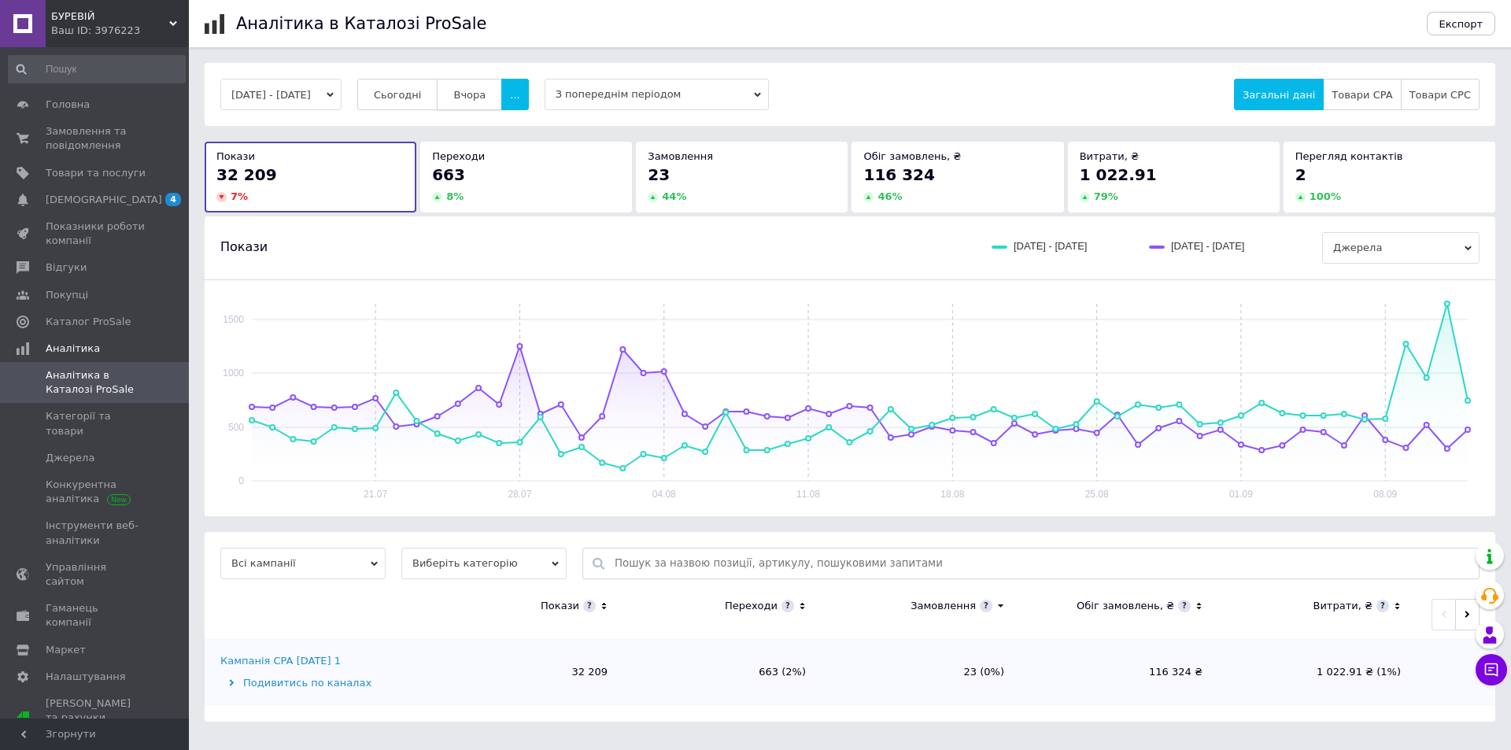
click at [469, 97] on button "Вчора" at bounding box center [469, 94] width 65 height 31
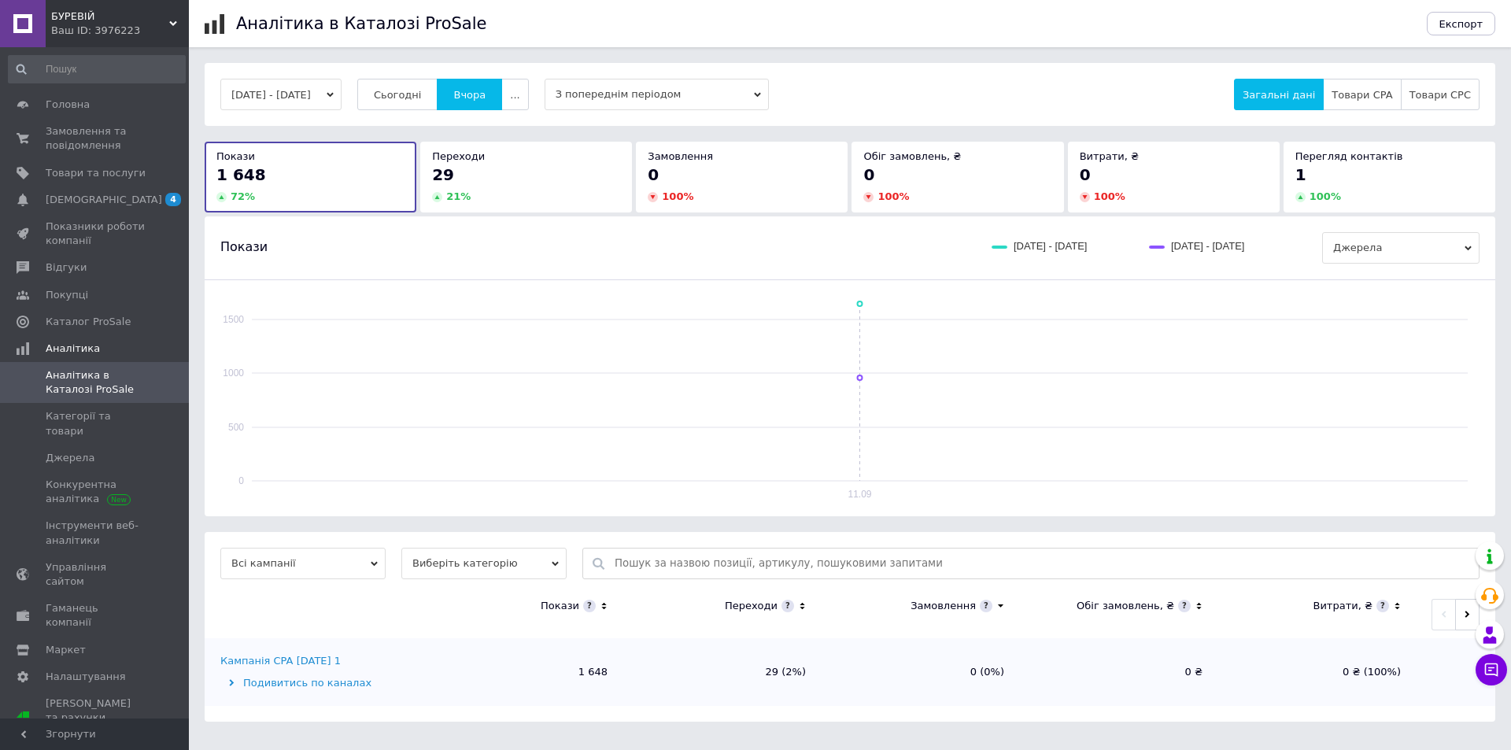
click at [622, 94] on span "З попереднім періодом" at bounding box center [657, 94] width 224 height 31
drag, startPoint x: 623, startPoint y: 198, endPoint x: 605, endPoint y: 176, distance: 29.1
click at [619, 197] on div "Без порівняння" at bounding box center [657, 197] width 209 height 14
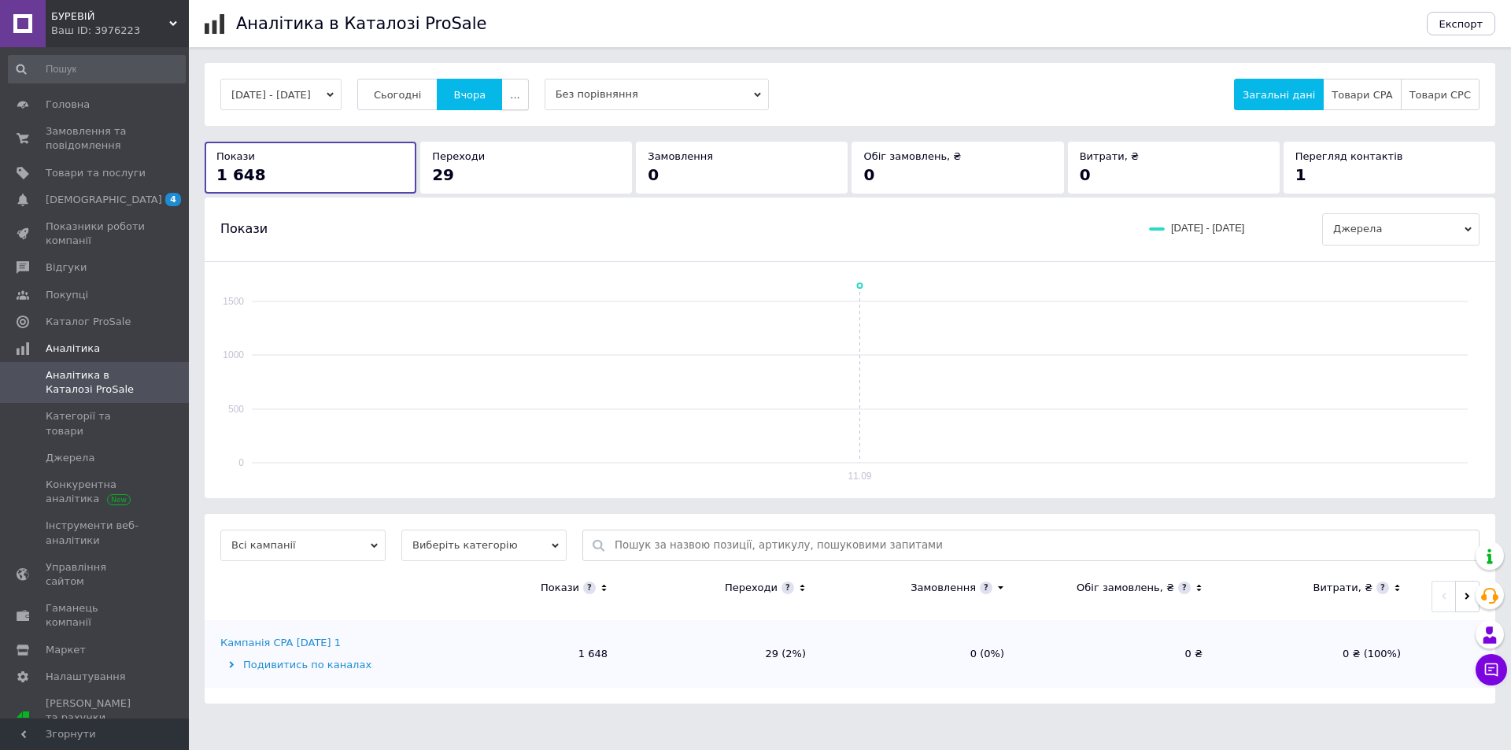
click at [520, 93] on span "..." at bounding box center [514, 95] width 9 height 12
click at [520, 208] on button "60 днів" at bounding box center [484, 217] width 89 height 31
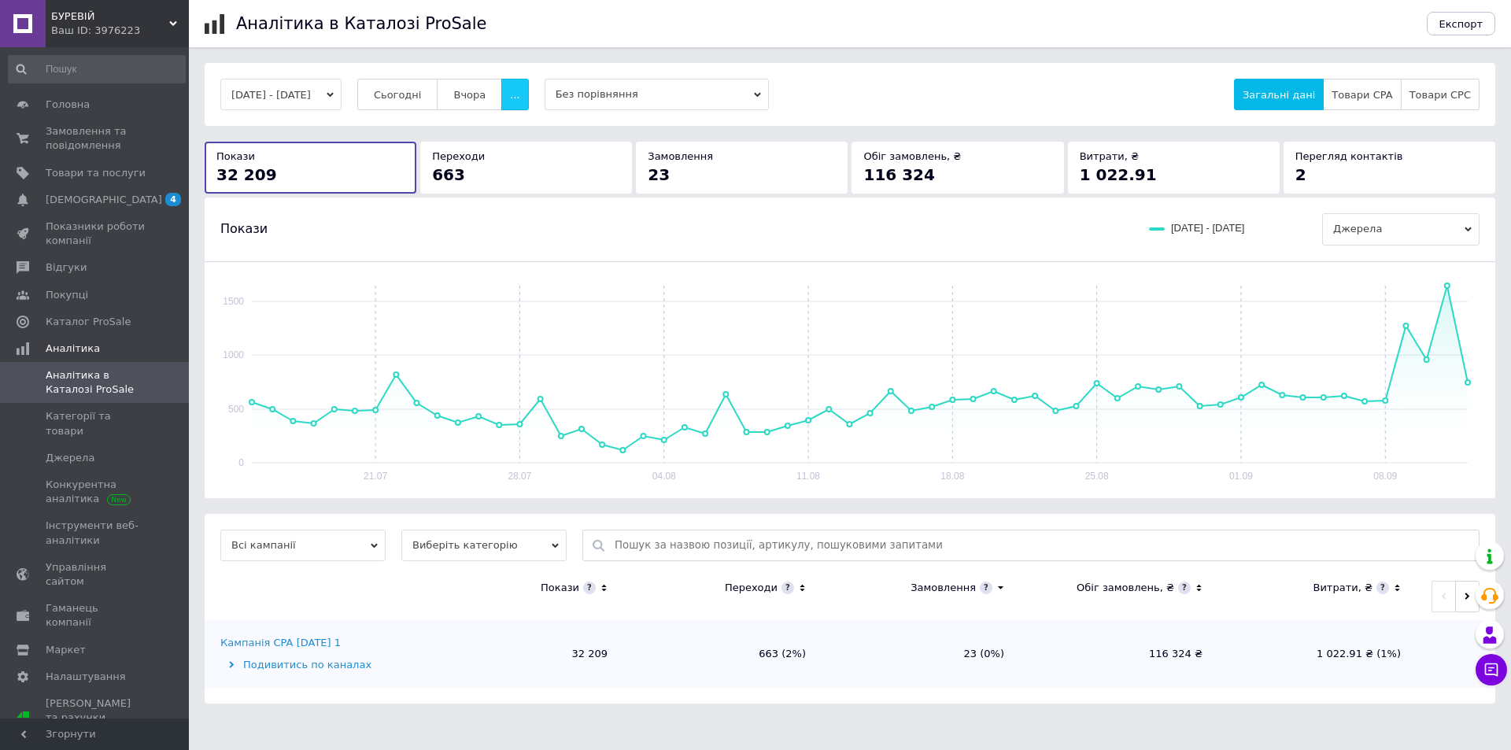
click at [520, 94] on span "..." at bounding box center [514, 95] width 9 height 12
click at [1463, 593] on button "button" at bounding box center [1468, 596] width 24 height 31
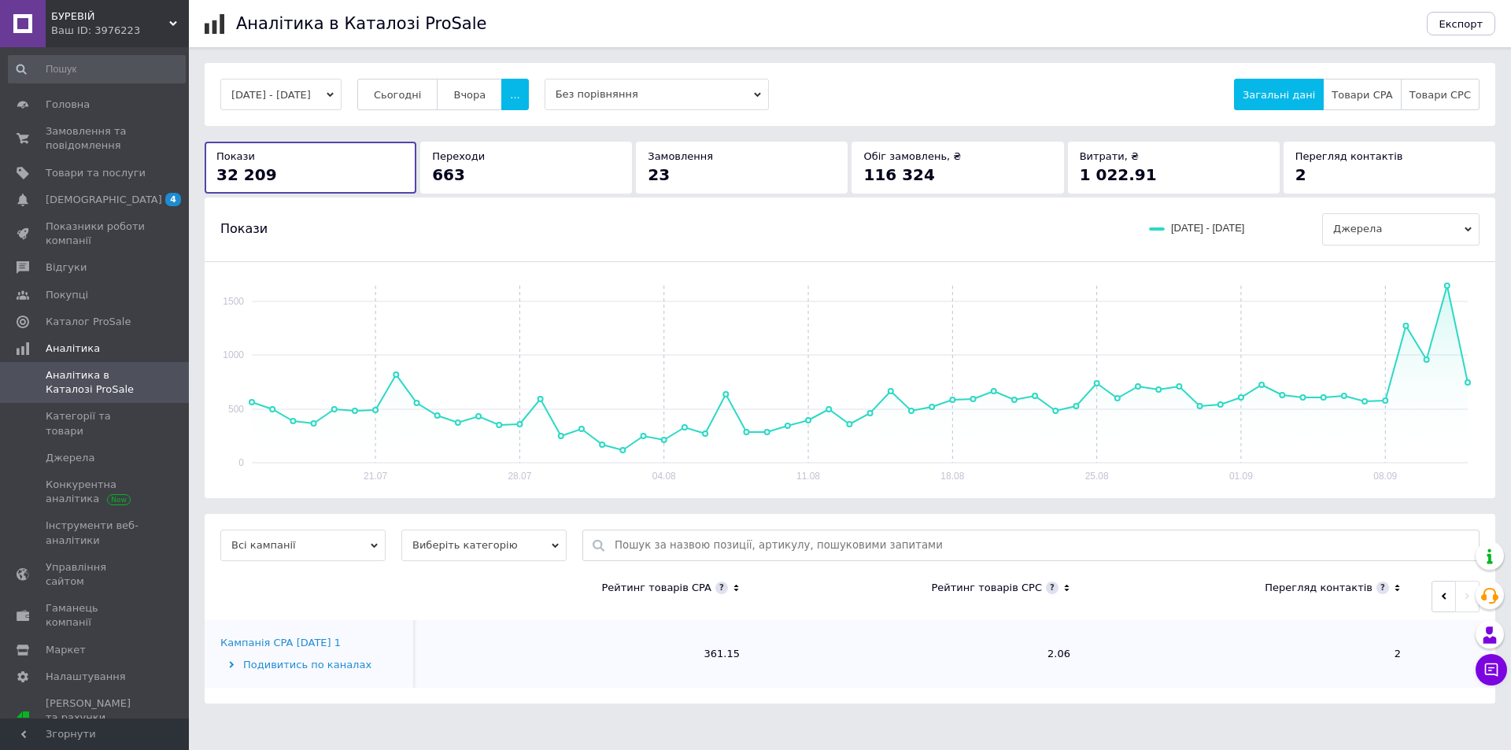
click at [294, 645] on div "Кампанія CPA [DATE] 1" at bounding box center [280, 643] width 120 height 14
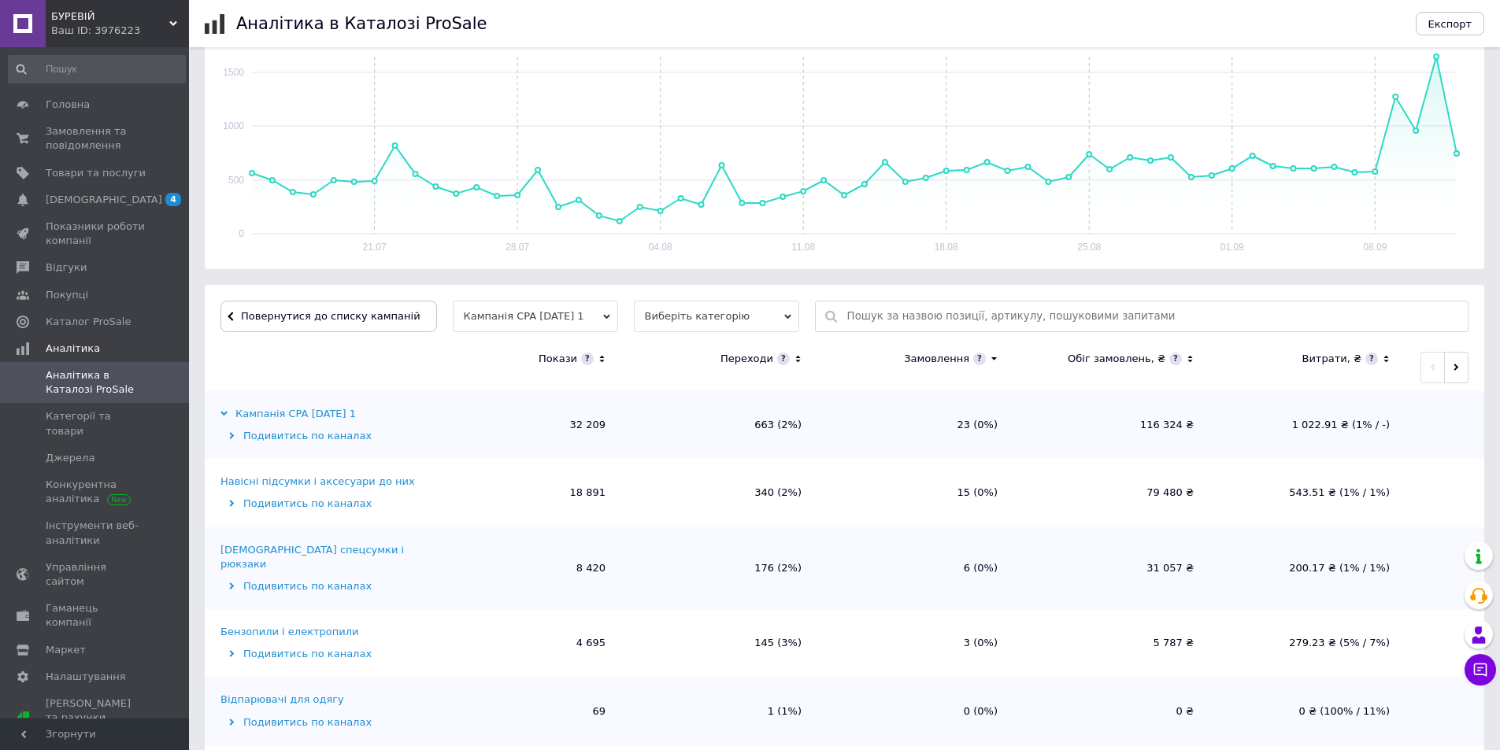
scroll to position [309, 0]
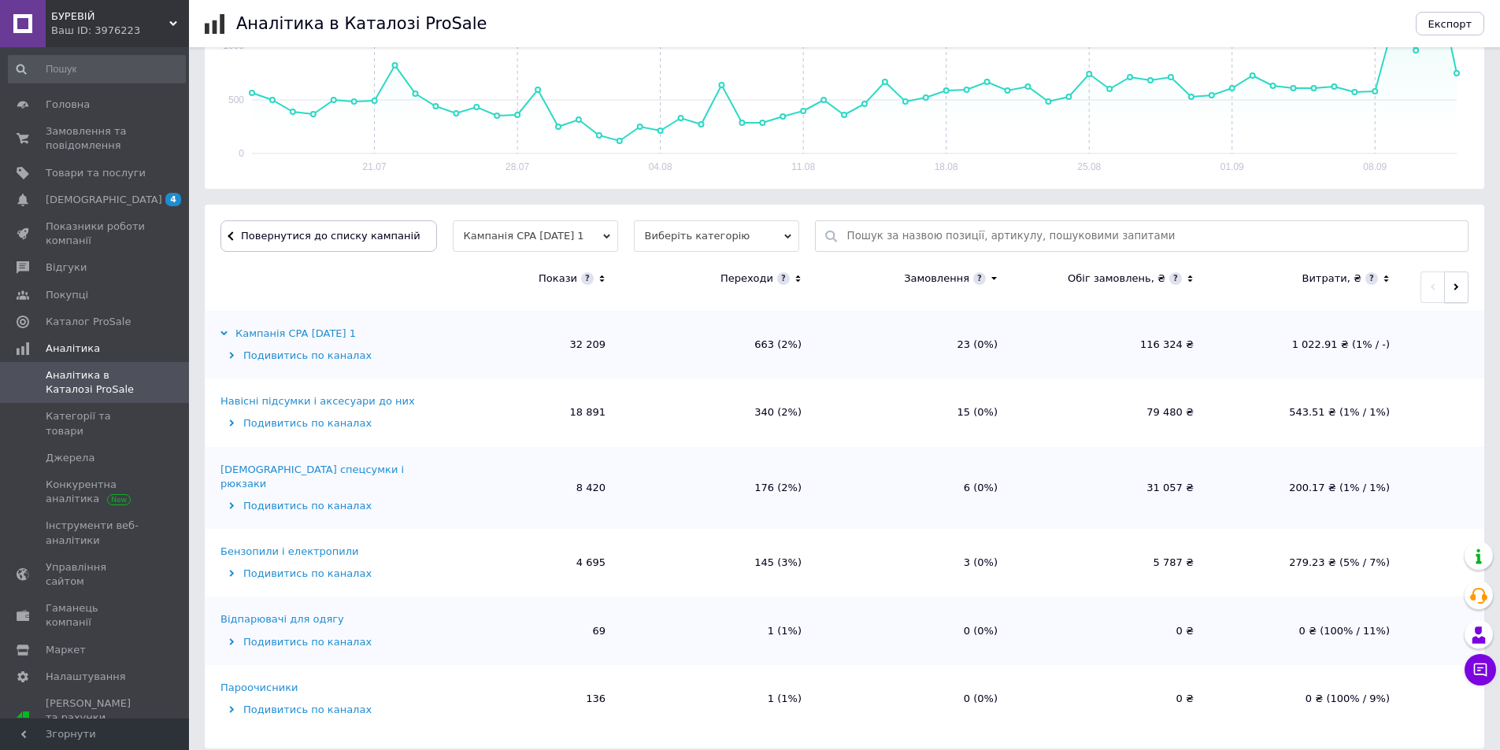
click at [1458, 290] on icon "button" at bounding box center [1455, 286] width 7 height 7
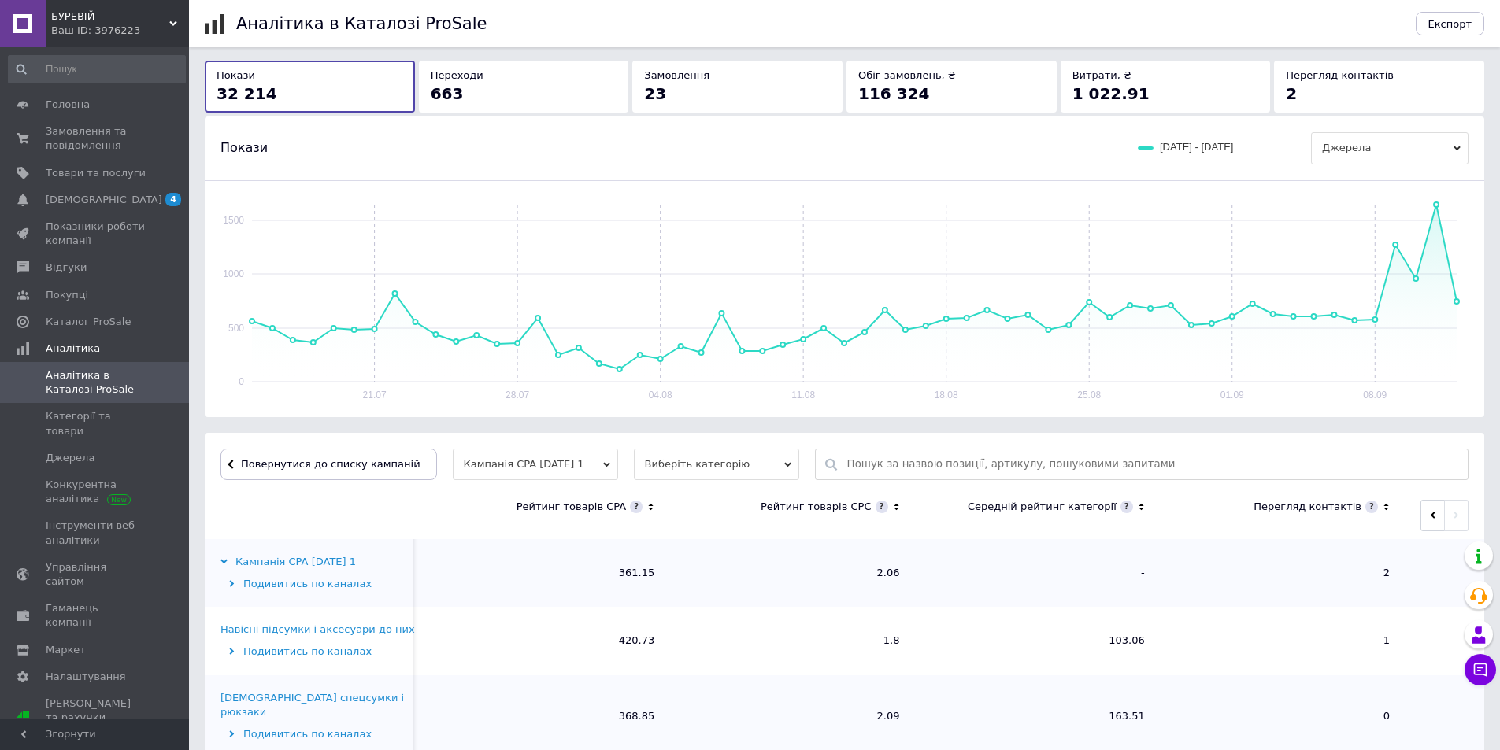
scroll to position [0, 0]
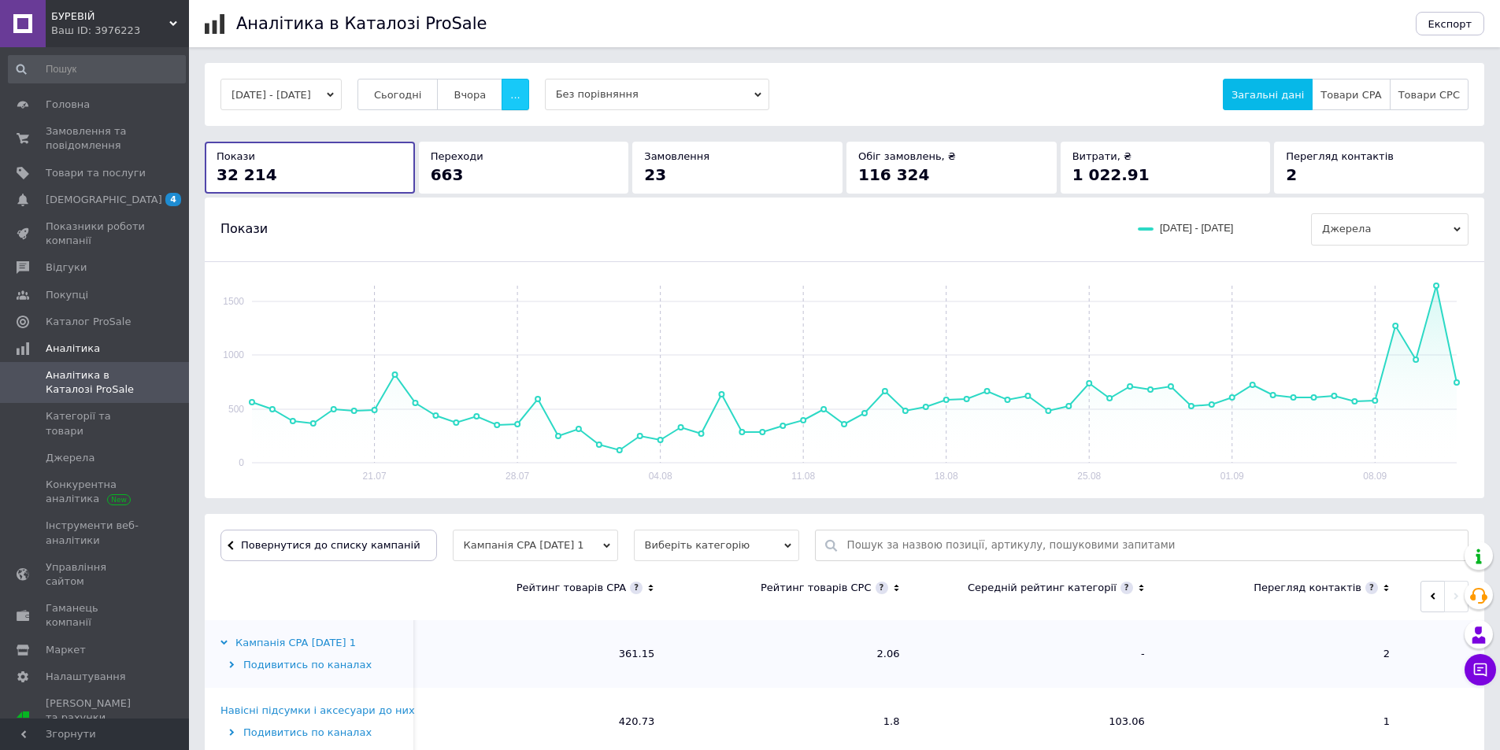
click at [527, 91] on button "..." at bounding box center [514, 94] width 27 height 31
click at [506, 244] on span "60-10 днів" at bounding box center [485, 248] width 56 height 12
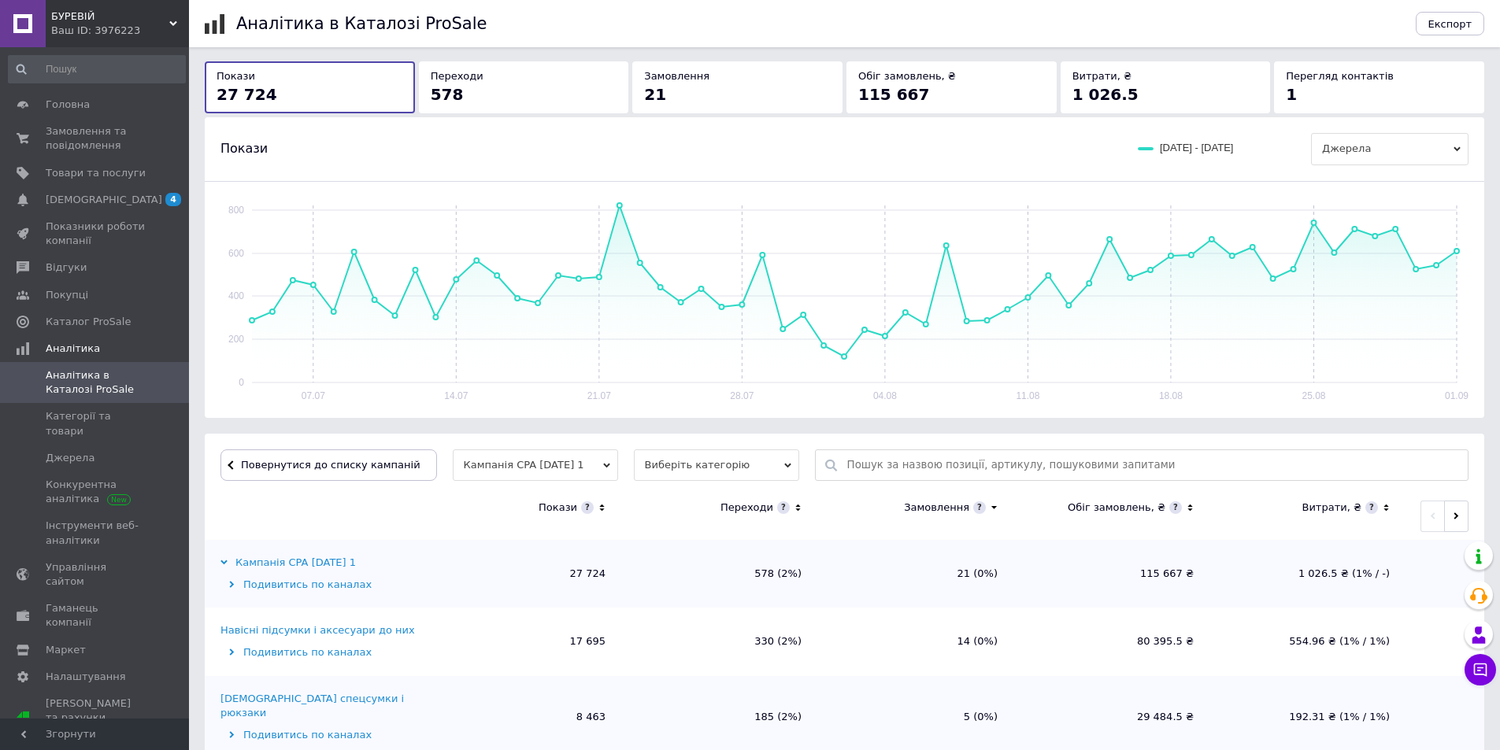
scroll to position [309, 0]
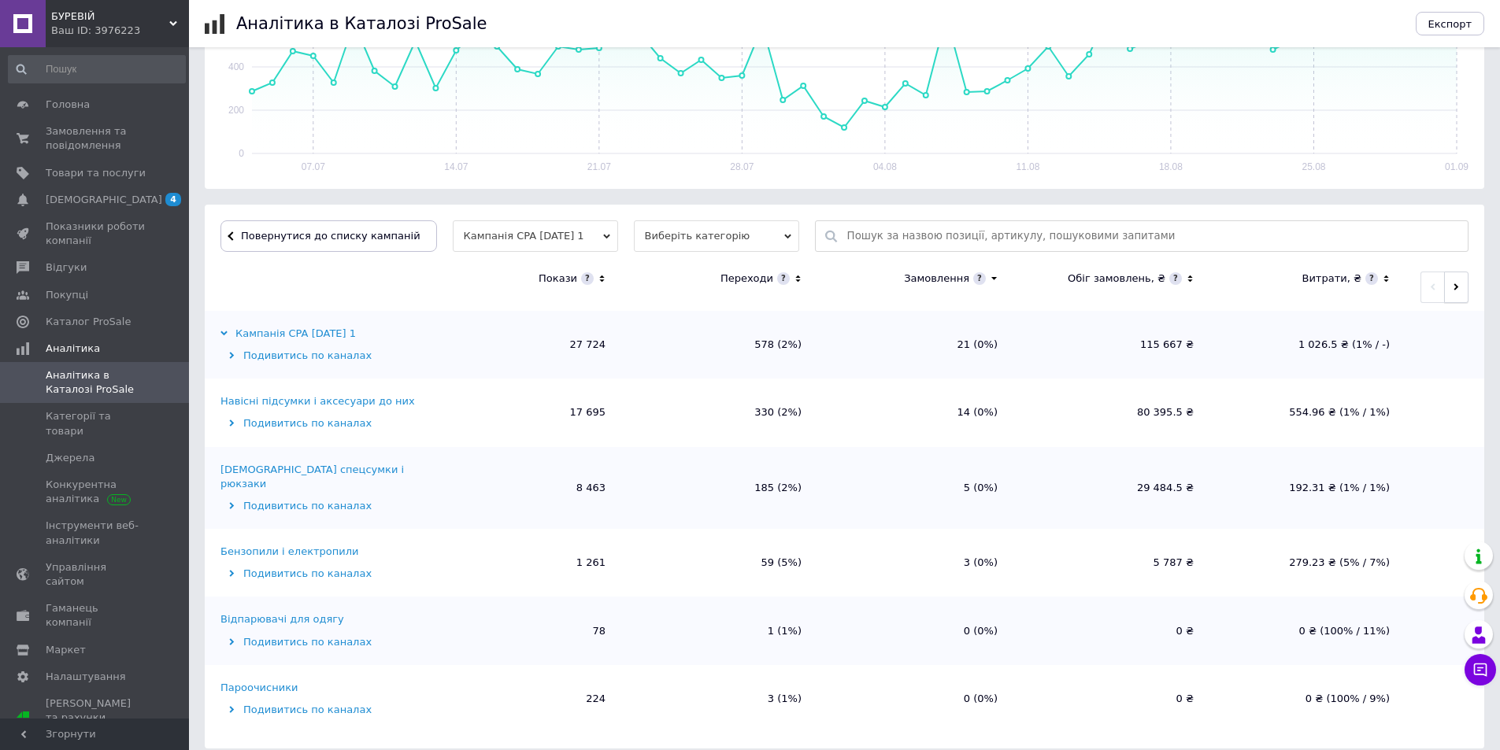
click at [1451, 294] on button "button" at bounding box center [1456, 287] width 24 height 31
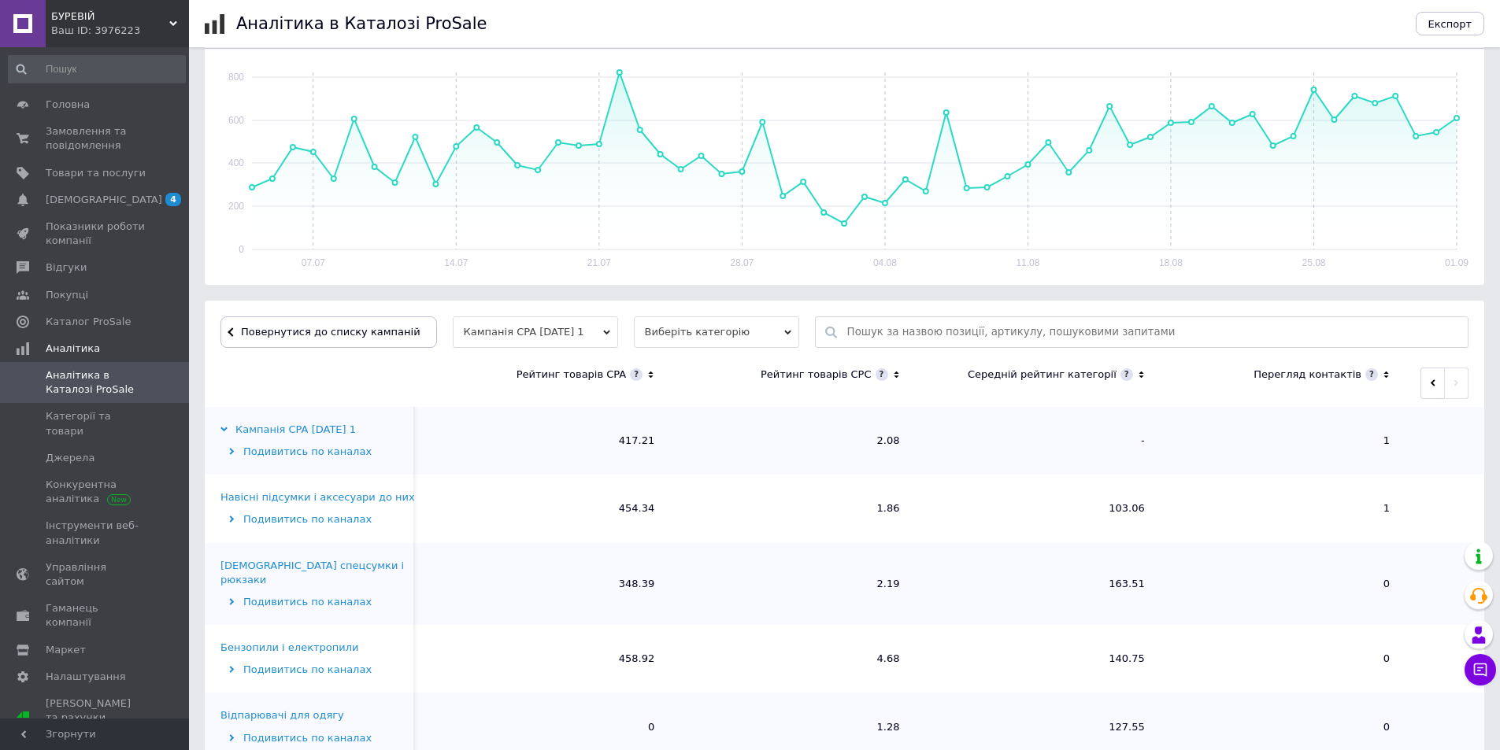
scroll to position [0, 0]
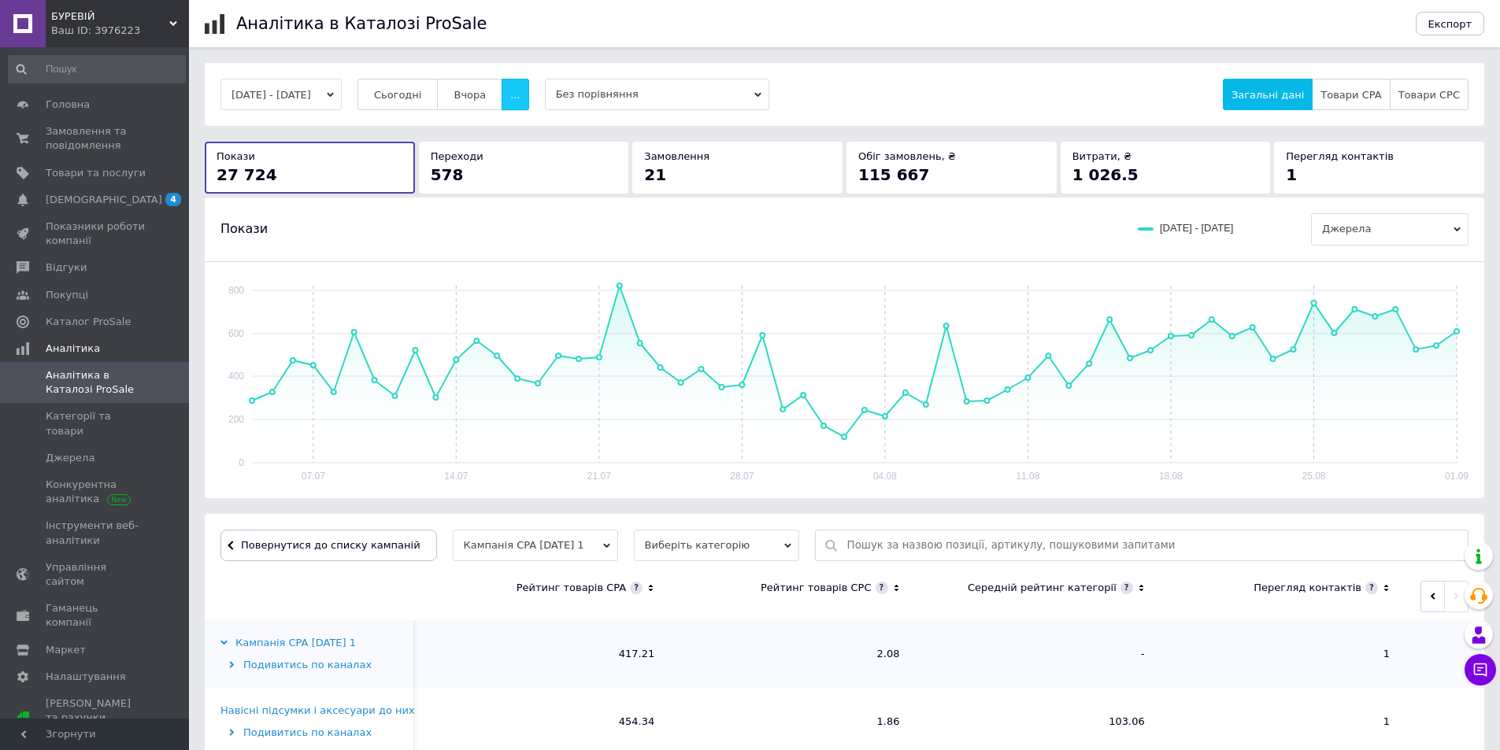
click at [528, 87] on button "..." at bounding box center [514, 94] width 27 height 31
click at [125, 133] on span "Замовлення та повідомлення" at bounding box center [96, 138] width 100 height 28
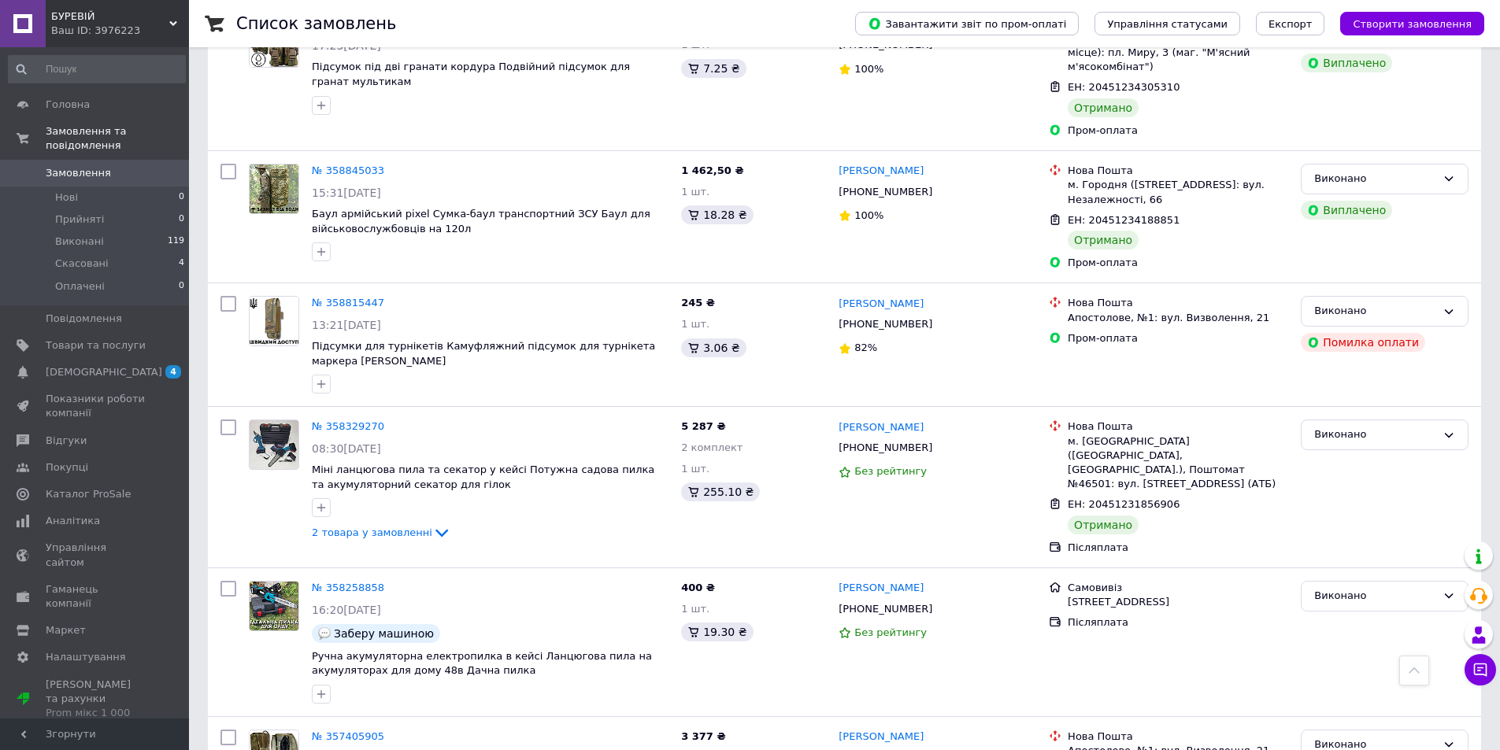
scroll to position [1102, 0]
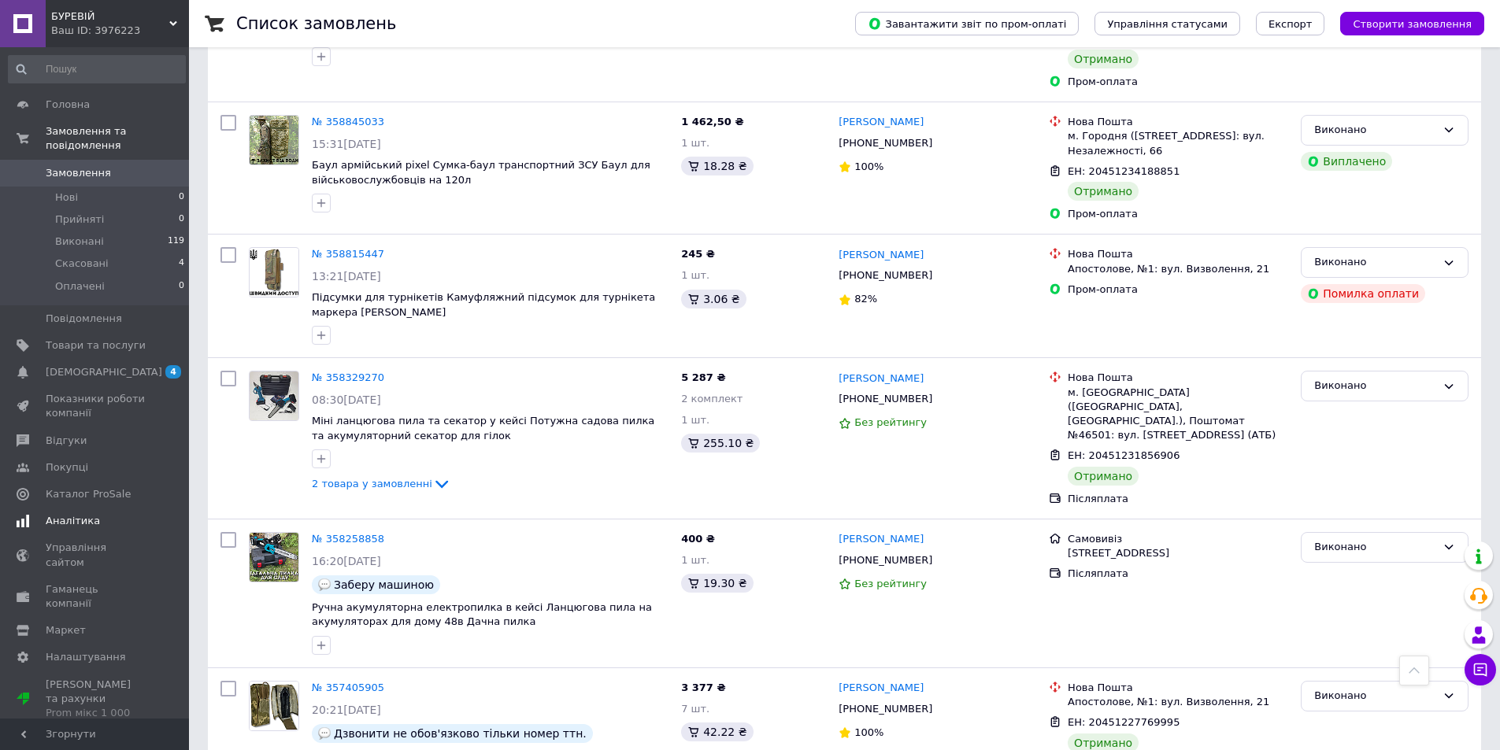
click at [117, 508] on link "Аналітика" at bounding box center [97, 521] width 194 height 27
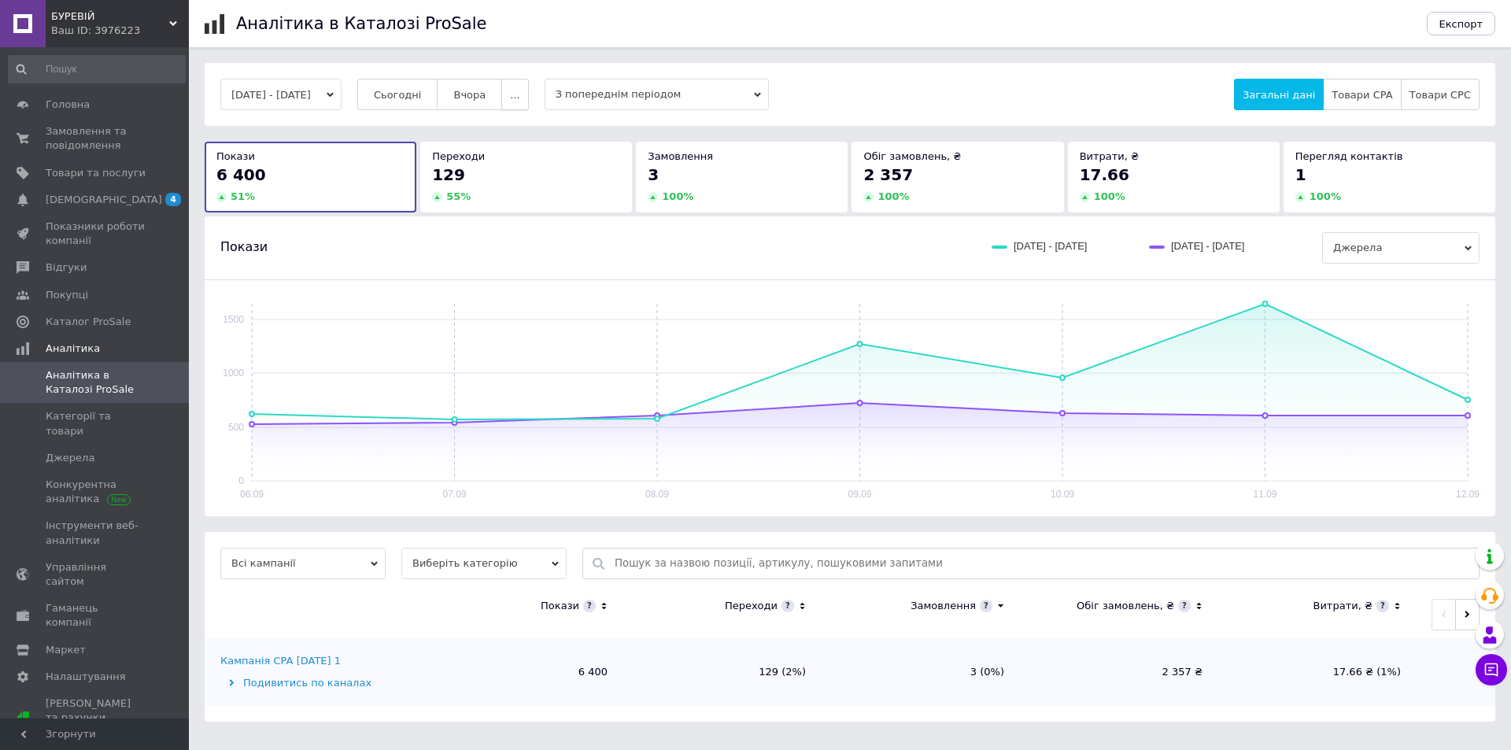
click at [528, 102] on button "..." at bounding box center [514, 94] width 27 height 31
click at [489, 212] on span "60 днів" at bounding box center [484, 218] width 39 height 12
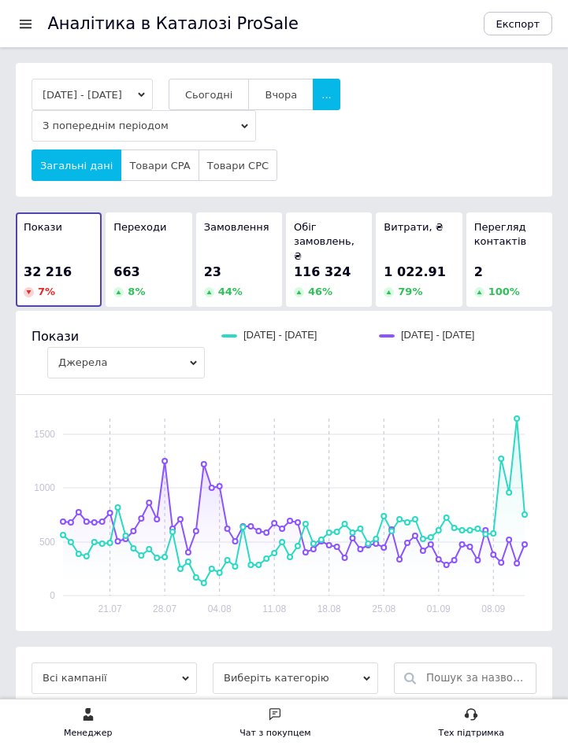
drag, startPoint x: 22, startPoint y: 10, endPoint x: 22, endPoint y: 24, distance: 14.2
click at [22, 24] on div at bounding box center [31, 23] width 31 height 47
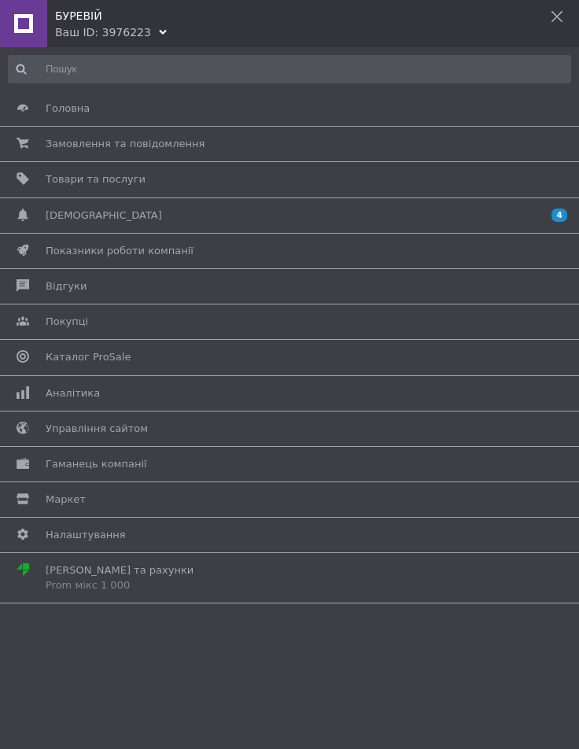
click at [22, 25] on div at bounding box center [23, 23] width 47 height 47
click at [89, 187] on link "Товари та послуги" at bounding box center [286, 179] width 572 height 27
